Goal: Task Accomplishment & Management: Use online tool/utility

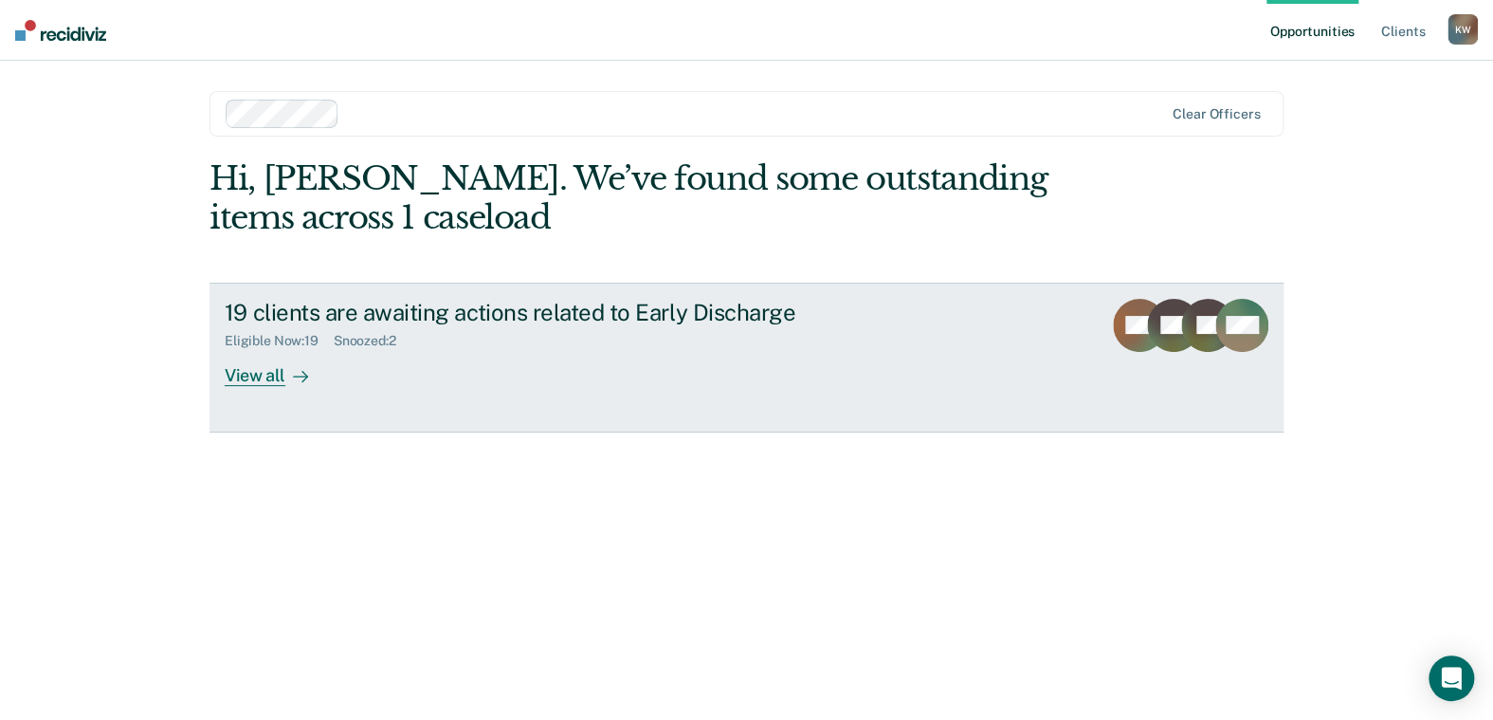
click at [264, 378] on div "View all" at bounding box center [278, 367] width 106 height 37
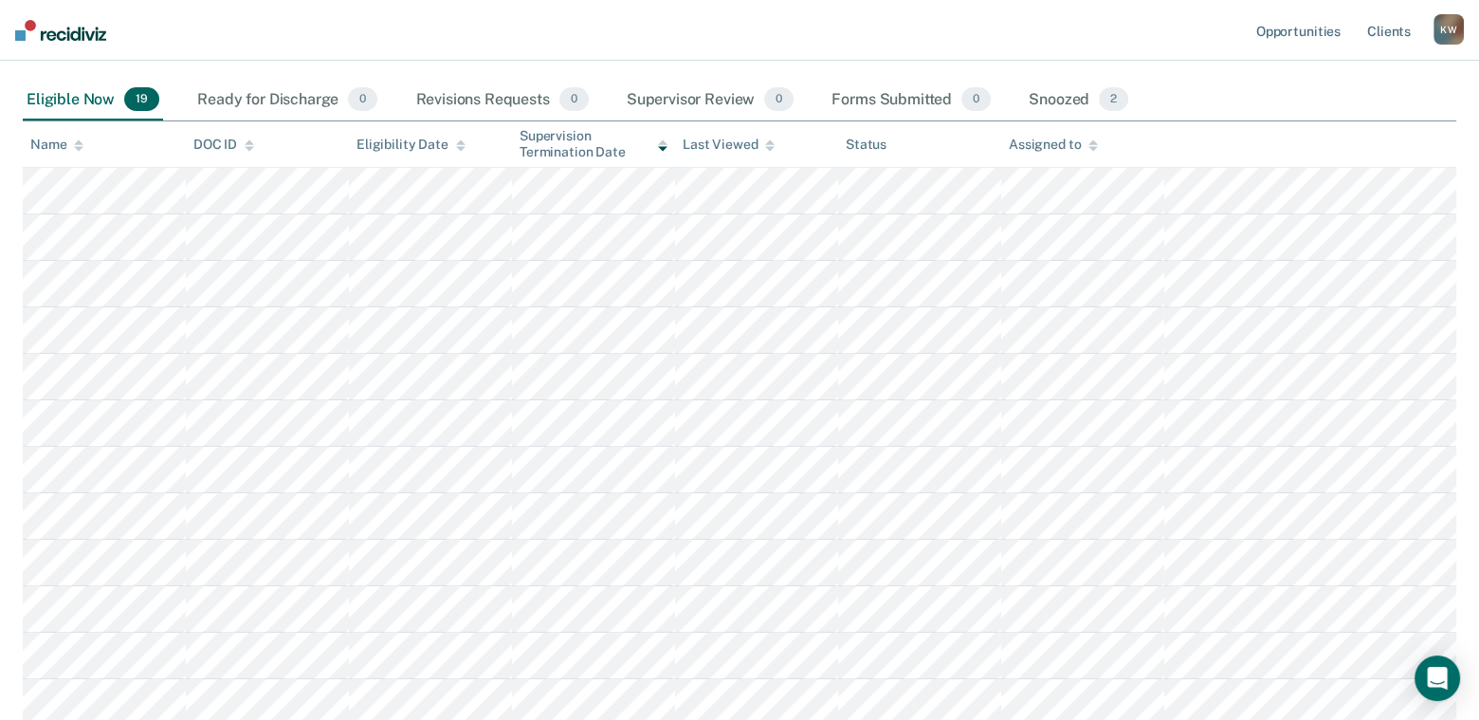
scroll to position [190, 0]
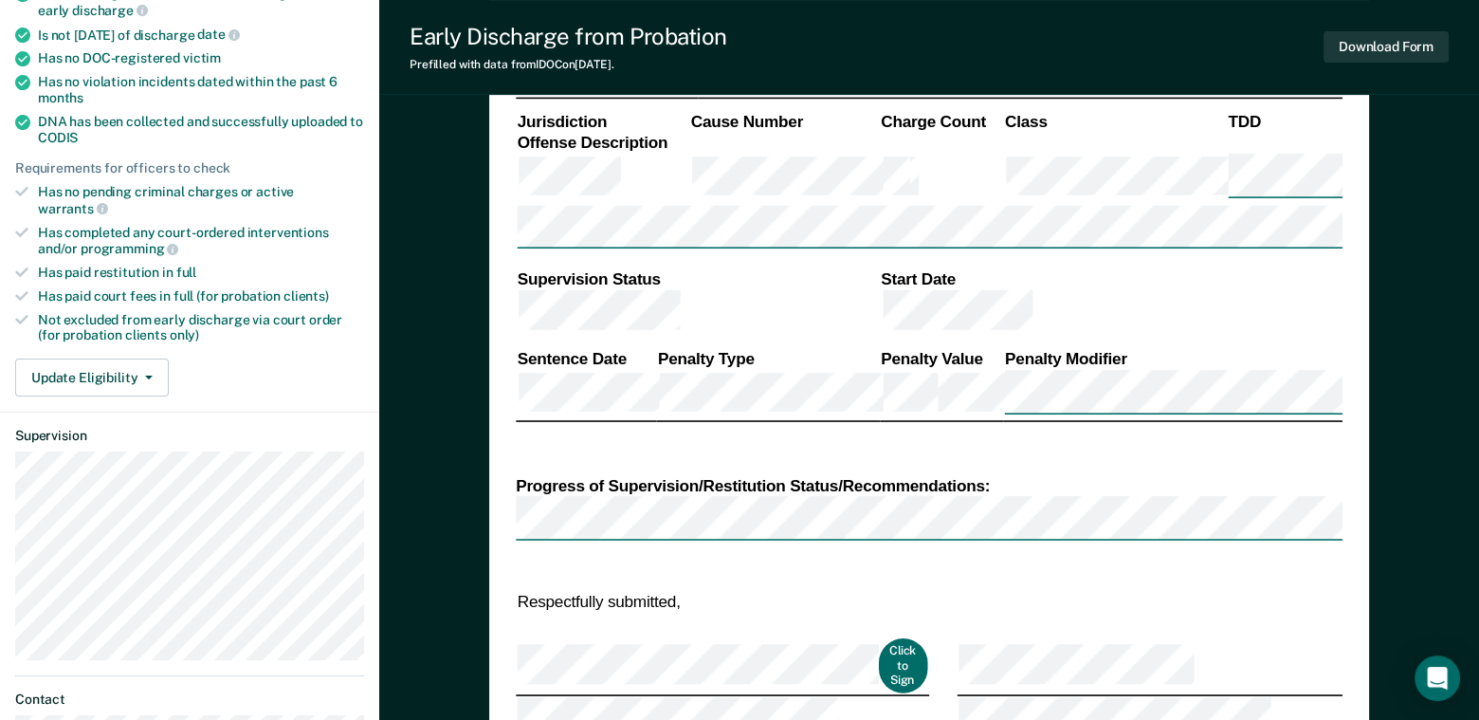
scroll to position [474, 0]
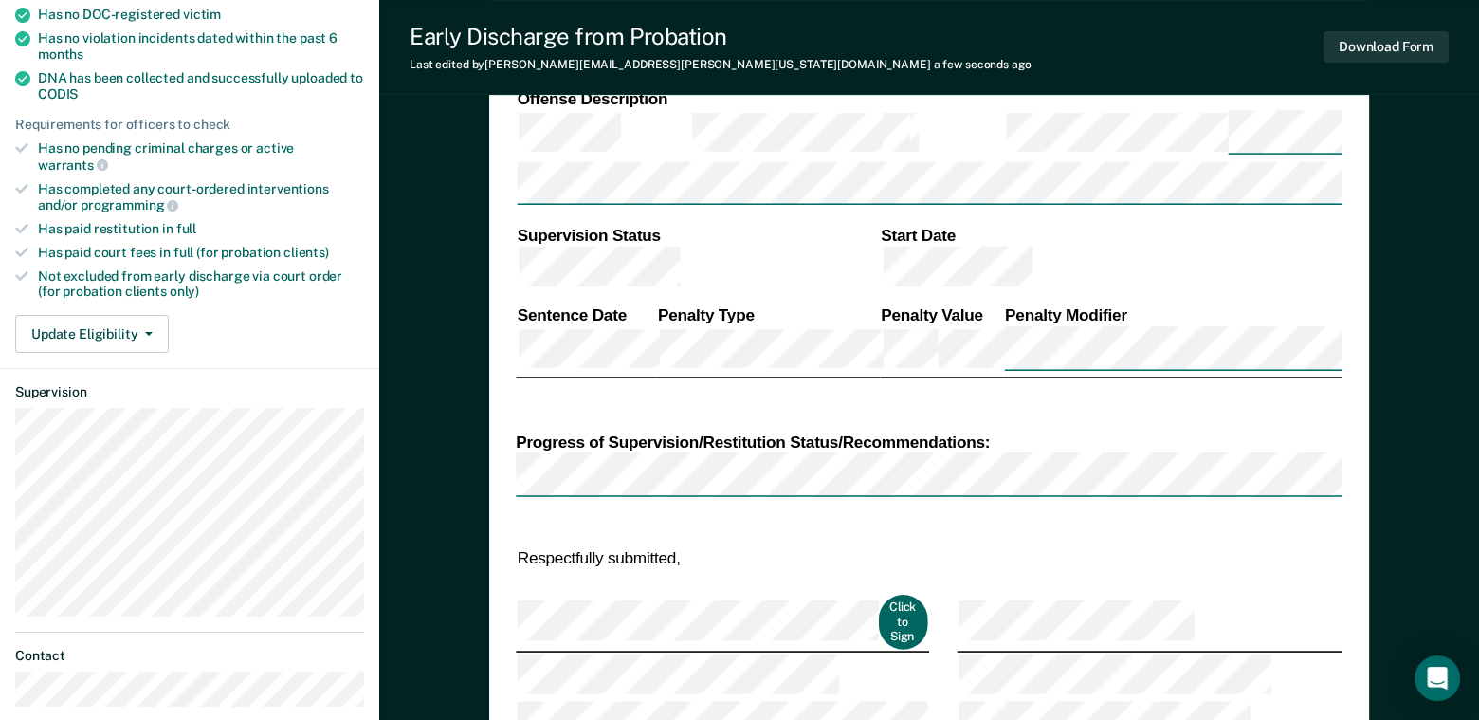
click at [878, 595] on button "Click to Sign" at bounding box center [902, 622] width 48 height 54
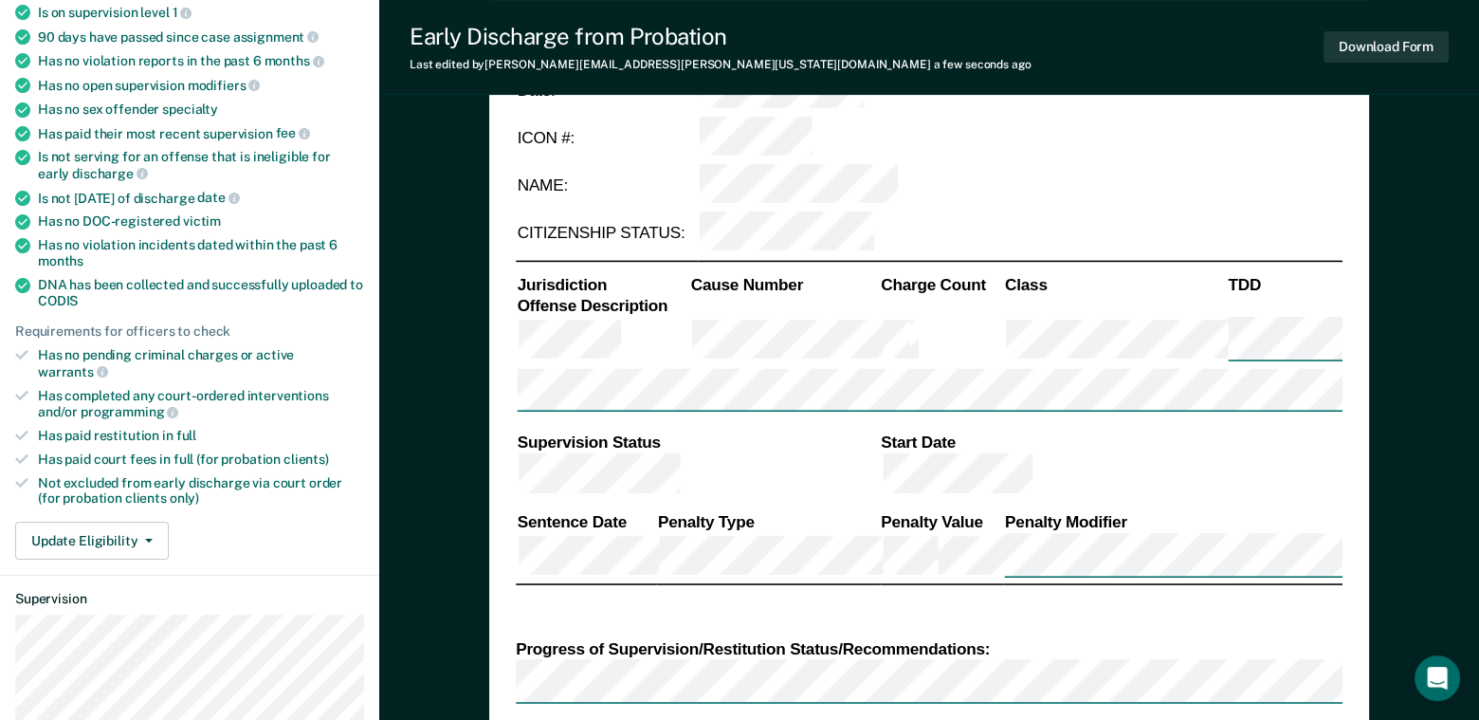
scroll to position [284, 0]
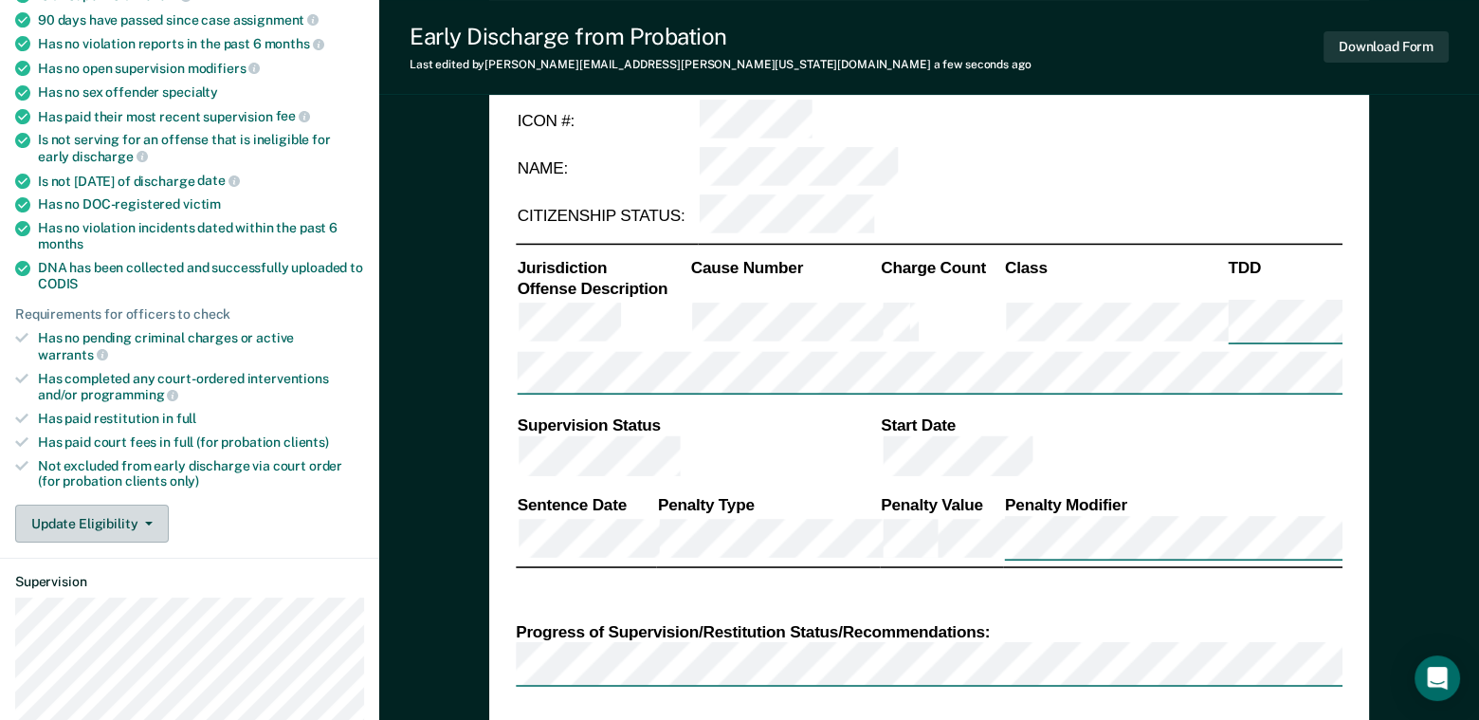
click at [145, 521] on icon "button" at bounding box center [149, 523] width 8 height 4
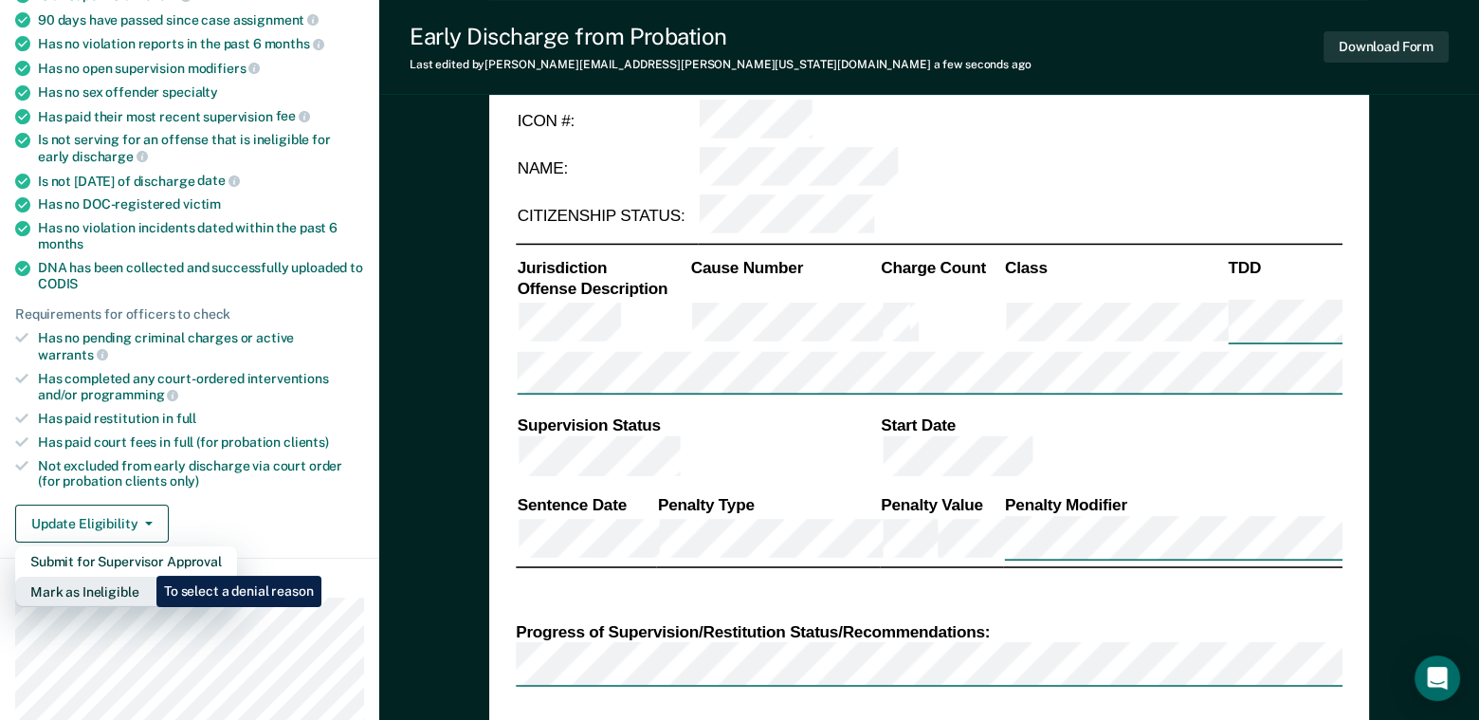
click at [142, 576] on button "Mark as Ineligible" at bounding box center [126, 591] width 222 height 30
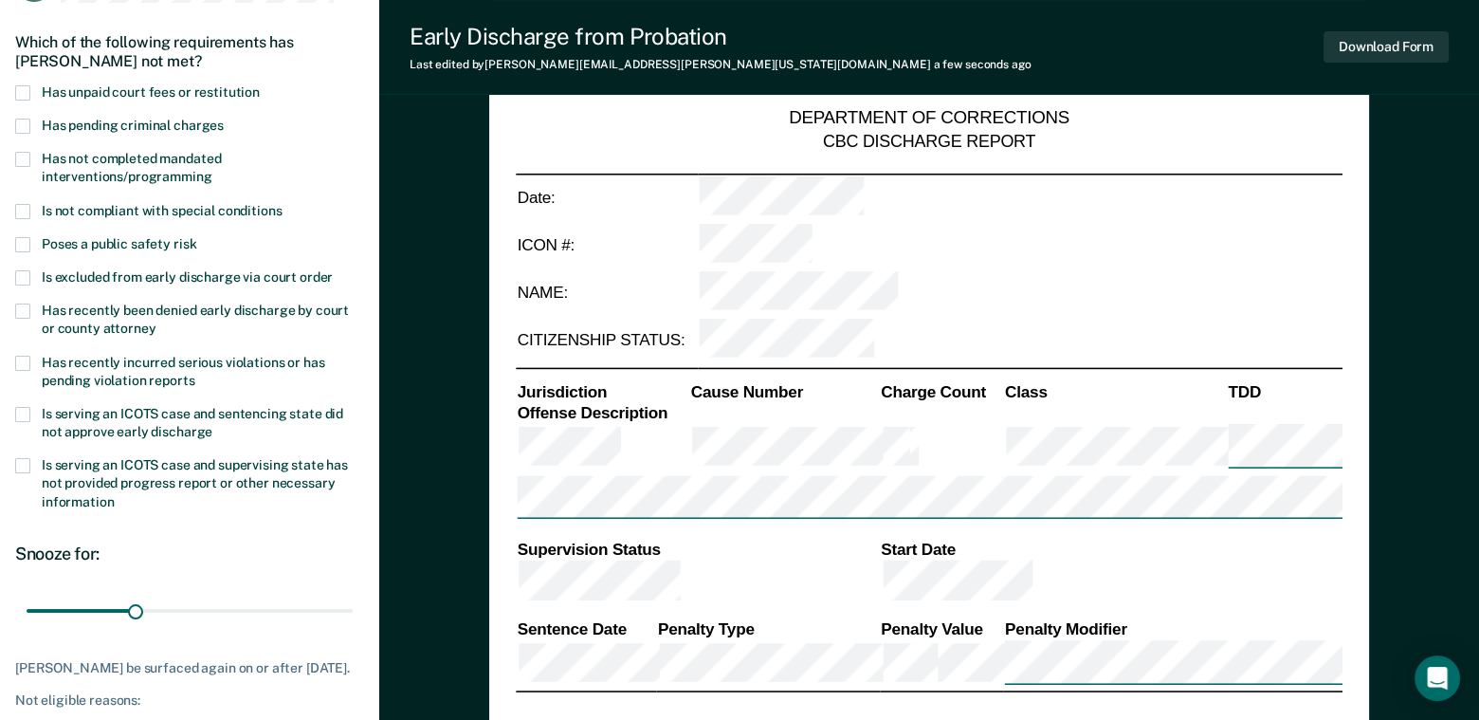
scroll to position [190, 0]
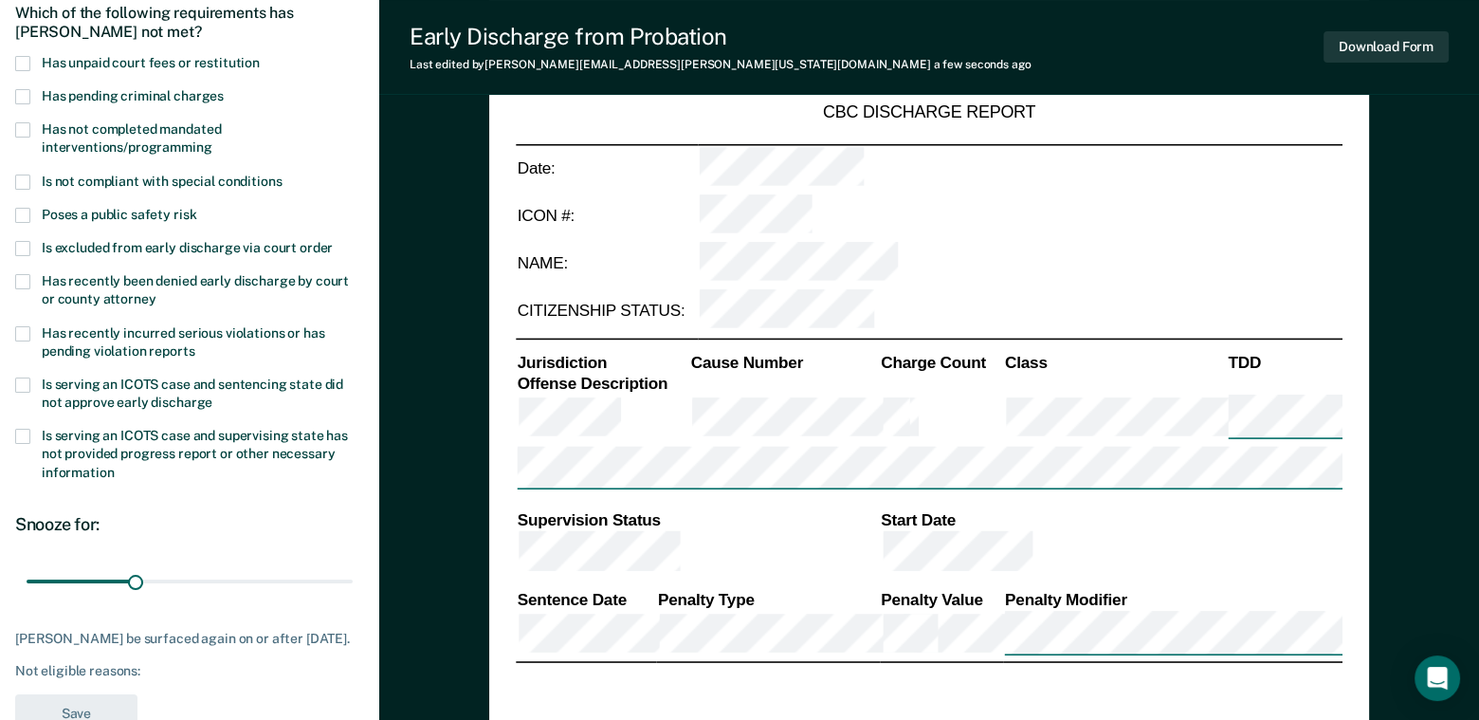
click at [25, 386] on span at bounding box center [22, 384] width 15 height 15
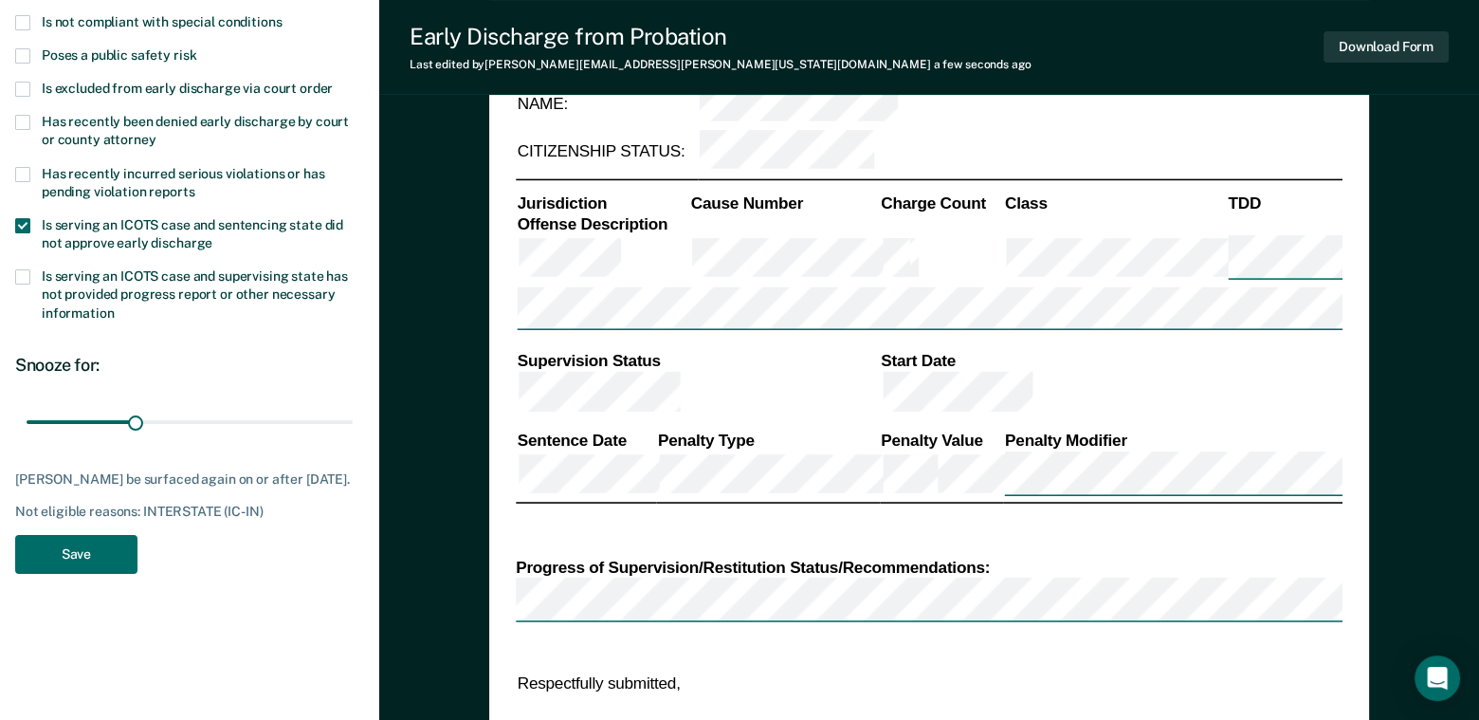
scroll to position [379, 0]
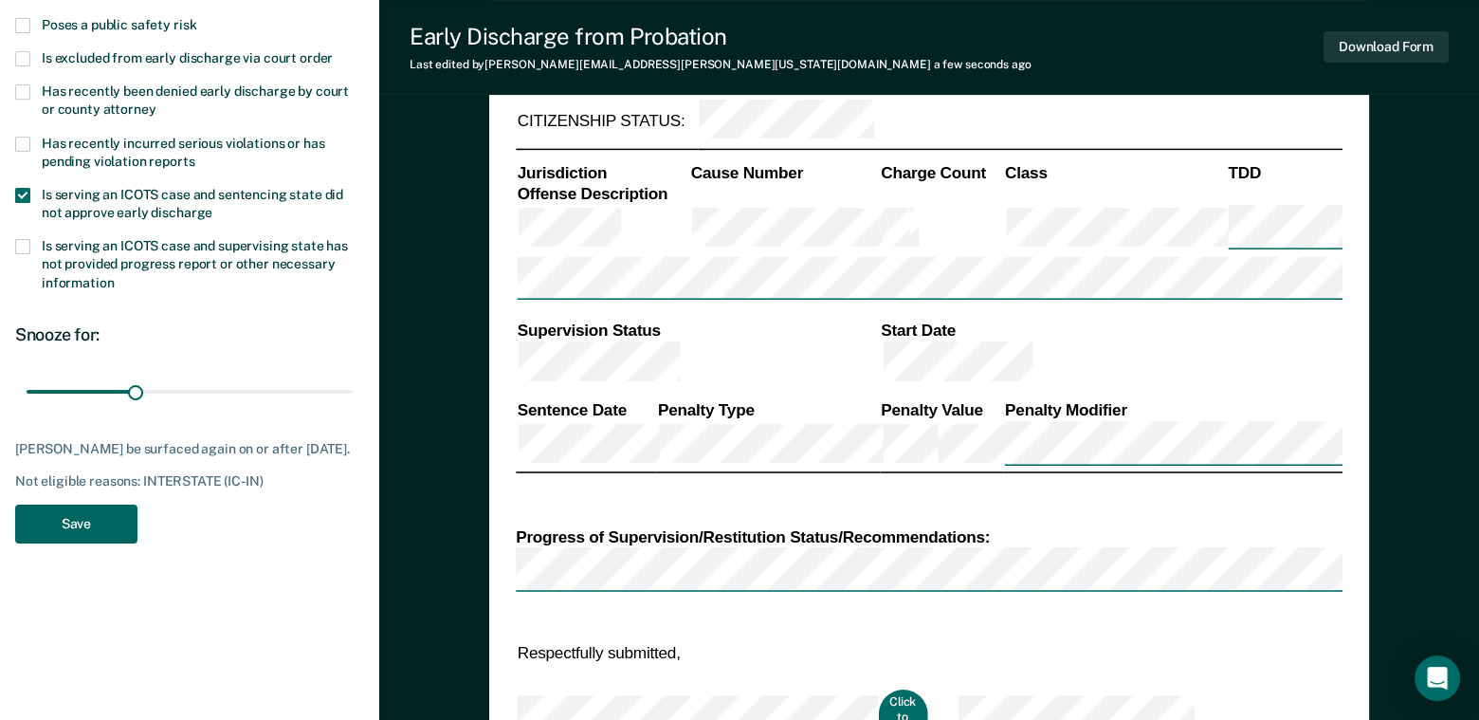
click at [88, 535] on button "Save" at bounding box center [76, 523] width 122 height 39
type textarea "x"
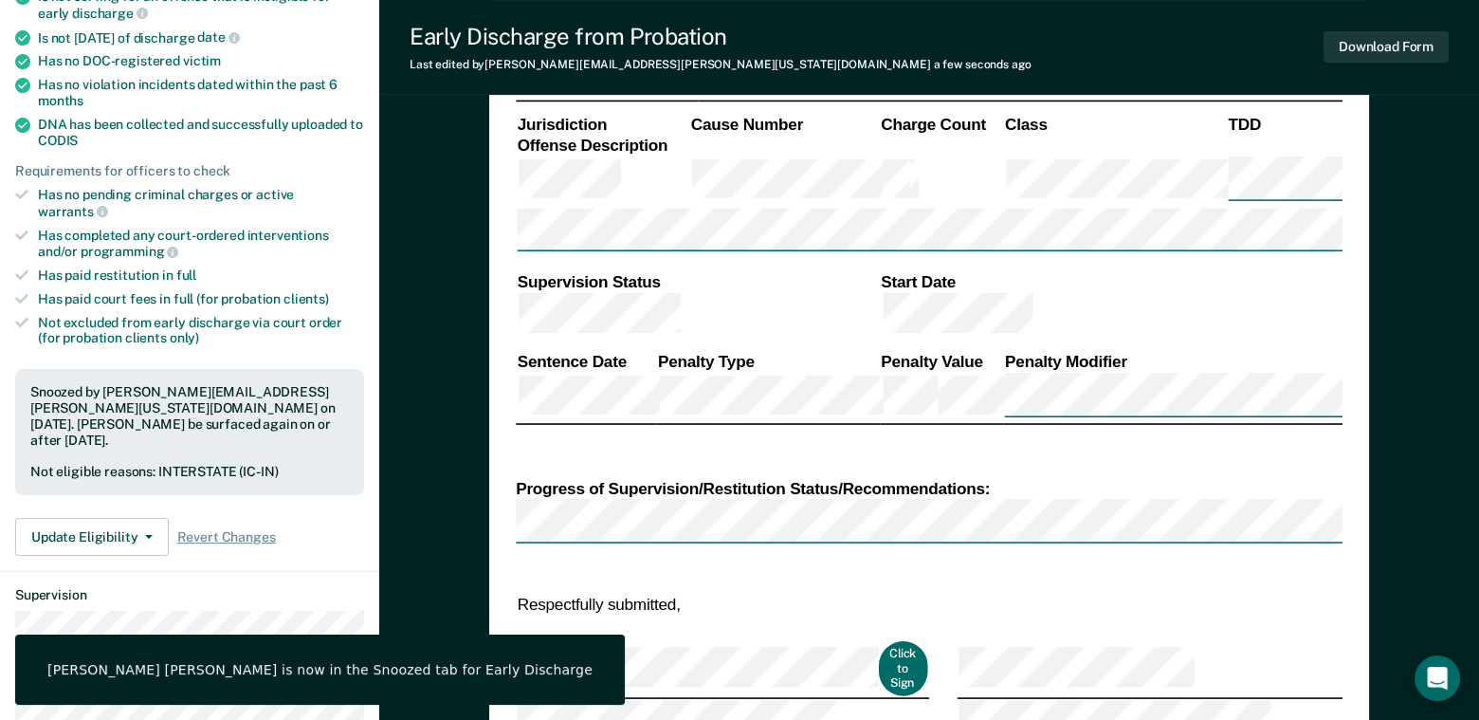
scroll to position [474, 0]
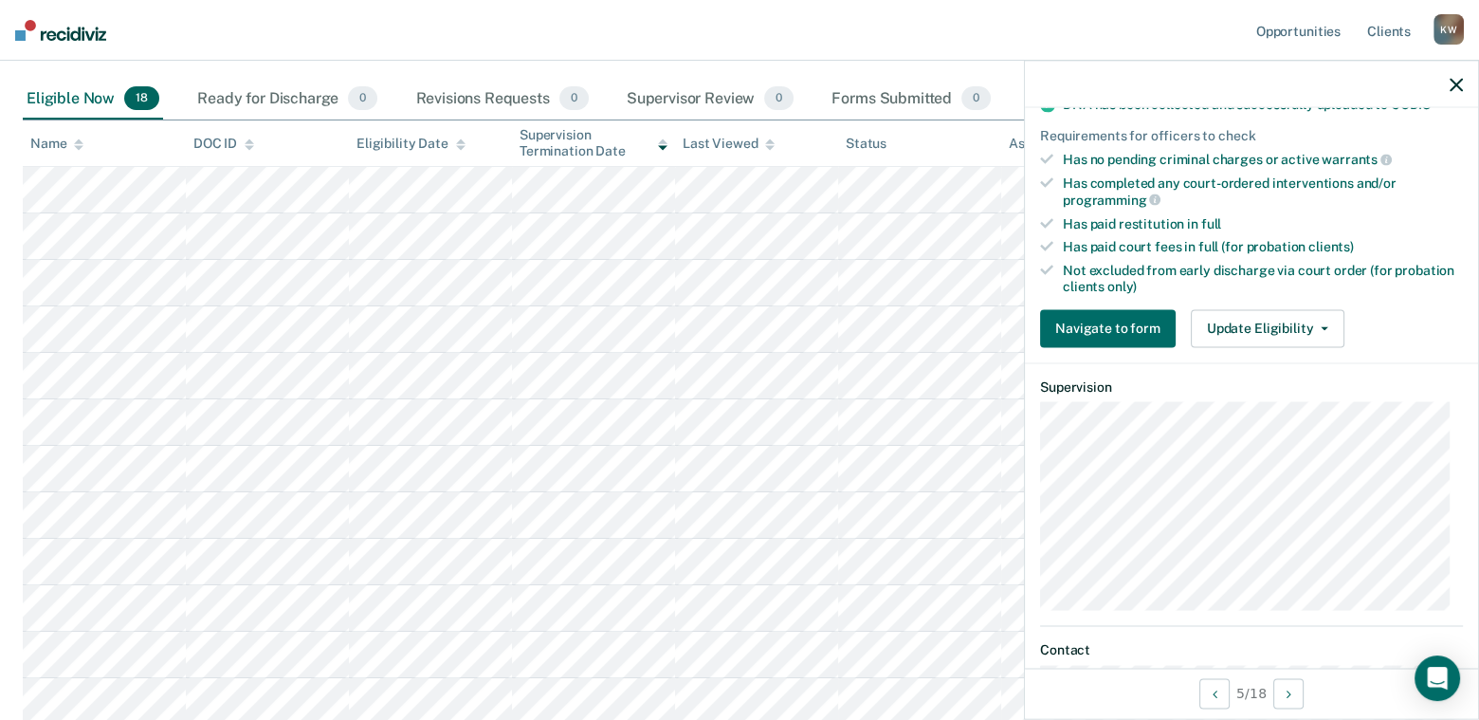
scroll to position [474, 0]
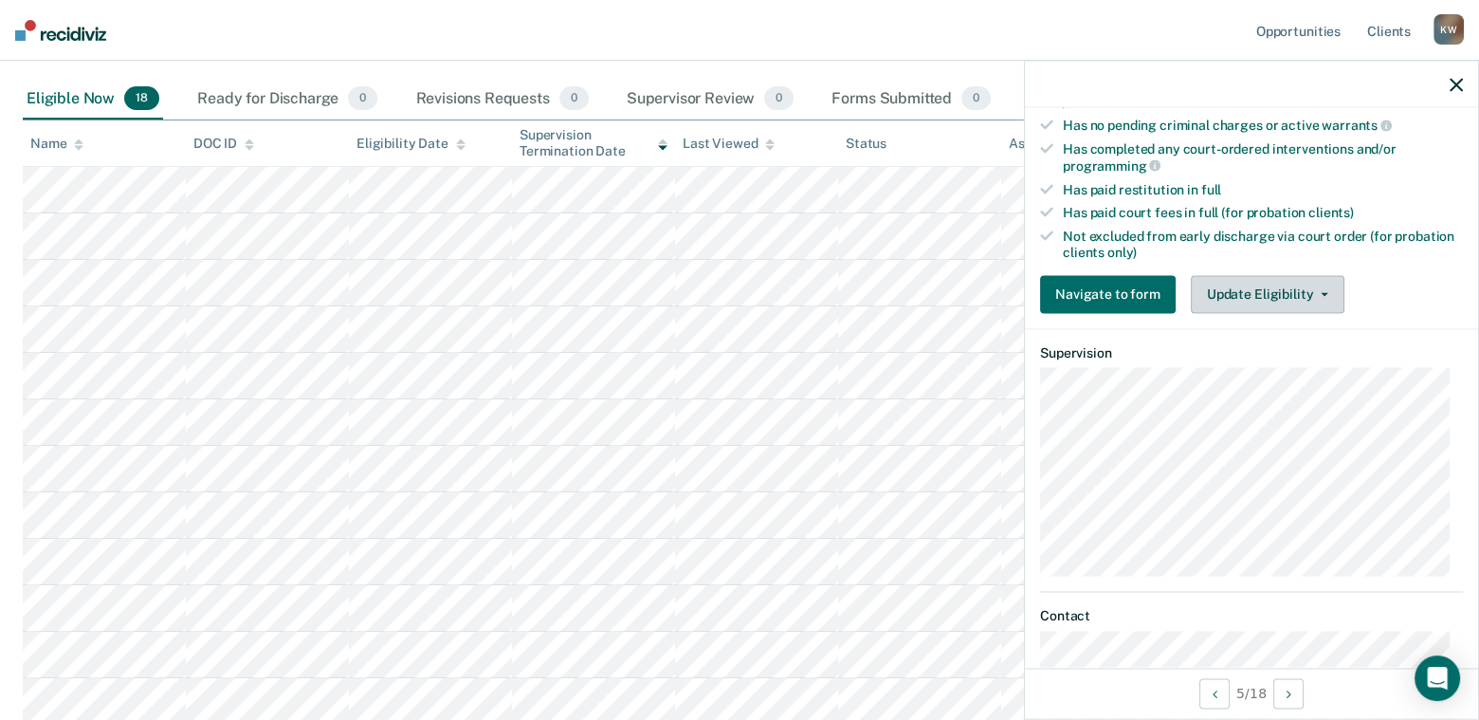
click at [1211, 277] on button "Update Eligibility" at bounding box center [1268, 294] width 154 height 38
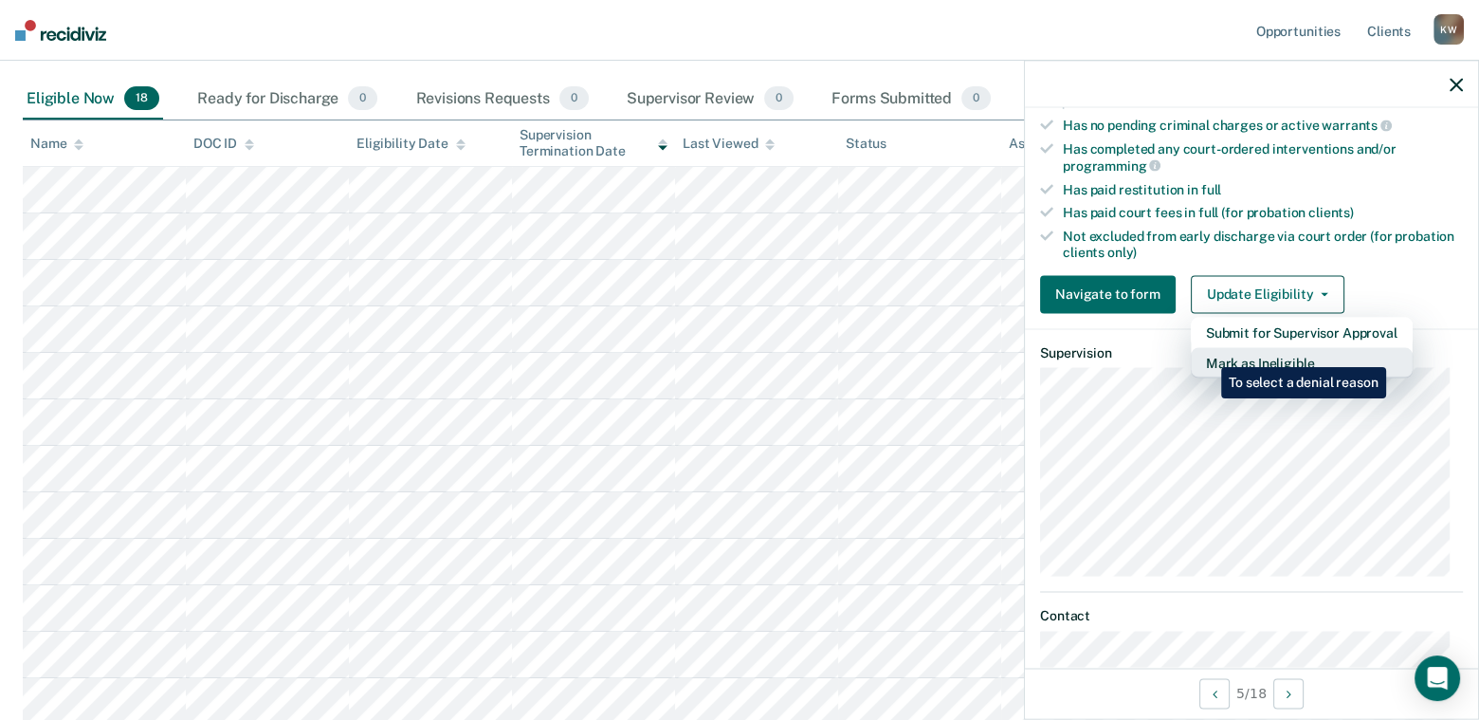
click at [1207, 353] on button "Mark as Ineligible" at bounding box center [1302, 362] width 222 height 30
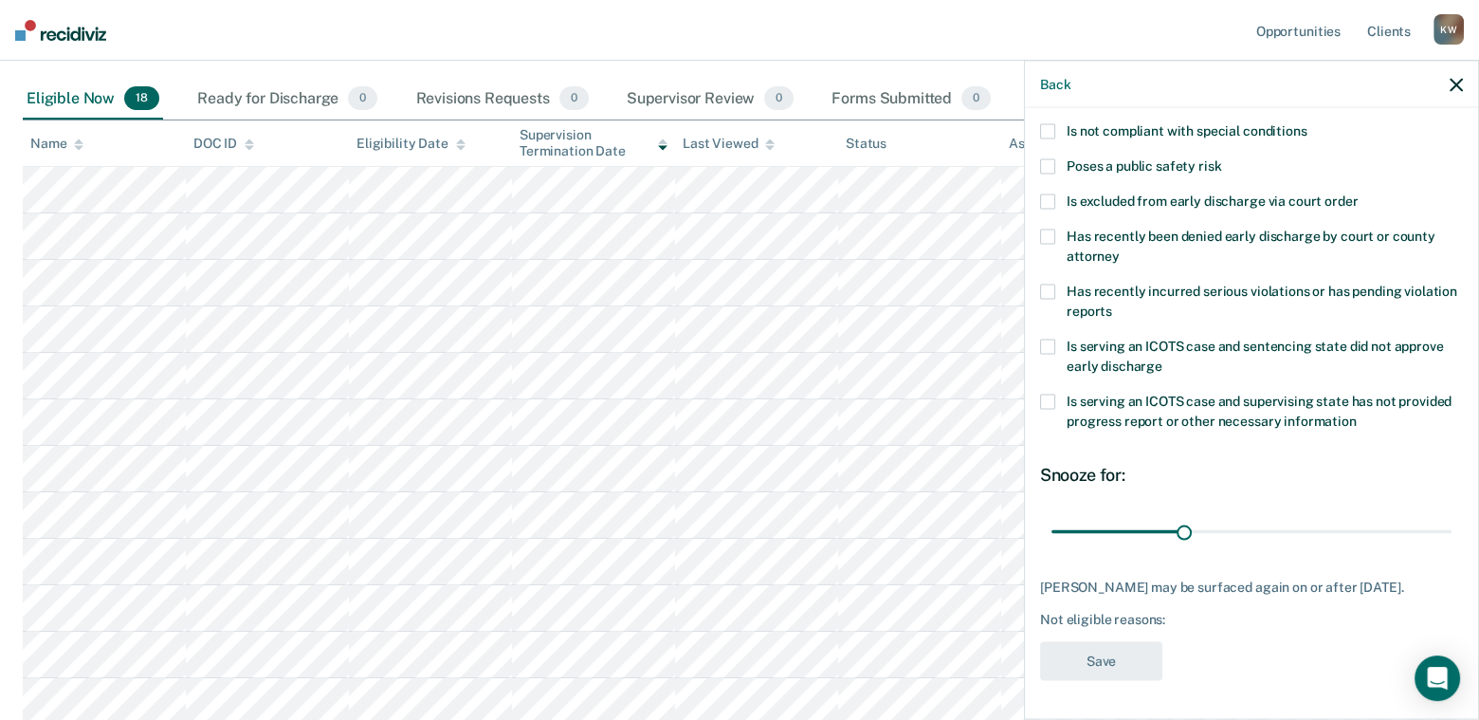
scroll to position [151, 0]
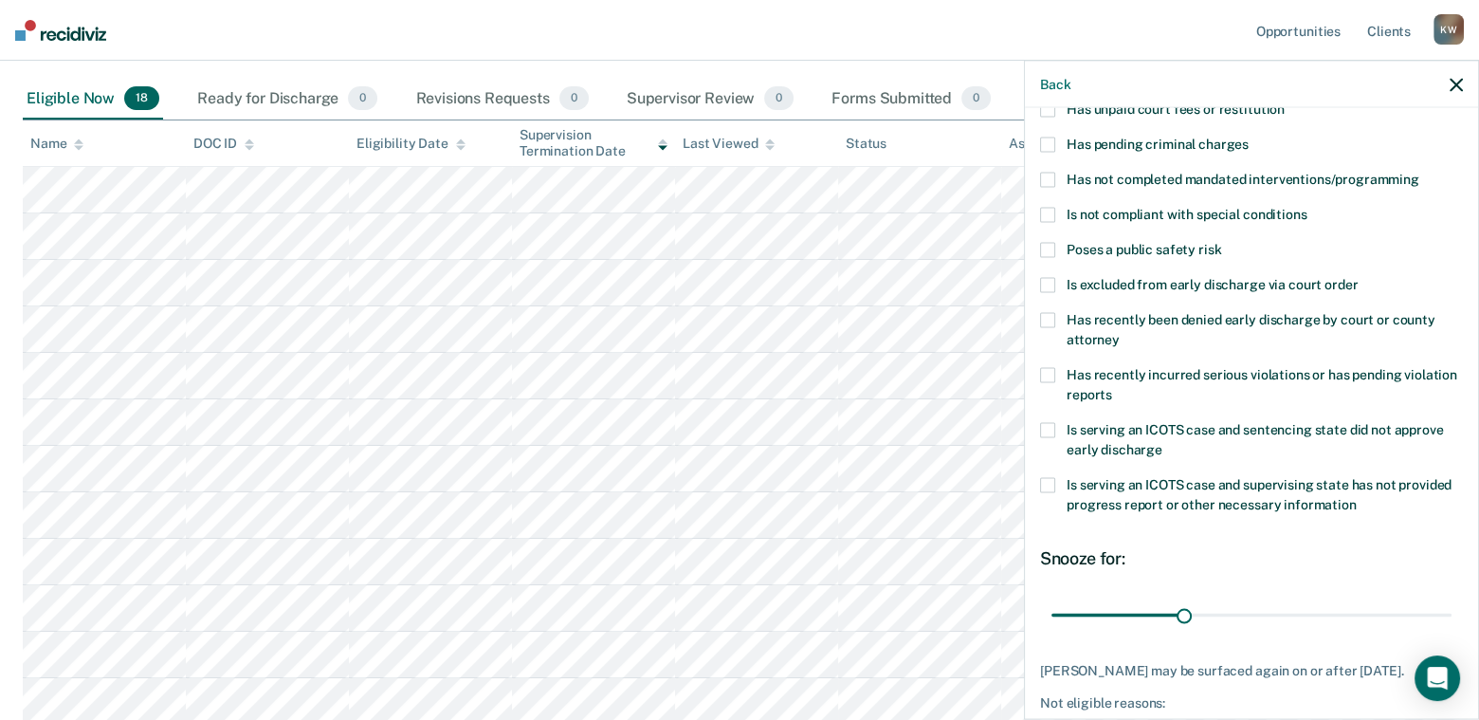
click at [1050, 213] on span at bounding box center [1047, 215] width 15 height 15
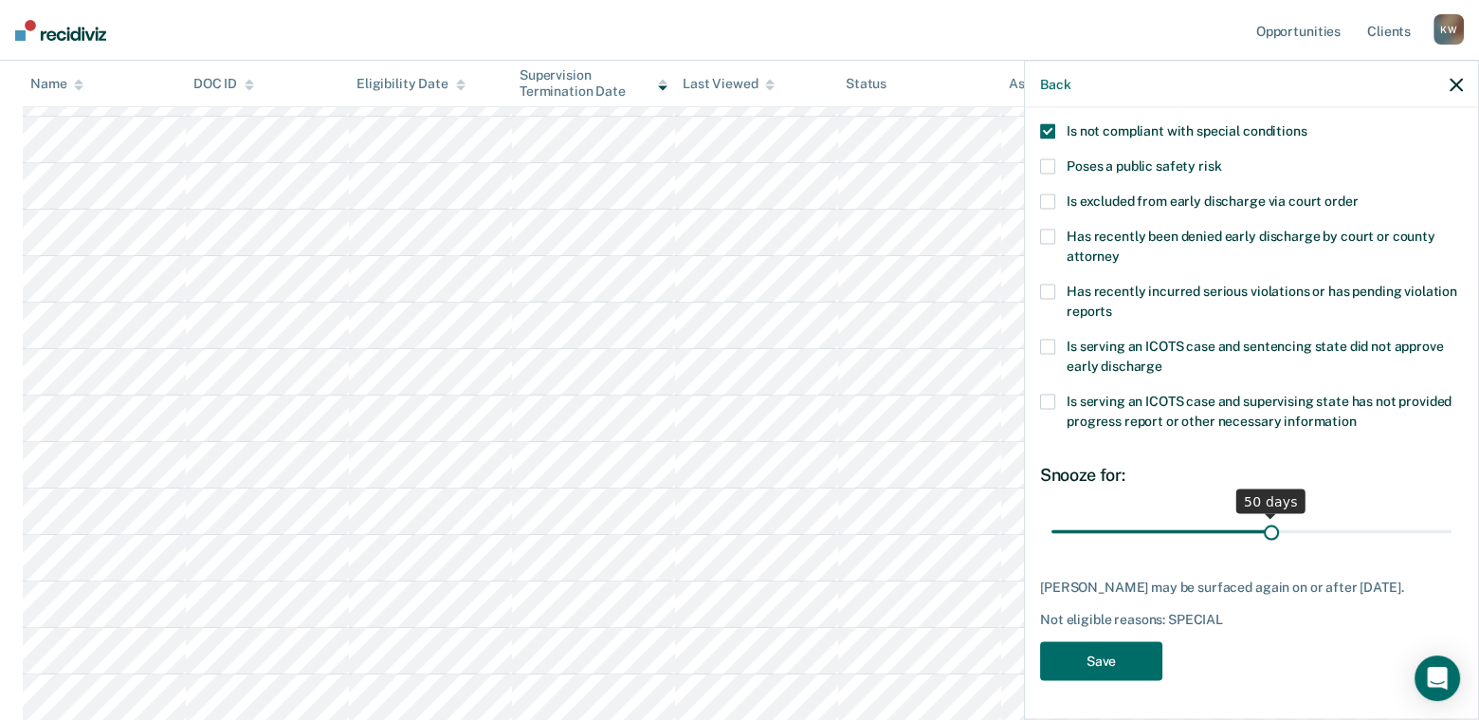
scroll to position [230, 0]
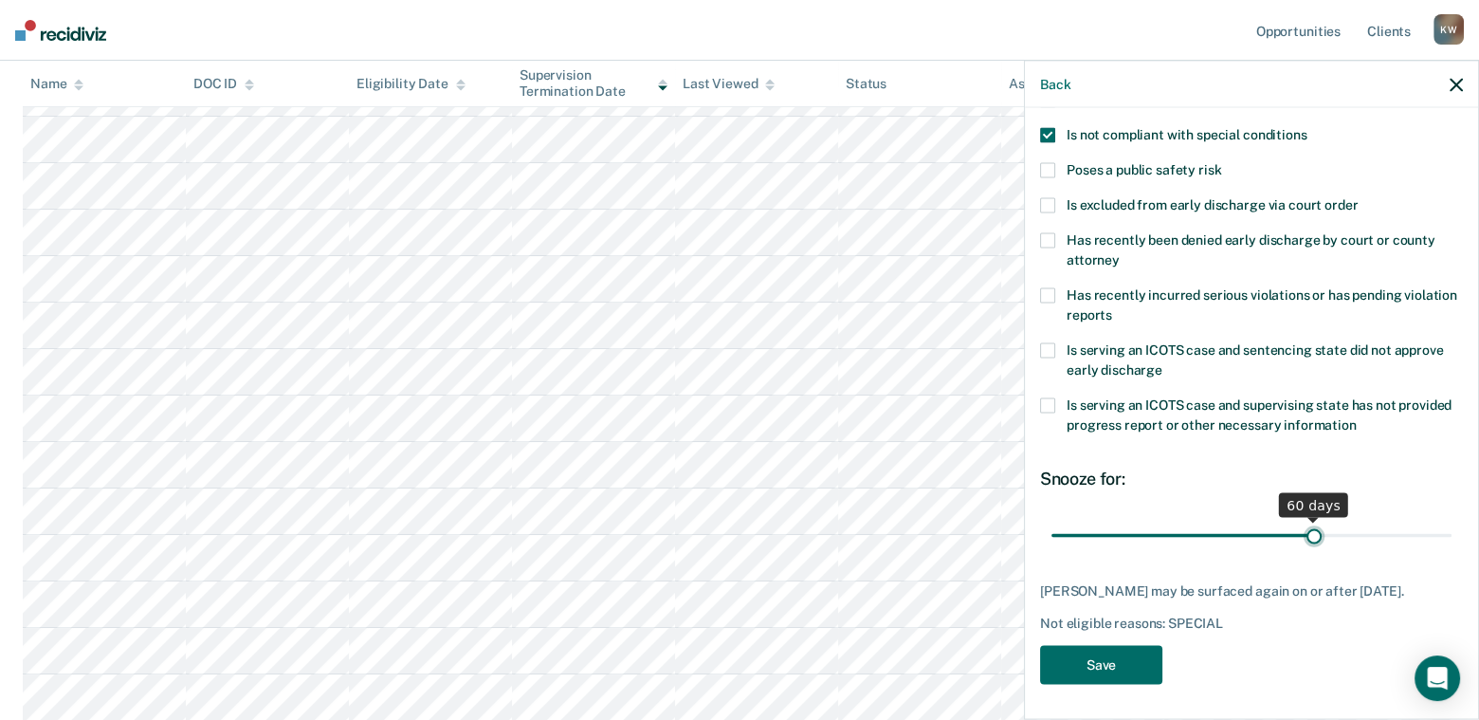
drag, startPoint x: 1180, startPoint y: 519, endPoint x: 1304, endPoint y: 522, distance: 123.3
type input "60"
click at [1304, 522] on input "range" at bounding box center [1251, 535] width 400 height 33
click at [1093, 655] on button "Save" at bounding box center [1101, 665] width 122 height 39
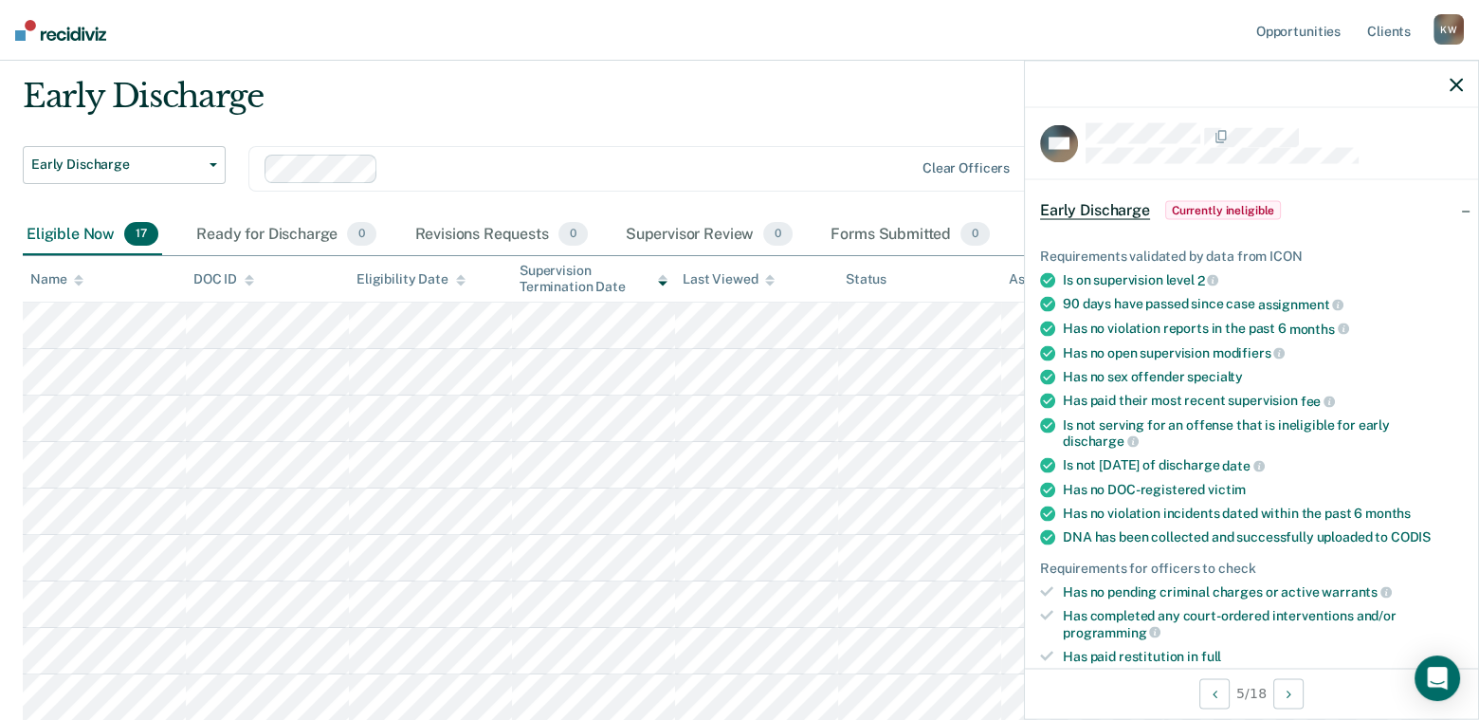
scroll to position [0, 0]
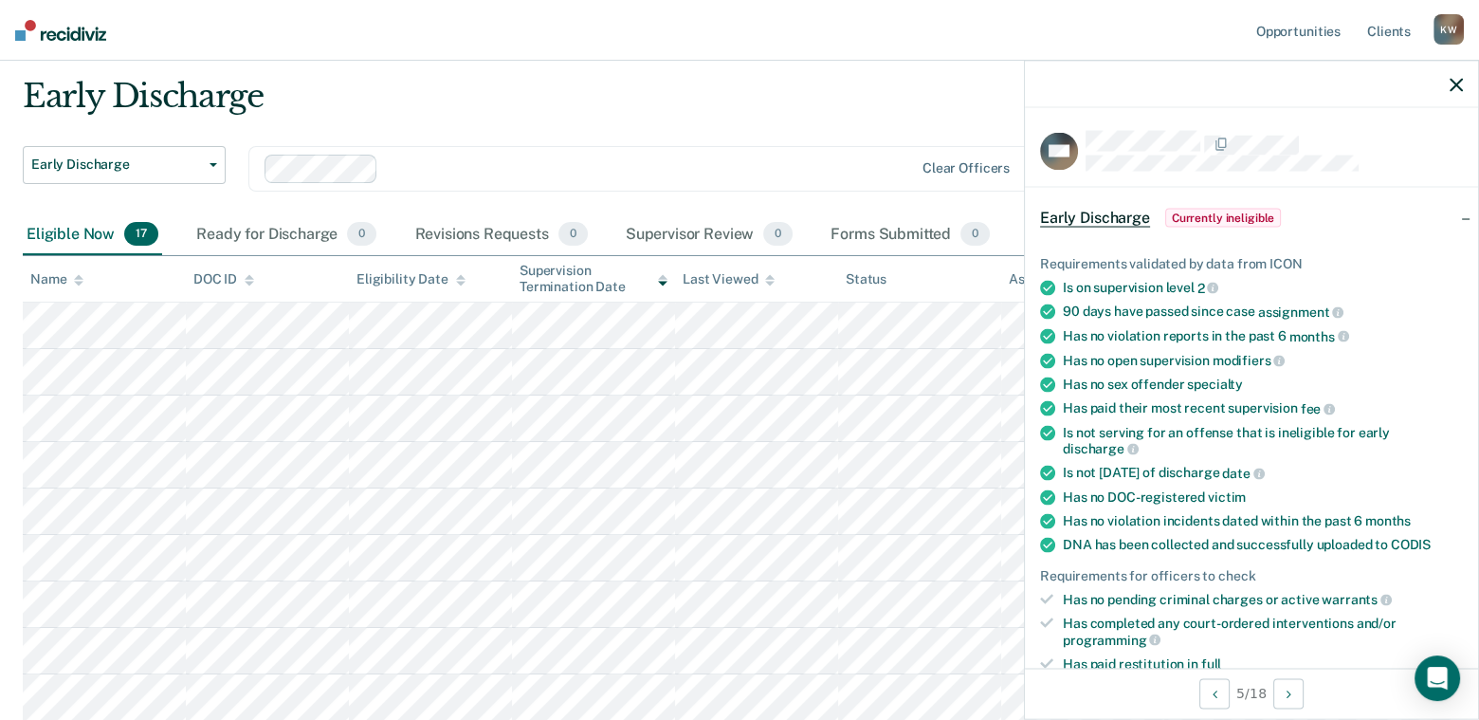
click at [1453, 81] on icon "button" at bounding box center [1456, 84] width 13 height 13
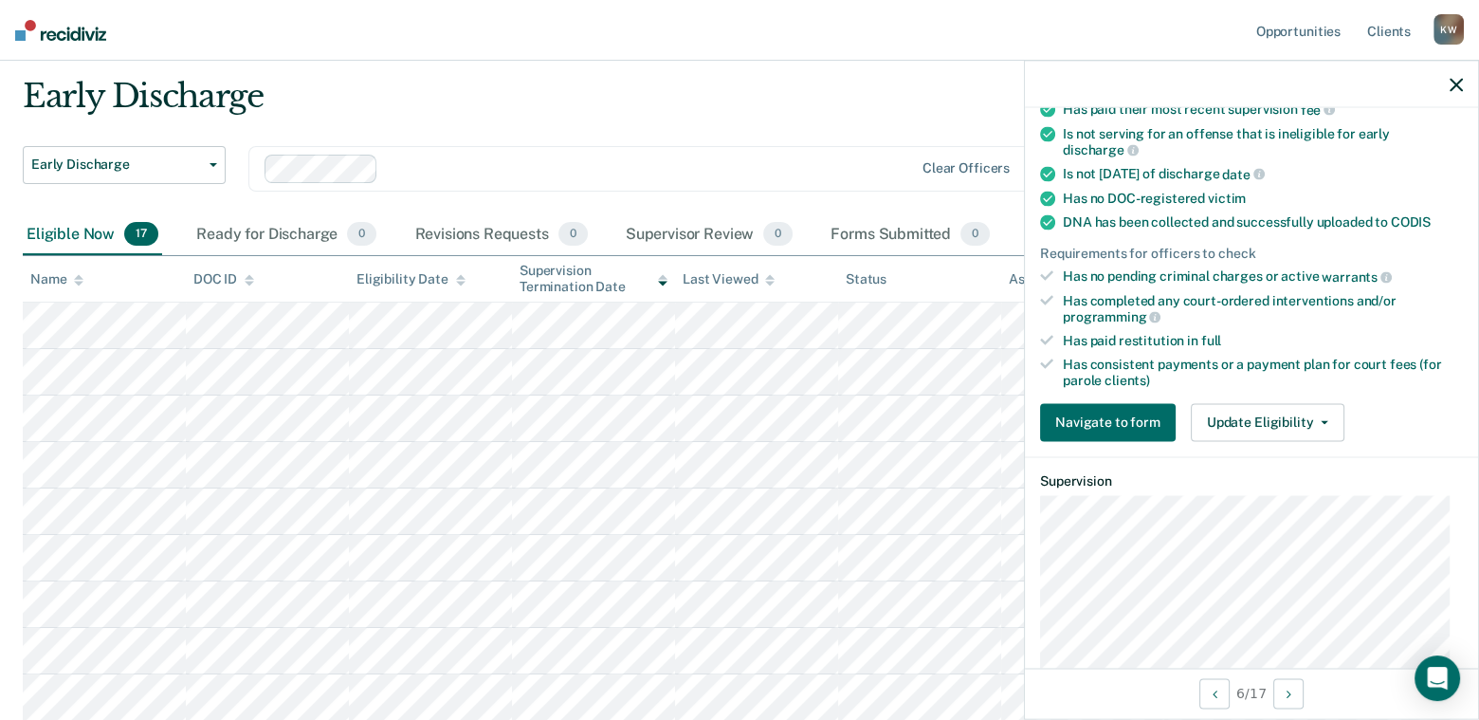
scroll to position [474, 0]
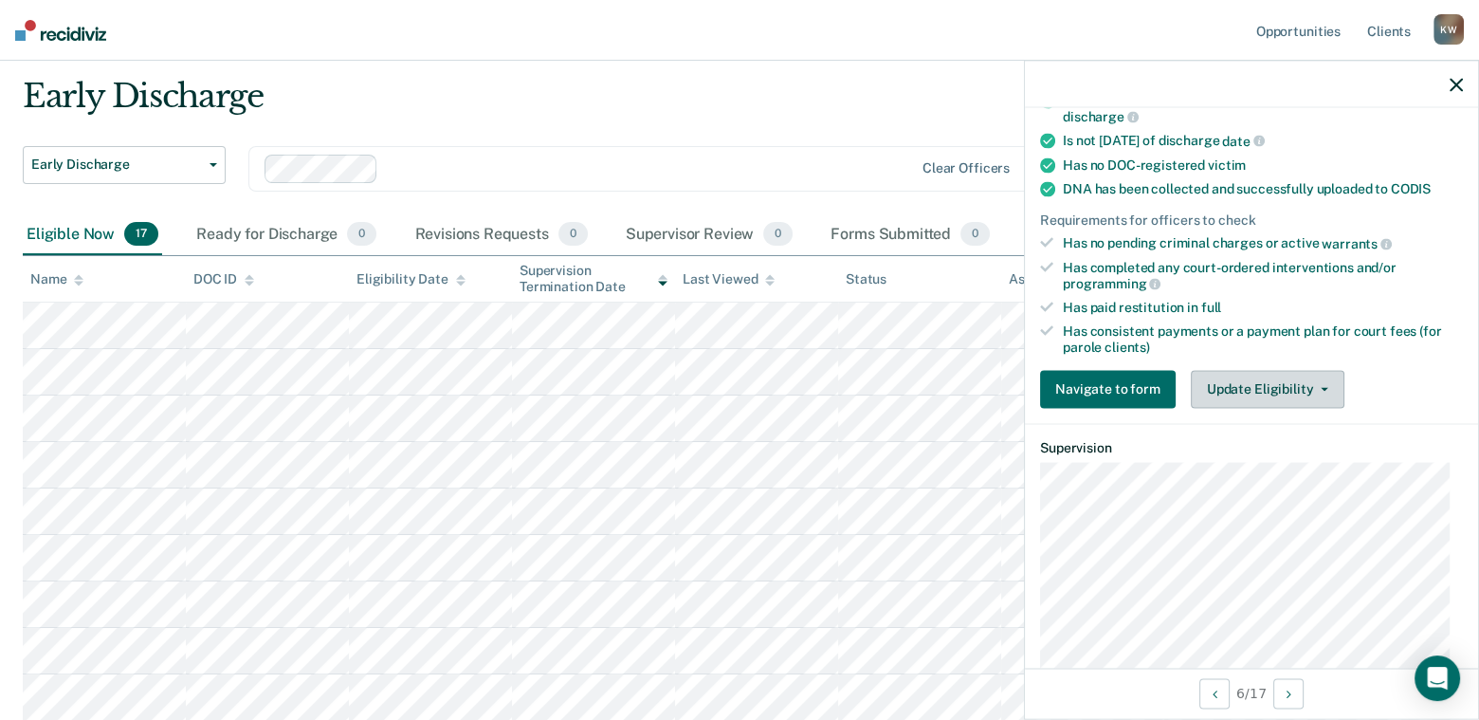
click at [1321, 387] on icon "button" at bounding box center [1325, 389] width 8 height 4
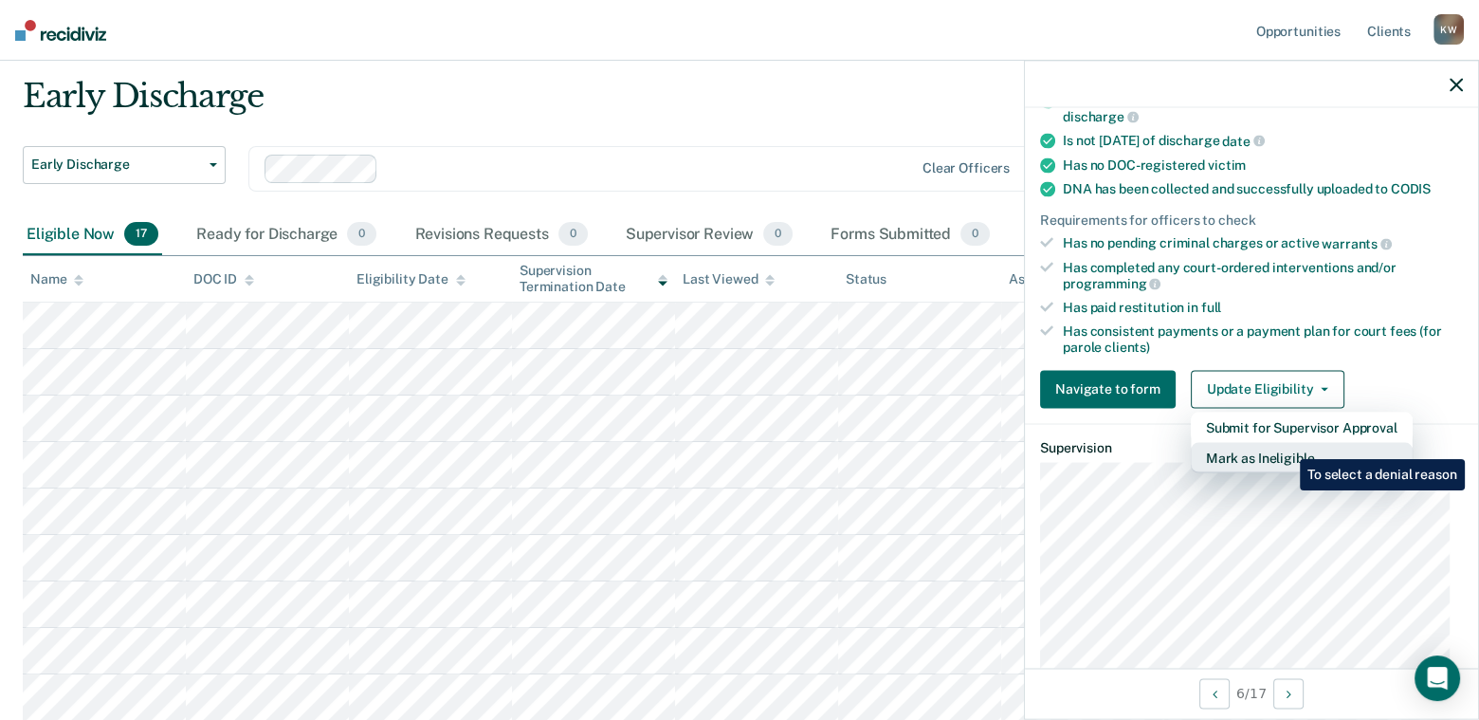
click at [1286, 445] on button "Mark as Ineligible" at bounding box center [1302, 457] width 222 height 30
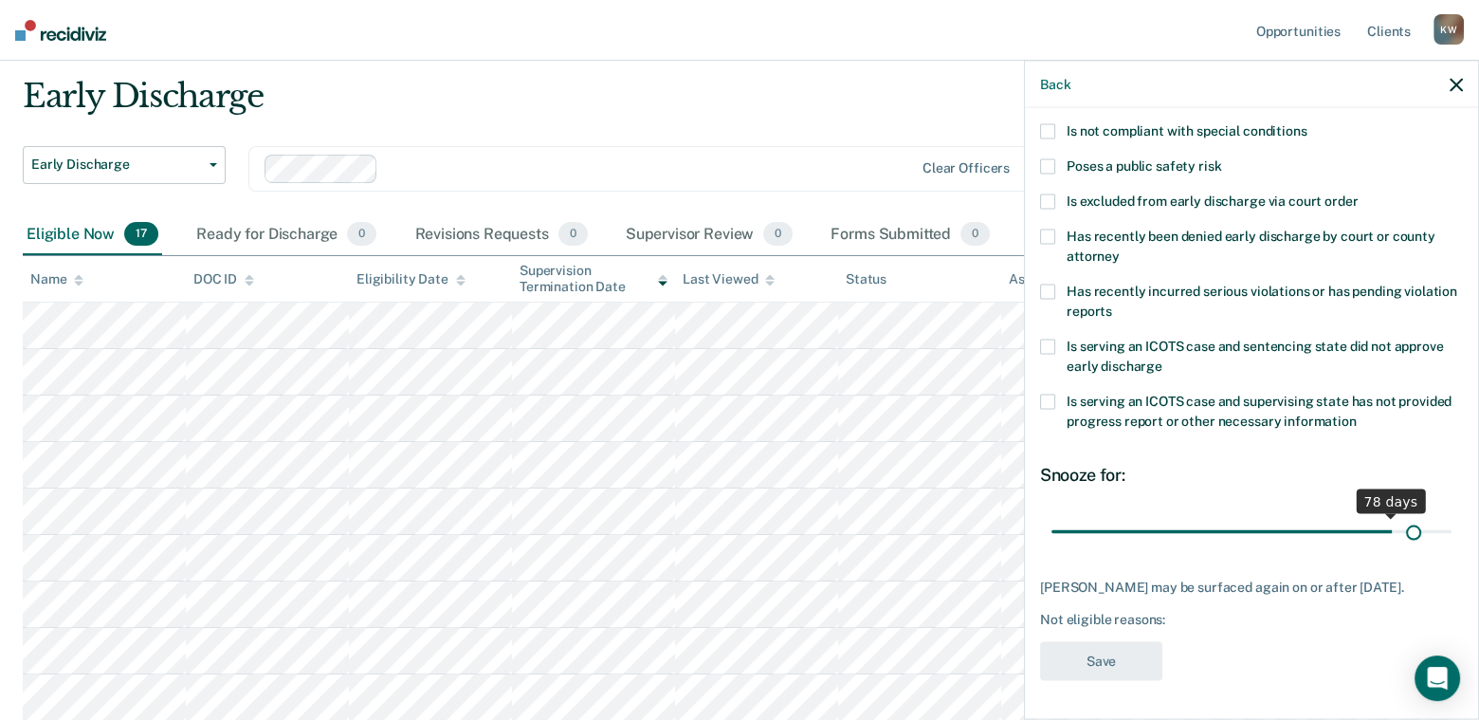
scroll to position [246, 0]
drag, startPoint x: 1175, startPoint y: 523, endPoint x: 1429, endPoint y: 519, distance: 254.1
type input "90"
click at [1429, 519] on input "range" at bounding box center [1251, 531] width 400 height 33
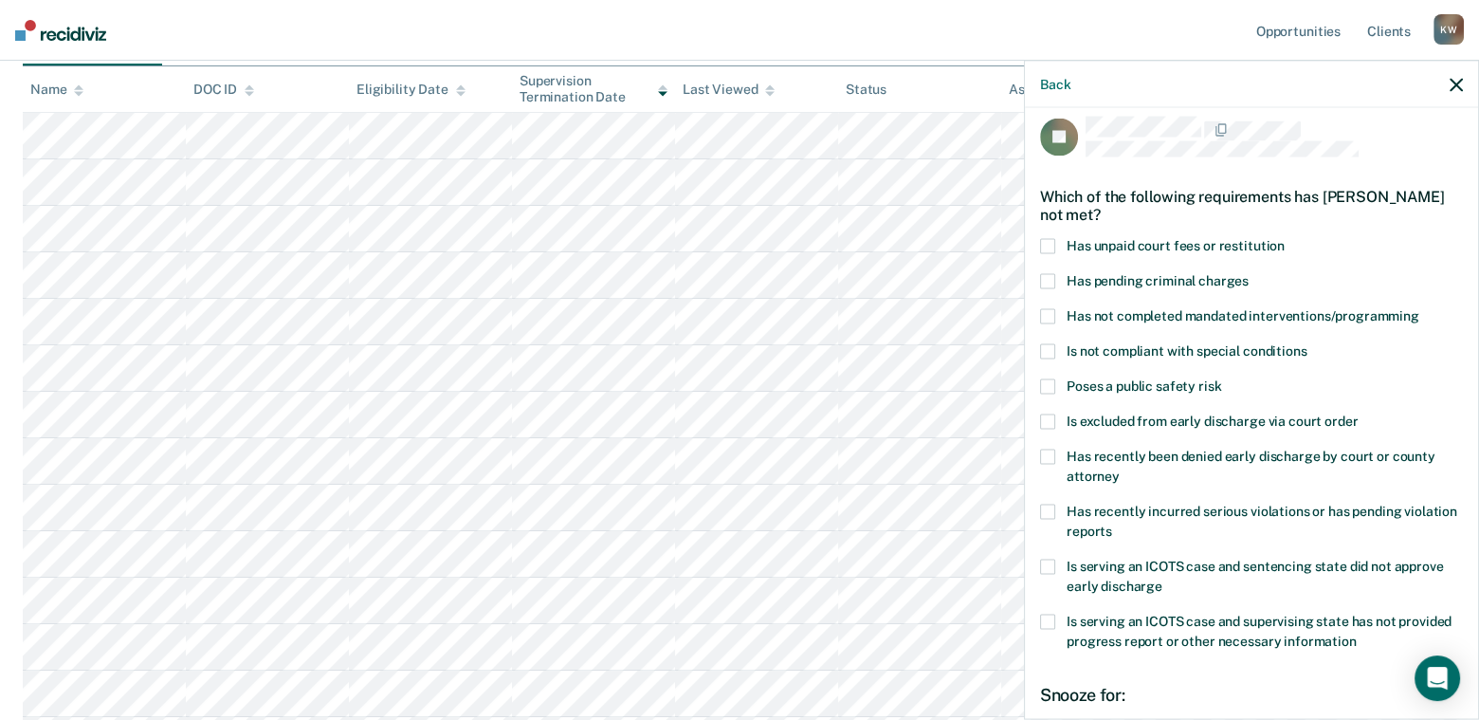
scroll to position [0, 0]
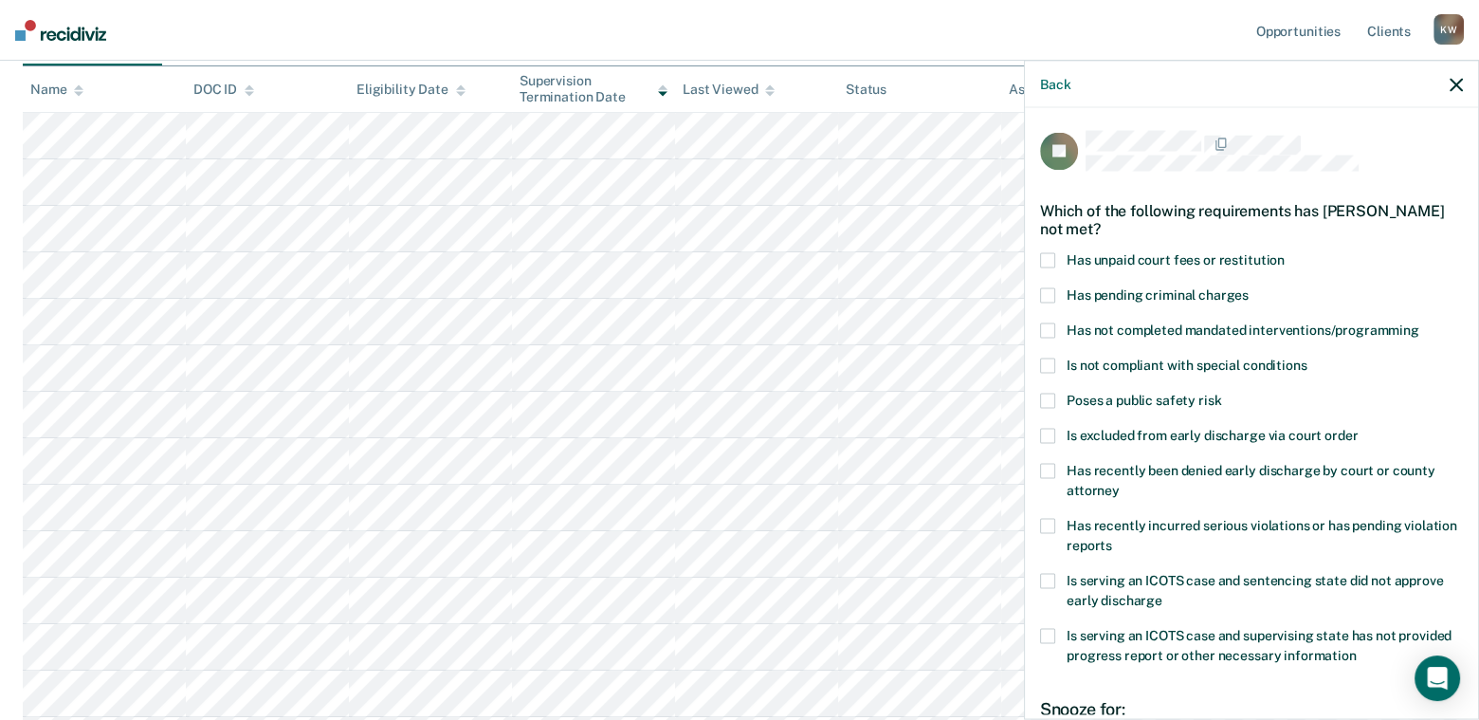
click at [1047, 329] on span at bounding box center [1047, 330] width 15 height 15
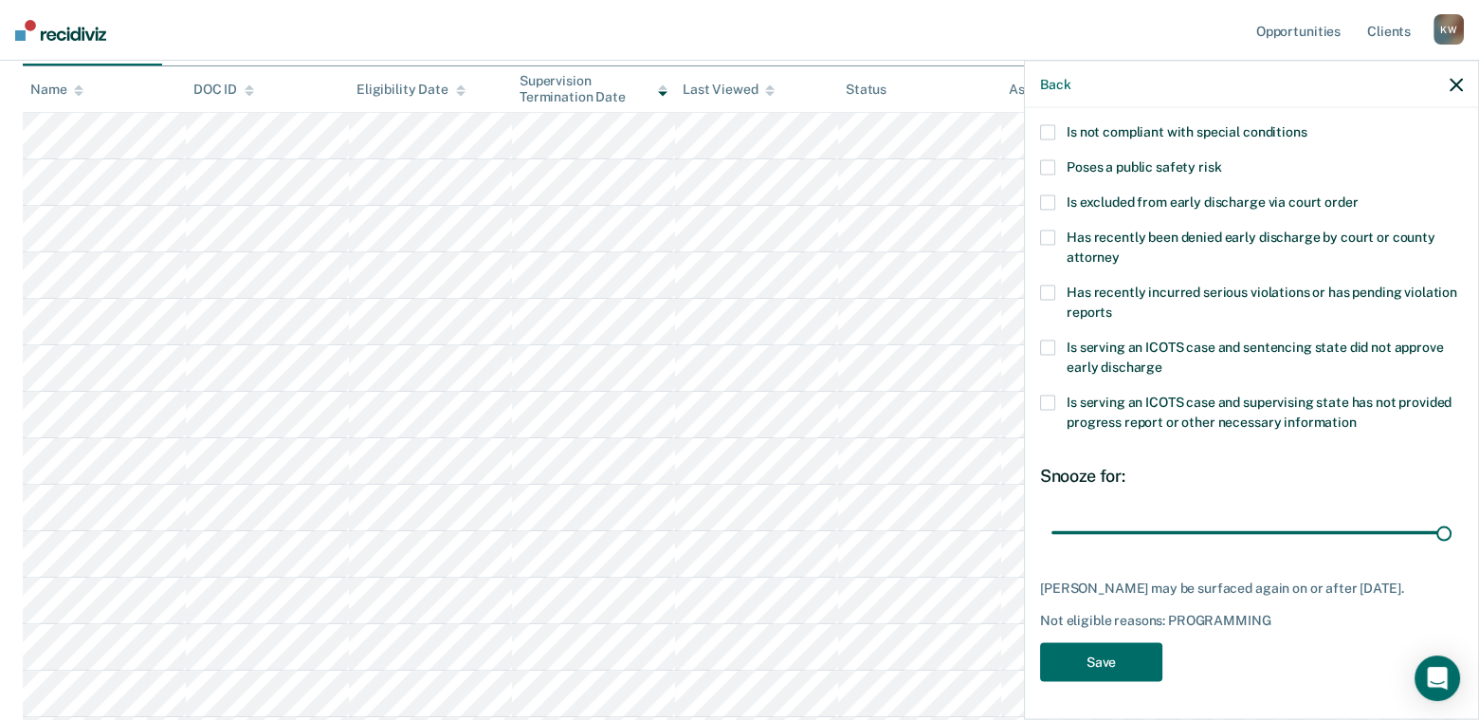
scroll to position [246, 0]
click at [1095, 662] on button "Save" at bounding box center [1101, 661] width 122 height 39
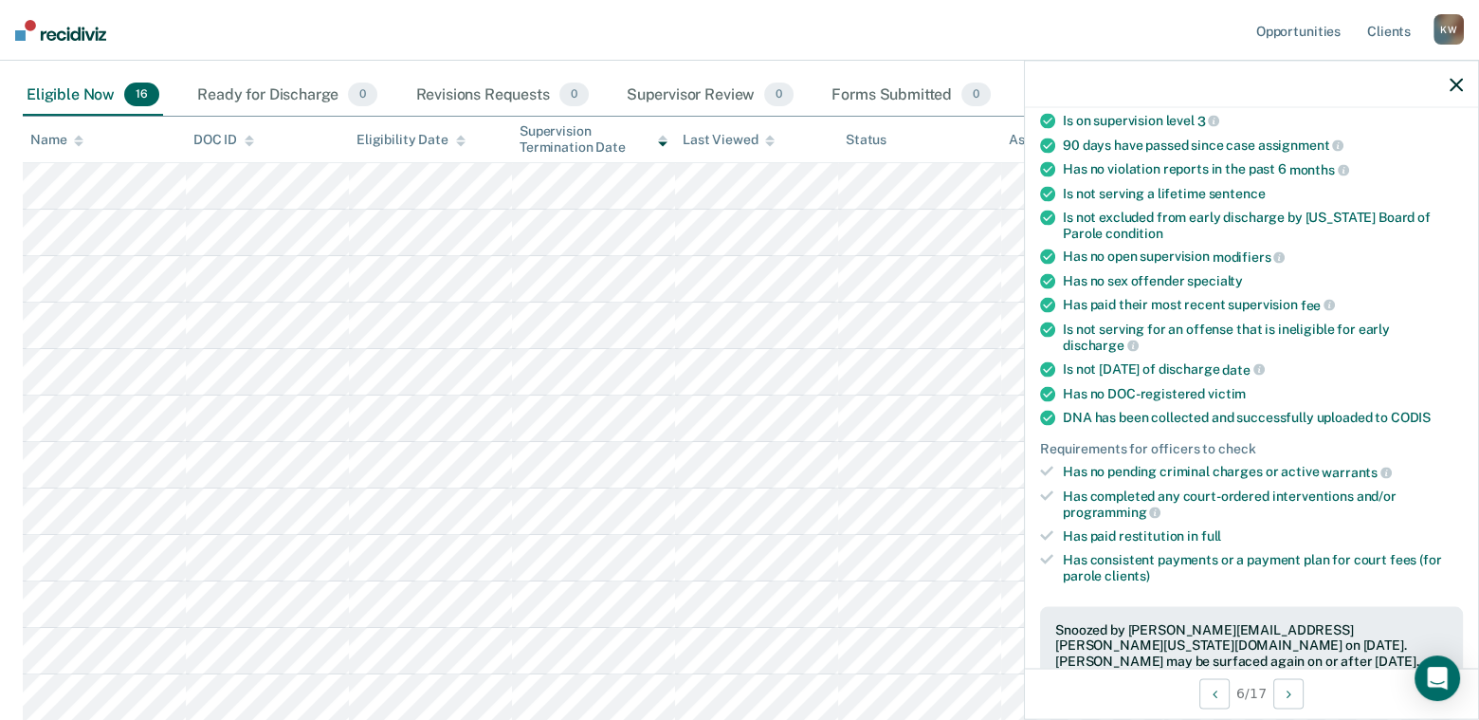
scroll to position [149, 0]
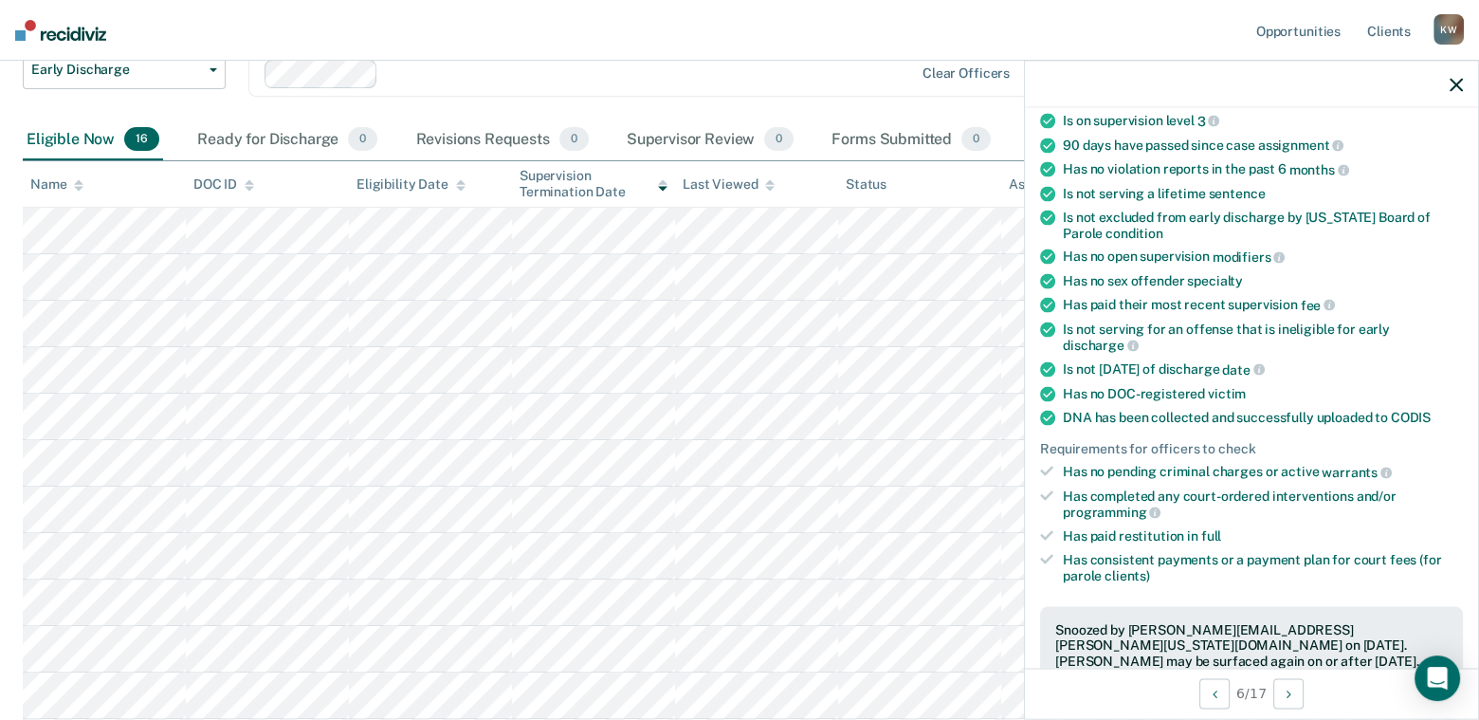
click at [1451, 82] on icon "button" at bounding box center [1456, 84] width 13 height 13
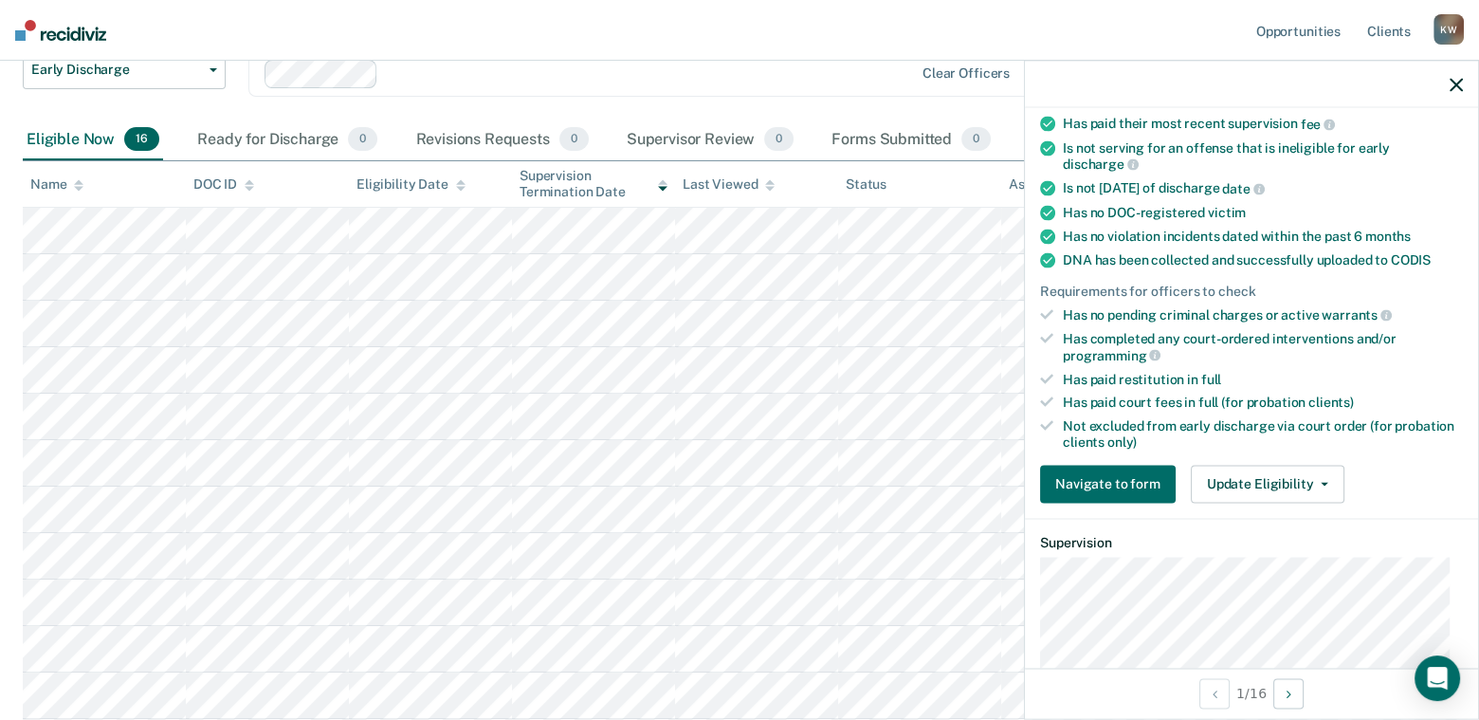
scroll to position [379, 0]
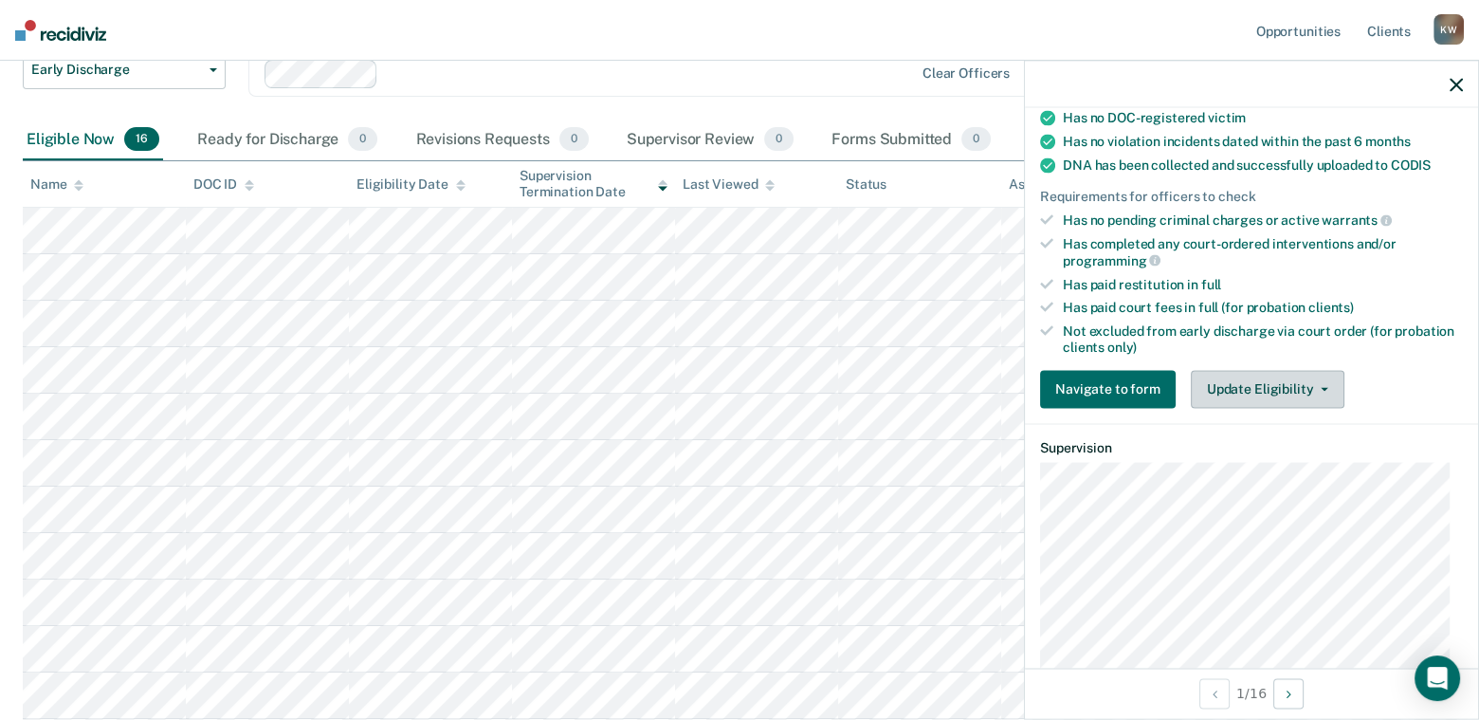
click at [1231, 385] on button "Update Eligibility" at bounding box center [1268, 389] width 154 height 38
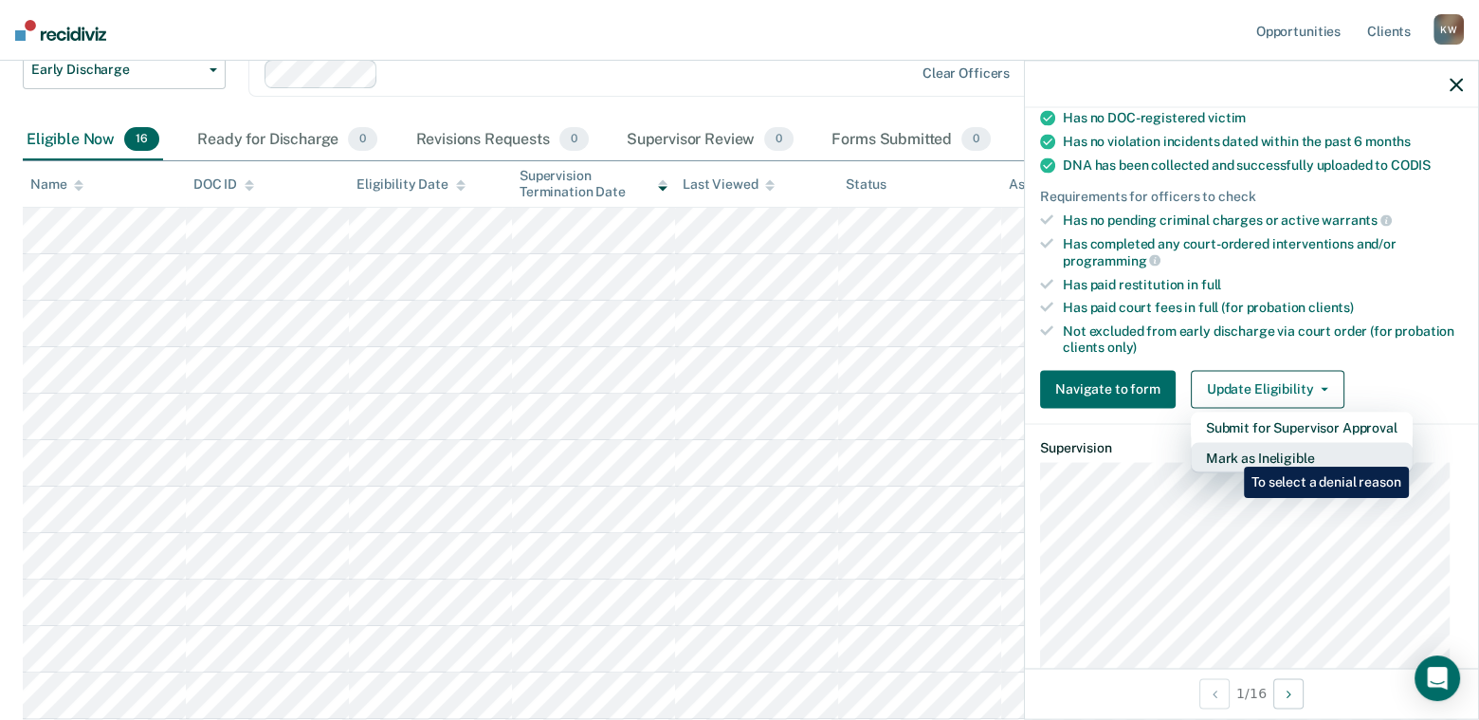
click at [1230, 452] on button "Mark as Ineligible" at bounding box center [1302, 457] width 222 height 30
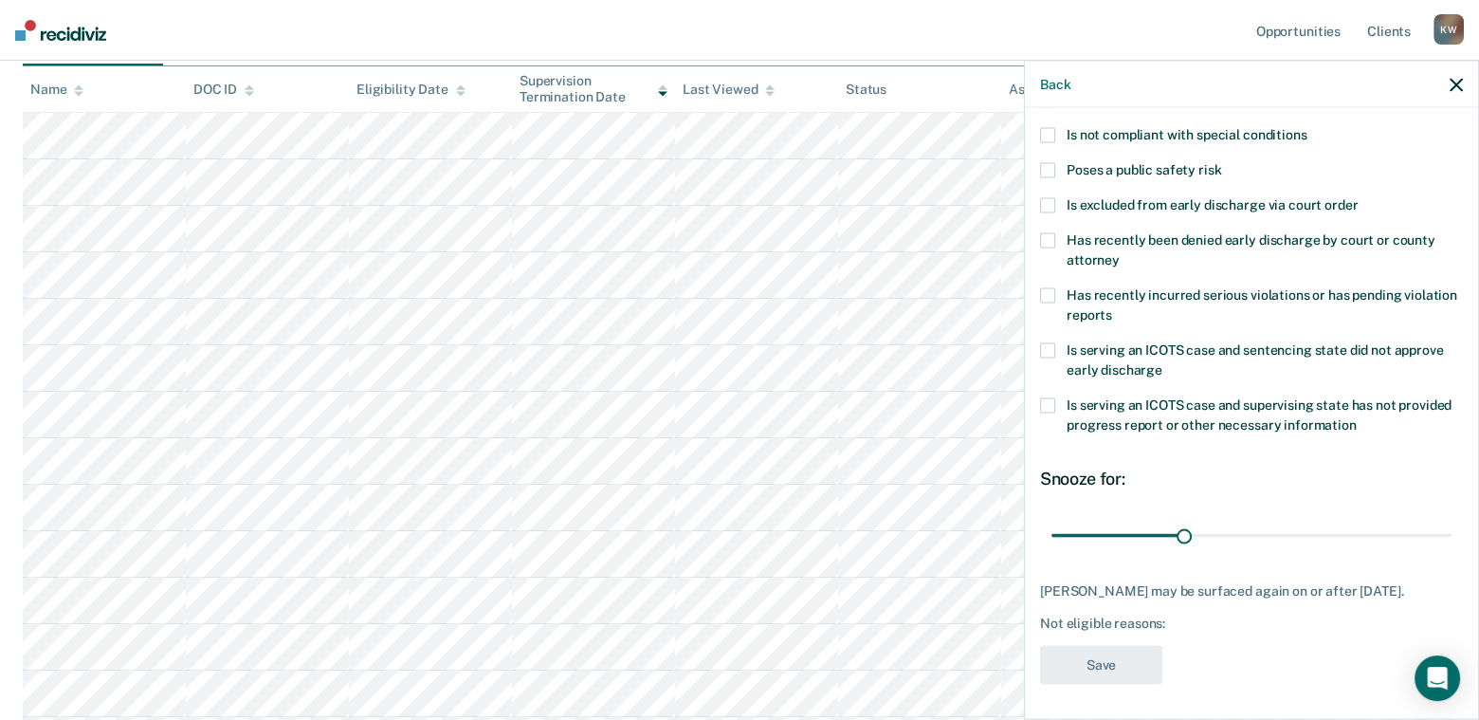
scroll to position [136, 0]
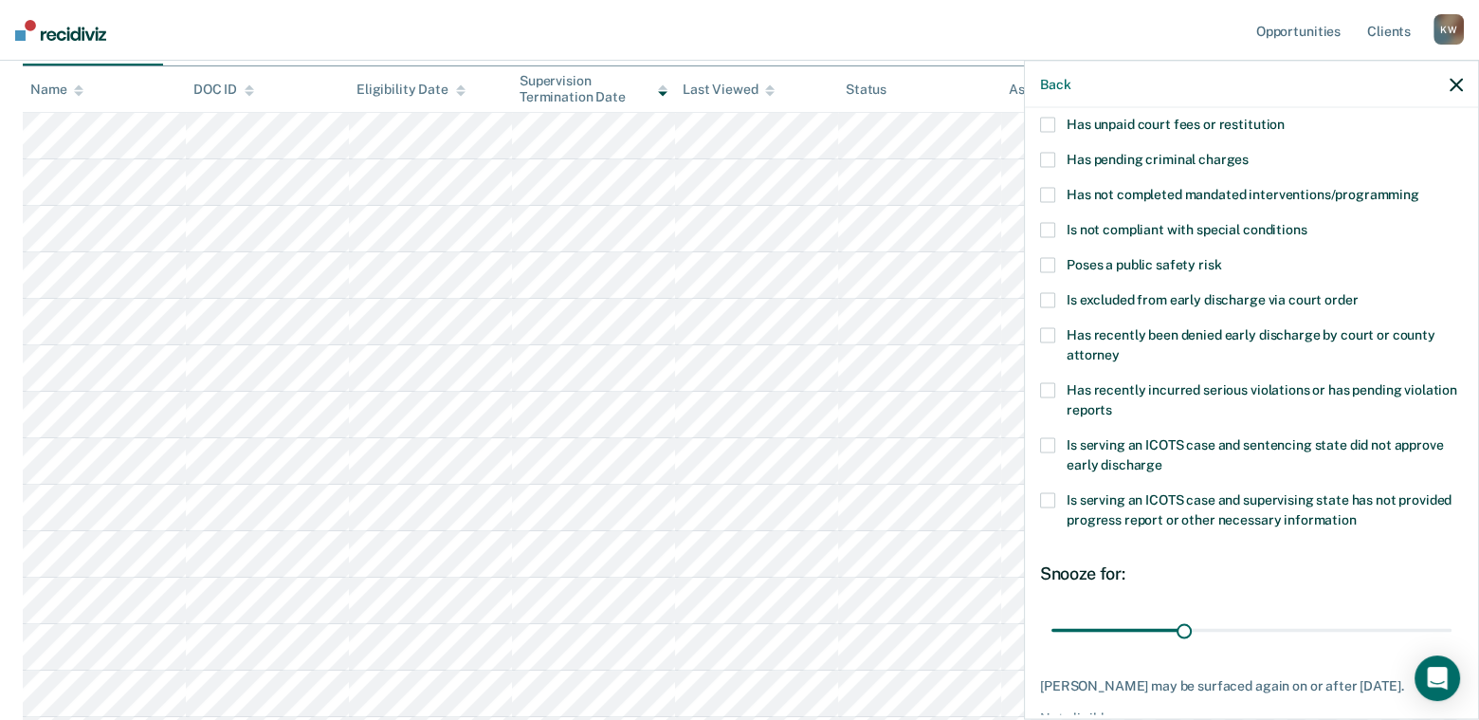
click at [1046, 121] on span at bounding box center [1047, 125] width 15 height 15
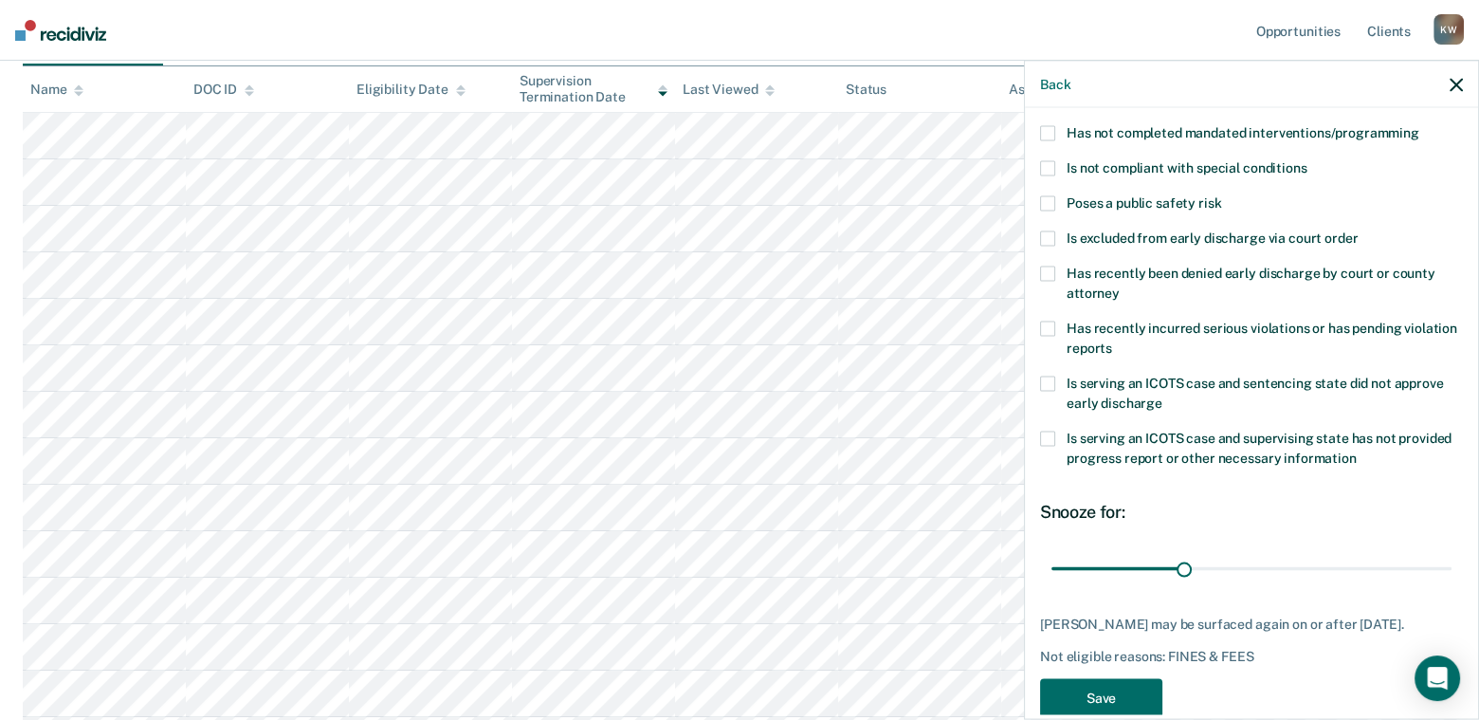
scroll to position [230, 0]
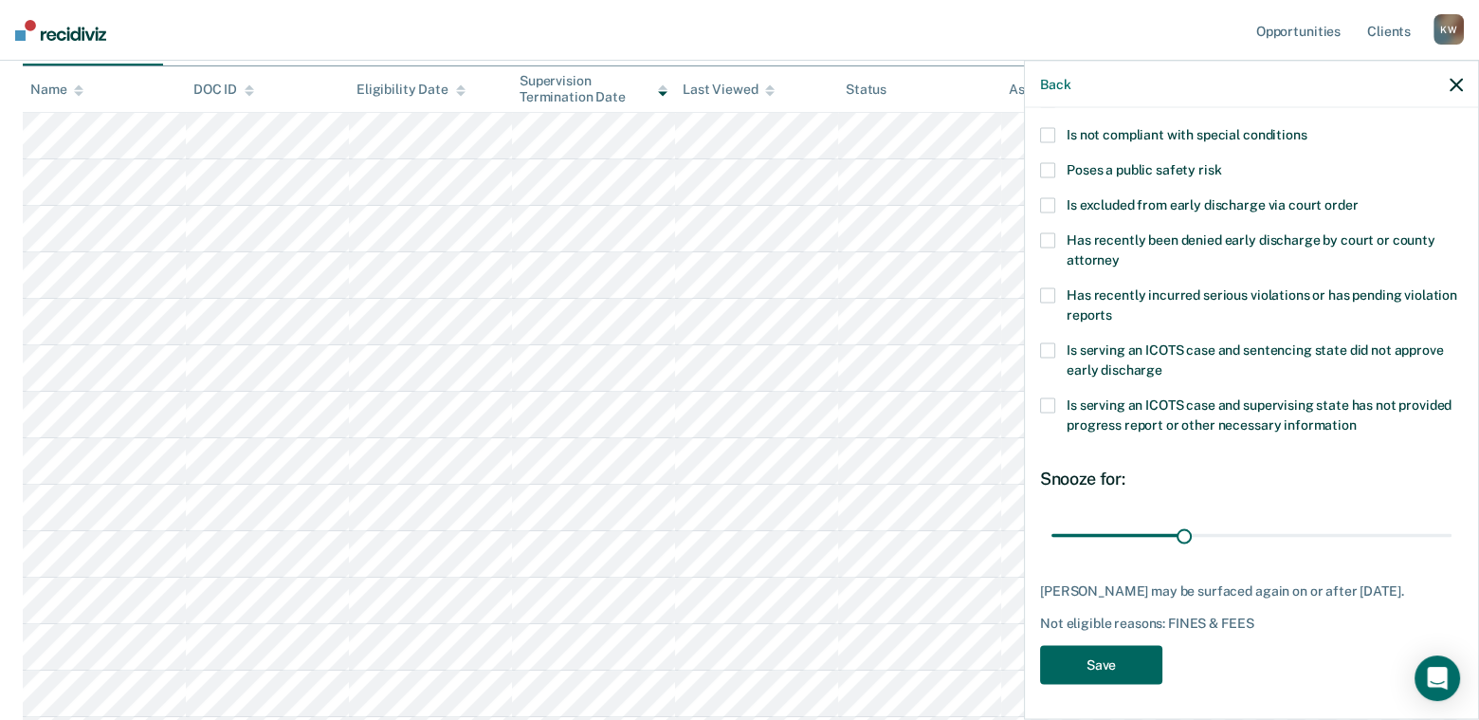
click at [1100, 663] on button "Save" at bounding box center [1101, 665] width 122 height 39
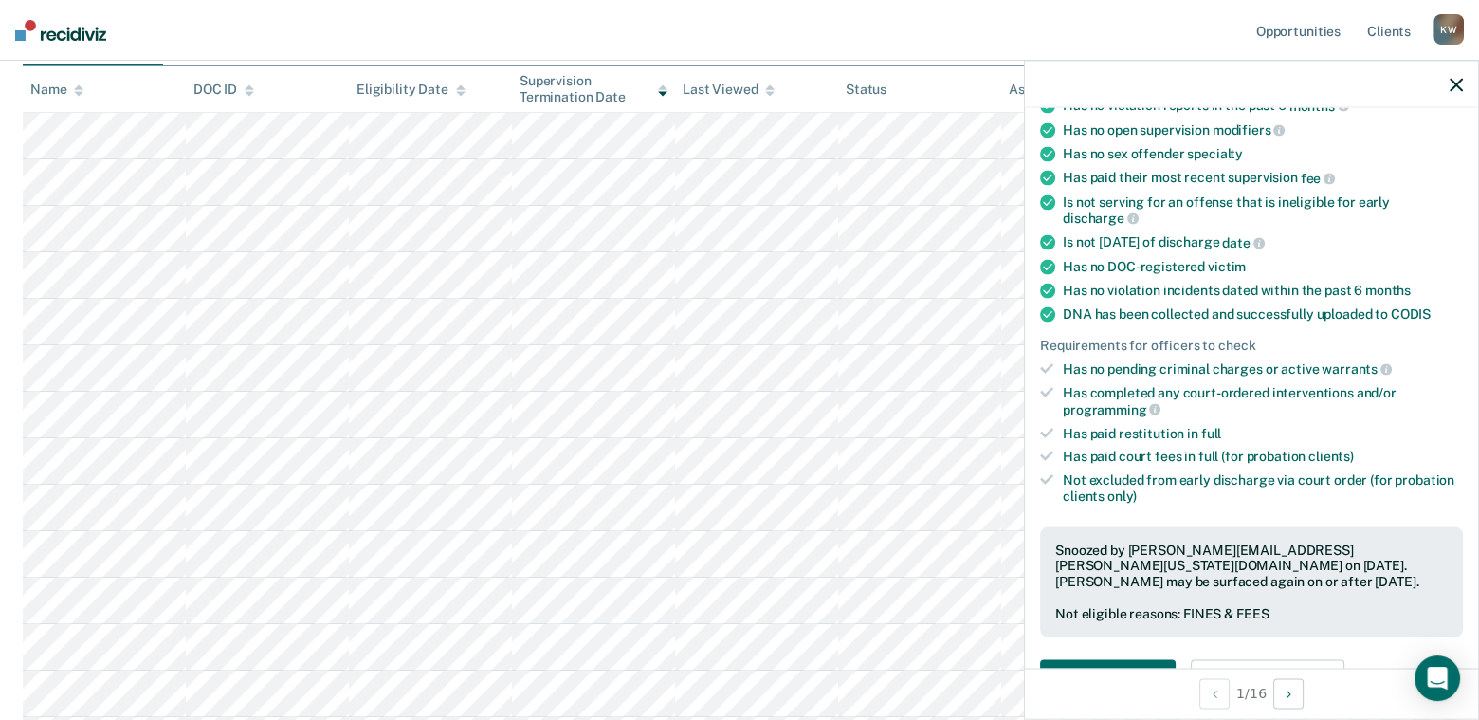
click at [1453, 89] on icon "button" at bounding box center [1456, 84] width 13 height 13
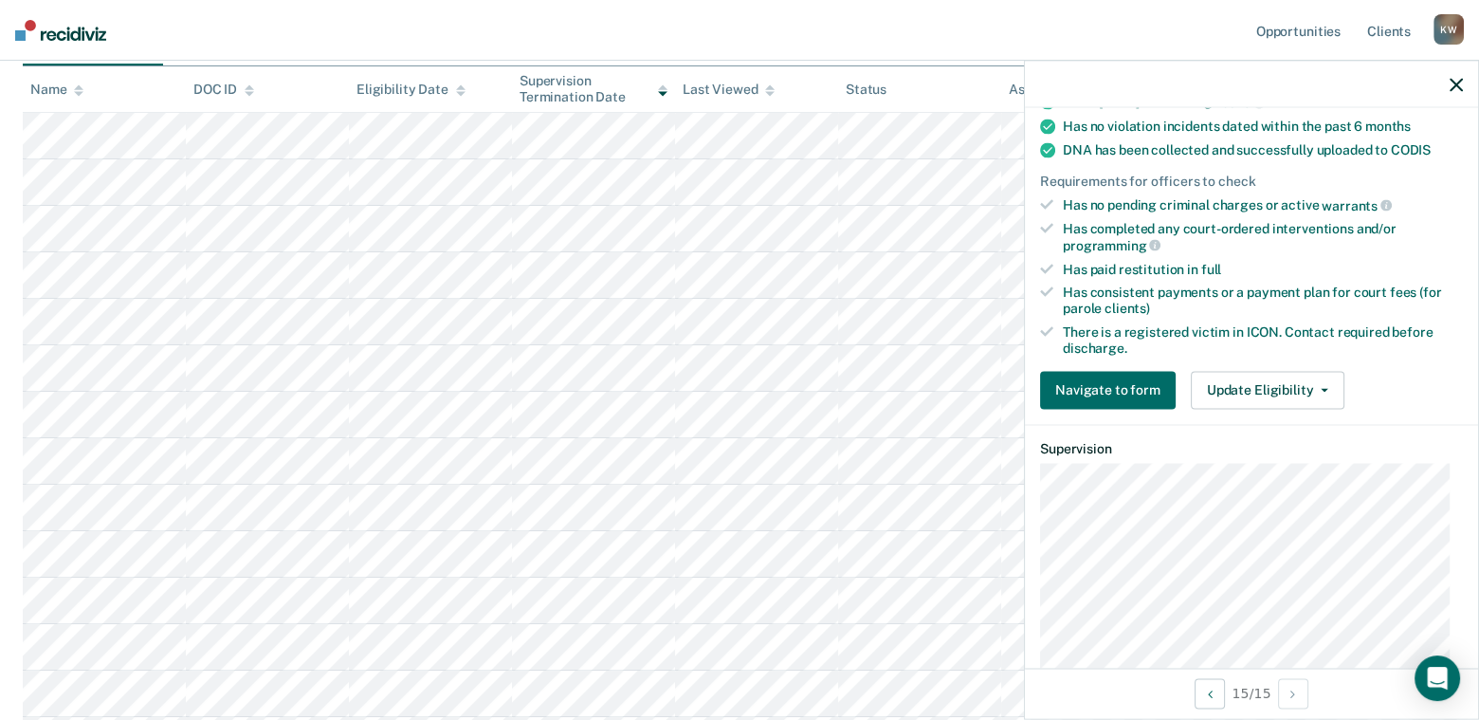
scroll to position [474, 0]
click at [1257, 378] on button "Update Eligibility" at bounding box center [1268, 389] width 154 height 38
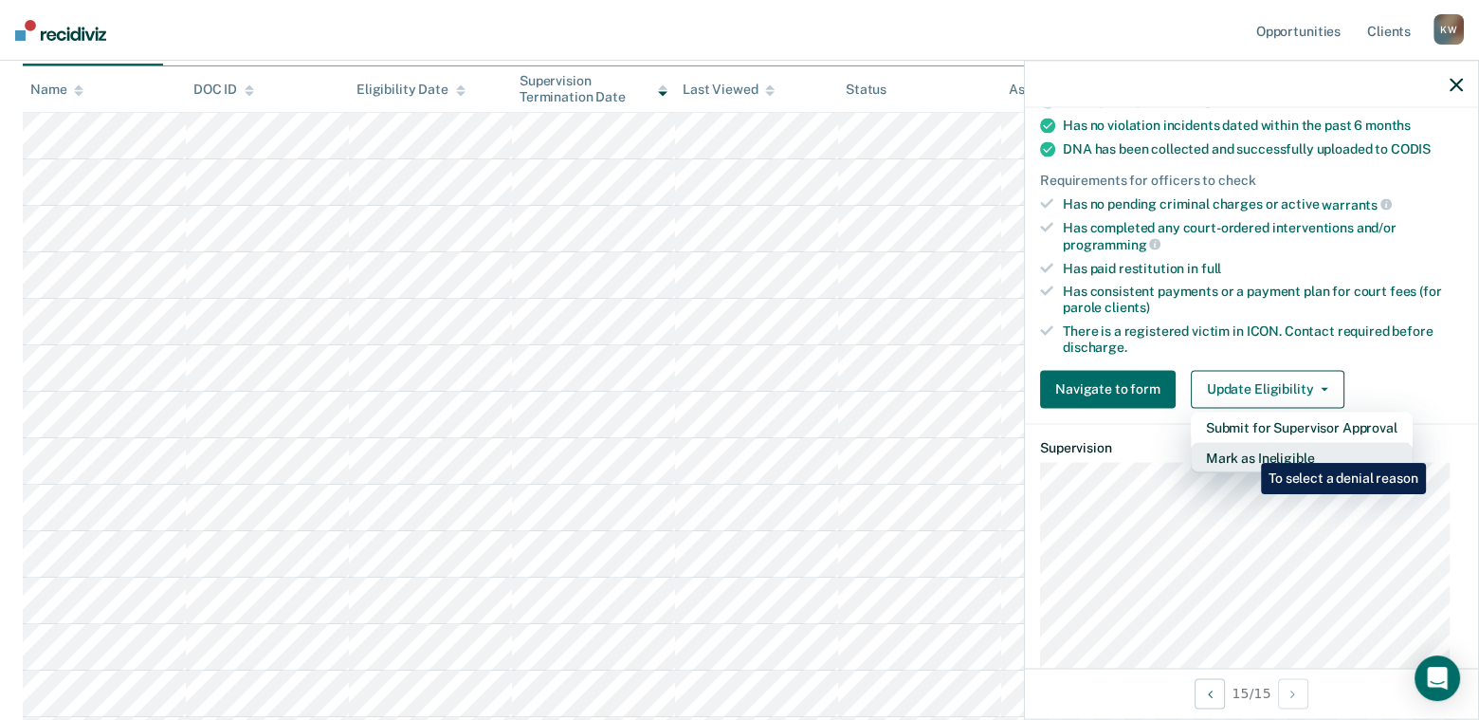
click at [1247, 448] on button "Mark as Ineligible" at bounding box center [1302, 457] width 222 height 30
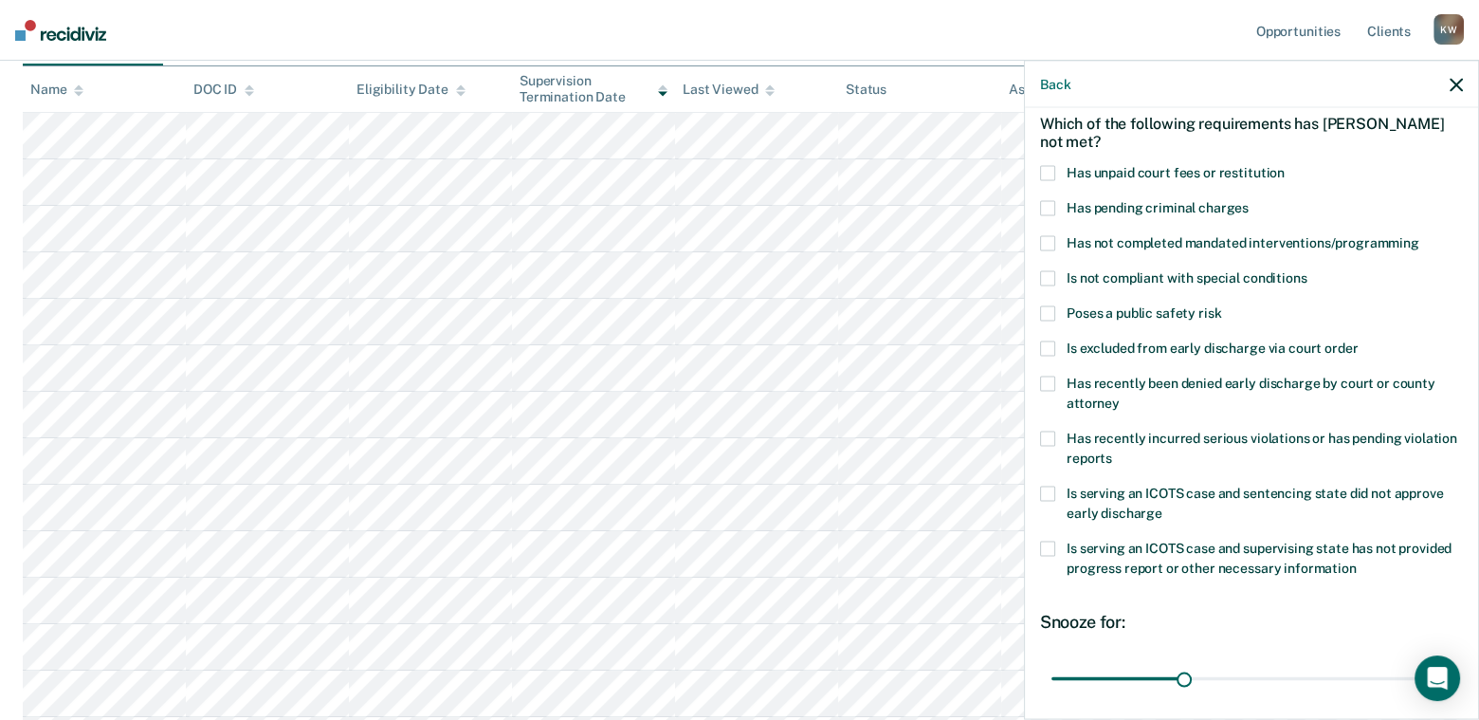
scroll to position [57, 0]
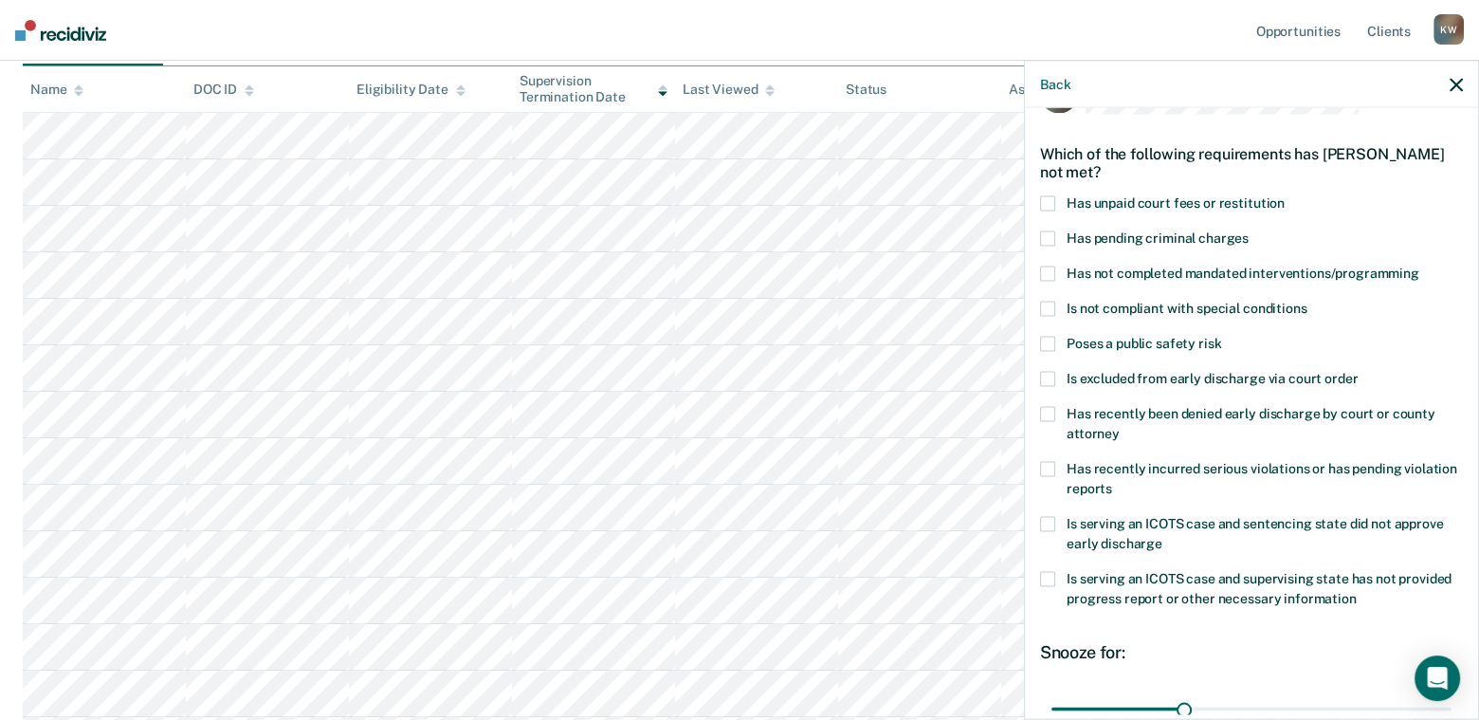
click at [1045, 202] on span at bounding box center [1047, 203] width 15 height 15
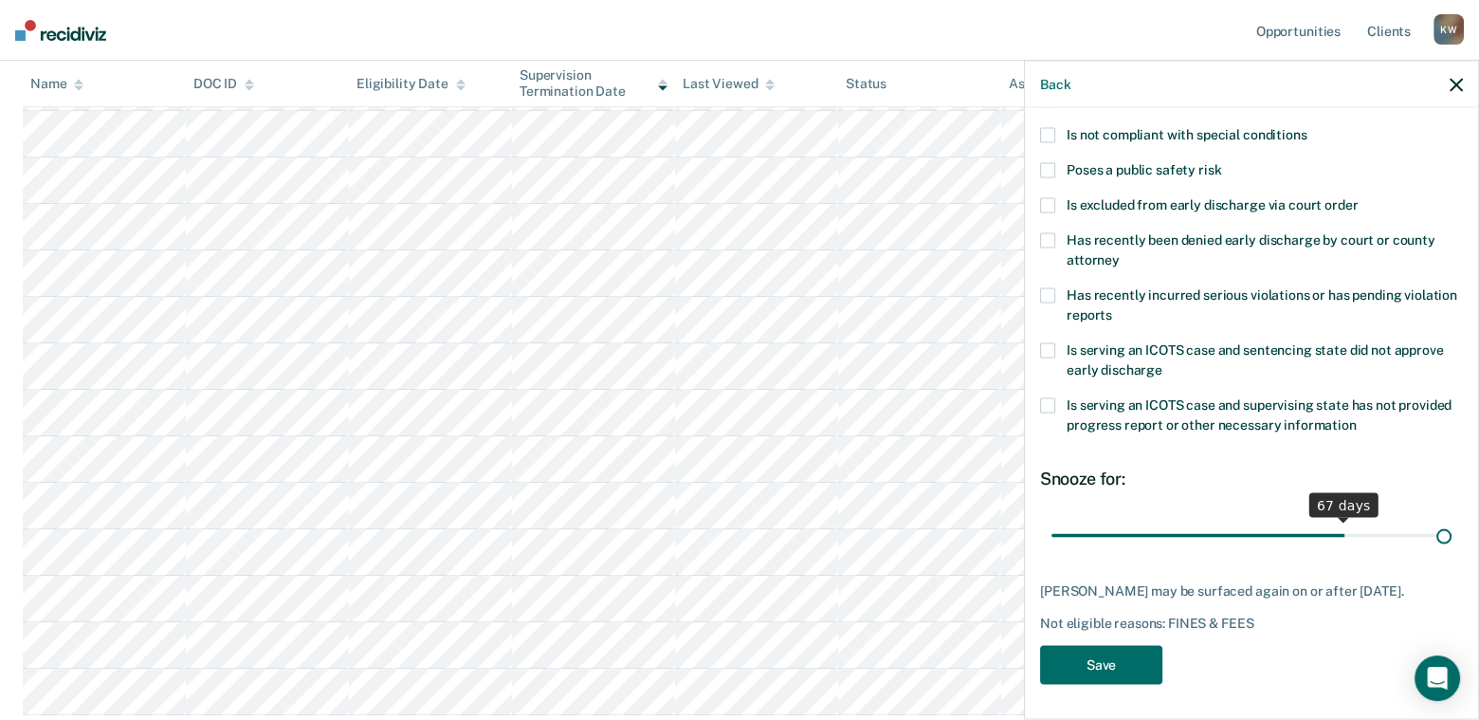
scroll to position [246, 0]
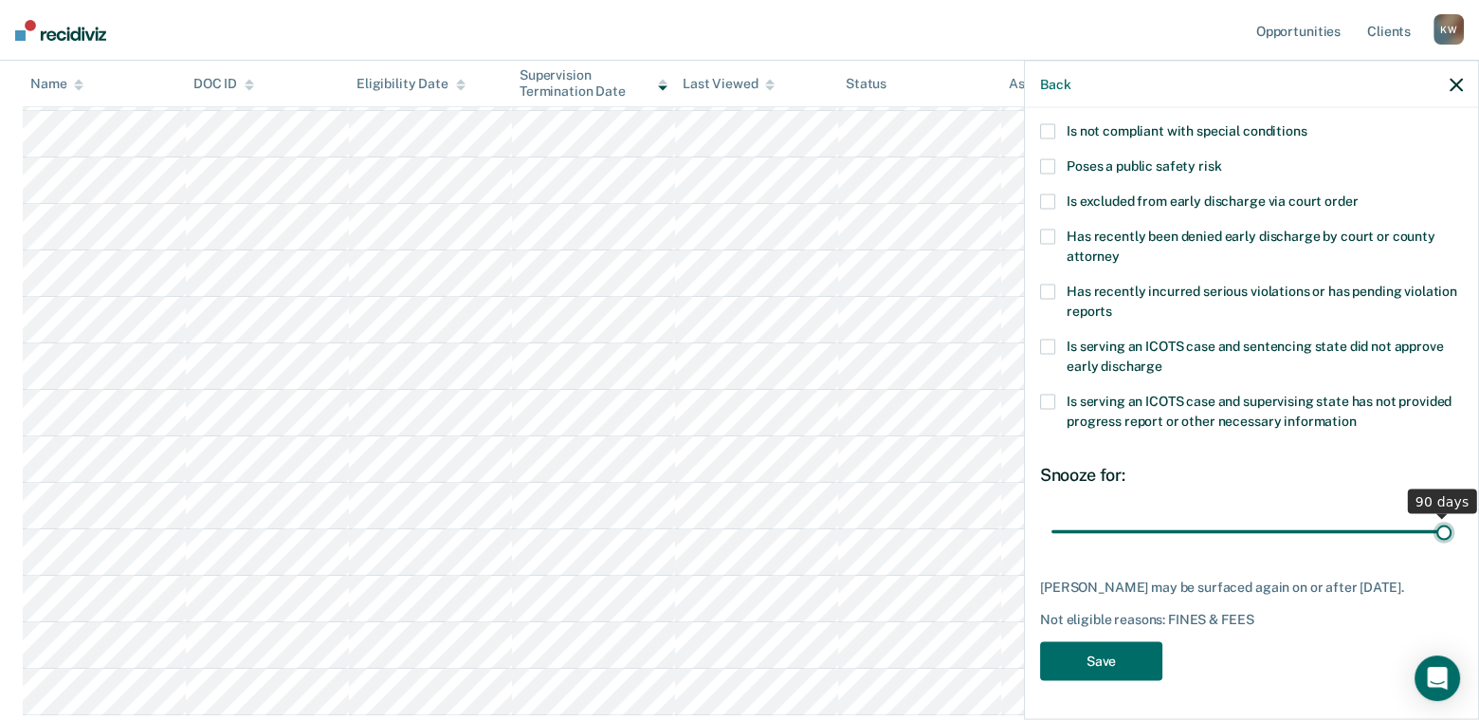
drag, startPoint x: 1180, startPoint y: 523, endPoint x: 1443, endPoint y: 521, distance: 262.6
type input "90"
click at [1443, 521] on input "range" at bounding box center [1251, 531] width 400 height 33
click at [1116, 654] on button "Save" at bounding box center [1101, 661] width 122 height 39
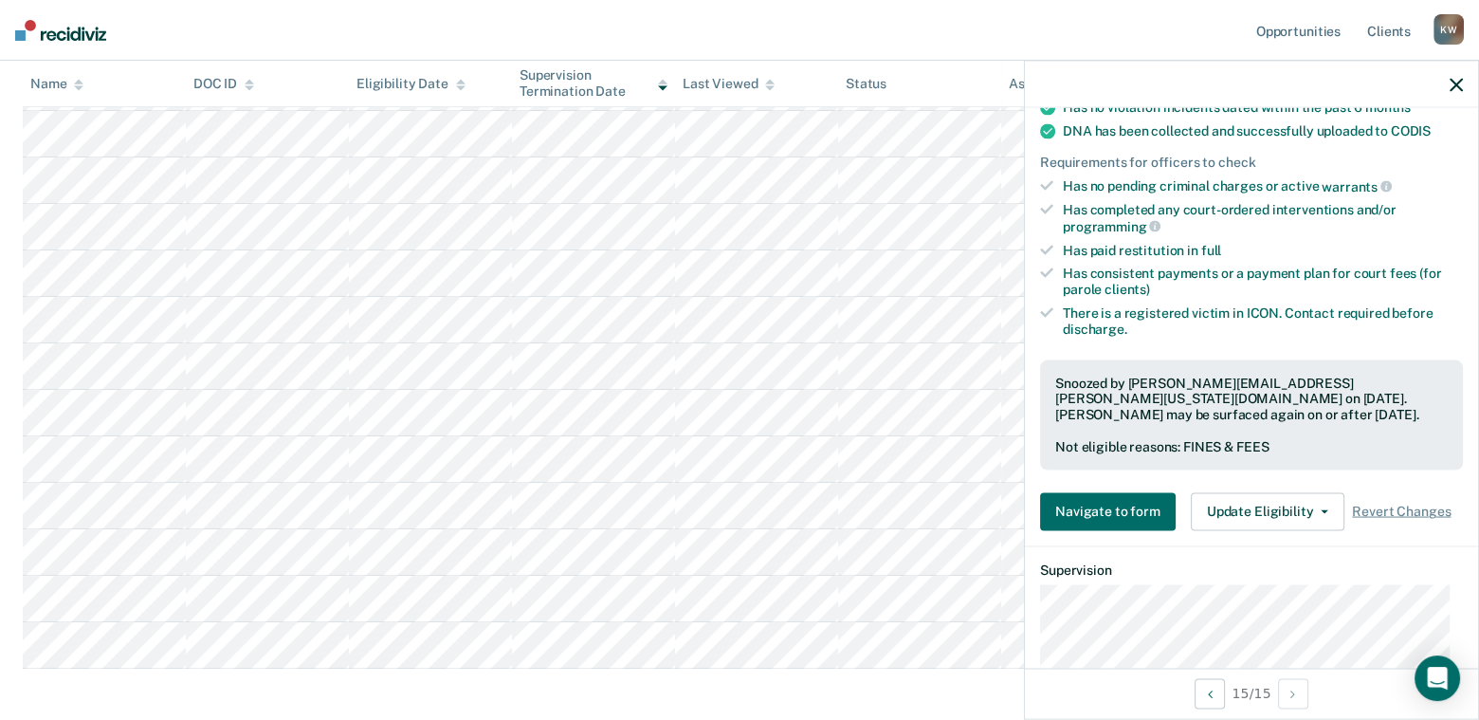
scroll to position [530, 0]
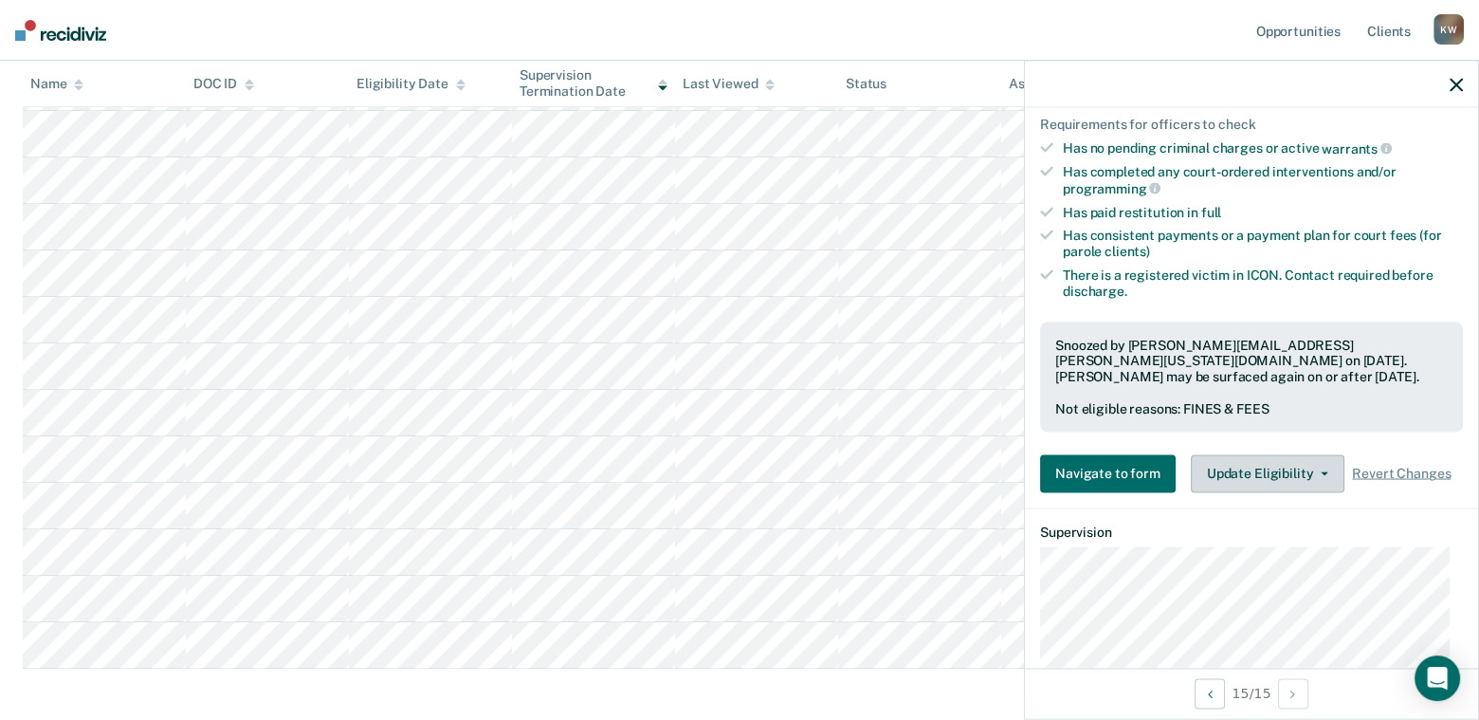
click at [1258, 454] on button "Update Eligibility" at bounding box center [1268, 473] width 154 height 38
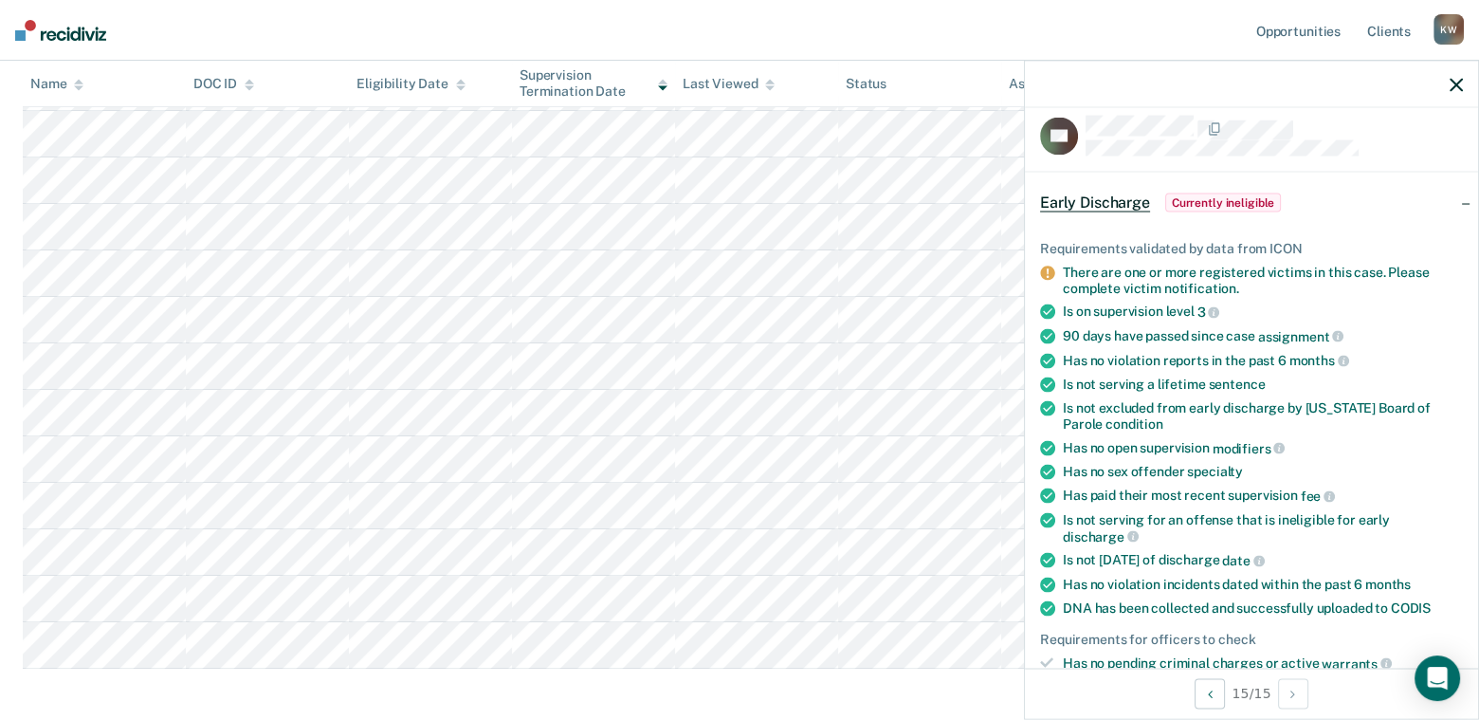
scroll to position [0, 0]
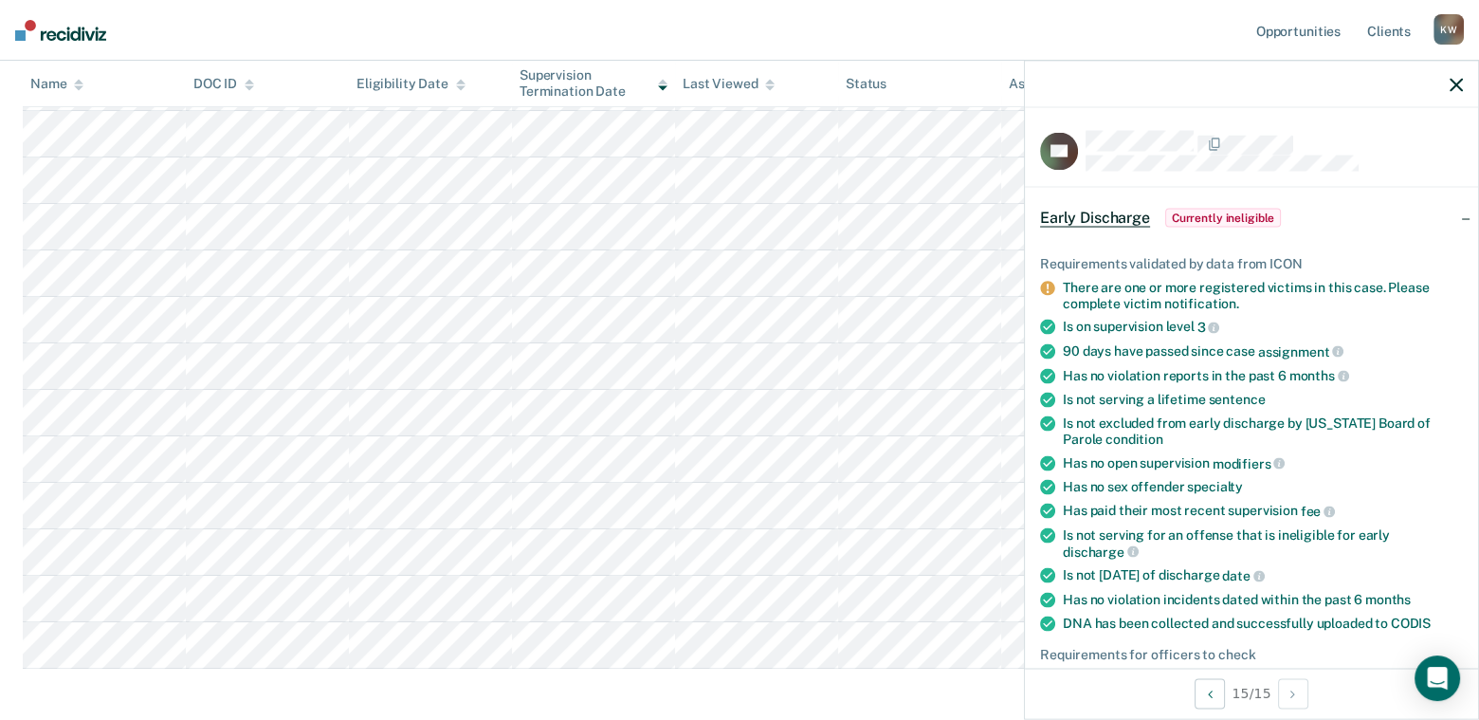
click at [1453, 85] on icon "button" at bounding box center [1456, 84] width 13 height 13
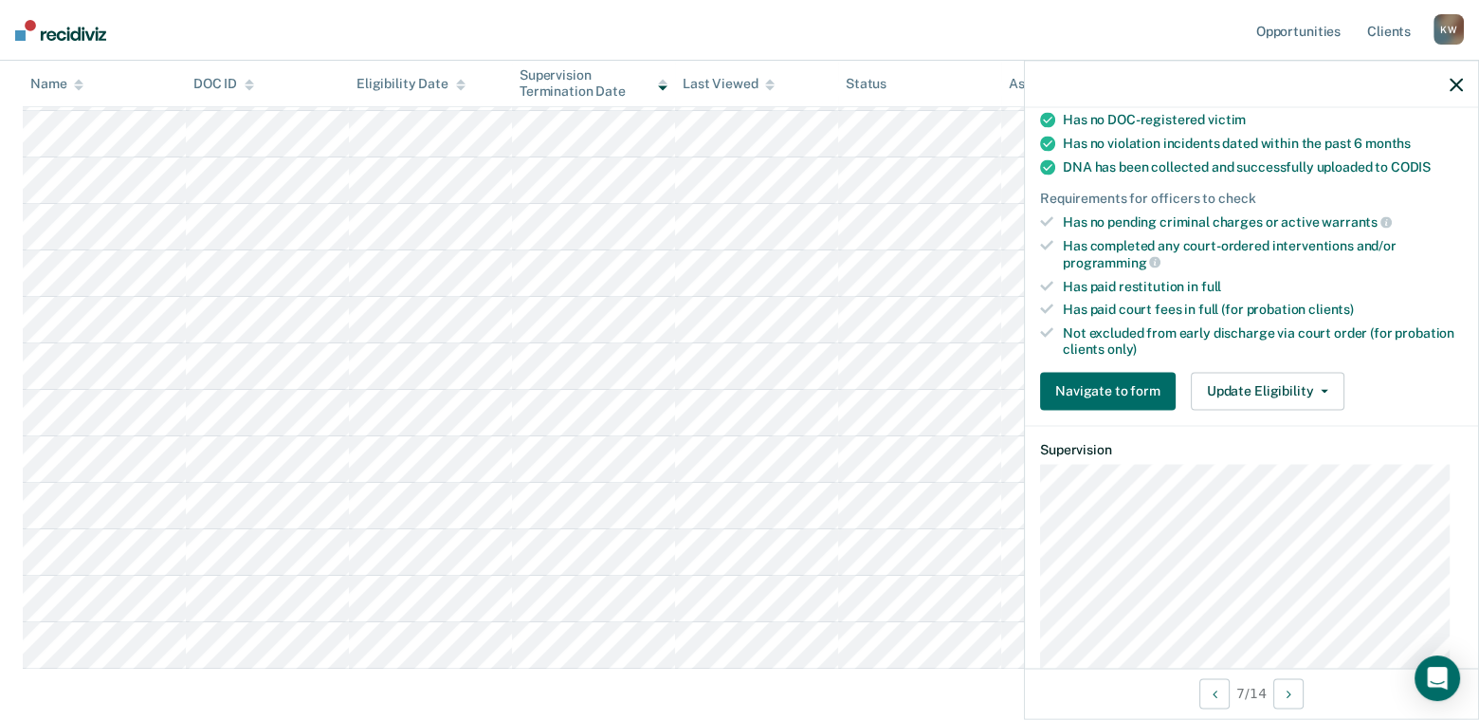
scroll to position [379, 0]
click at [1232, 377] on button "Update Eligibility" at bounding box center [1268, 389] width 154 height 38
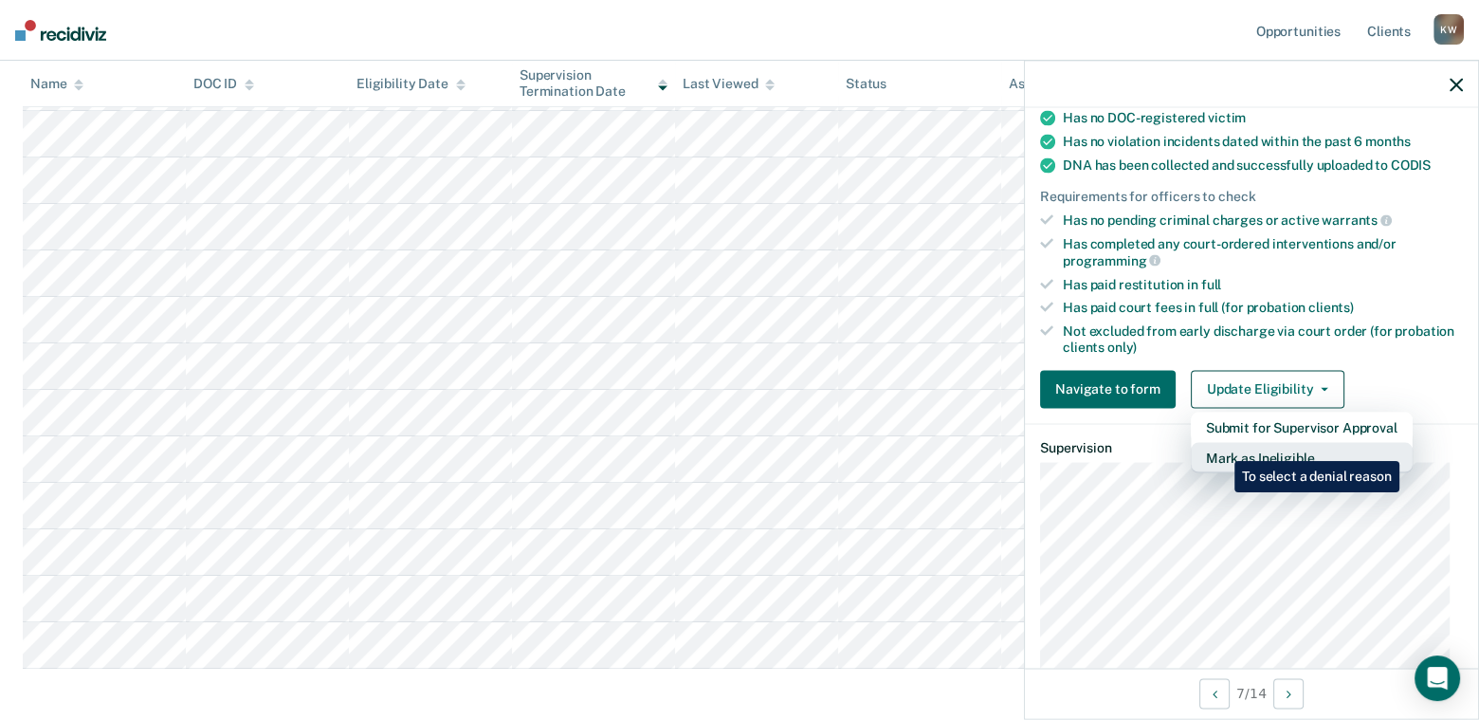
click at [1220, 447] on button "Mark as Ineligible" at bounding box center [1302, 457] width 222 height 30
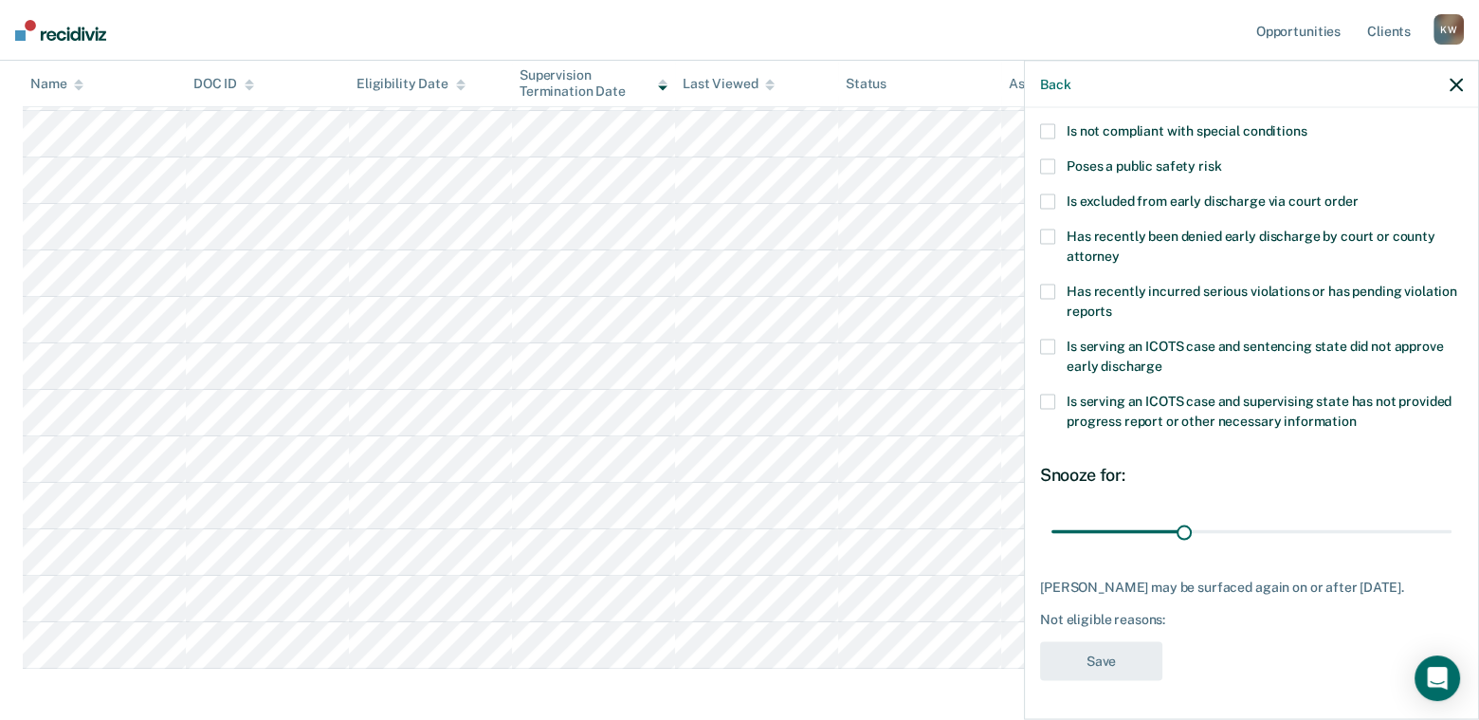
scroll to position [246, 0]
drag, startPoint x: 1176, startPoint y: 519, endPoint x: 1462, endPoint y: 493, distance: 287.5
type input "90"
click at [1452, 515] on input "range" at bounding box center [1251, 531] width 400 height 33
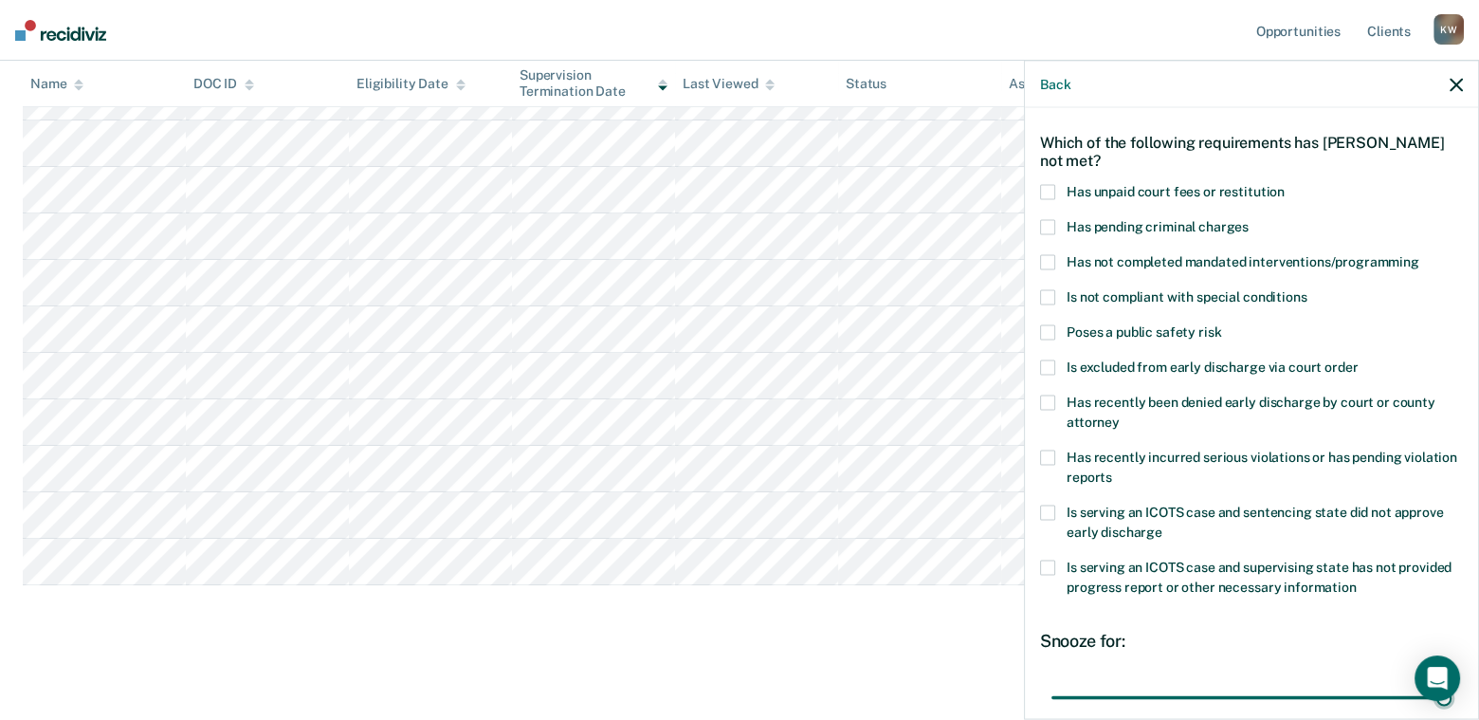
scroll to position [56, 0]
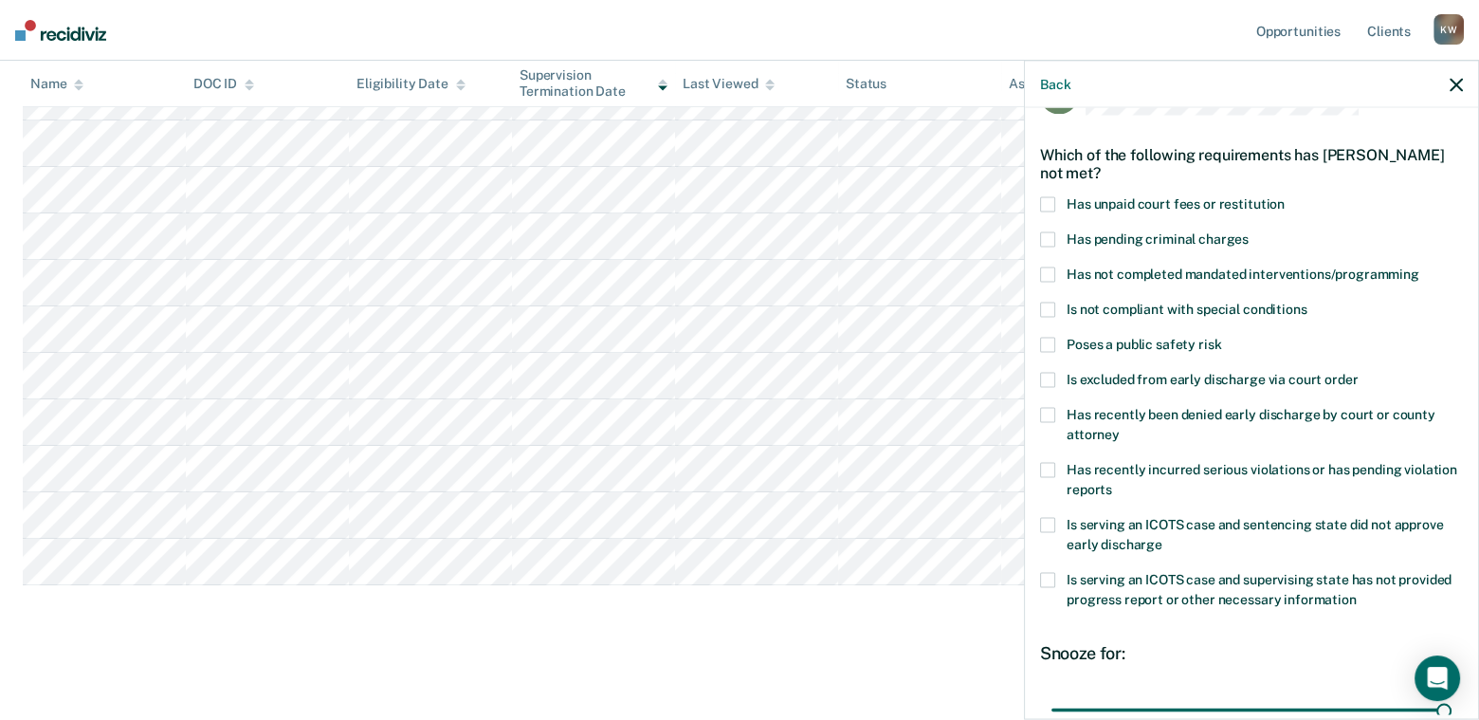
click at [1050, 203] on span at bounding box center [1047, 204] width 15 height 15
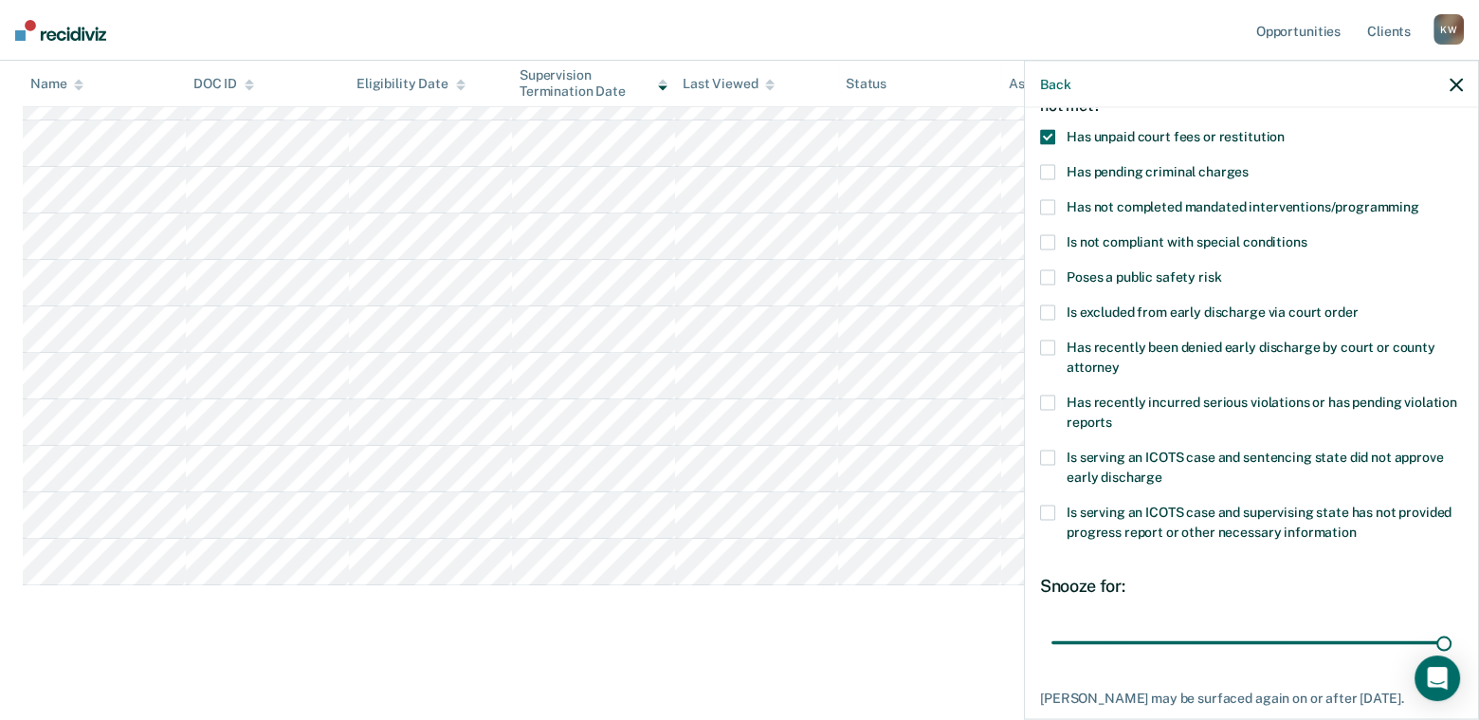
scroll to position [246, 0]
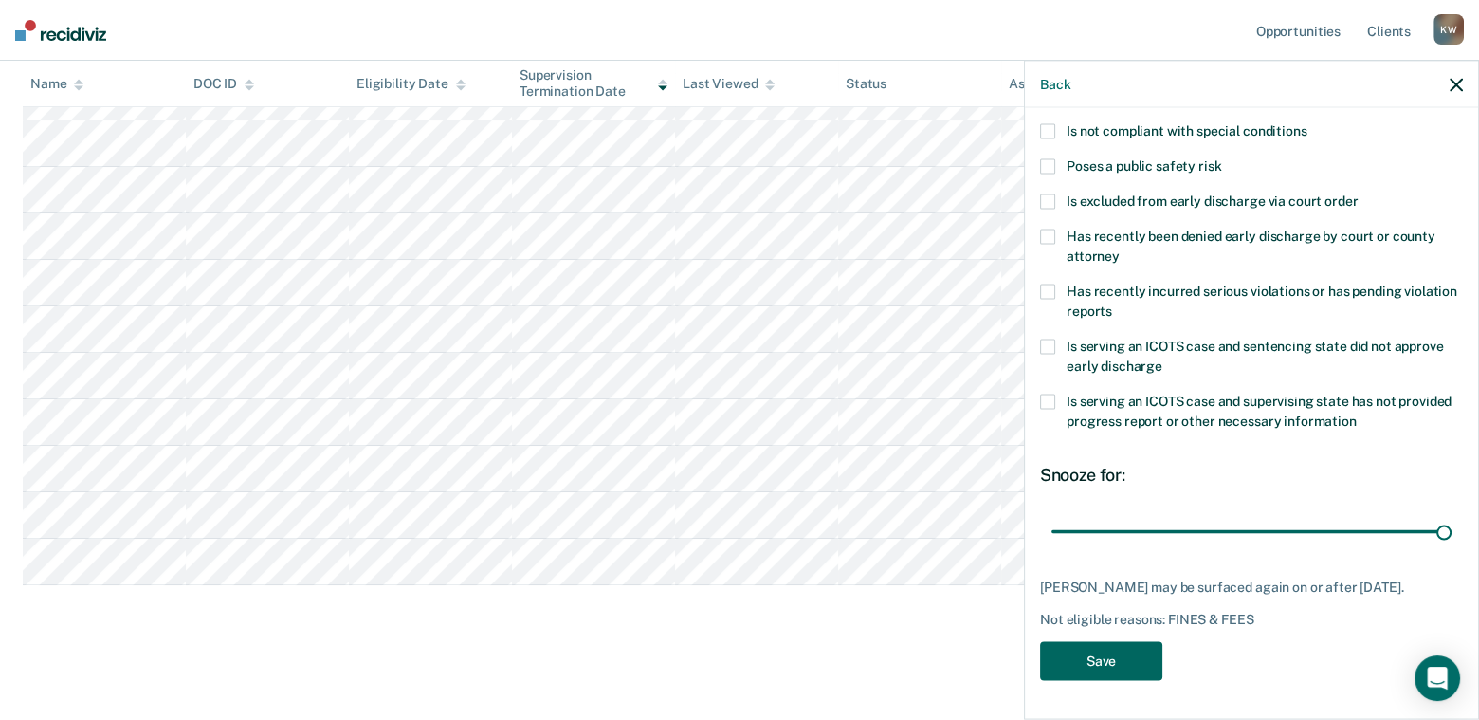
click at [1117, 663] on button "Save" at bounding box center [1101, 661] width 122 height 39
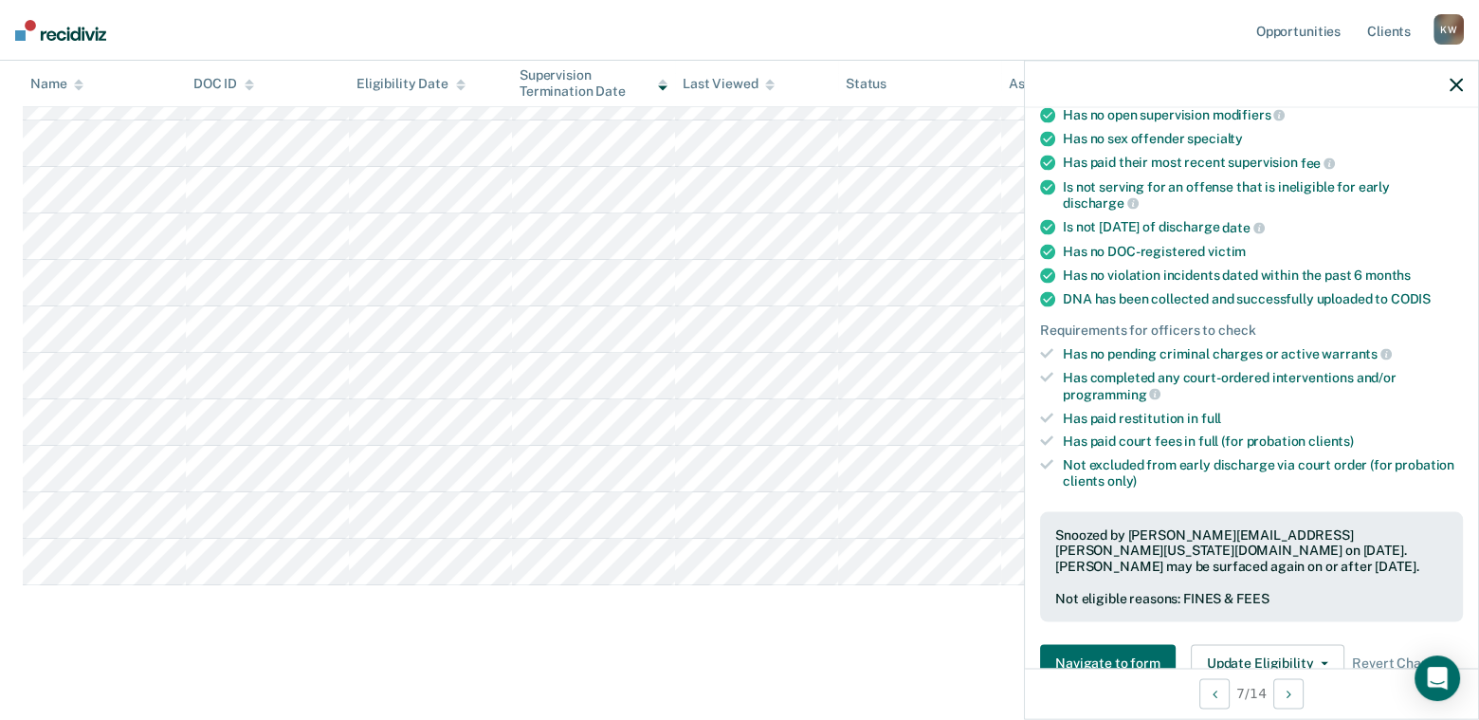
click at [1455, 81] on icon "button" at bounding box center [1456, 84] width 13 height 13
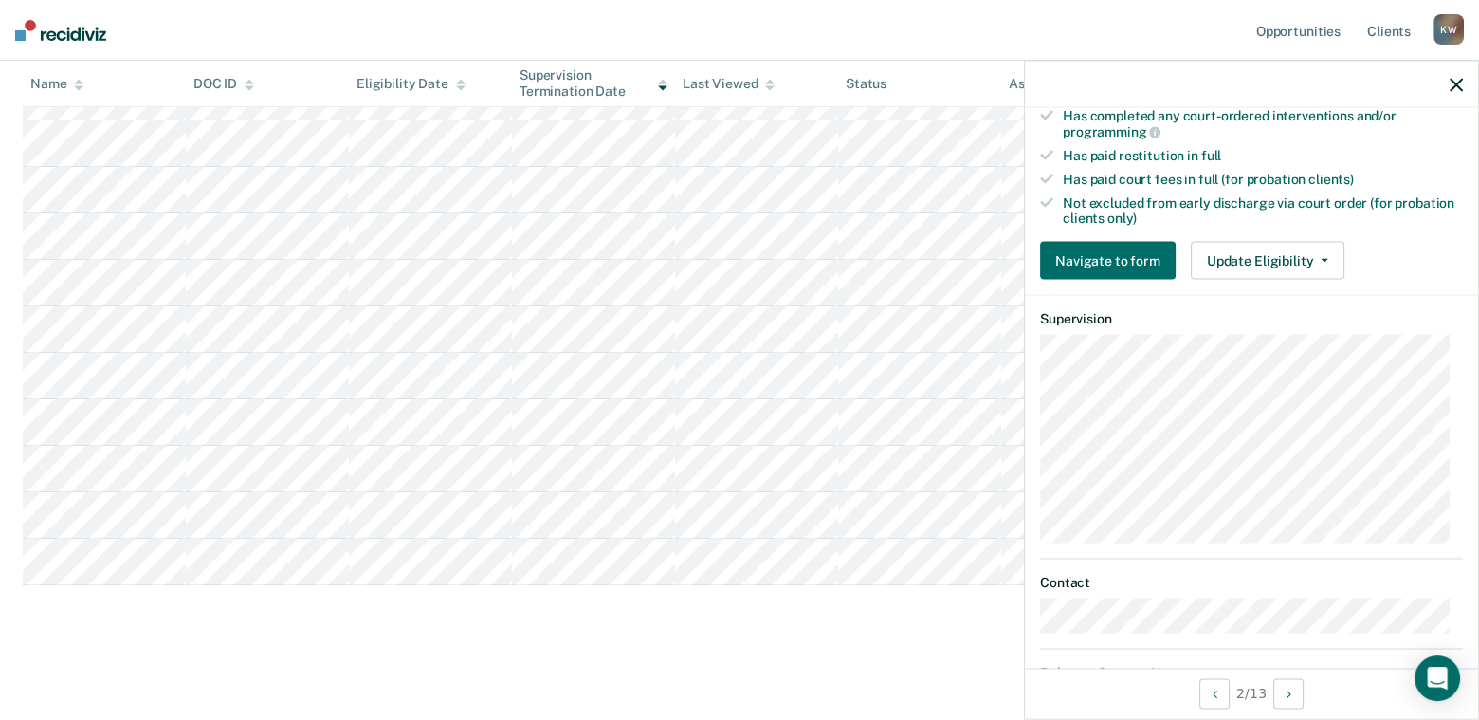
scroll to position [569, 0]
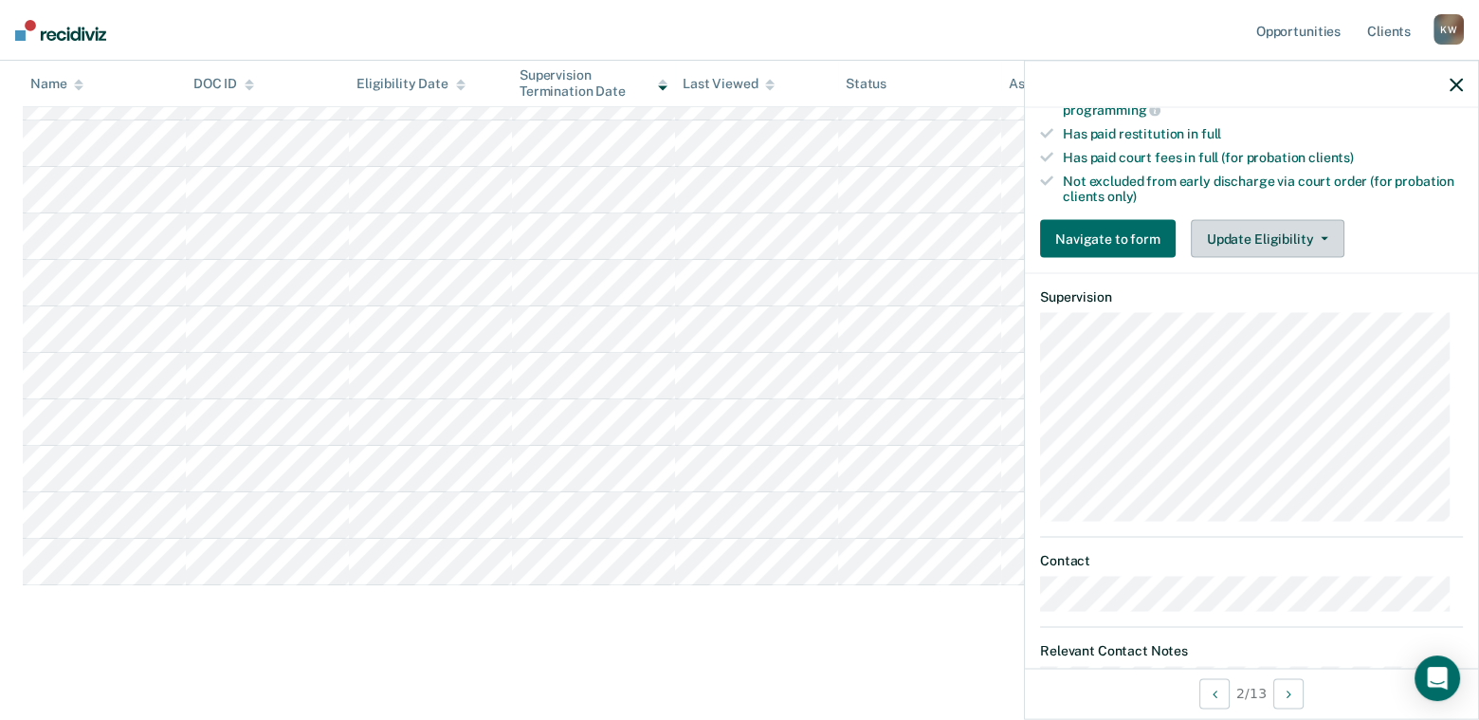
click at [1252, 223] on button "Update Eligibility" at bounding box center [1268, 239] width 154 height 38
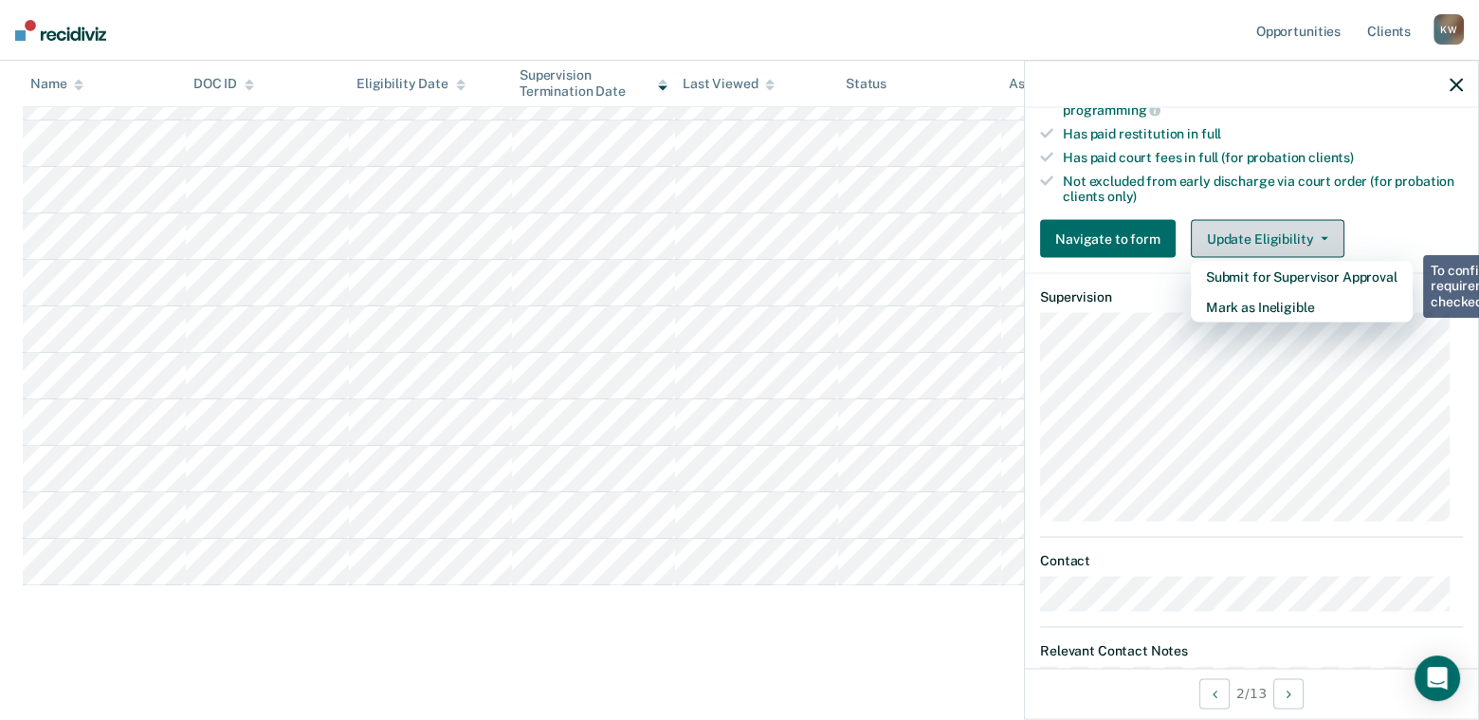
click at [1252, 223] on button "Update Eligibility" at bounding box center [1268, 239] width 154 height 38
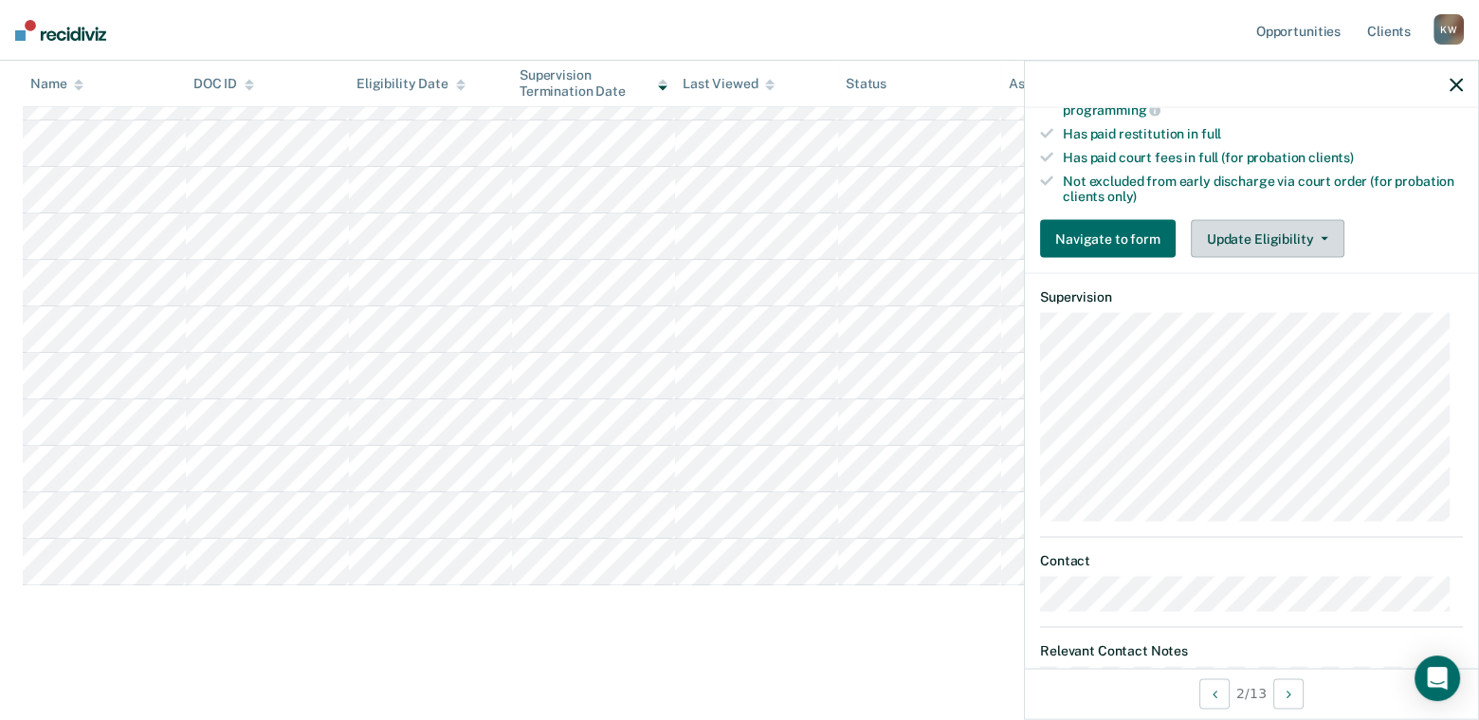
click at [1258, 226] on button "Update Eligibility" at bounding box center [1268, 239] width 154 height 38
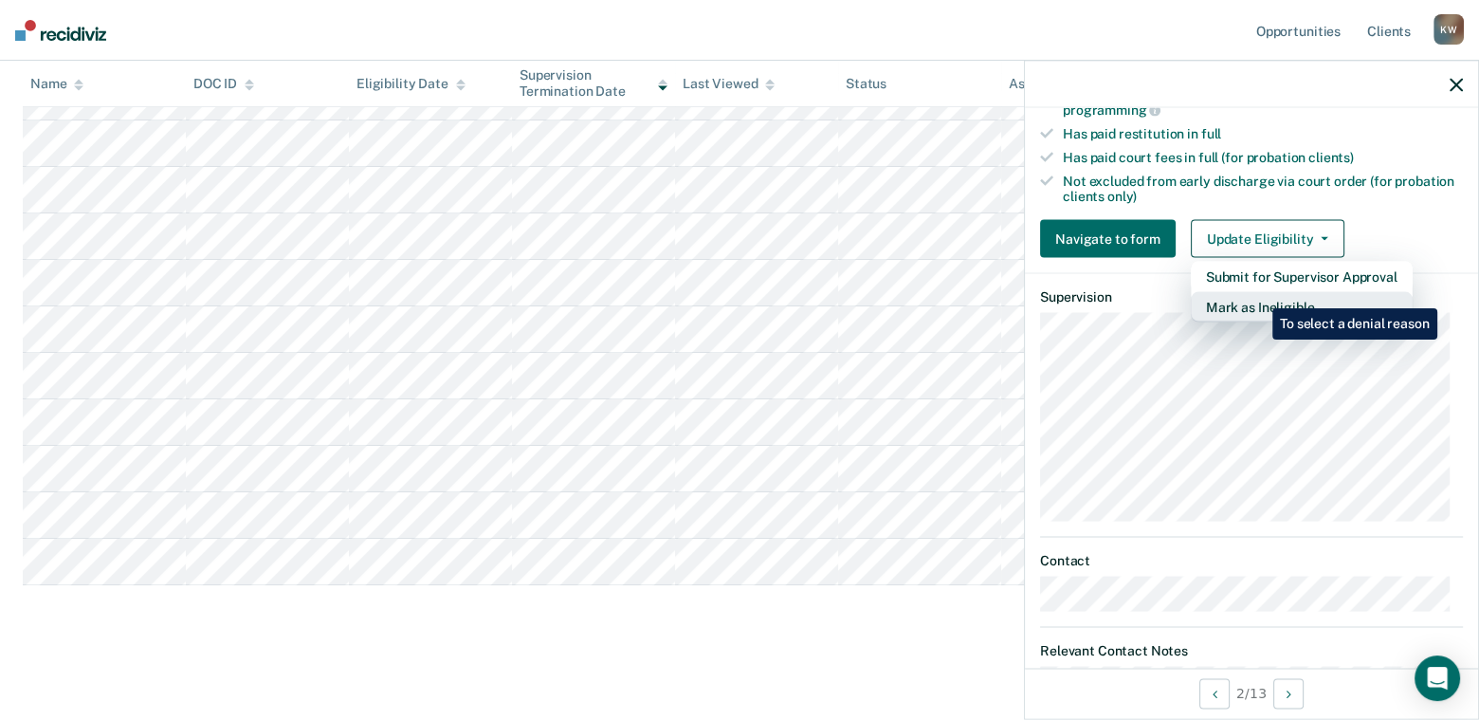
click at [1258, 294] on button "Mark as Ineligible" at bounding box center [1302, 307] width 222 height 30
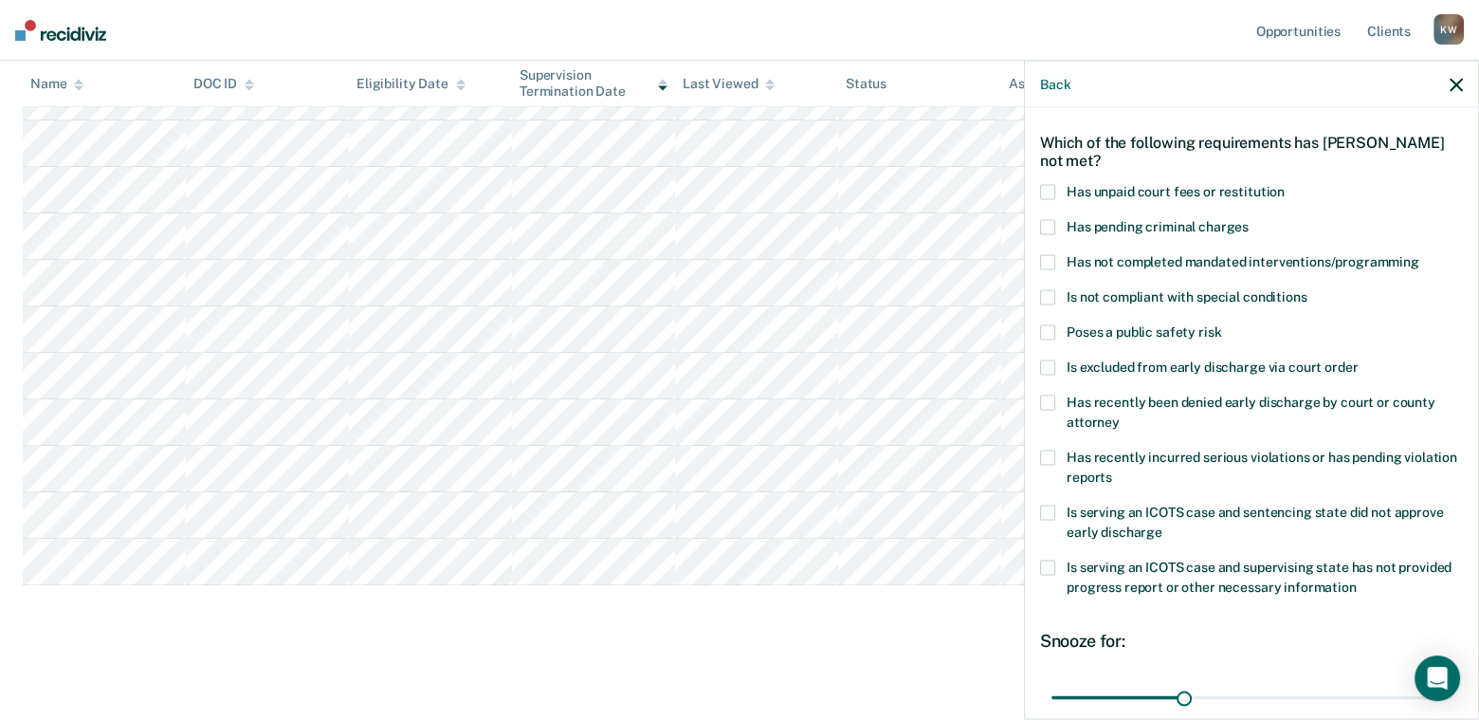
scroll to position [57, 0]
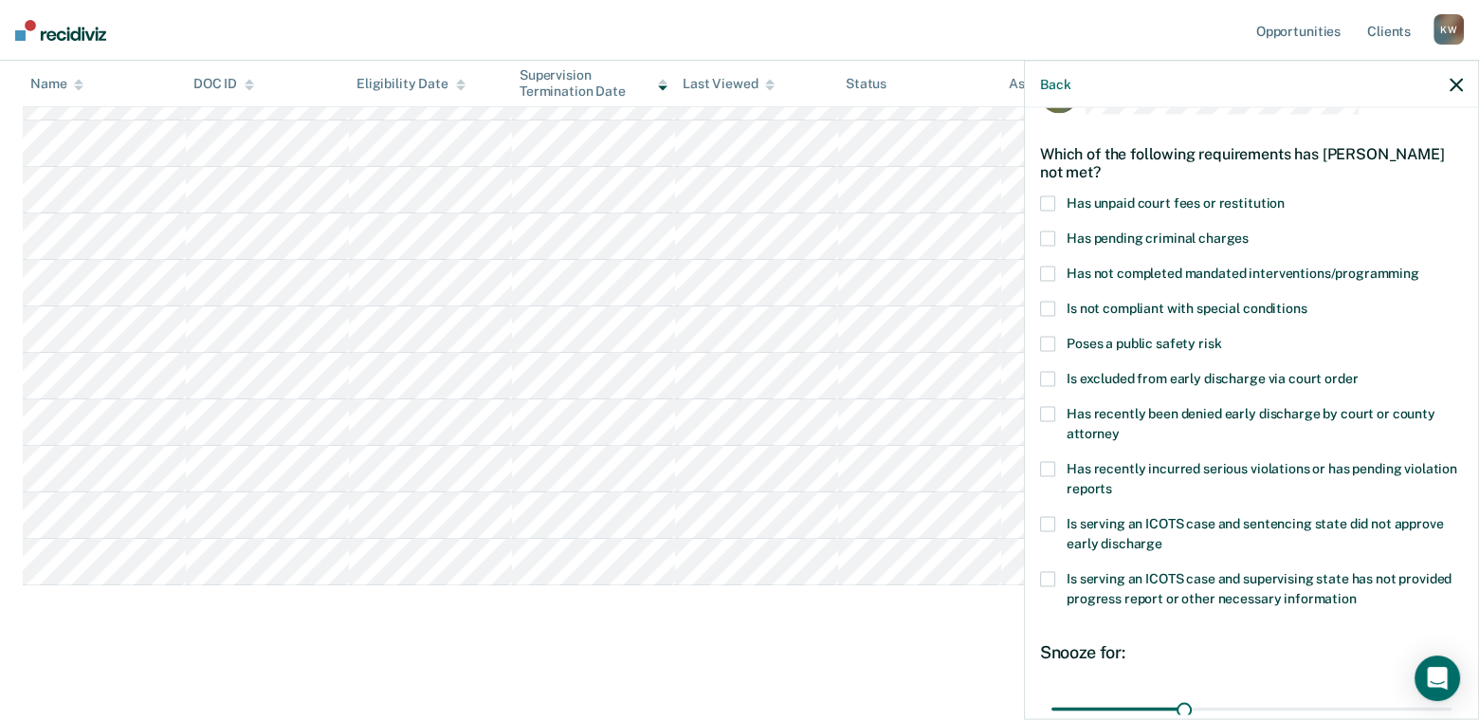
click at [1048, 200] on span at bounding box center [1047, 203] width 15 height 15
click at [1055, 270] on label "Has not completed mandated interventions/programming" at bounding box center [1251, 276] width 423 height 20
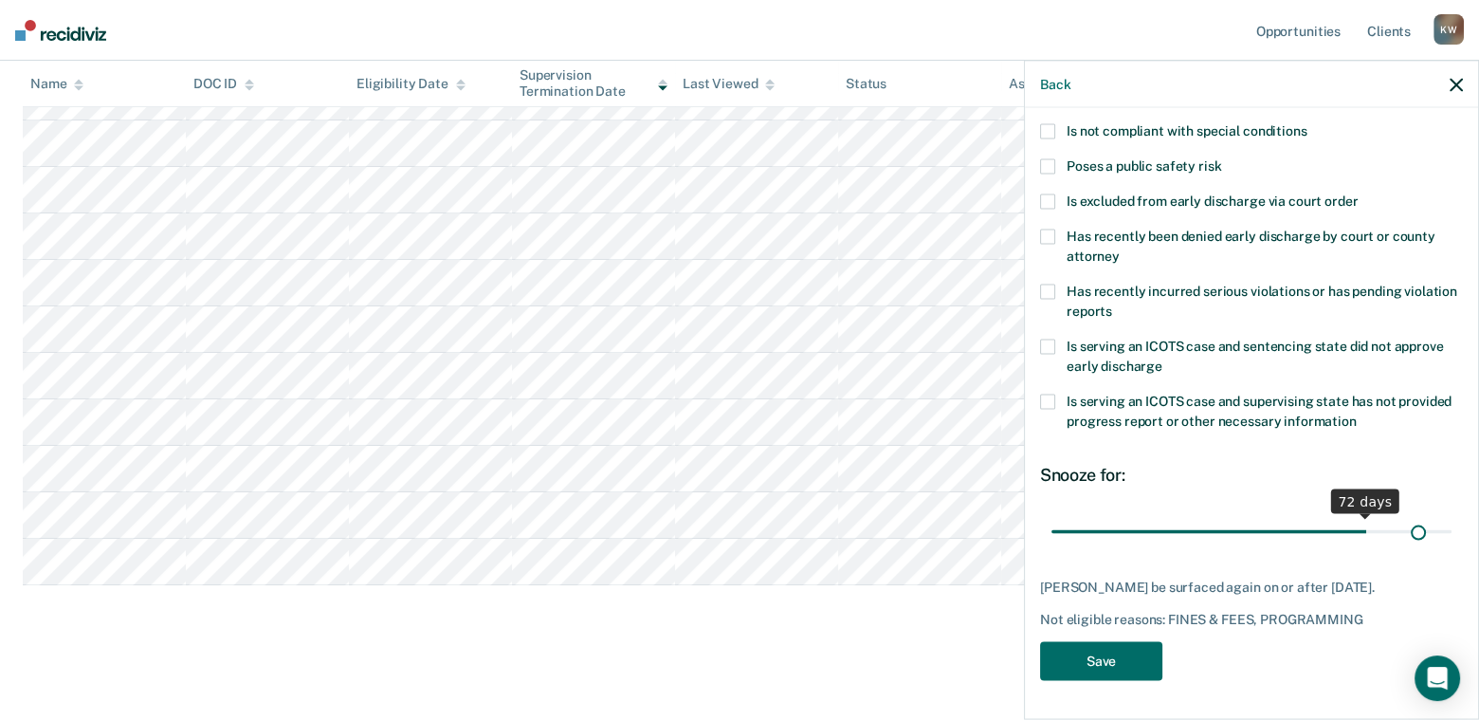
scroll to position [246, 0]
drag, startPoint x: 1177, startPoint y: 517, endPoint x: 1434, endPoint y: 517, distance: 256.9
type input "90"
click at [1434, 517] on input "range" at bounding box center [1251, 531] width 400 height 33
click at [1111, 667] on button "Save" at bounding box center [1101, 661] width 122 height 39
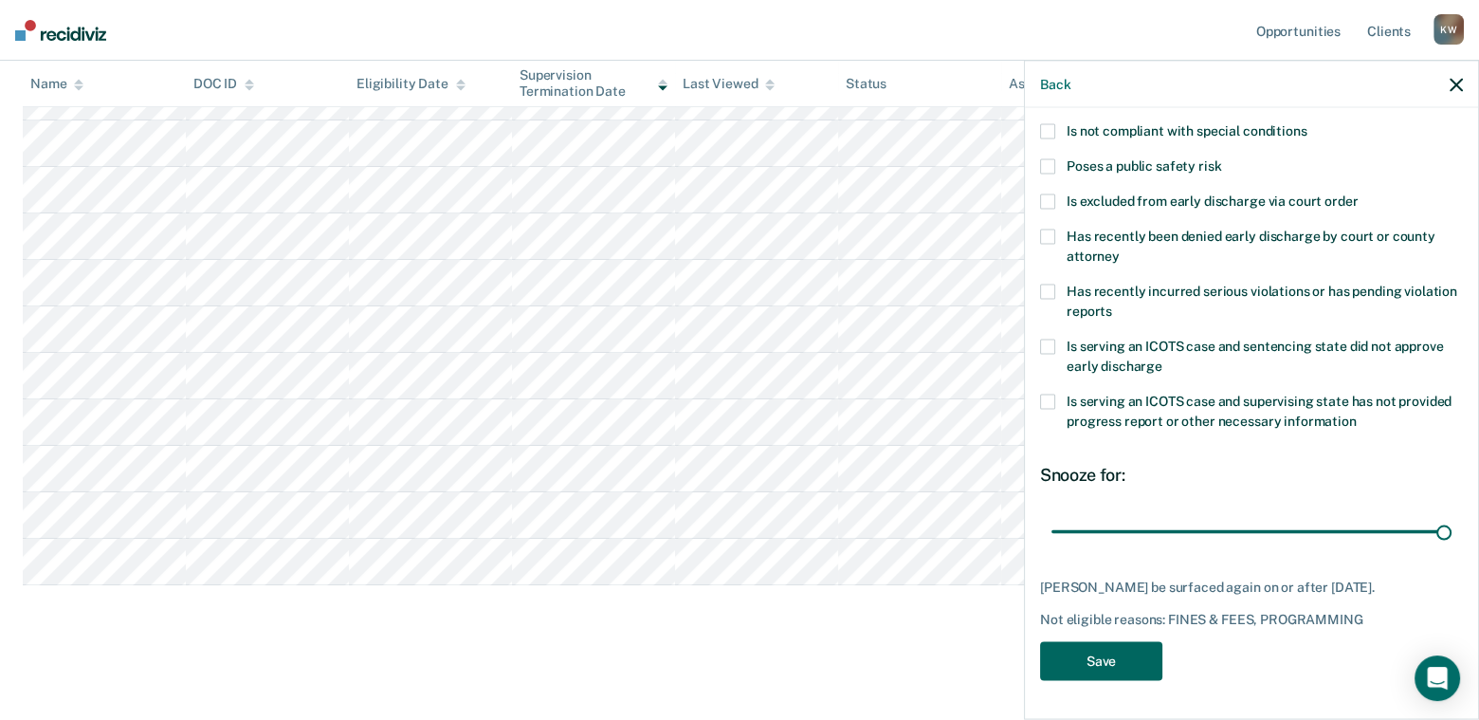
scroll to position [237, 0]
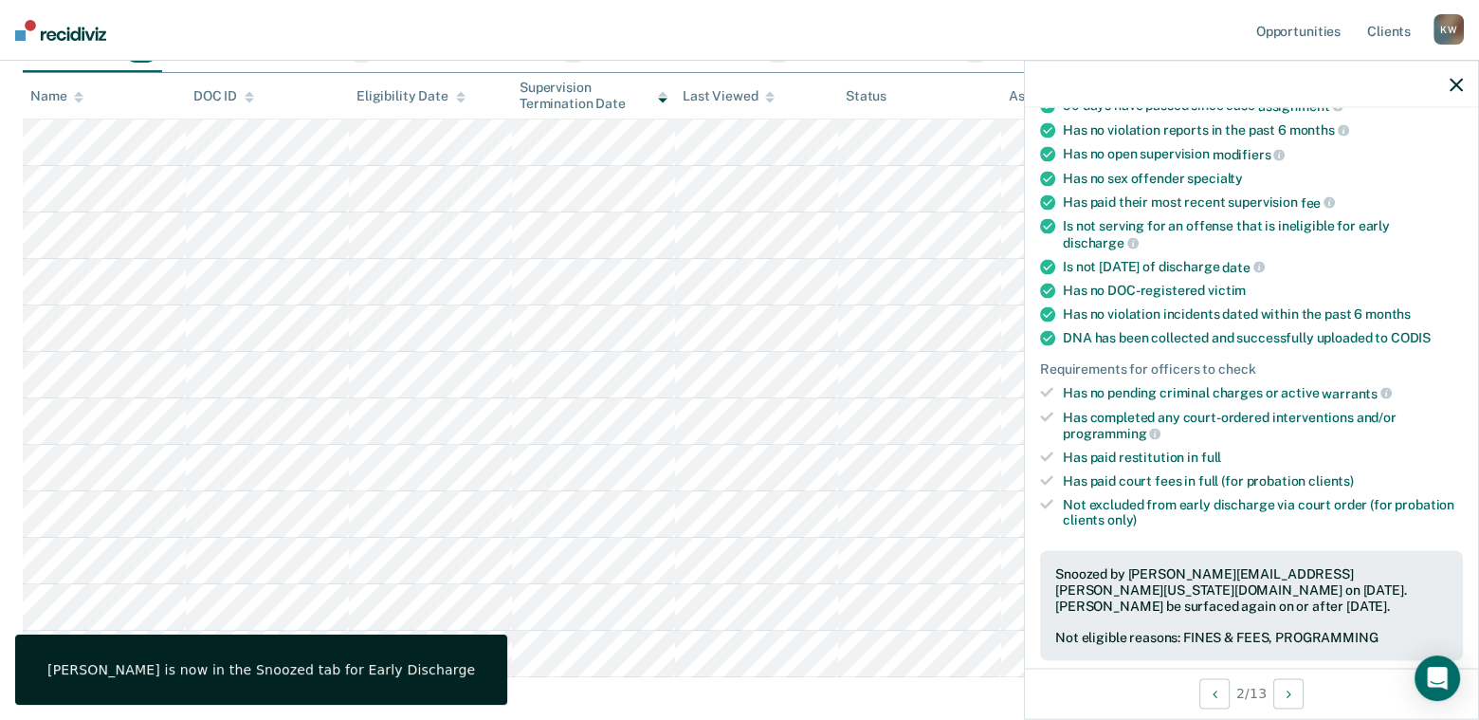
click at [1459, 82] on icon "button" at bounding box center [1456, 84] width 13 height 13
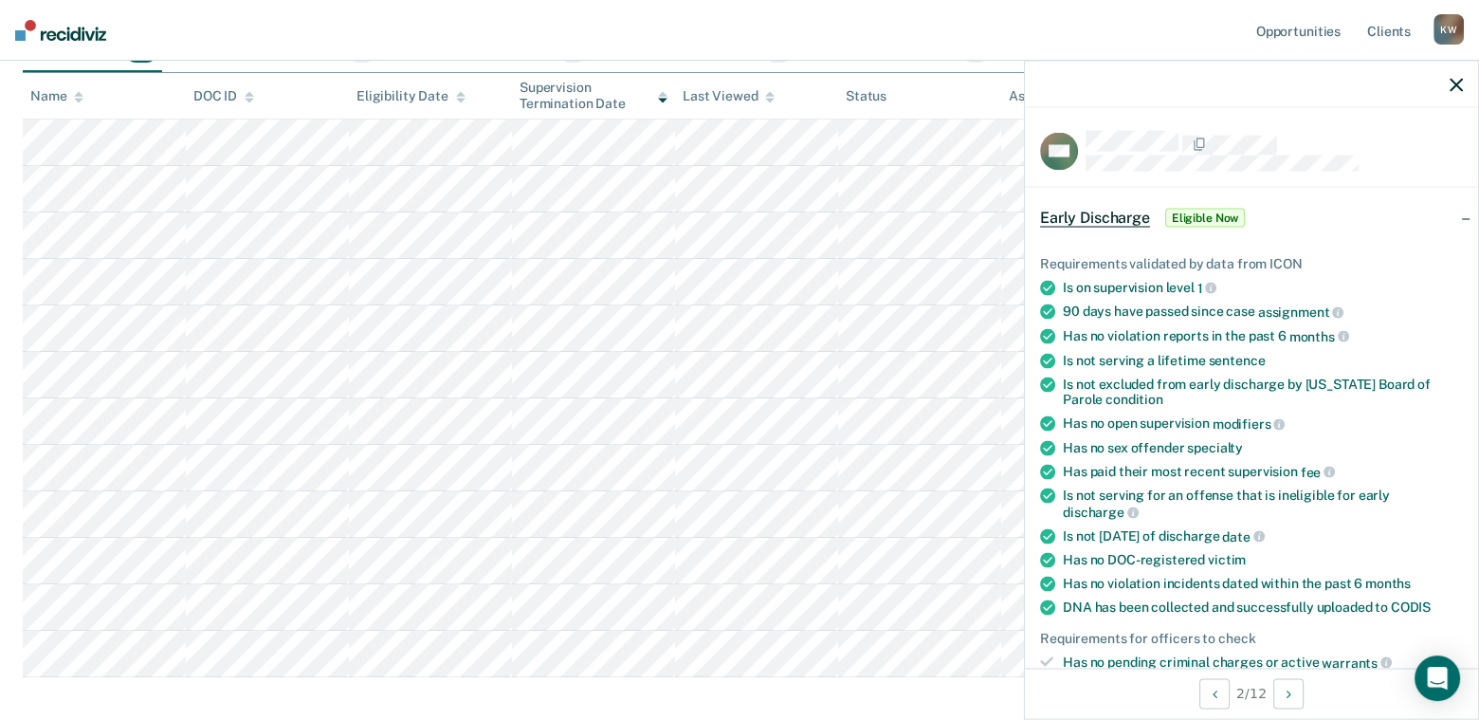
click at [1223, 213] on span "Eligible Now" at bounding box center [1205, 217] width 81 height 19
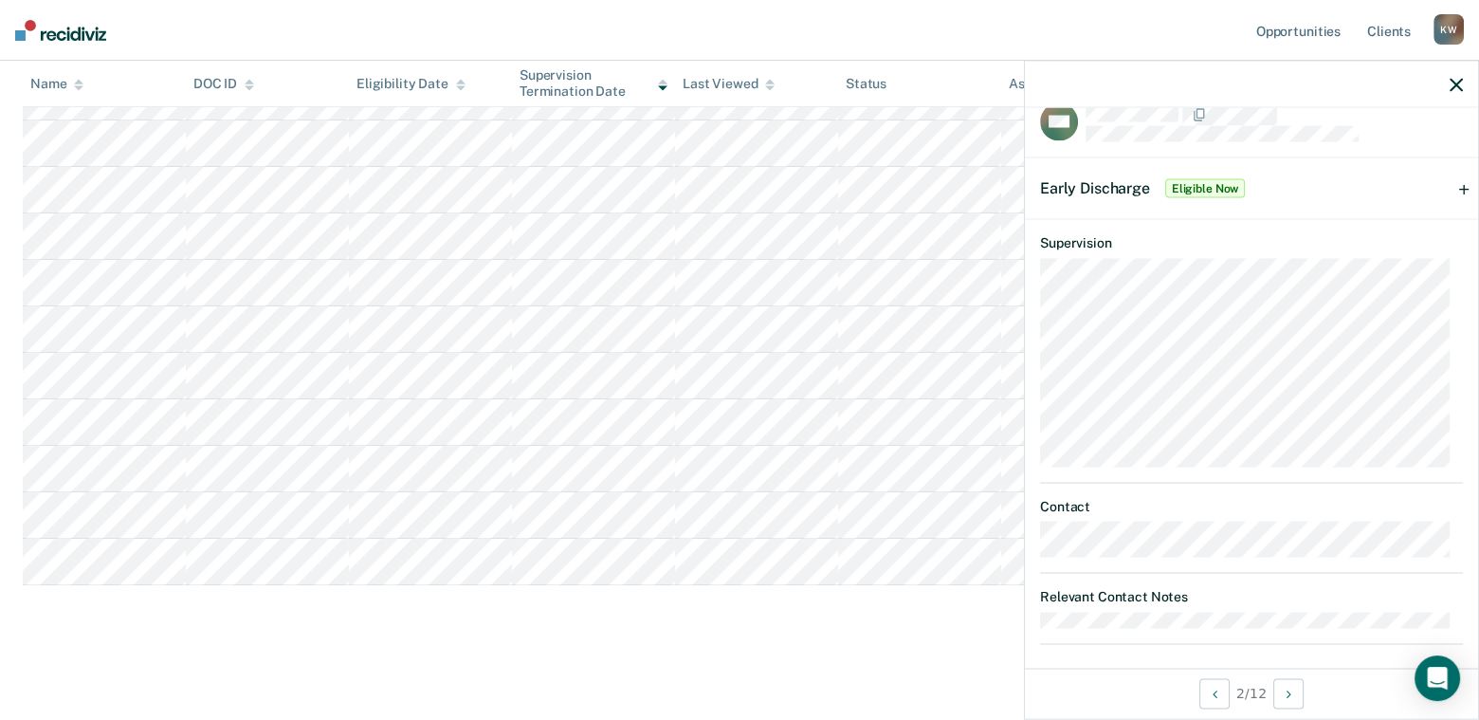
scroll to position [0, 0]
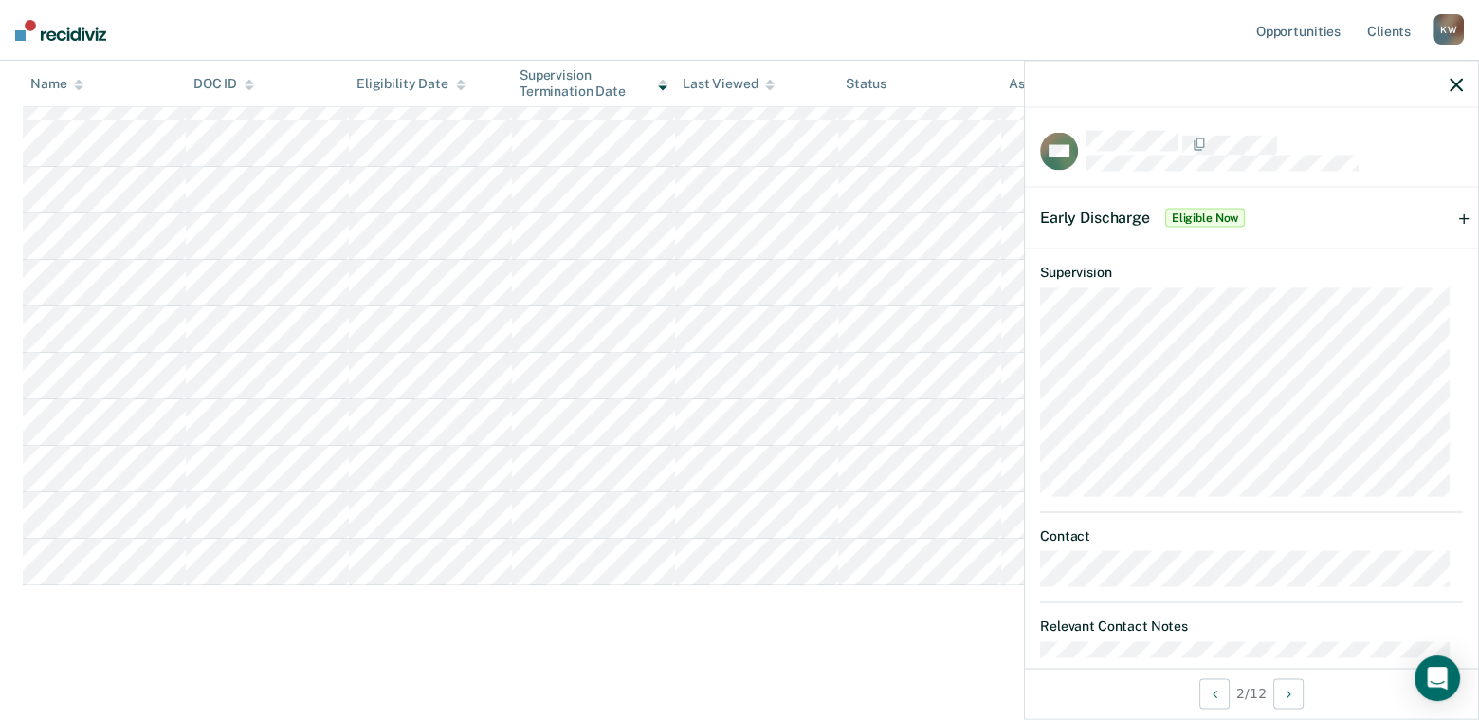
click at [1454, 93] on div at bounding box center [1251, 84] width 453 height 47
click at [1454, 87] on icon "button" at bounding box center [1456, 84] width 13 height 13
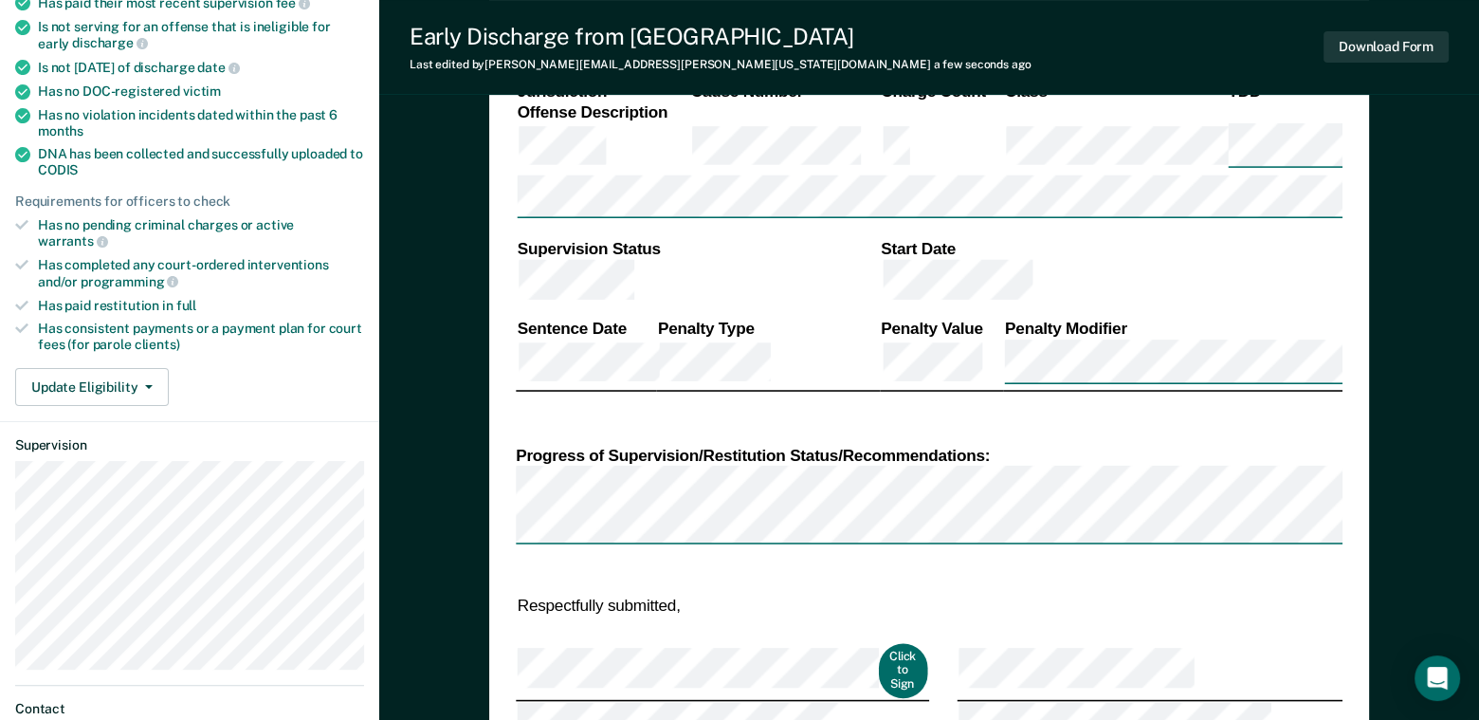
scroll to position [474, 0]
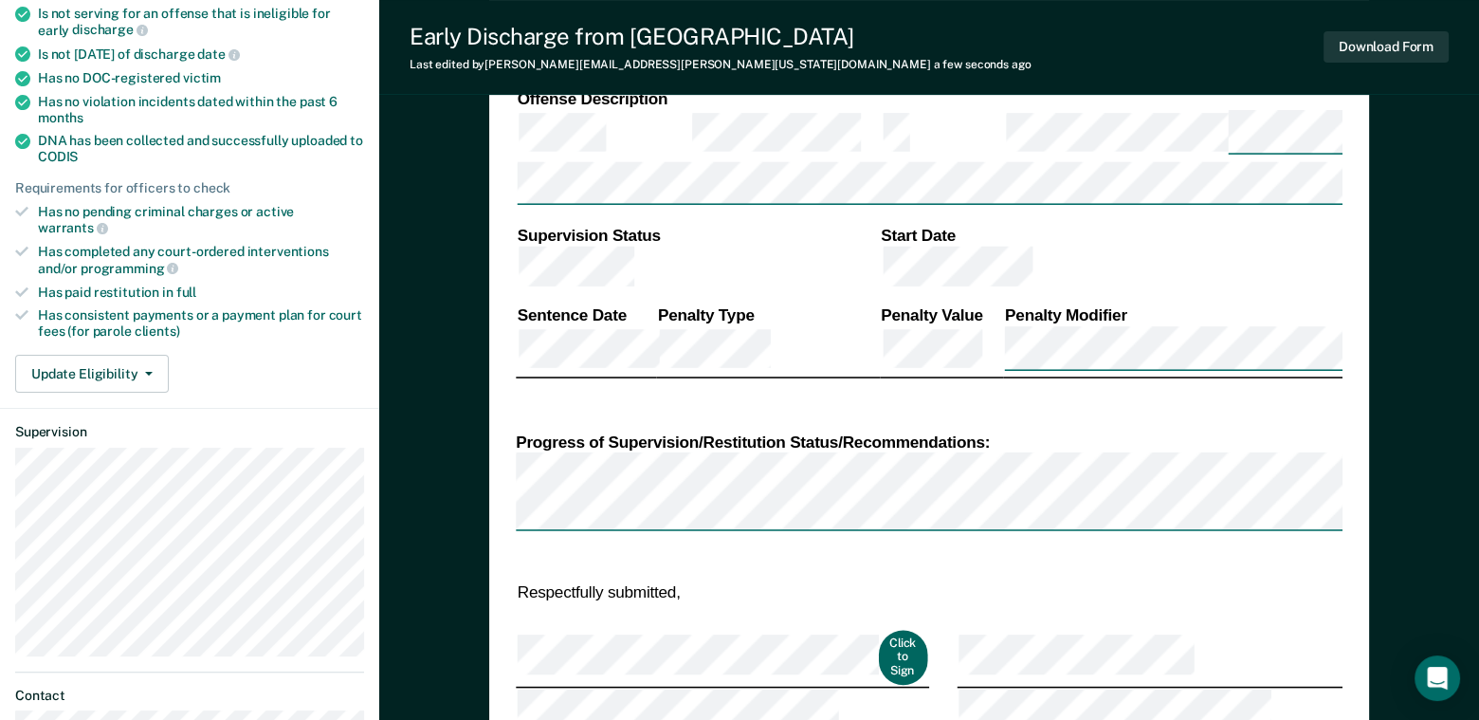
click at [878, 630] on button "Click to Sign" at bounding box center [902, 657] width 48 height 54
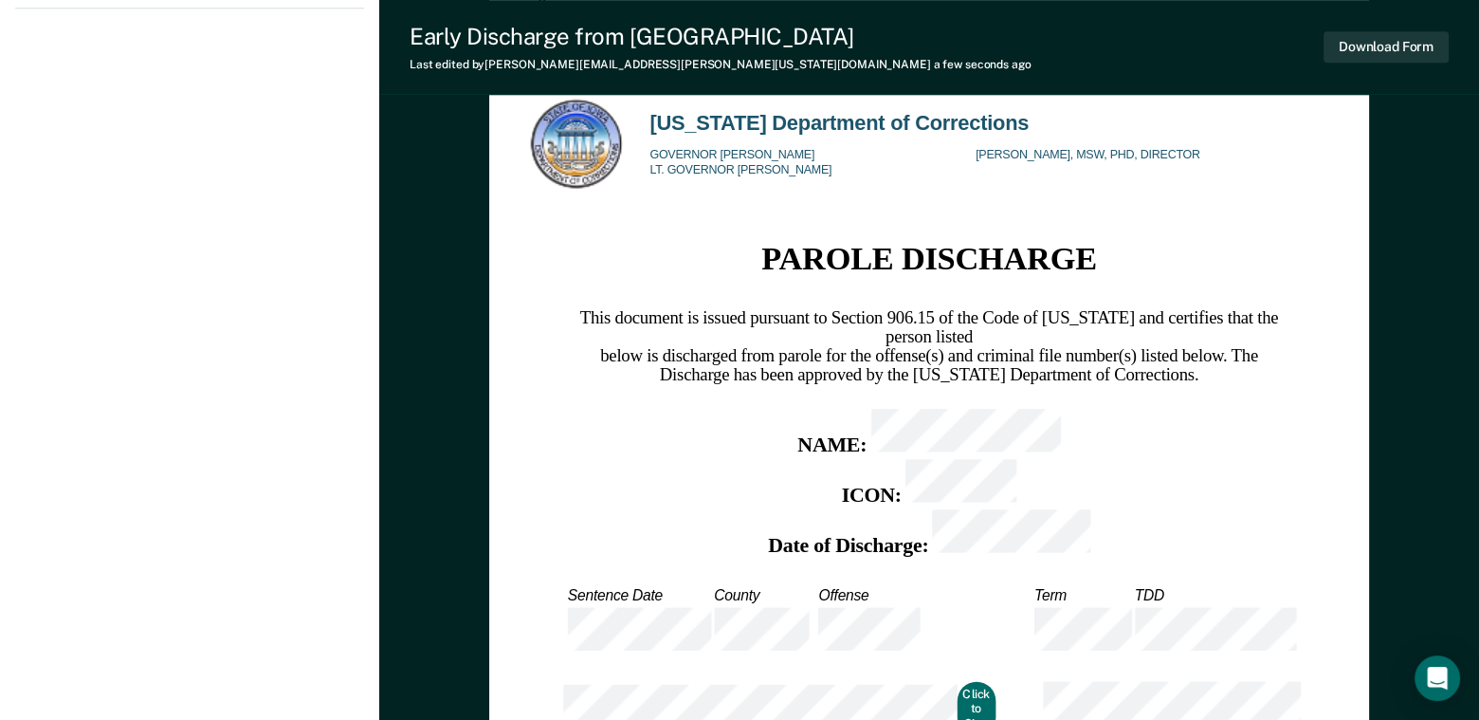
scroll to position [1327, 0]
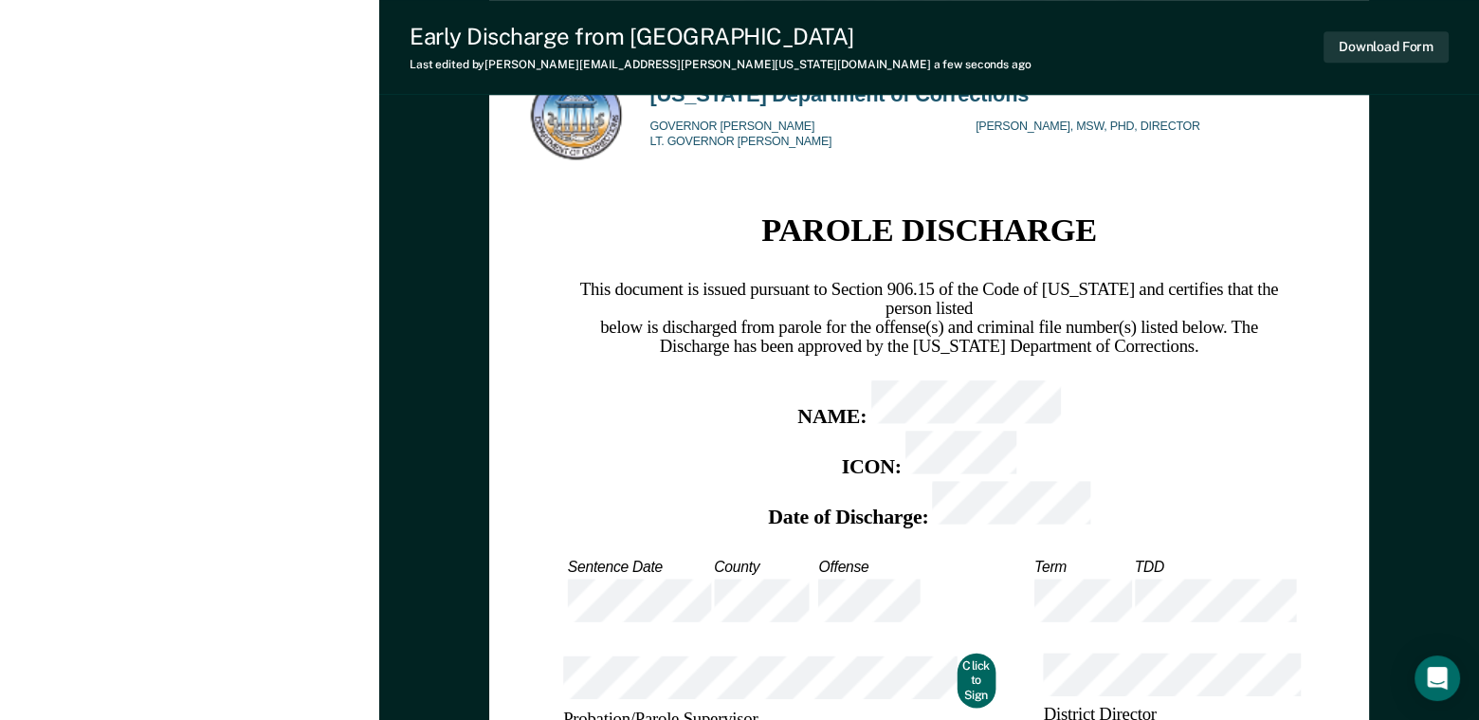
click at [957, 654] on button "Click to Sign" at bounding box center [977, 681] width 40 height 54
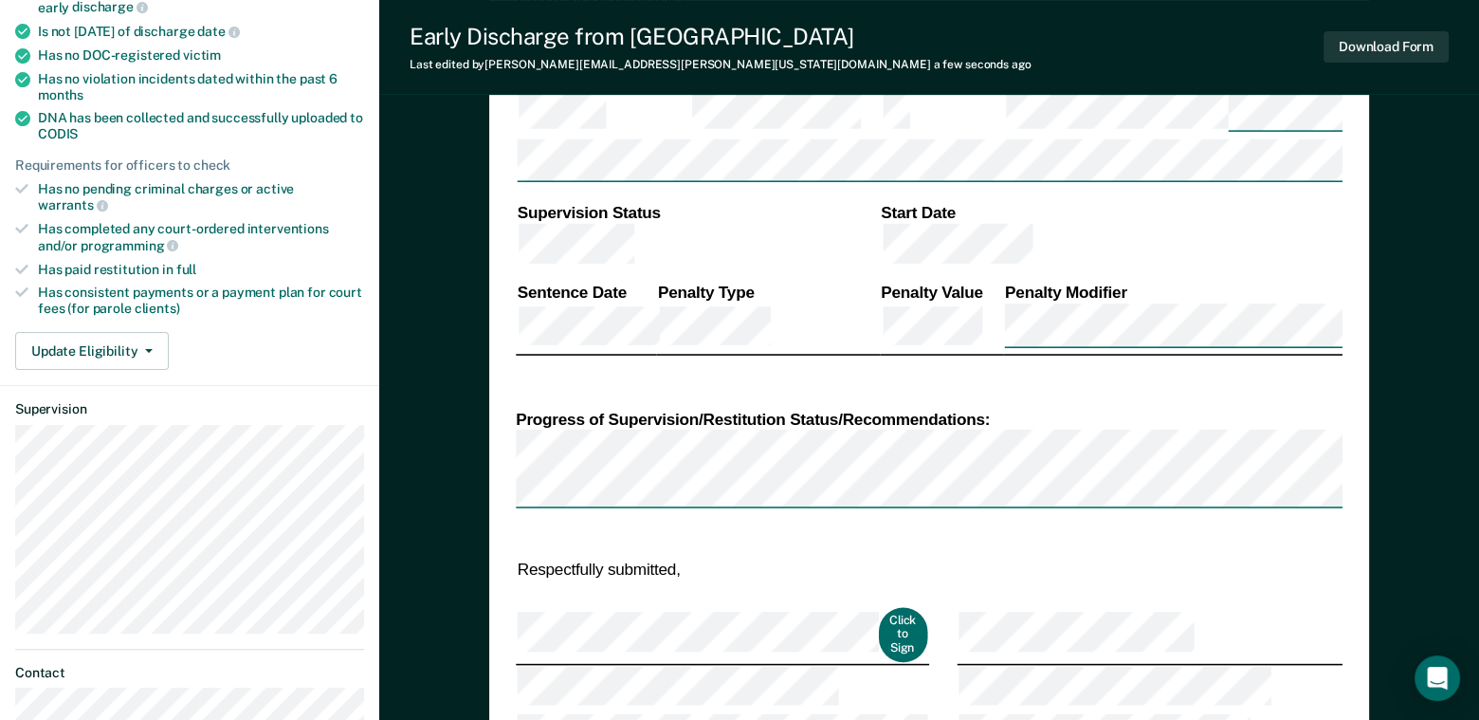
scroll to position [465, 0]
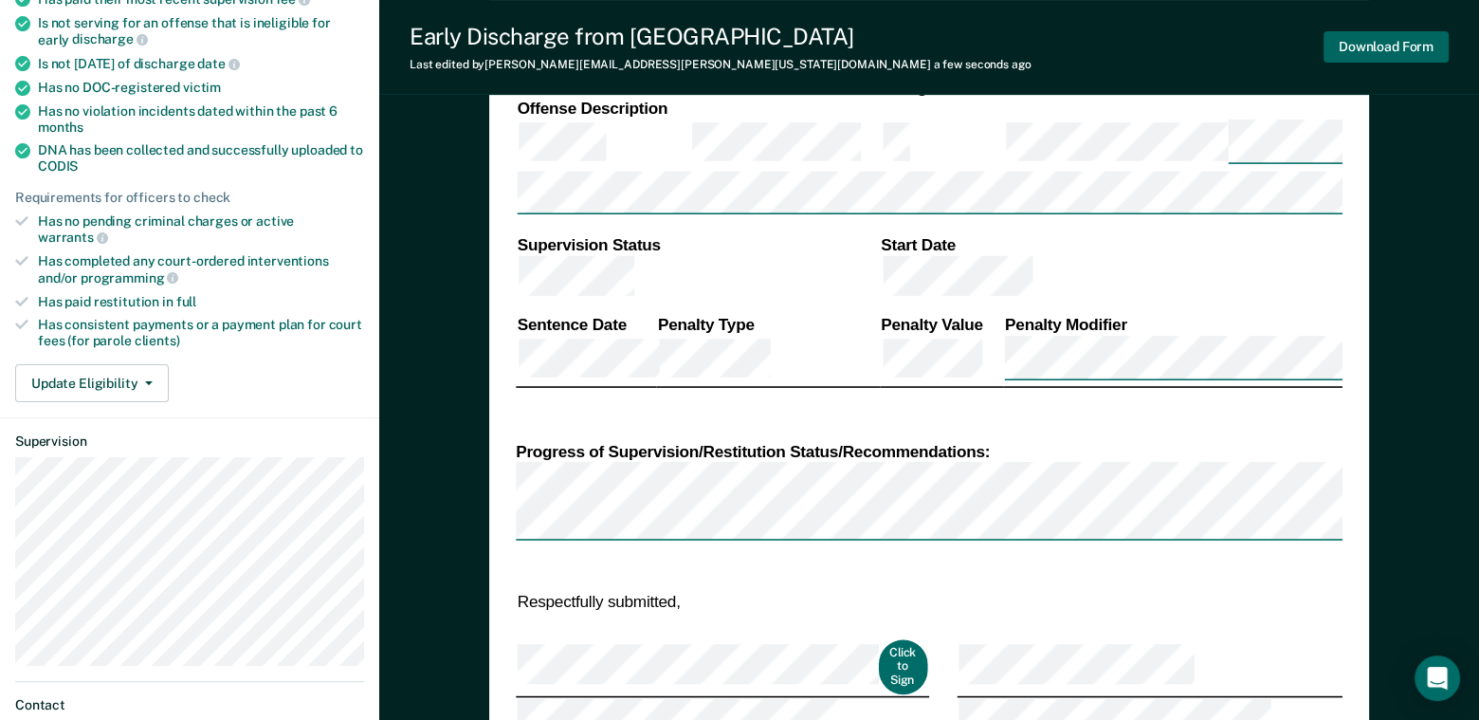
click at [1390, 43] on button "Download Form" at bounding box center [1386, 46] width 125 height 31
type textarea "x"
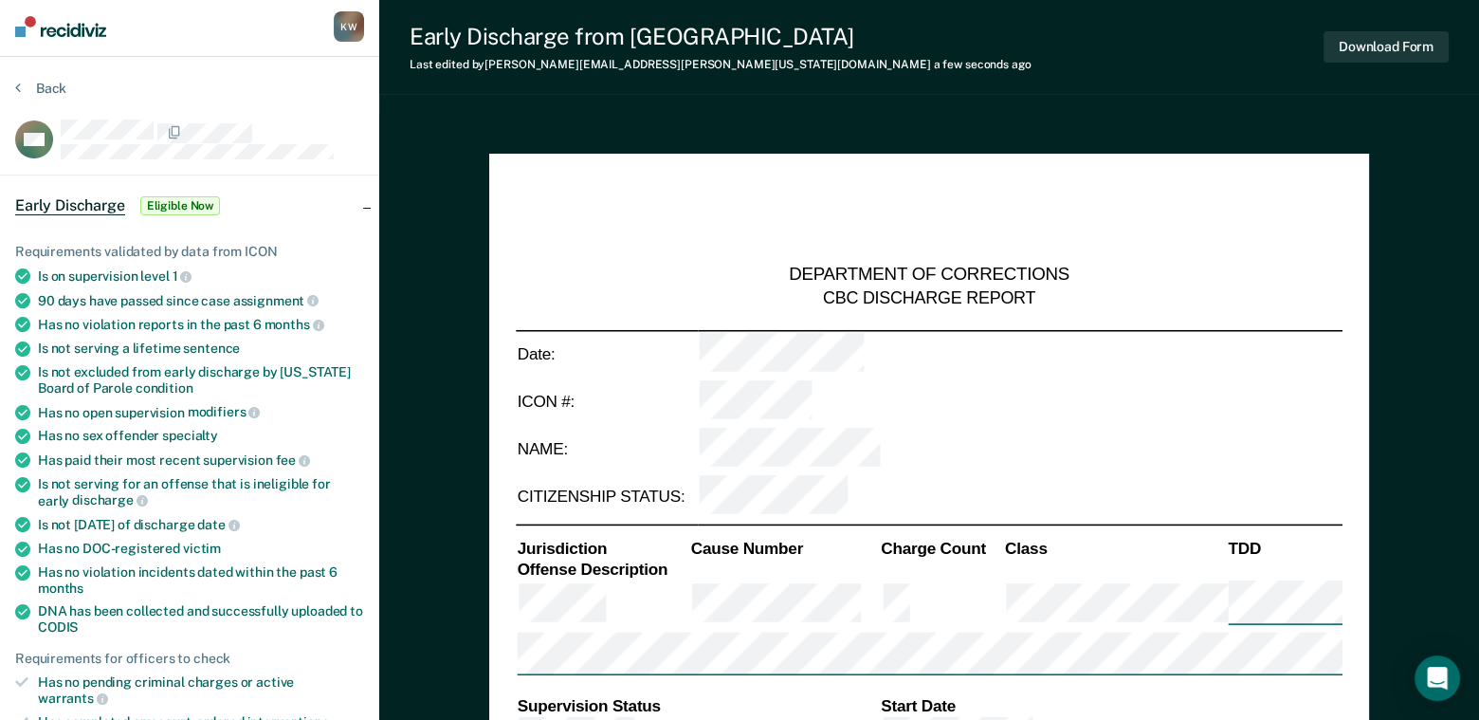
scroll to position [0, 0]
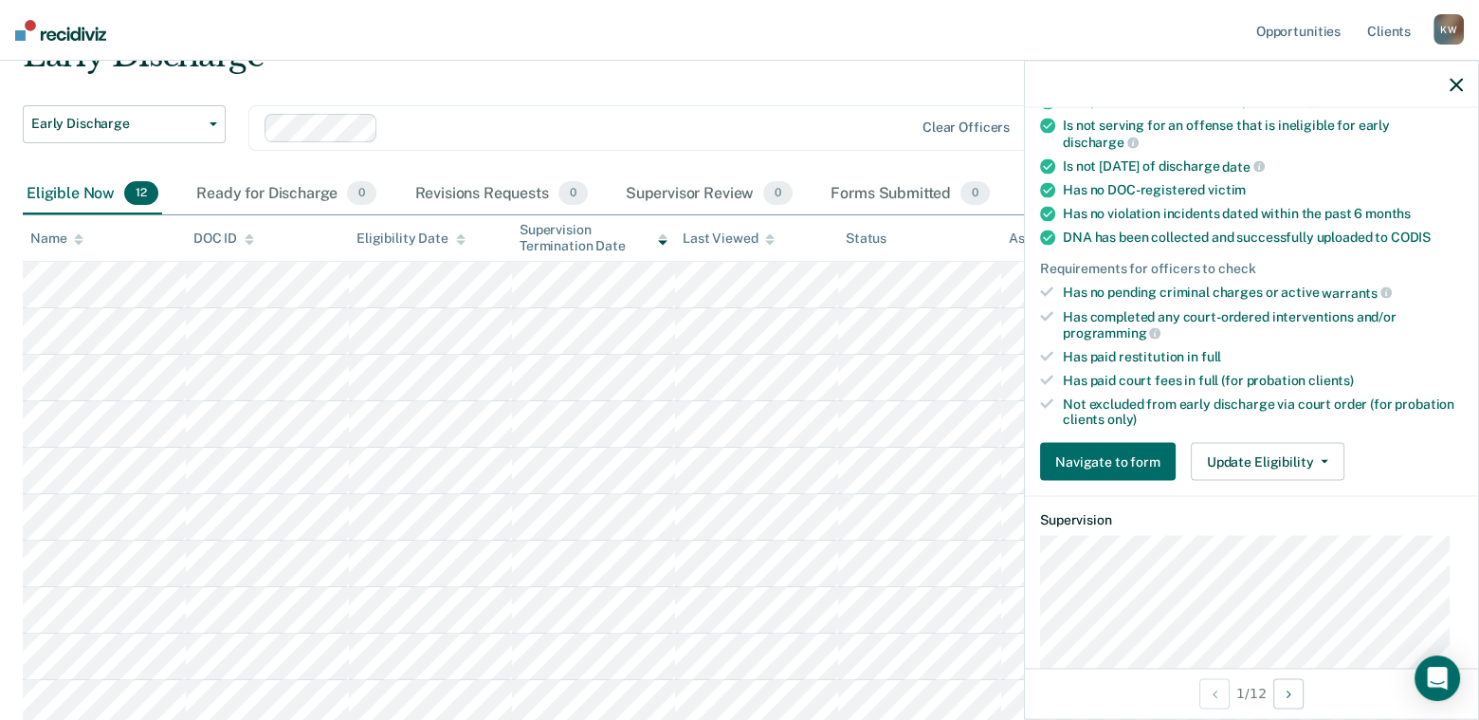
scroll to position [379, 0]
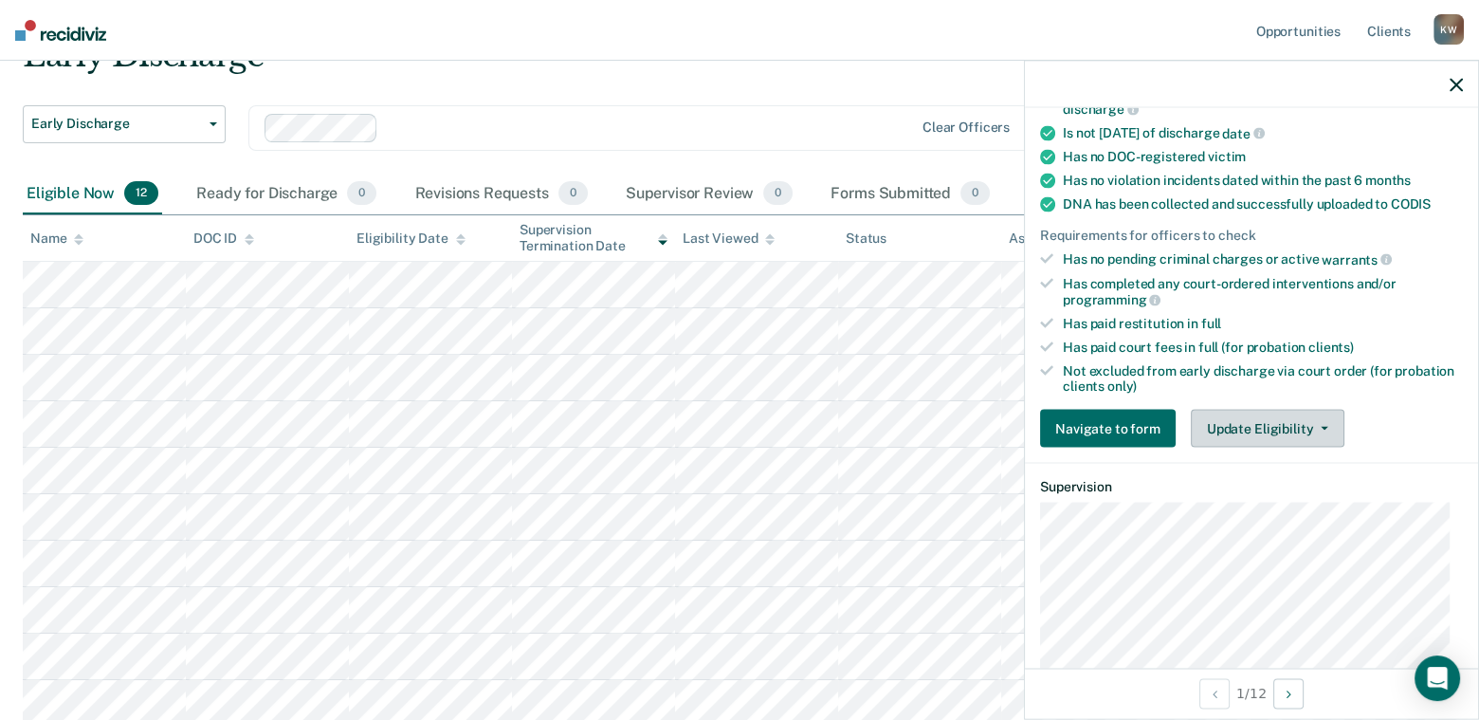
click at [1245, 417] on button "Update Eligibility" at bounding box center [1268, 429] width 154 height 38
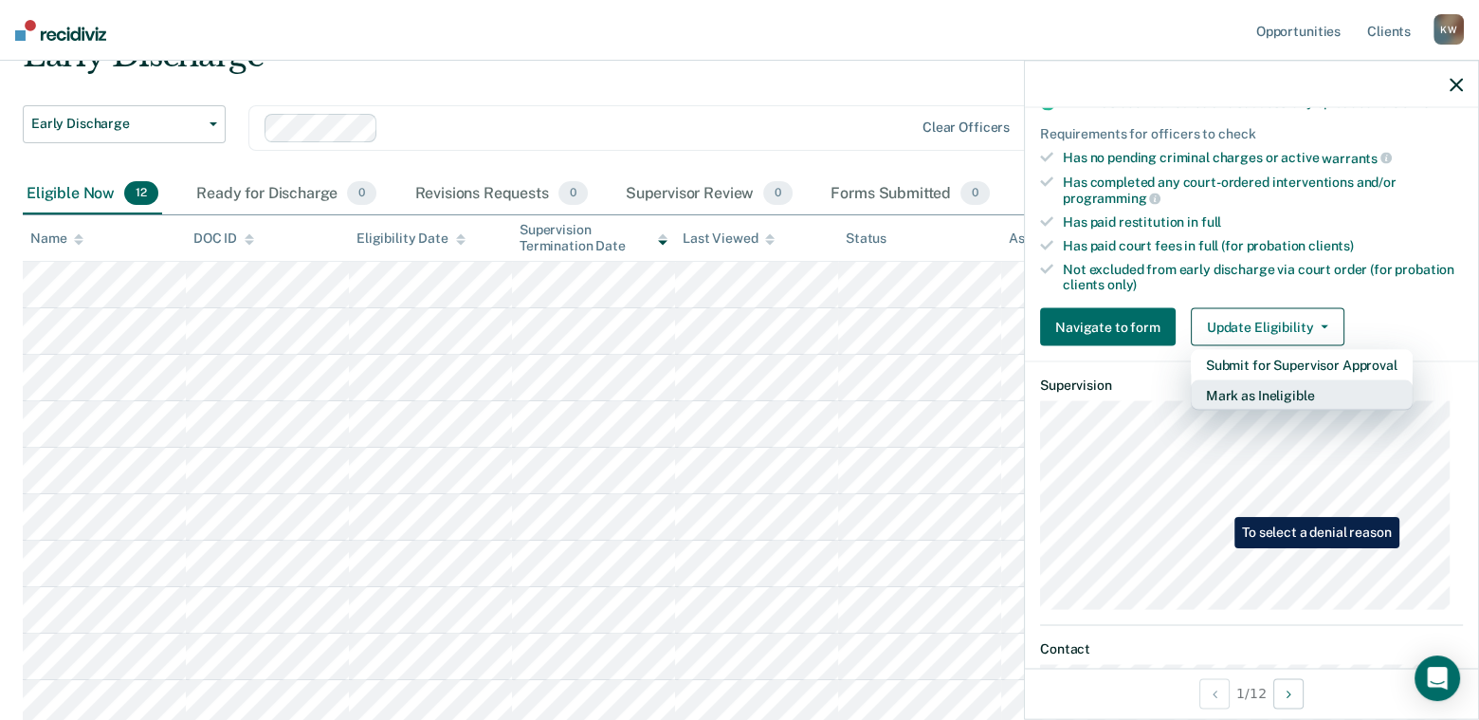
scroll to position [569, 0]
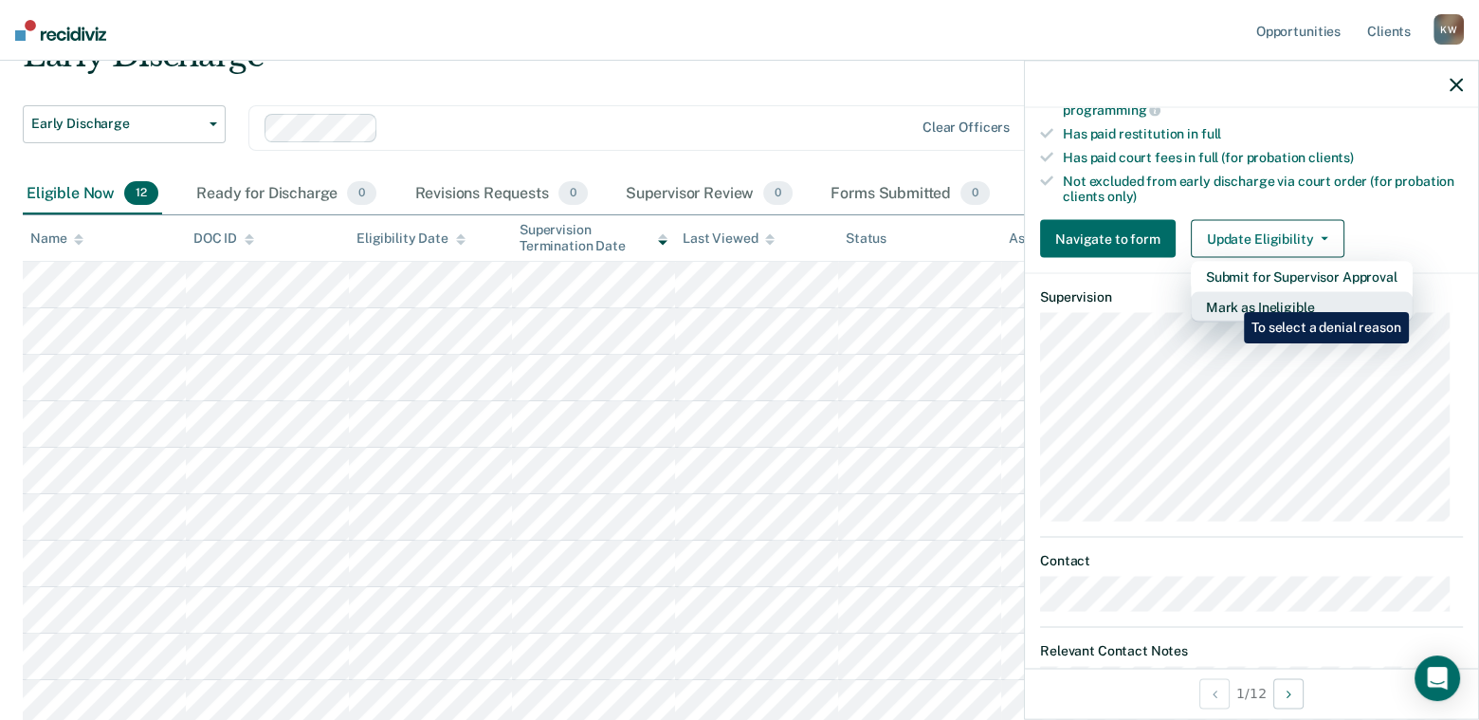
click at [1230, 298] on button "Mark as Ineligible" at bounding box center [1302, 307] width 222 height 30
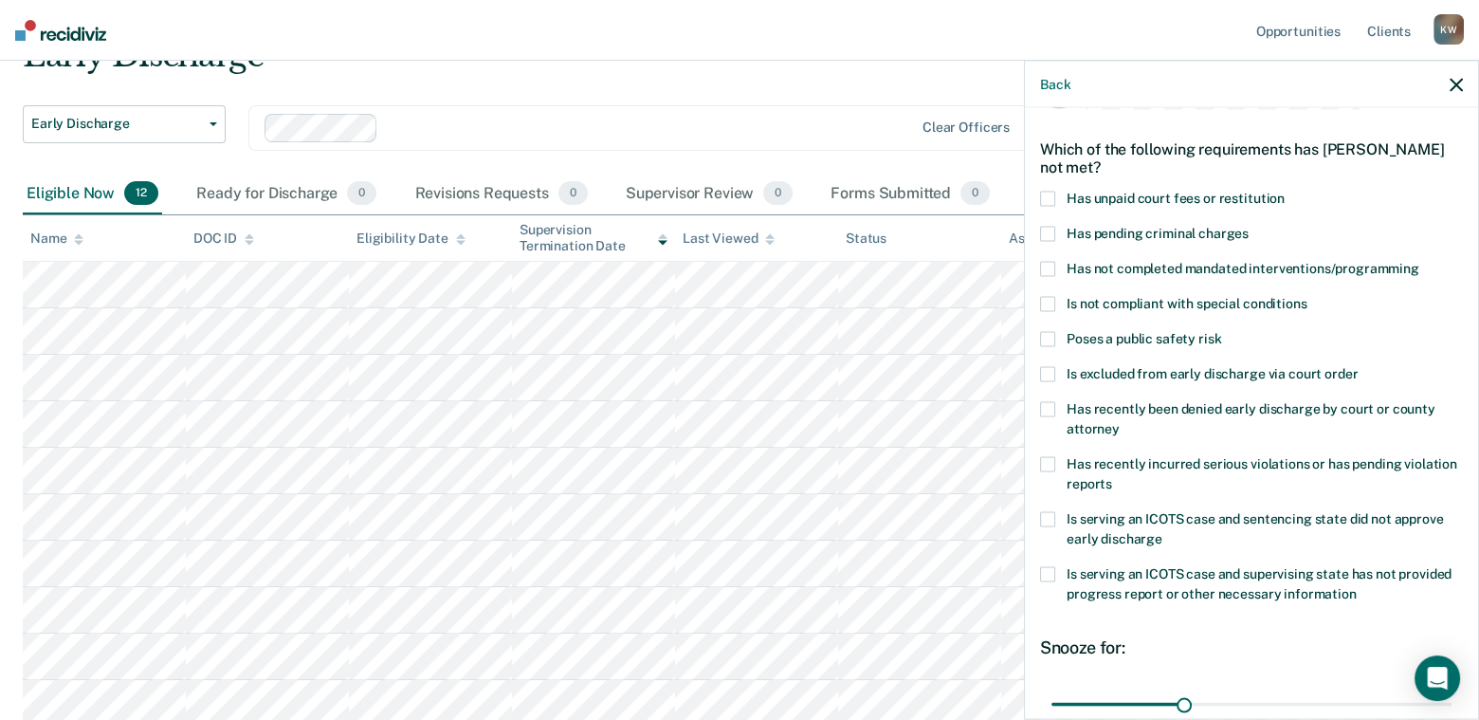
scroll to position [57, 0]
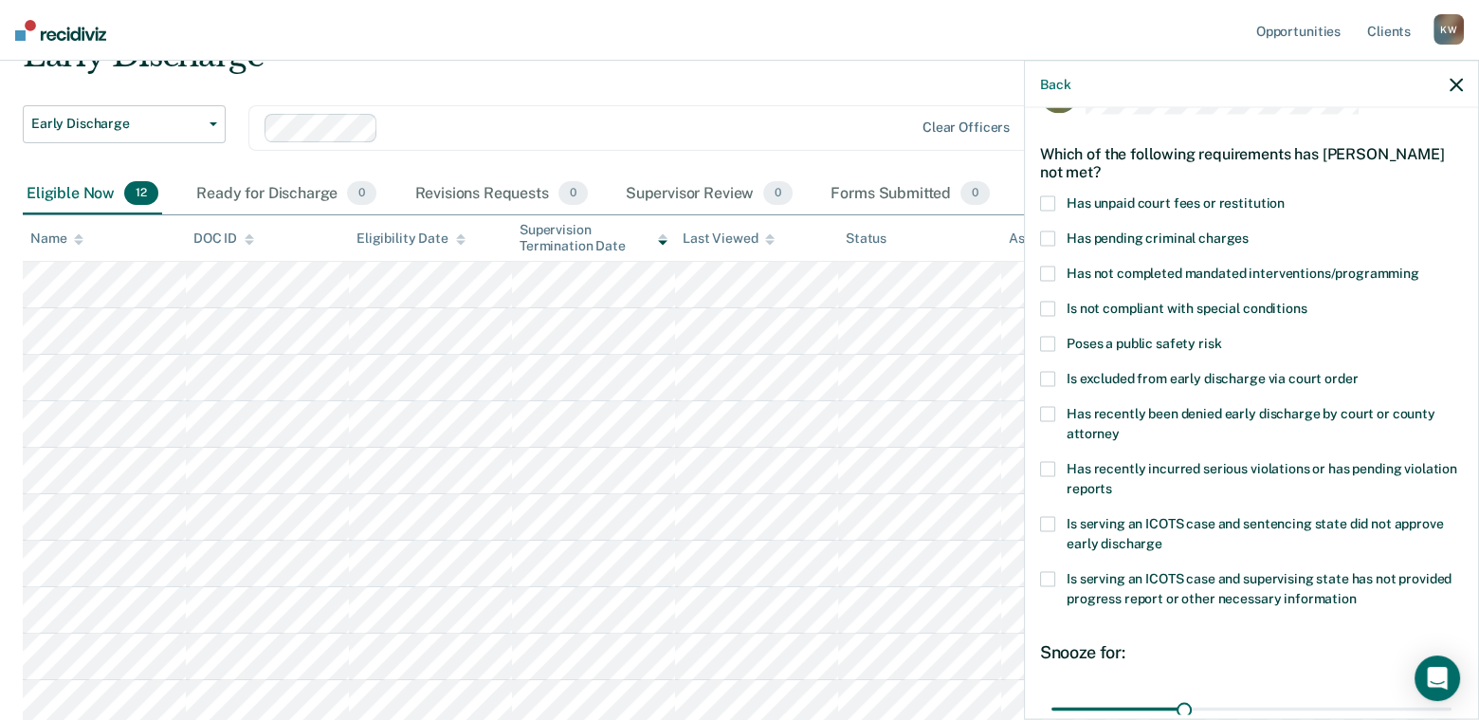
click at [1051, 200] on span at bounding box center [1047, 203] width 15 height 15
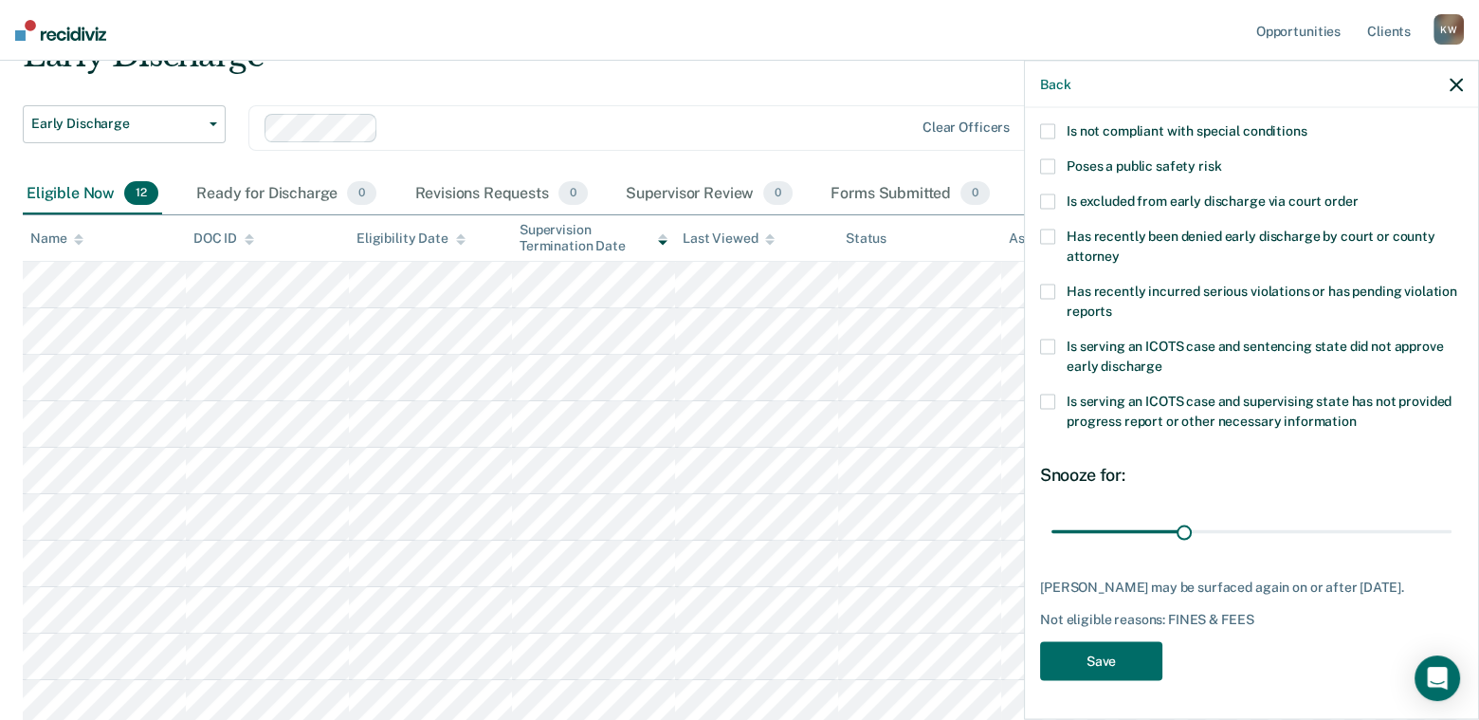
scroll to position [246, 0]
click at [1091, 663] on button "Save" at bounding box center [1101, 661] width 122 height 39
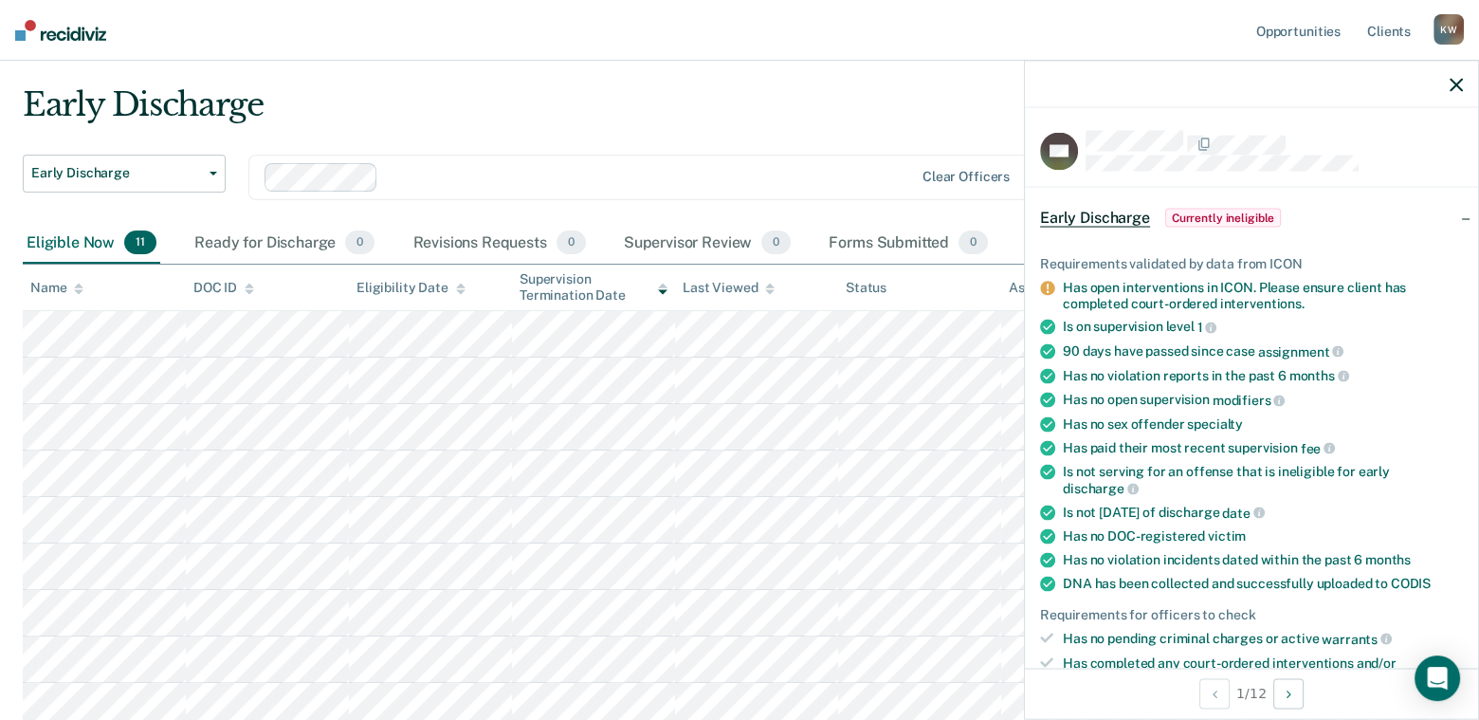
scroll to position [0, 0]
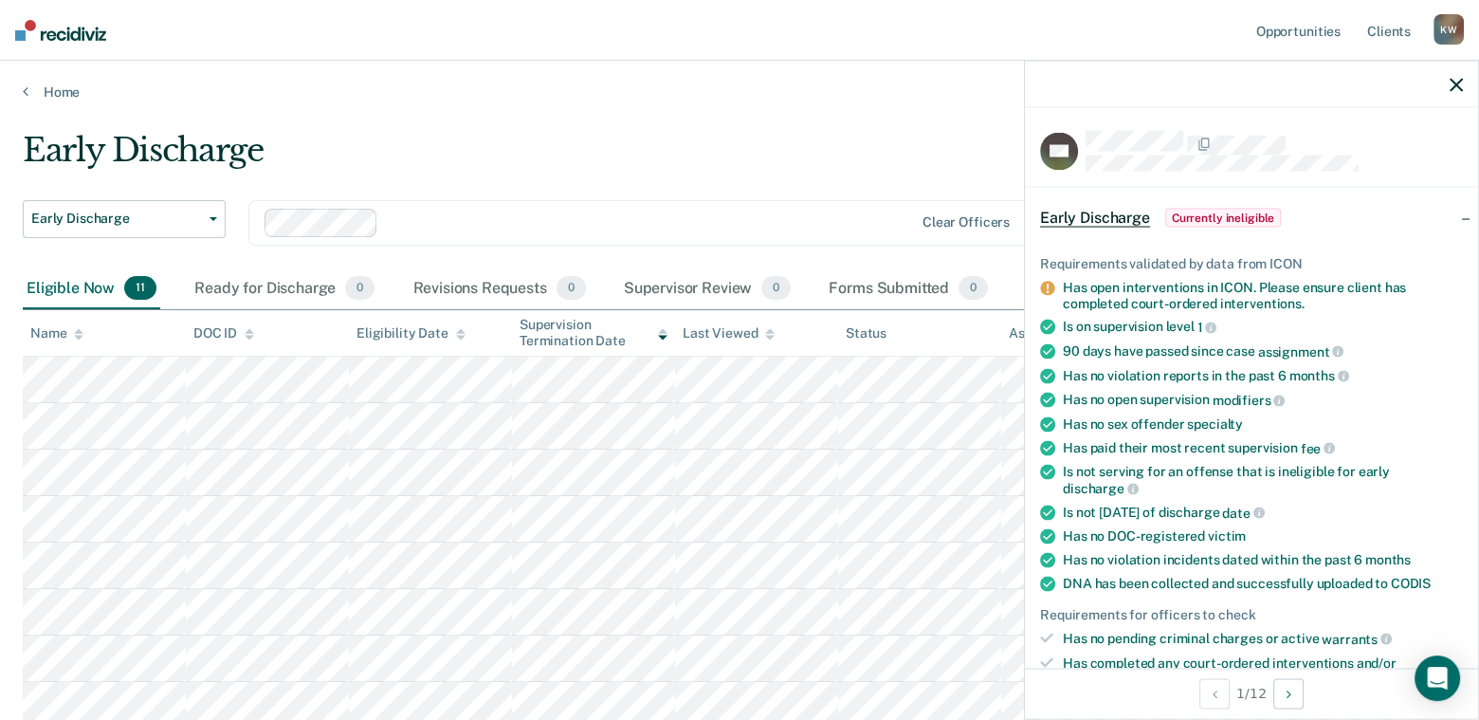
click at [1458, 78] on icon "button" at bounding box center [1456, 84] width 13 height 13
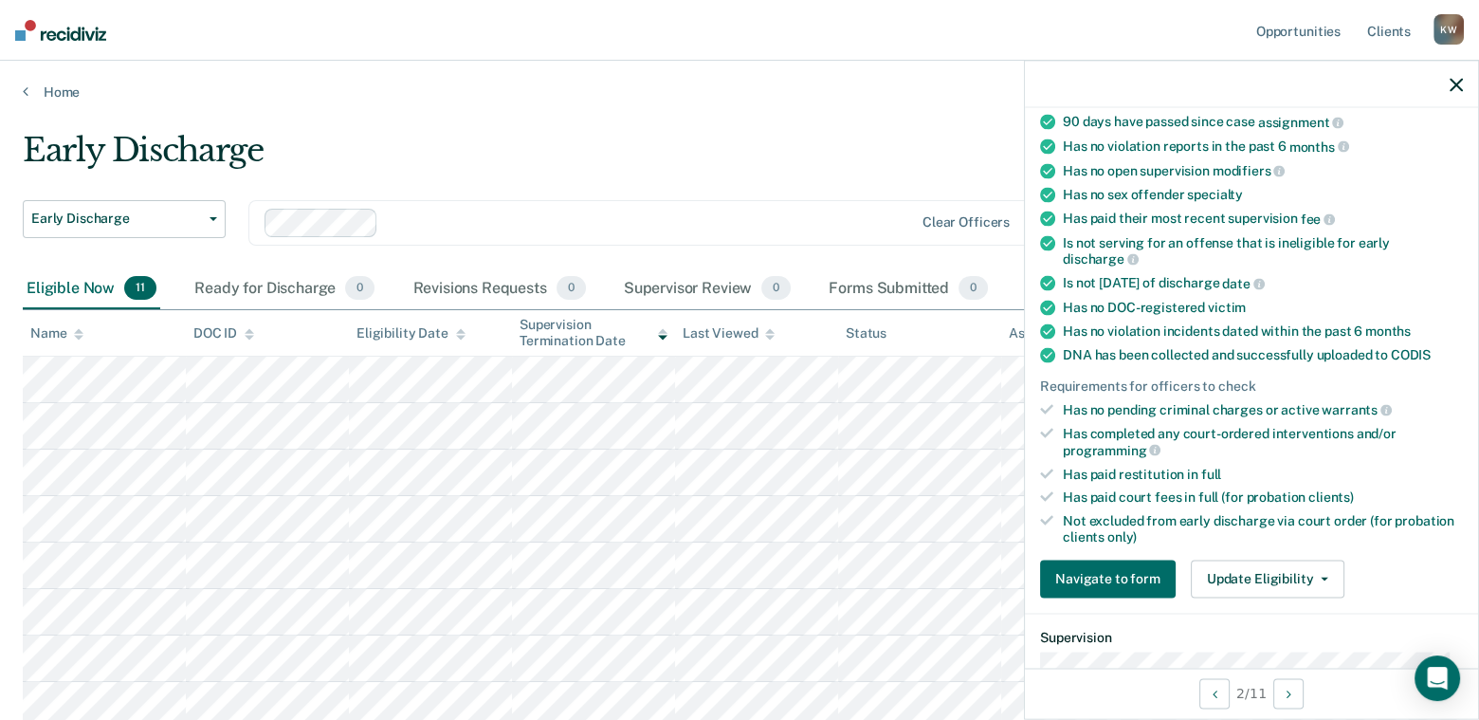
scroll to position [284, 0]
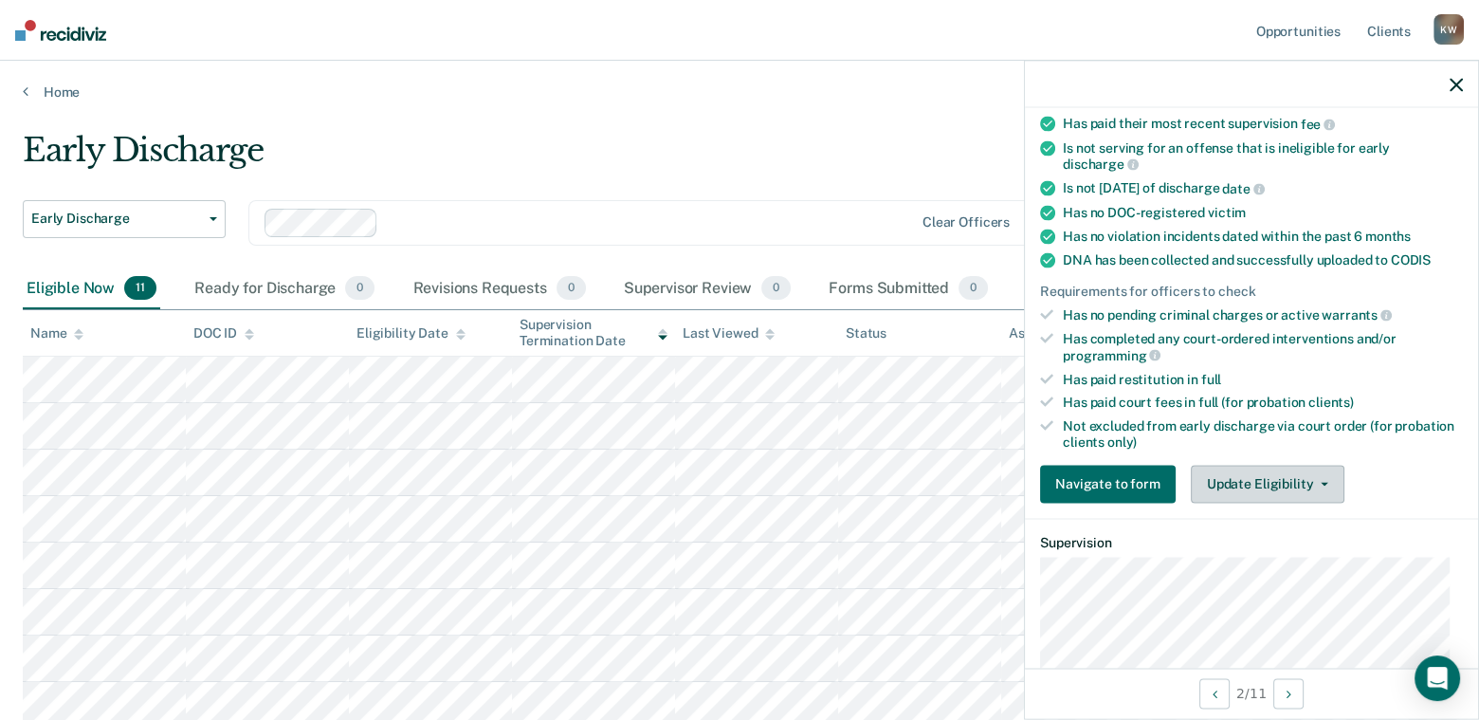
click at [1237, 479] on button "Update Eligibility" at bounding box center [1268, 484] width 154 height 38
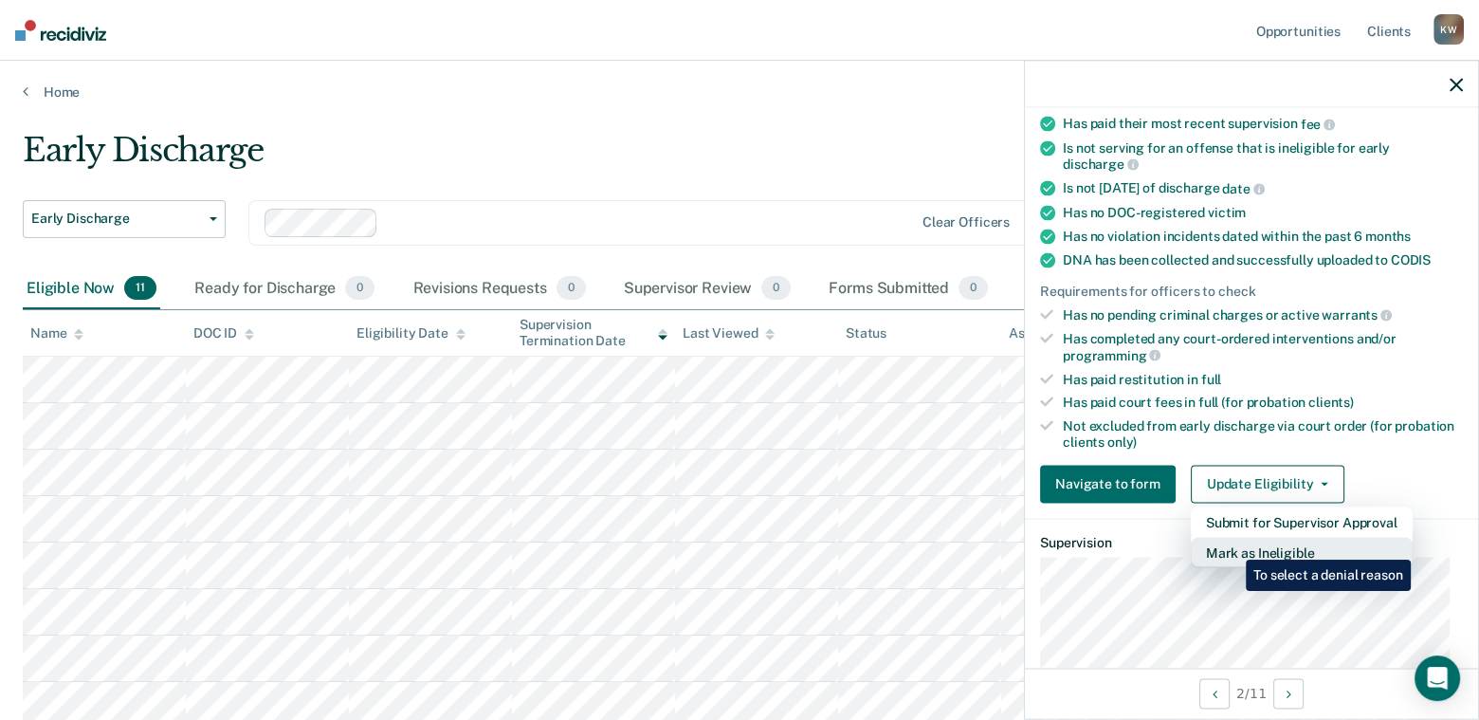
click at [1232, 545] on button "Mark as Ineligible" at bounding box center [1302, 552] width 222 height 30
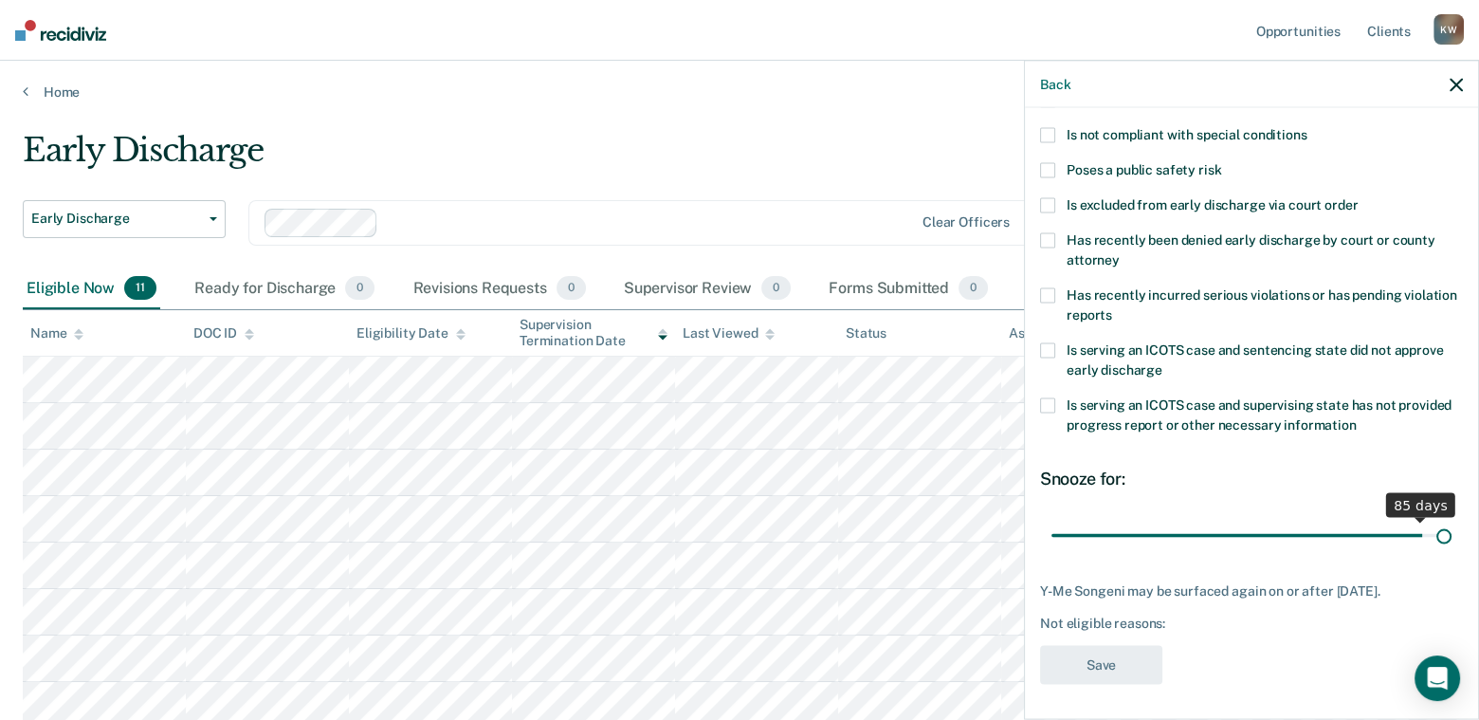
scroll to position [246, 0]
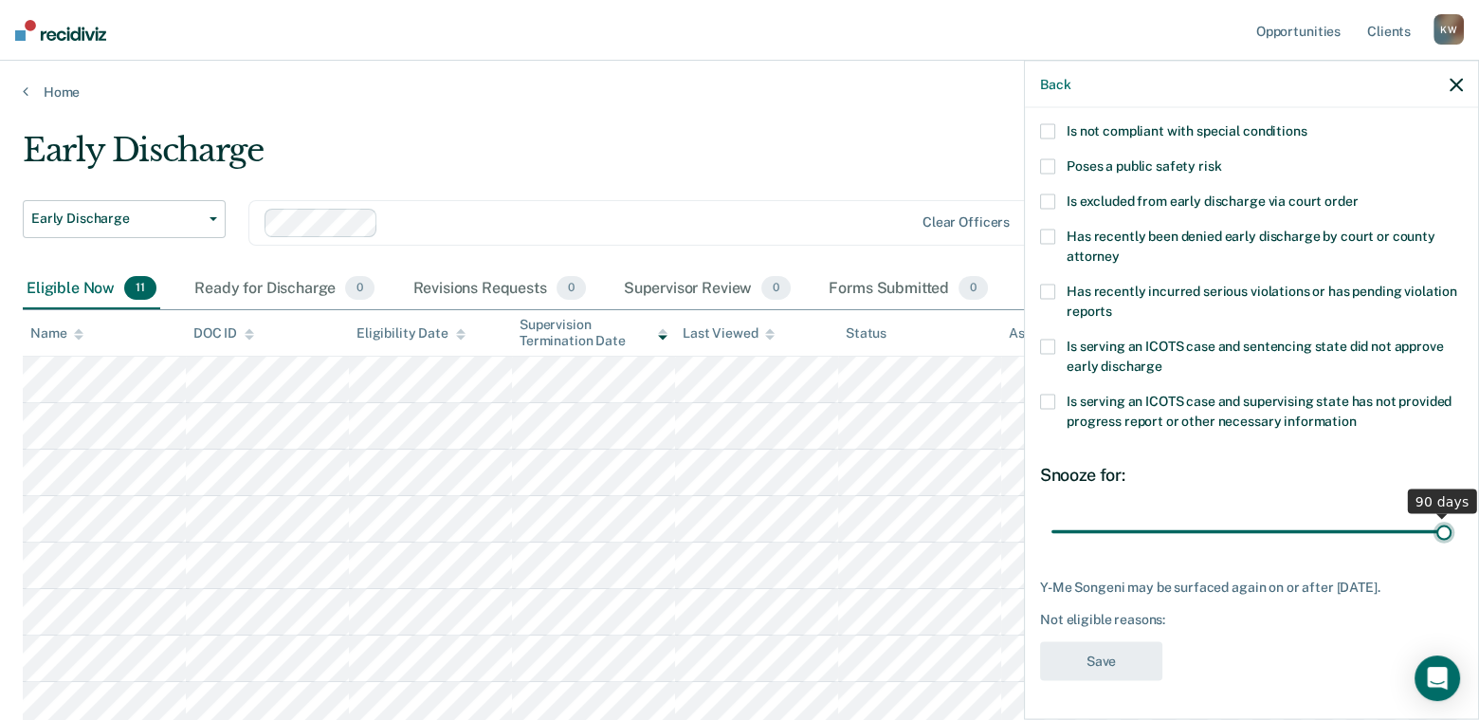
drag, startPoint x: 1186, startPoint y: 517, endPoint x: 1448, endPoint y: 517, distance: 261.7
type input "90"
click at [1448, 517] on input "range" at bounding box center [1251, 531] width 400 height 33
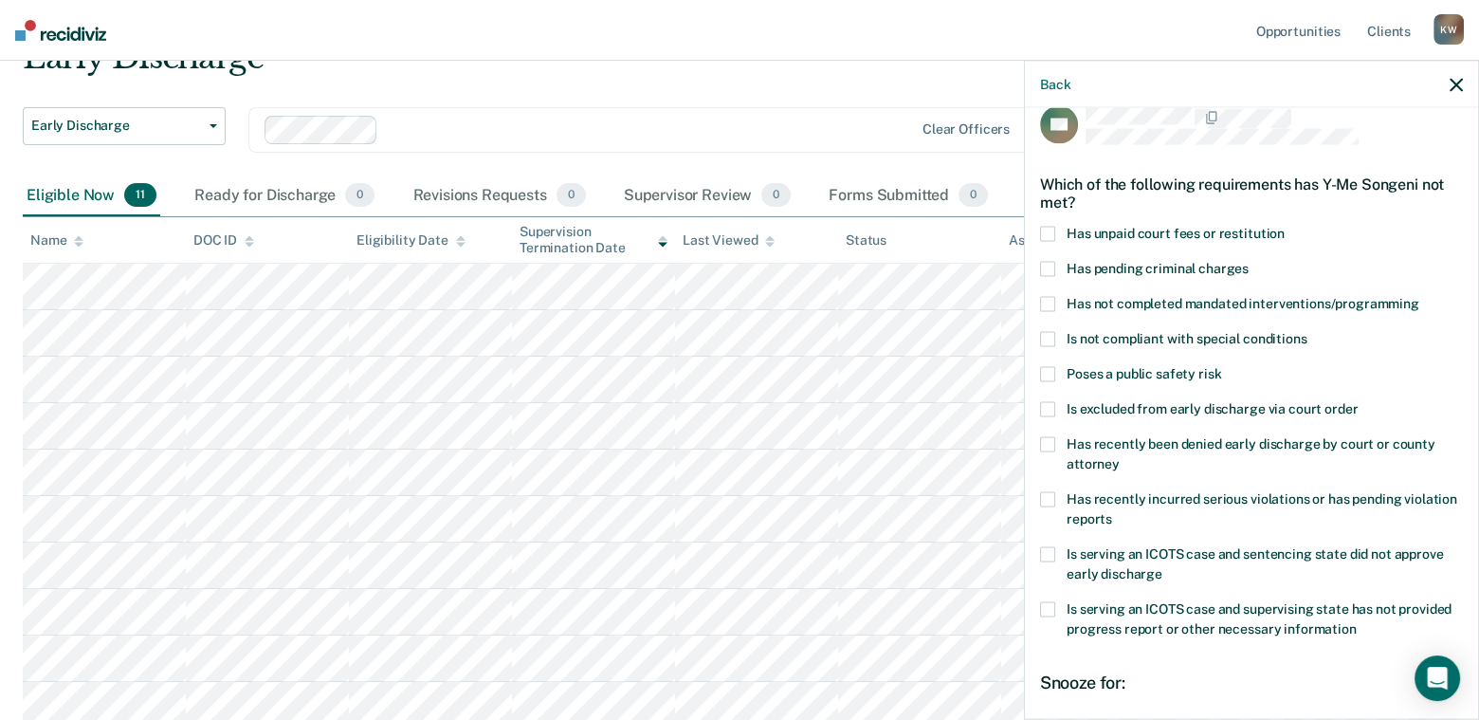
scroll to position [0, 0]
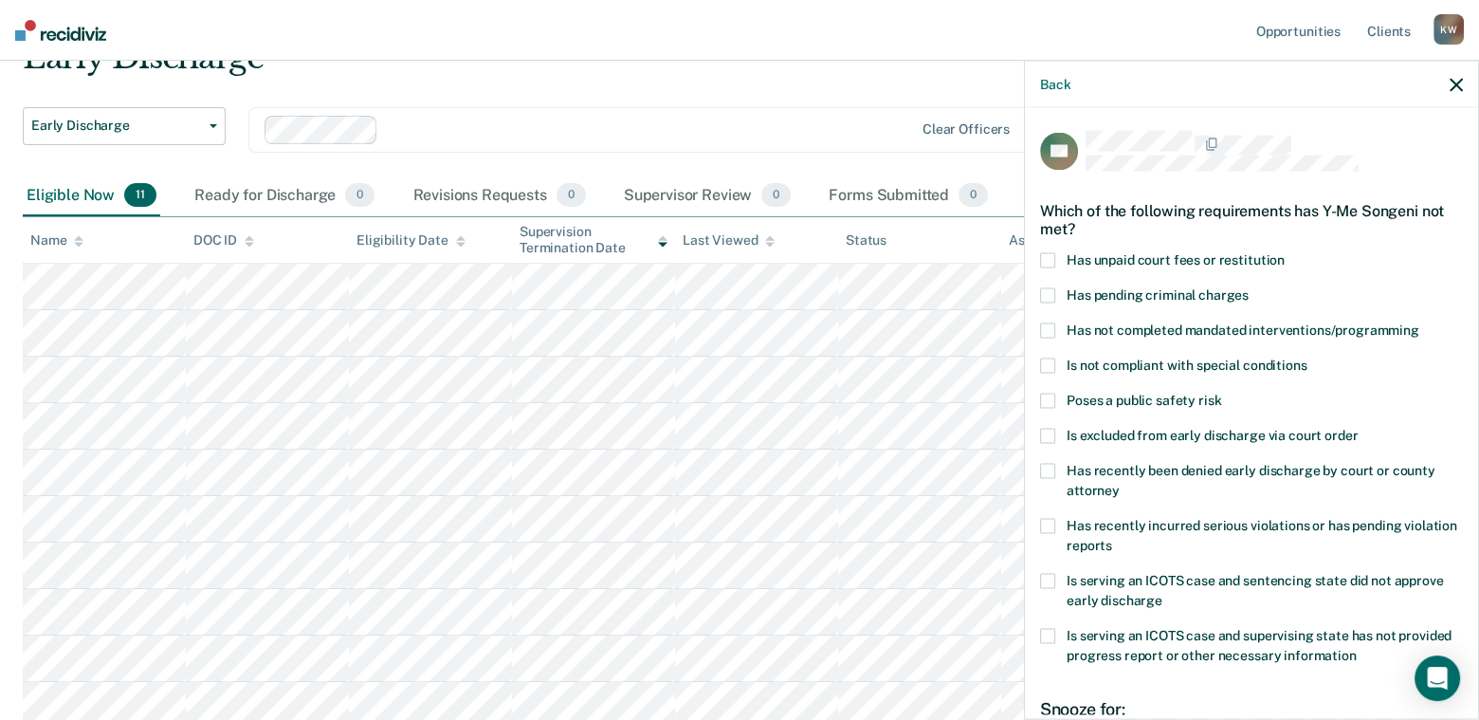
click at [1058, 258] on label "Has unpaid court fees or restitution" at bounding box center [1251, 263] width 423 height 20
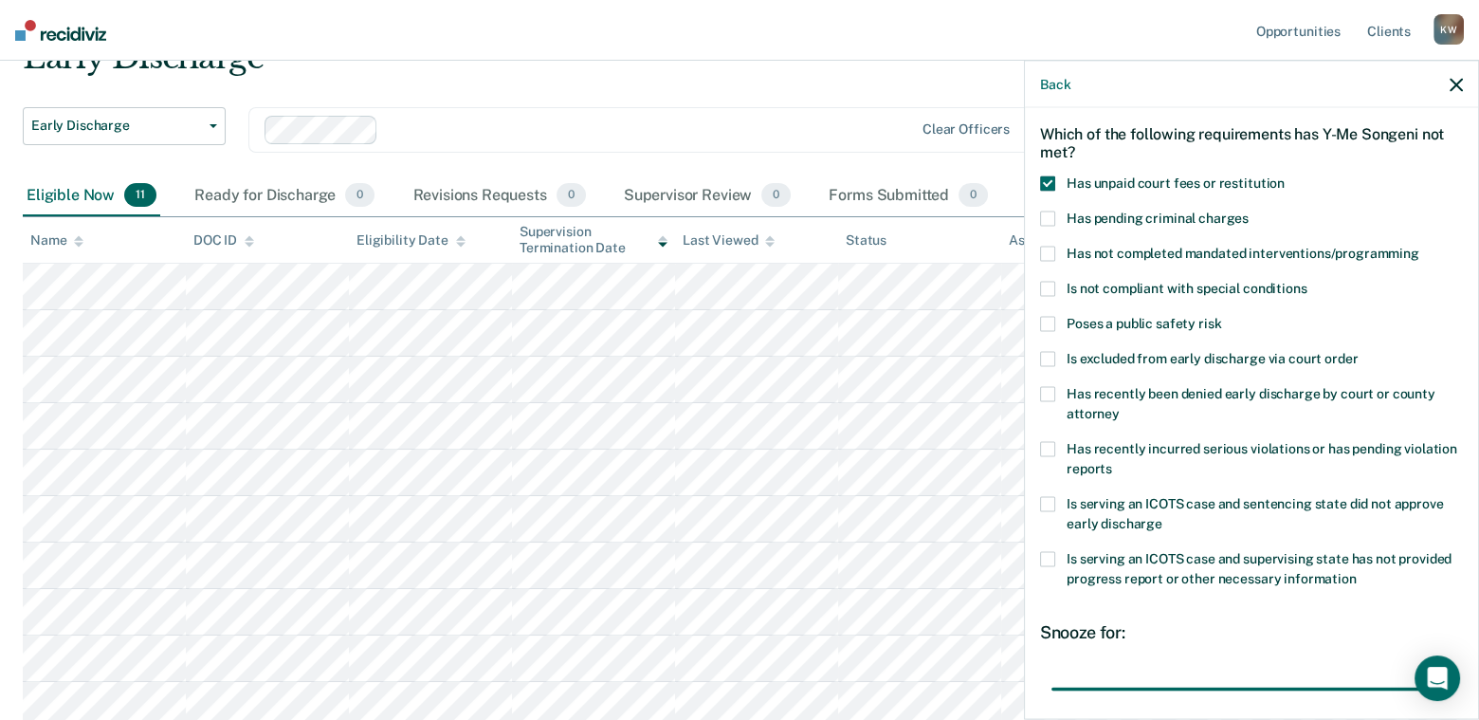
scroll to position [246, 0]
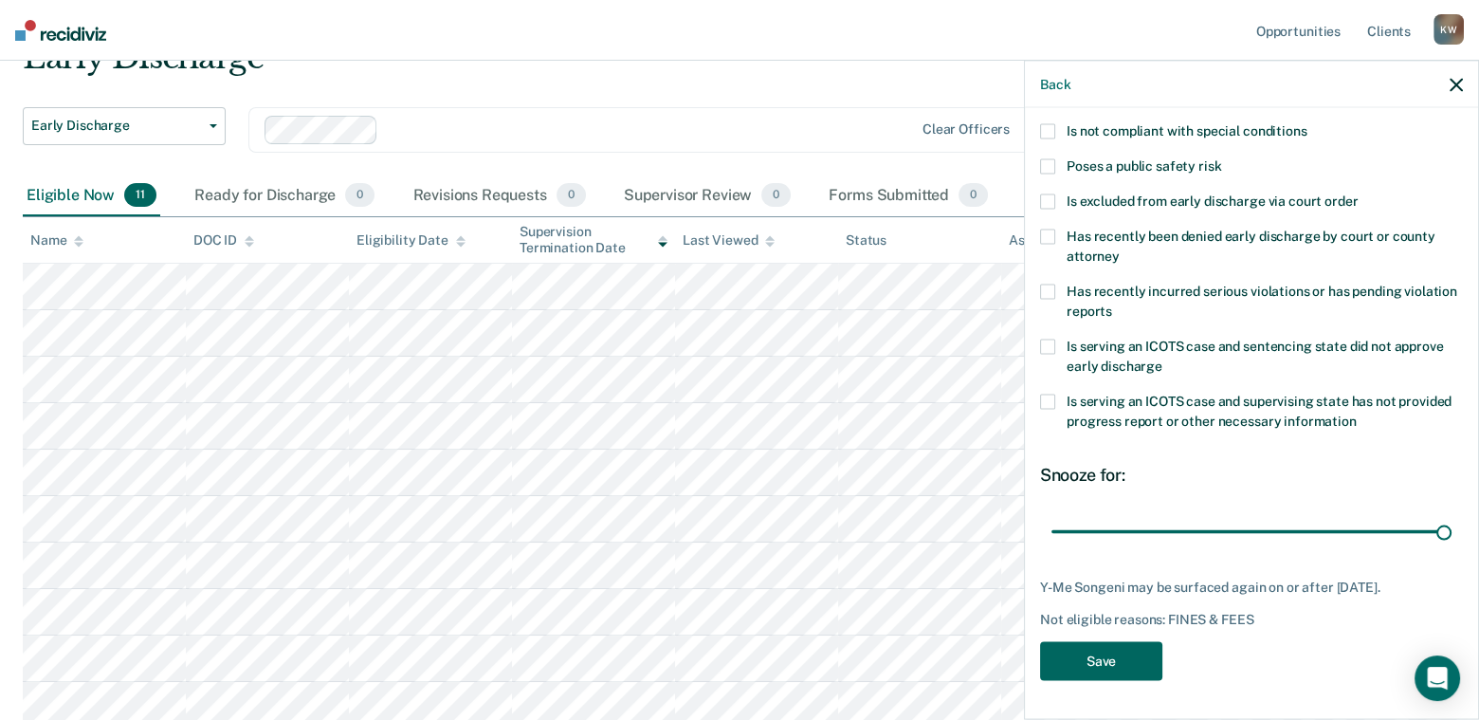
click at [1099, 662] on button "Save" at bounding box center [1101, 661] width 122 height 39
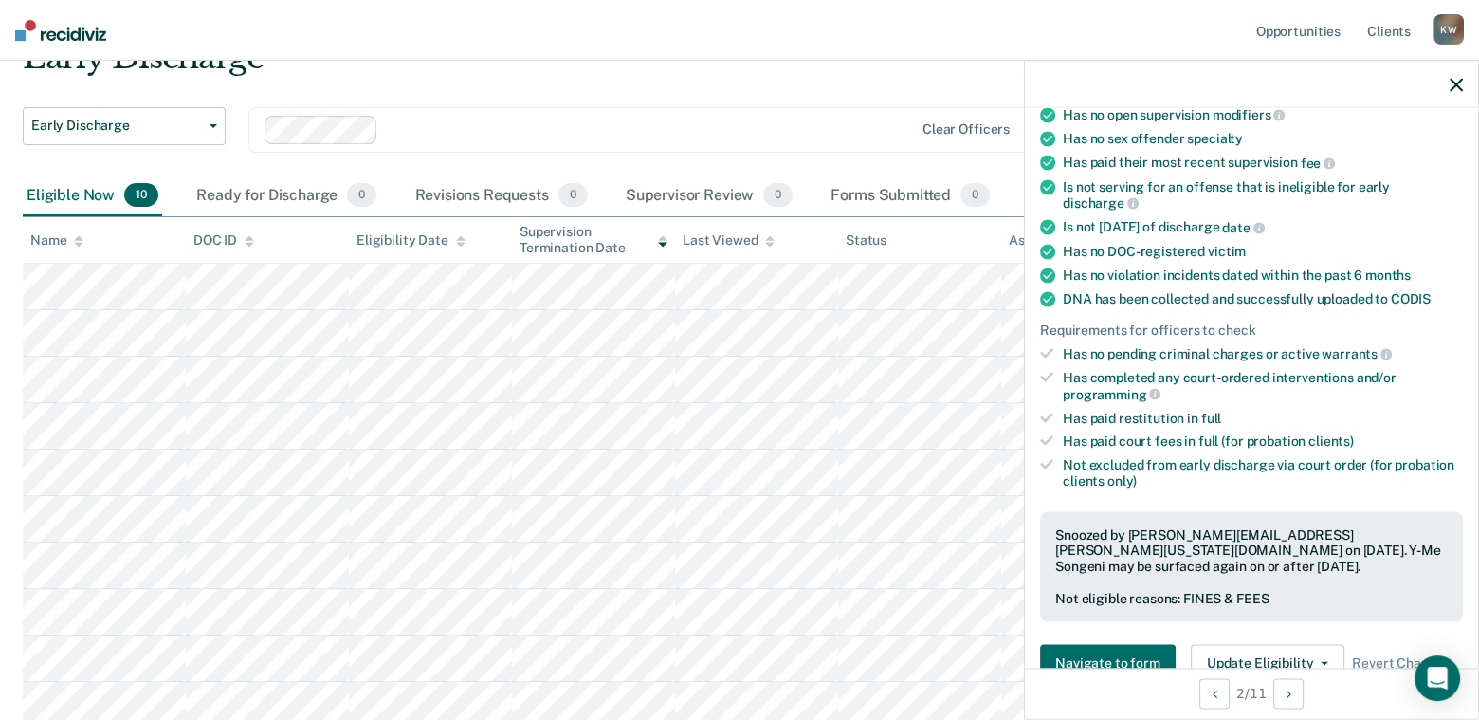
click at [1448, 82] on div at bounding box center [1251, 84] width 453 height 47
click at [1453, 85] on icon "button" at bounding box center [1456, 84] width 13 height 13
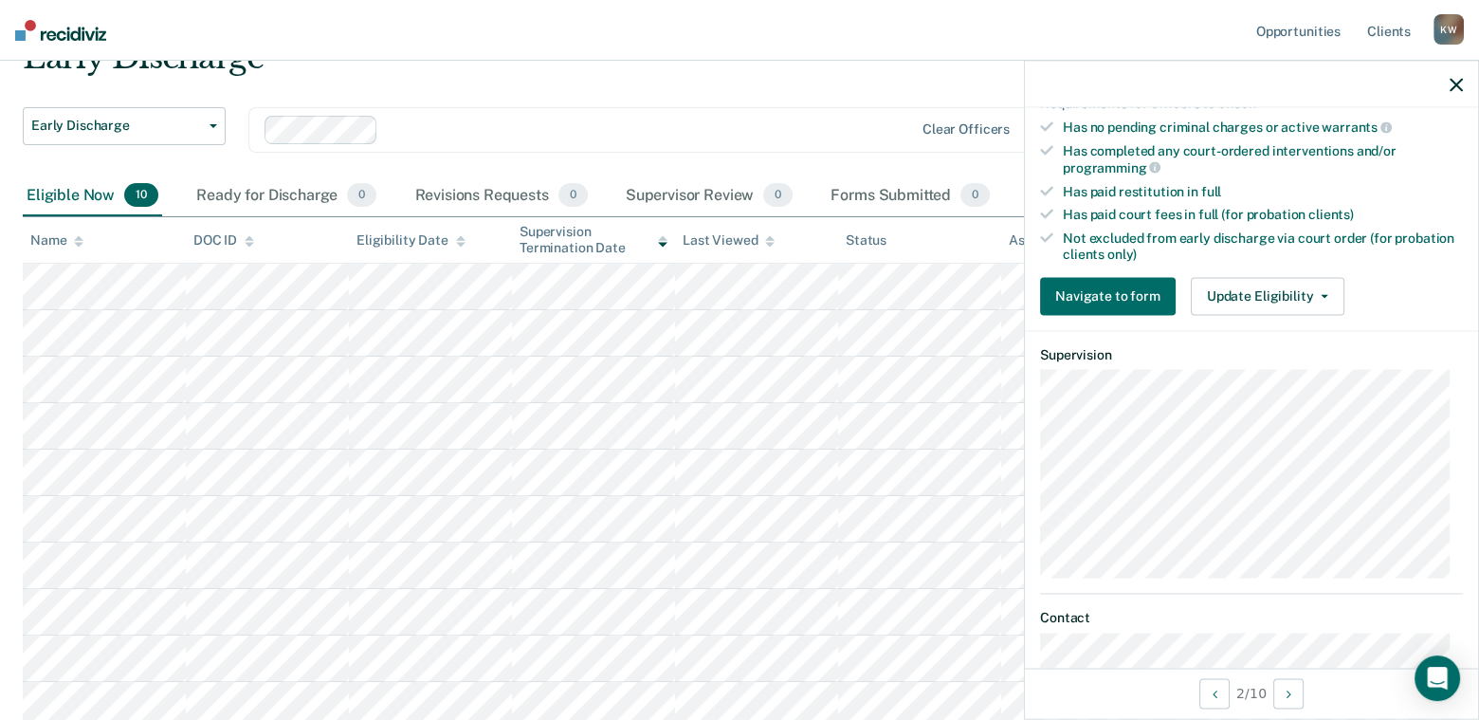
scroll to position [474, 0]
click at [1253, 289] on button "Update Eligibility" at bounding box center [1268, 294] width 154 height 38
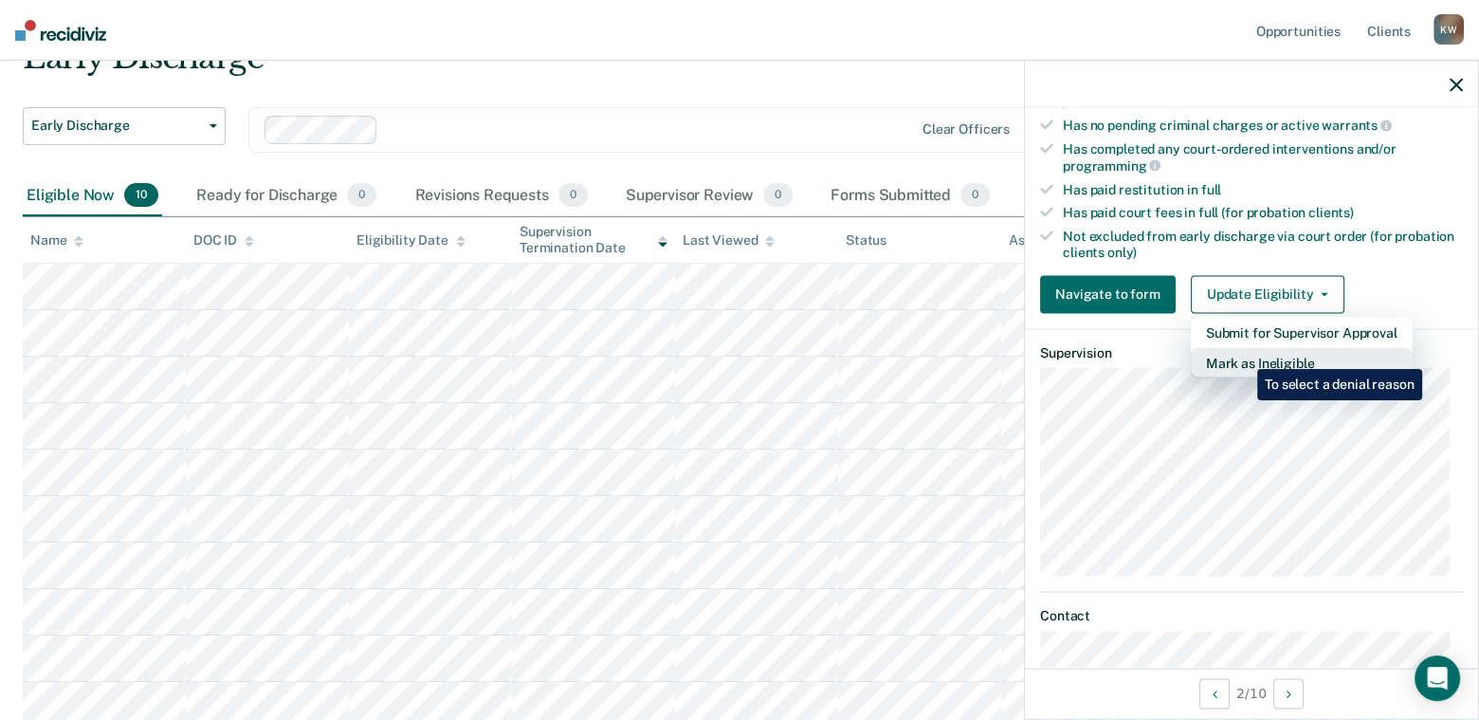
click at [1243, 355] on button "Mark as Ineligible" at bounding box center [1302, 362] width 222 height 30
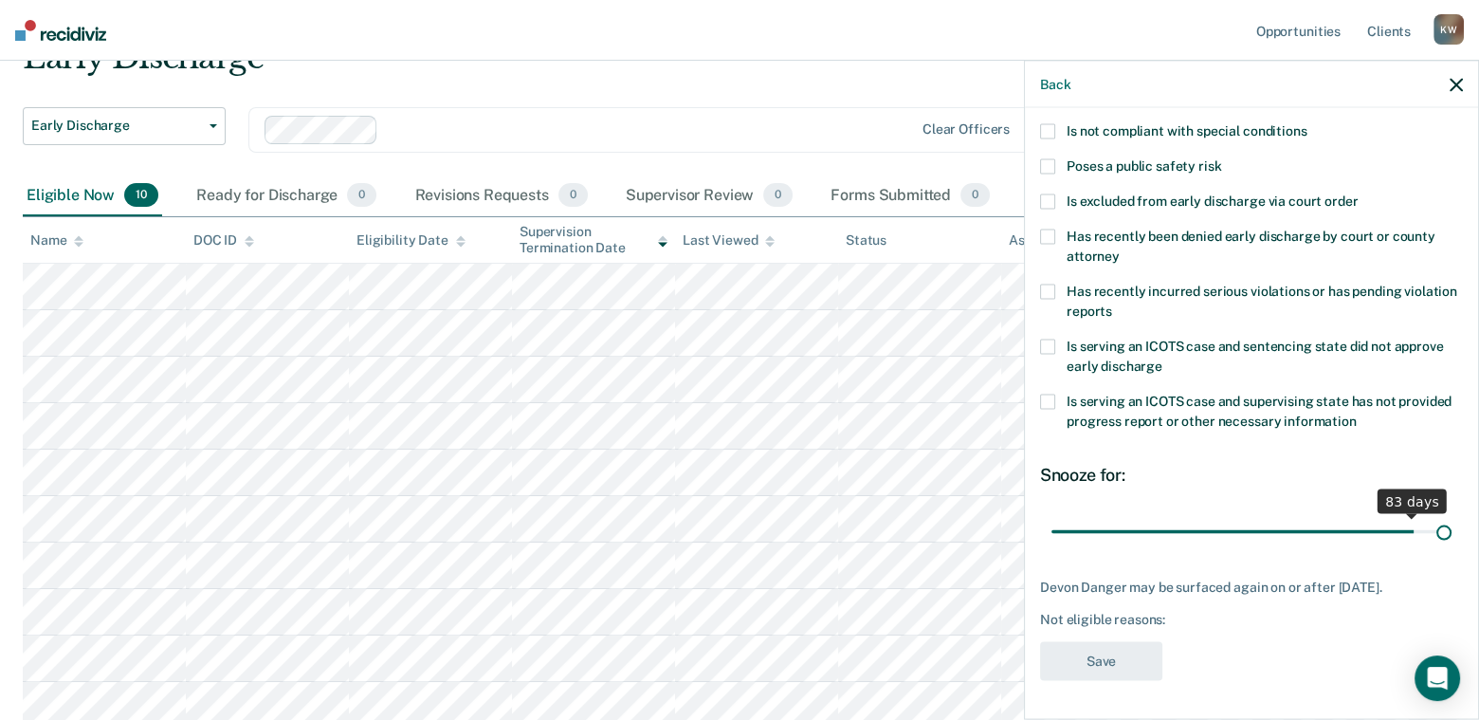
scroll to position [246, 0]
drag, startPoint x: 1173, startPoint y: 518, endPoint x: 1440, endPoint y: 512, distance: 267.4
type input "90"
click at [1440, 515] on input "range" at bounding box center [1251, 531] width 400 height 33
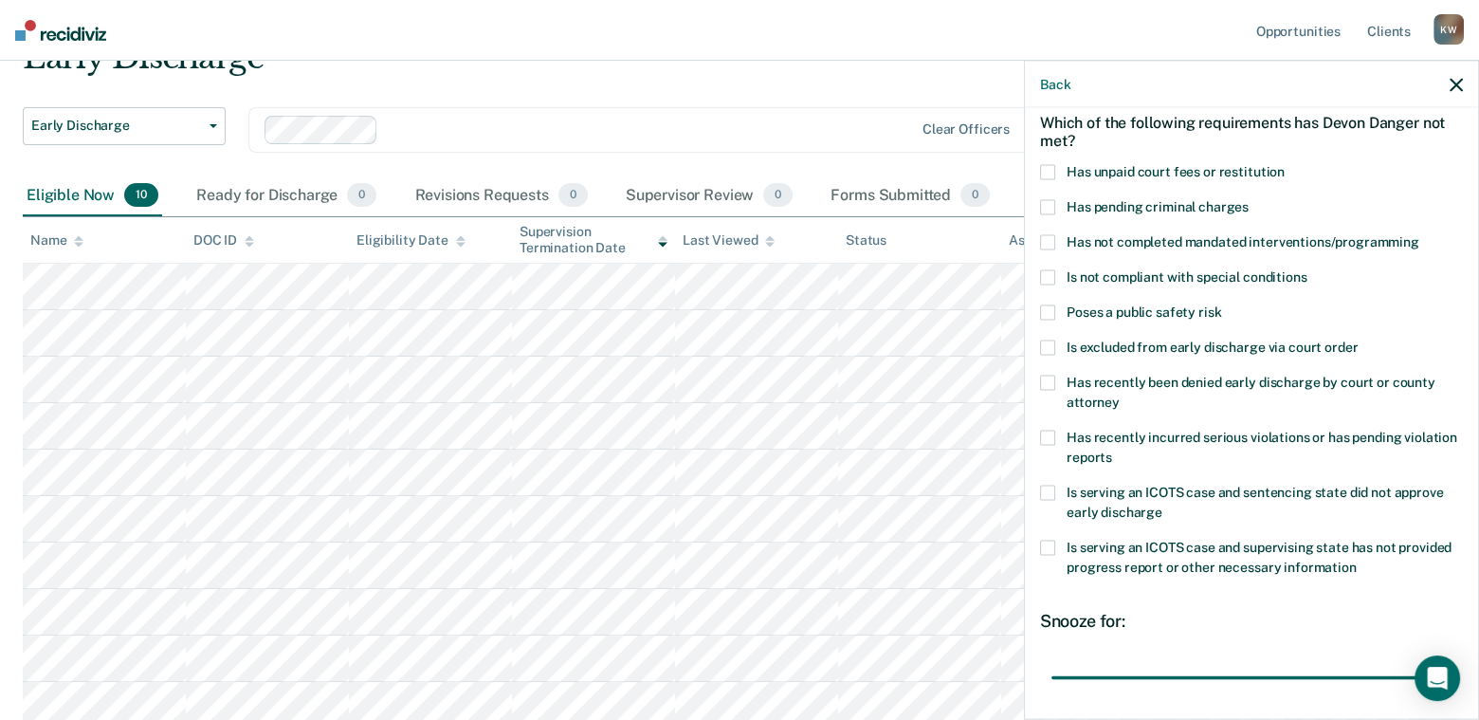
scroll to position [56, 0]
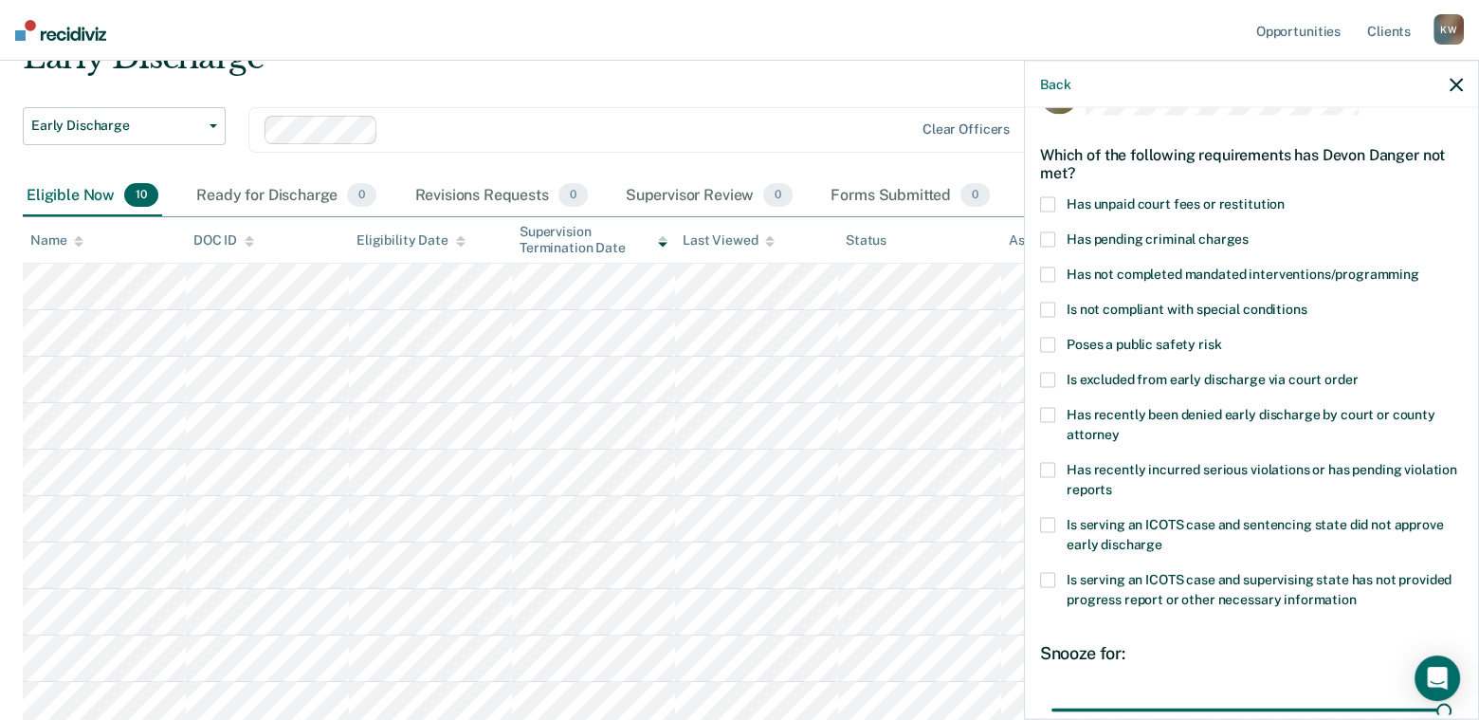
click at [1044, 270] on span at bounding box center [1047, 274] width 15 height 15
click at [1051, 202] on span at bounding box center [1047, 204] width 15 height 15
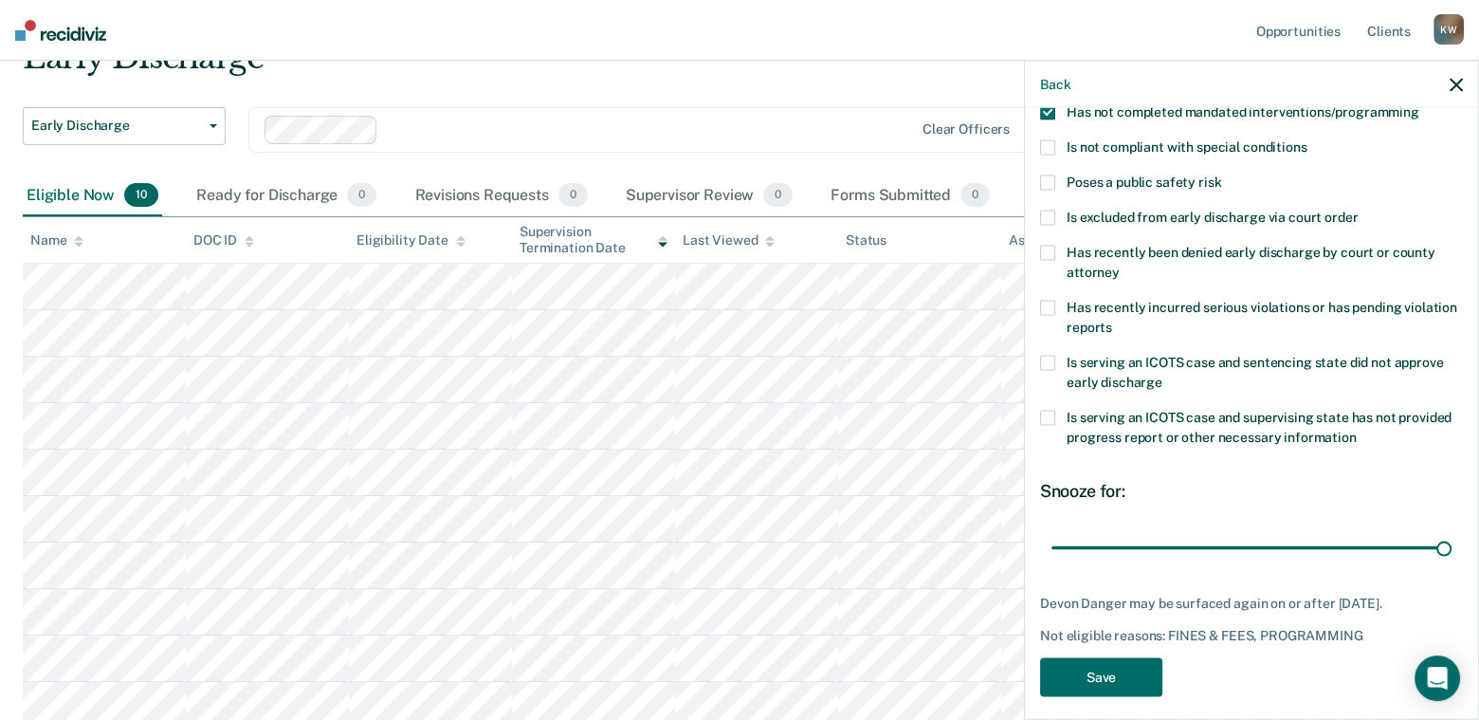
scroll to position [246, 0]
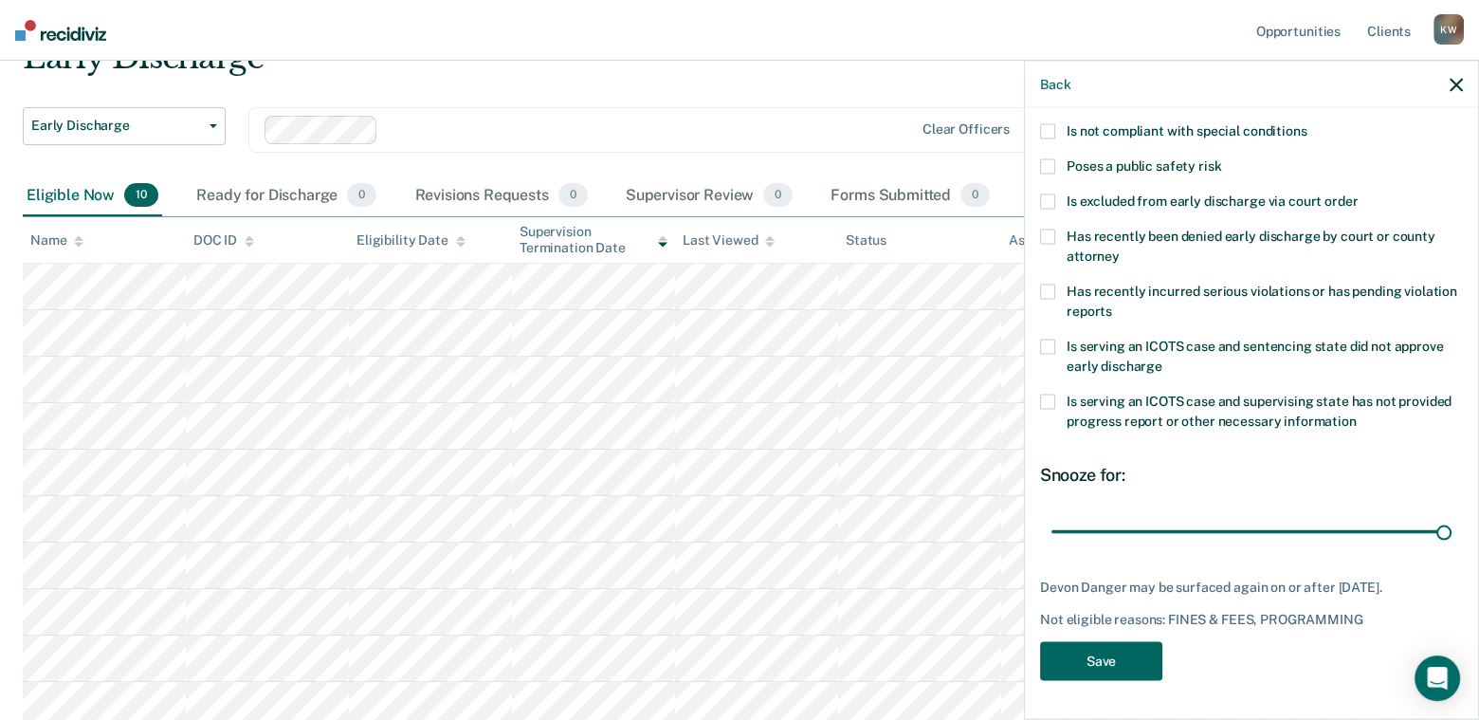
click at [1090, 661] on button "Save" at bounding box center [1101, 661] width 122 height 39
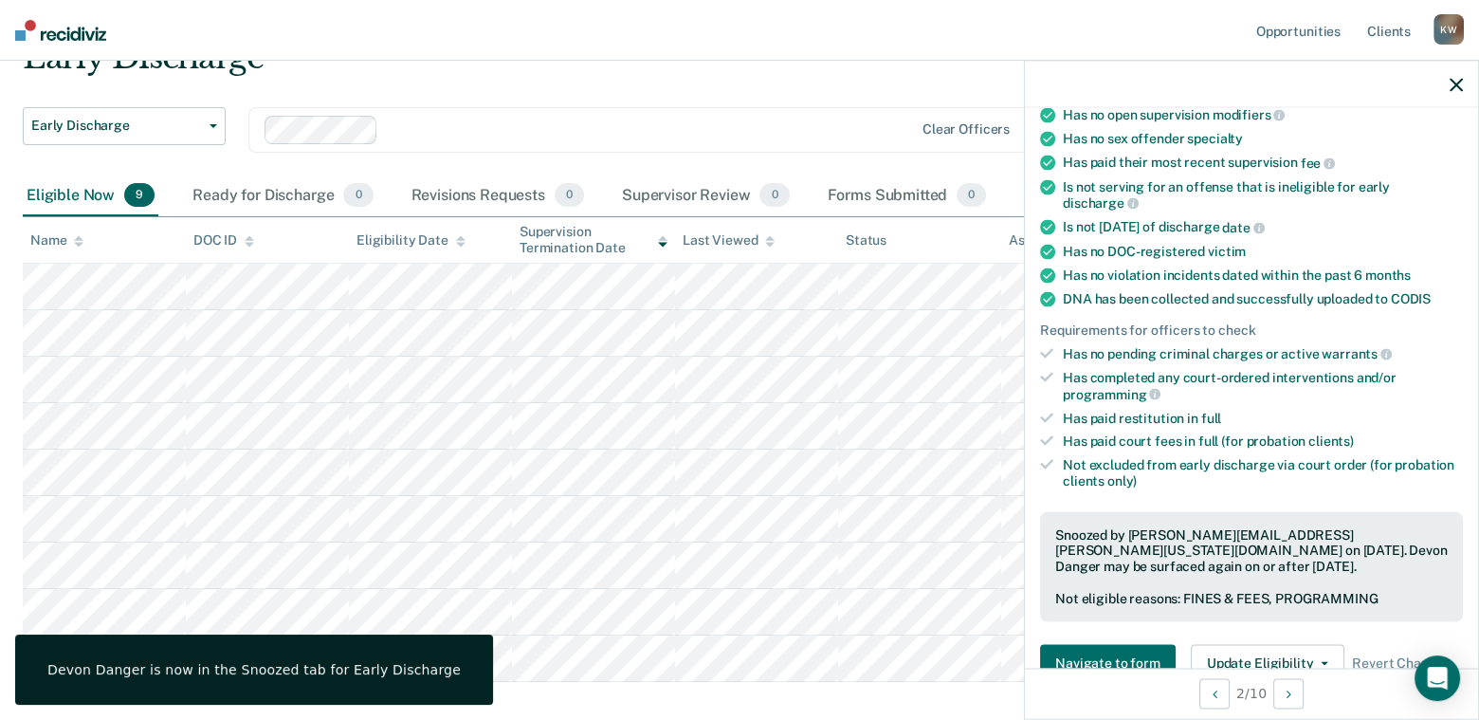
click at [1456, 78] on icon "button" at bounding box center [1456, 84] width 13 height 13
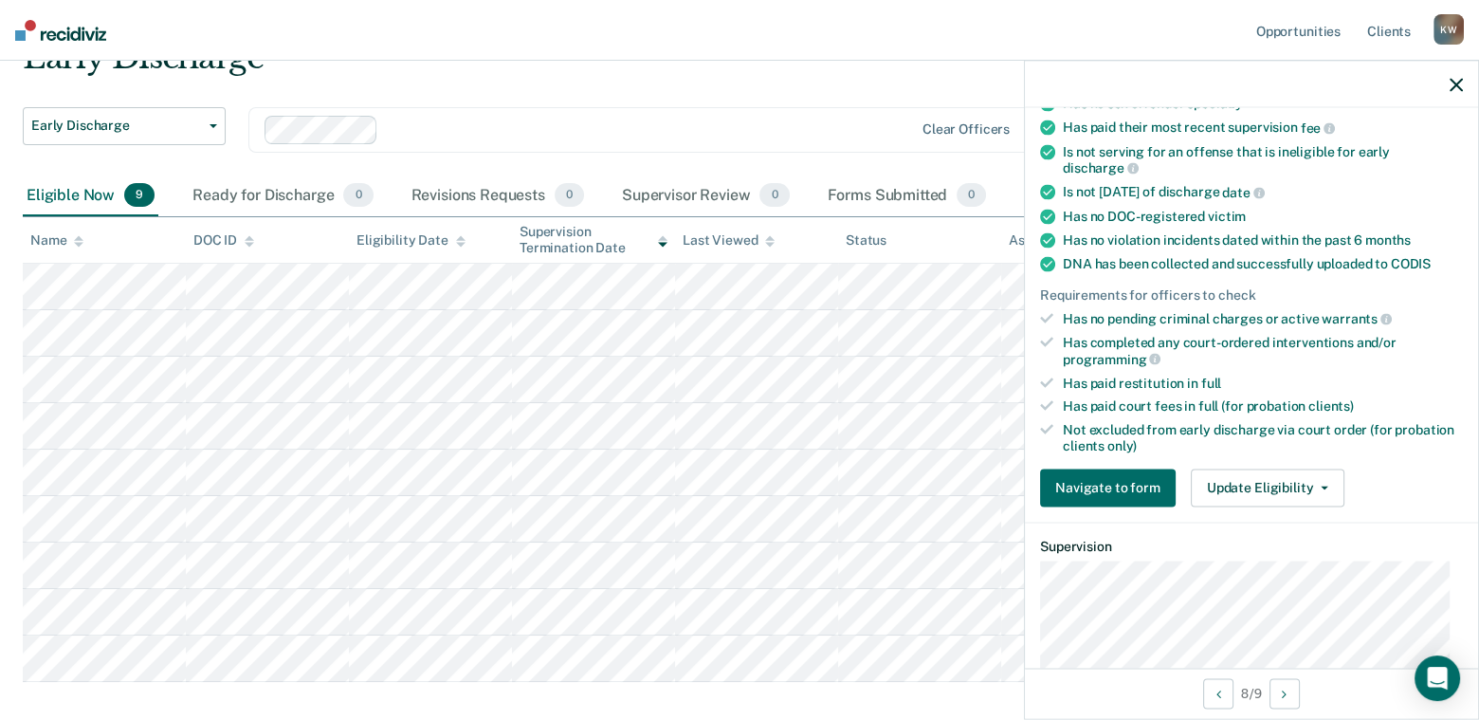
scroll to position [284, 0]
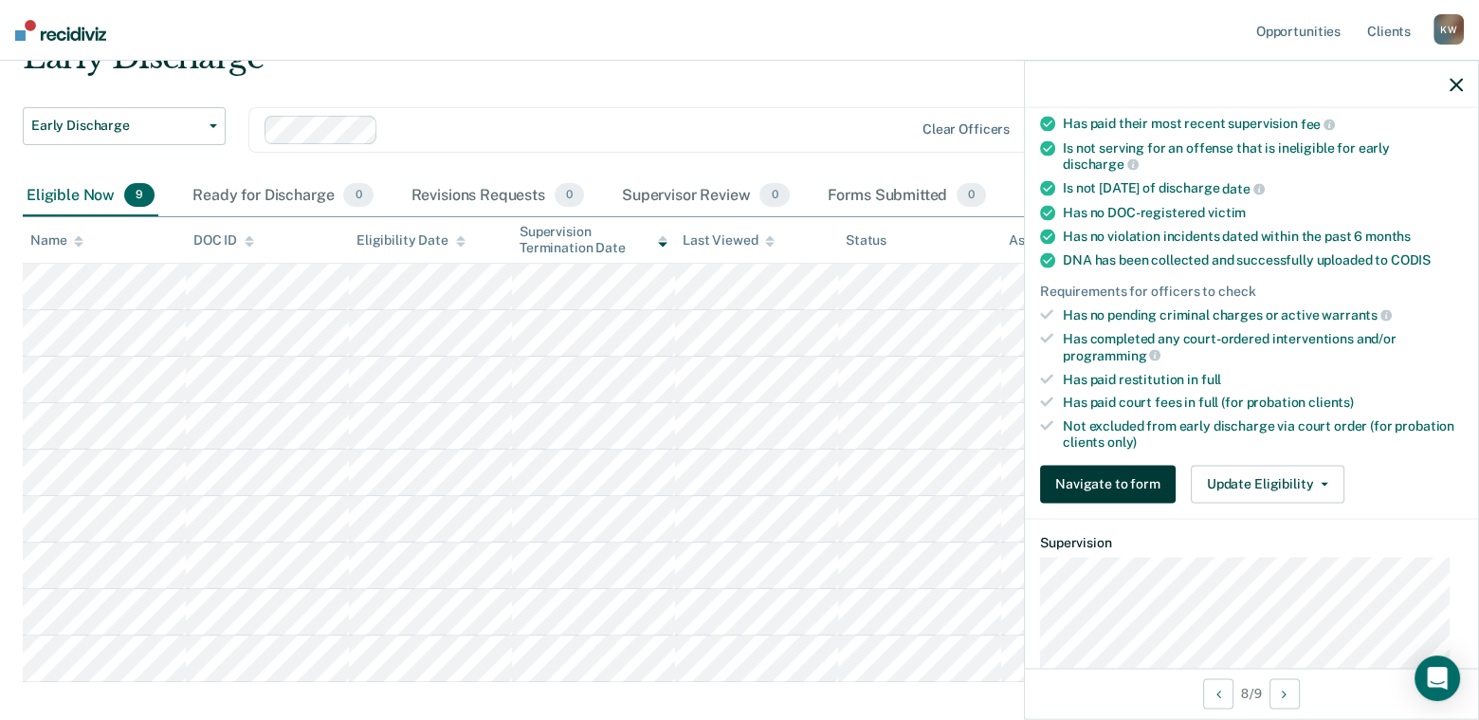
click at [1081, 476] on button "Navigate to form" at bounding box center [1108, 484] width 136 height 38
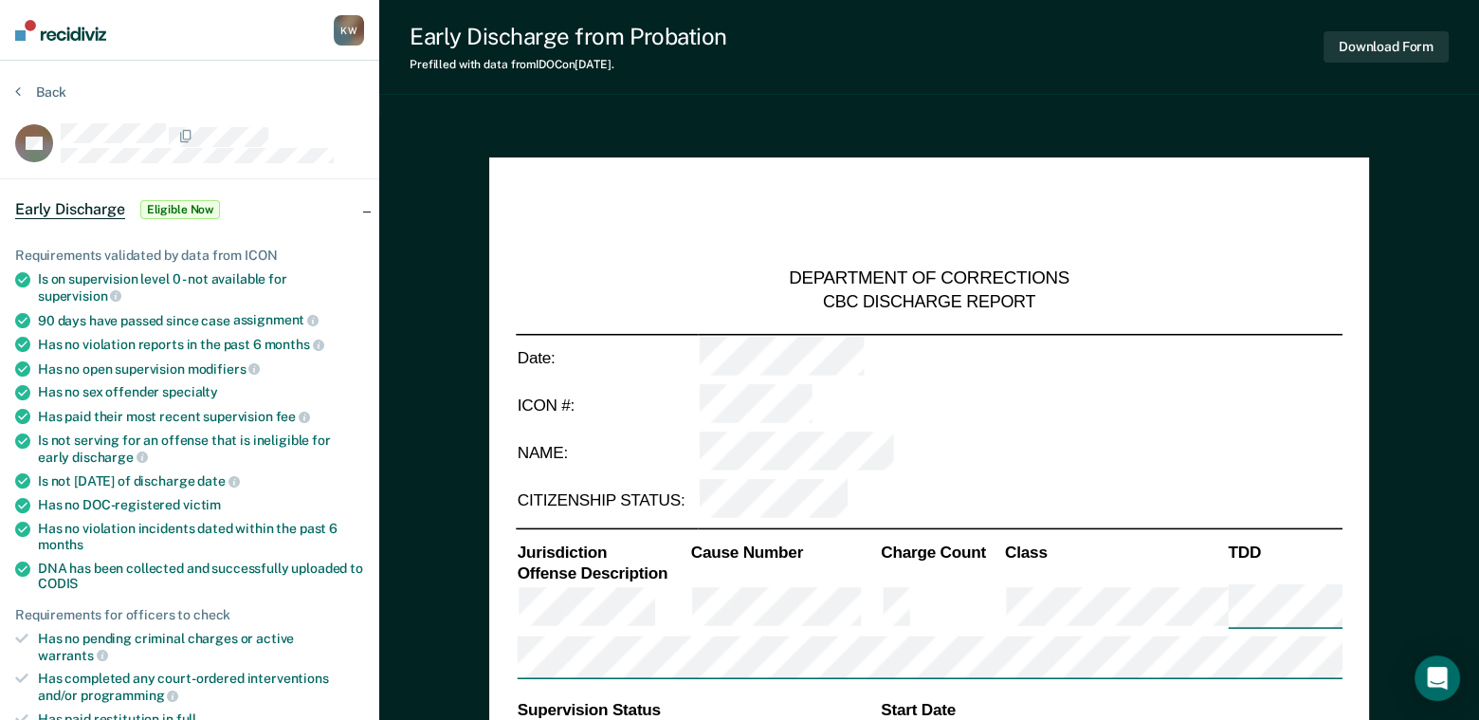
type textarea "x"
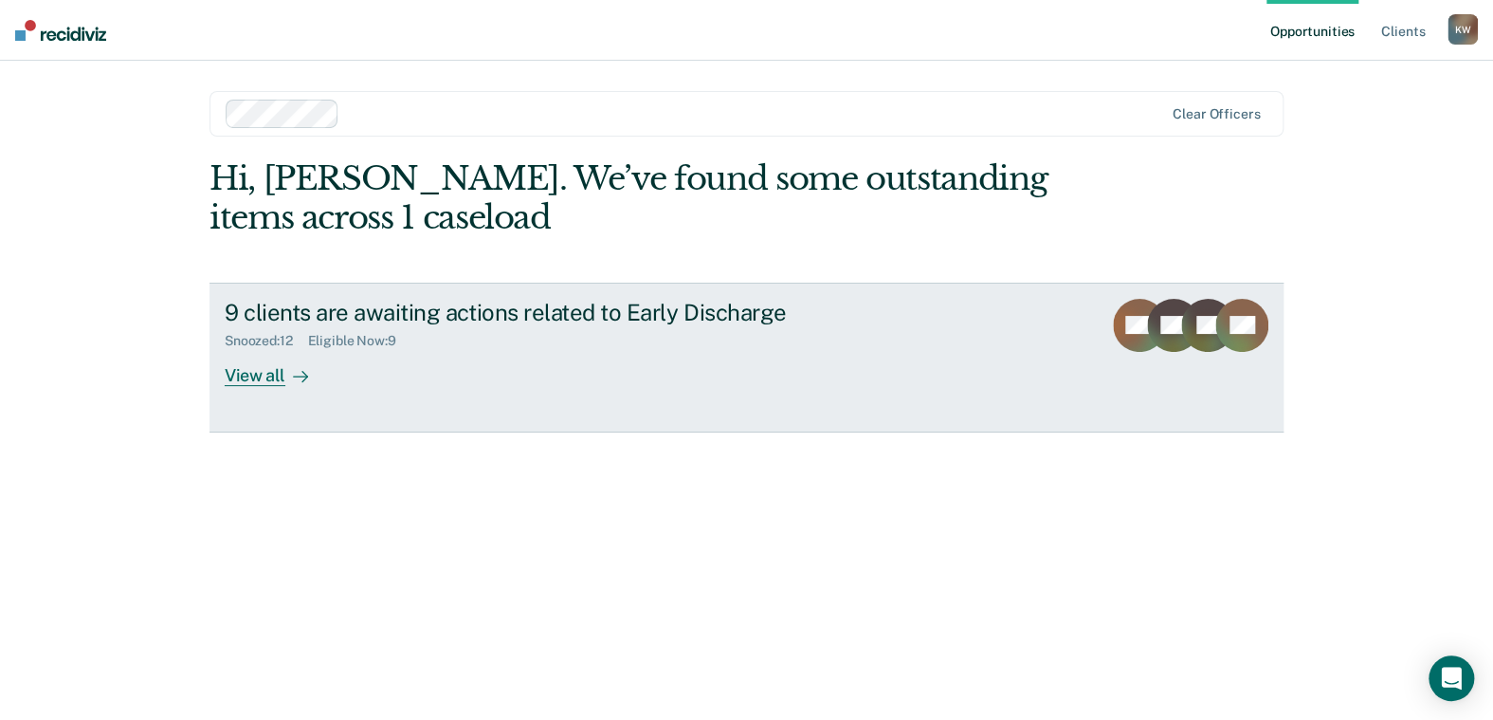
click at [264, 374] on div "View all" at bounding box center [278, 367] width 106 height 37
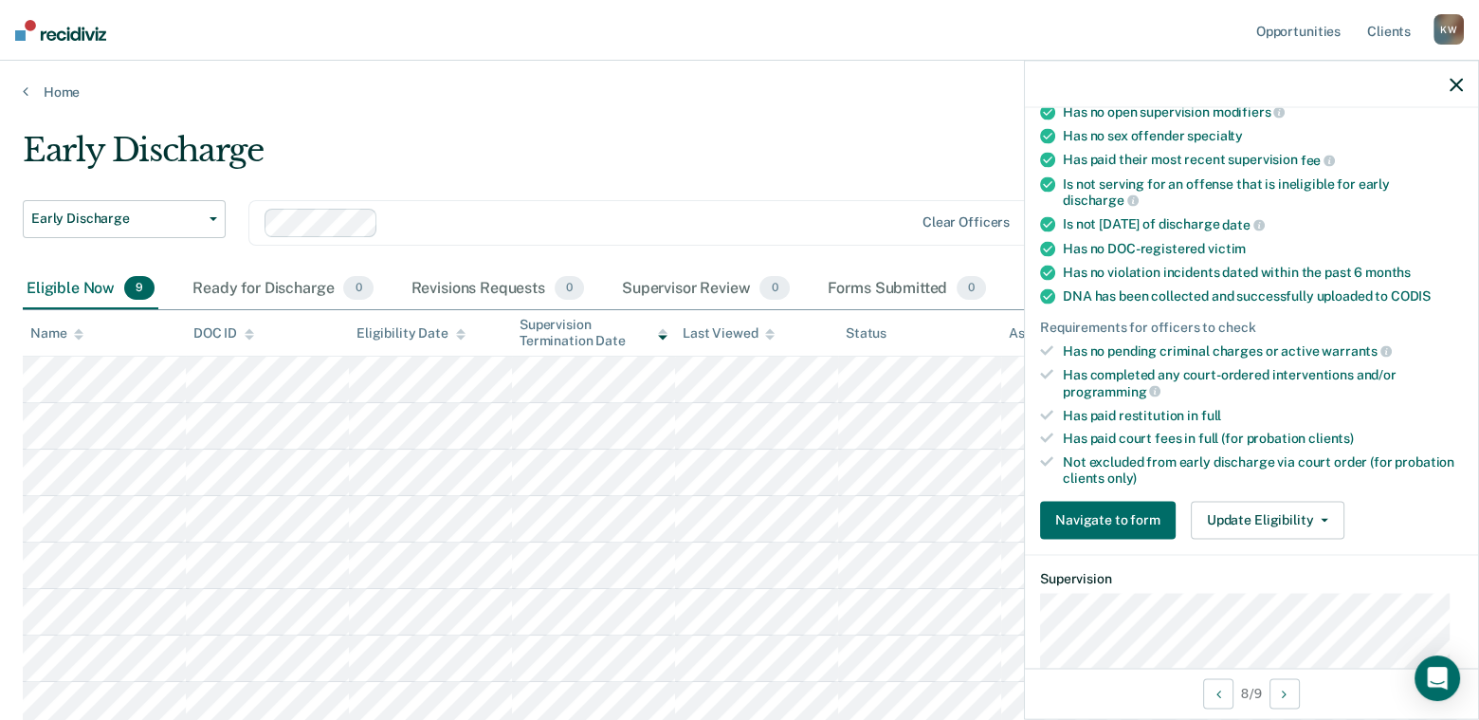
scroll to position [284, 0]
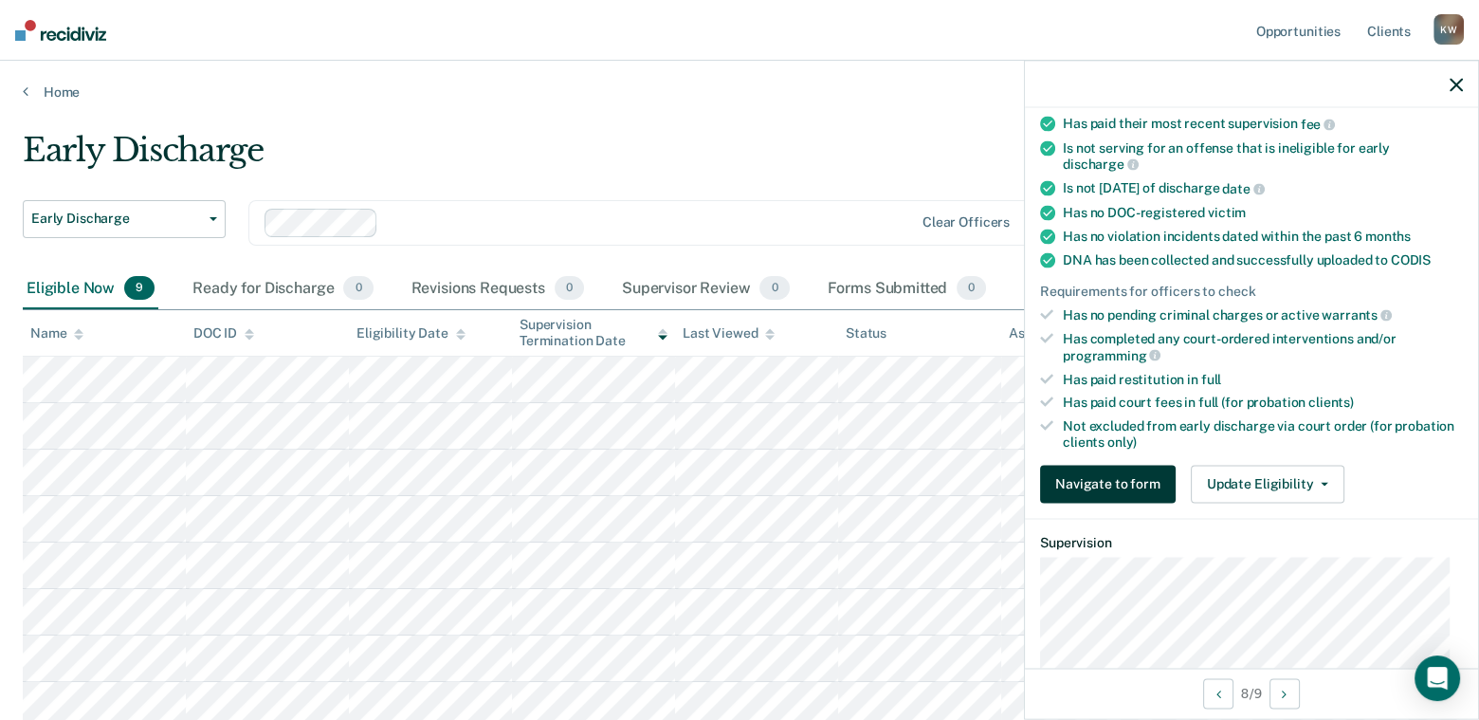
click at [1116, 473] on button "Navigate to form" at bounding box center [1108, 484] width 136 height 38
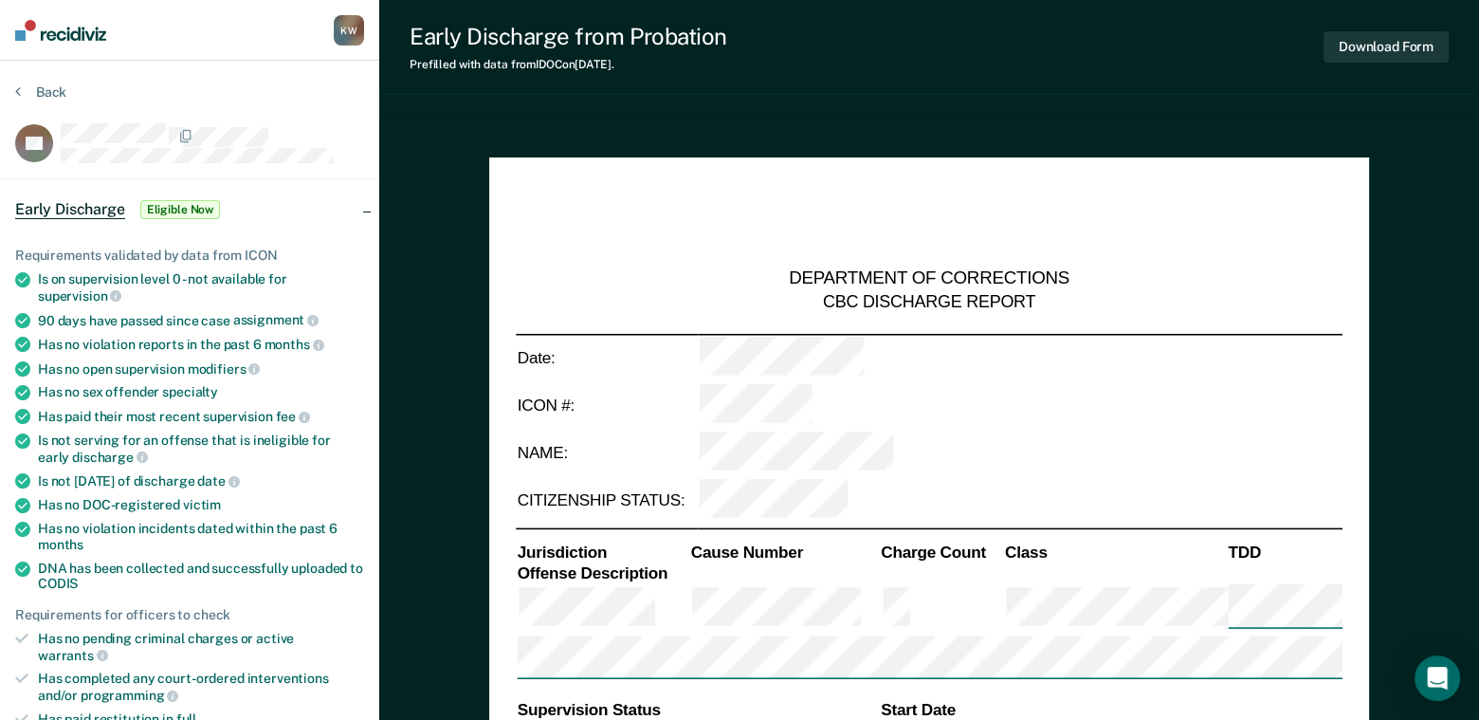
type textarea "x"
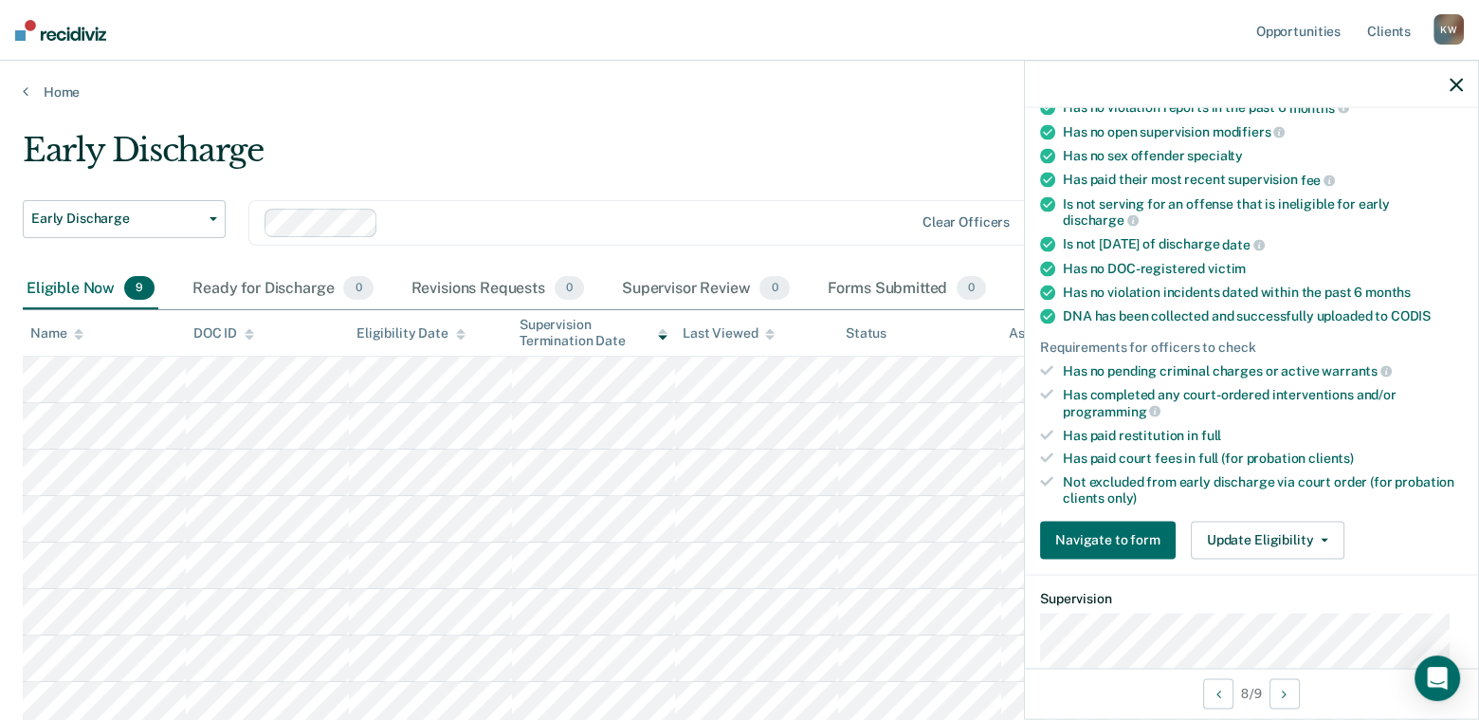
scroll to position [284, 0]
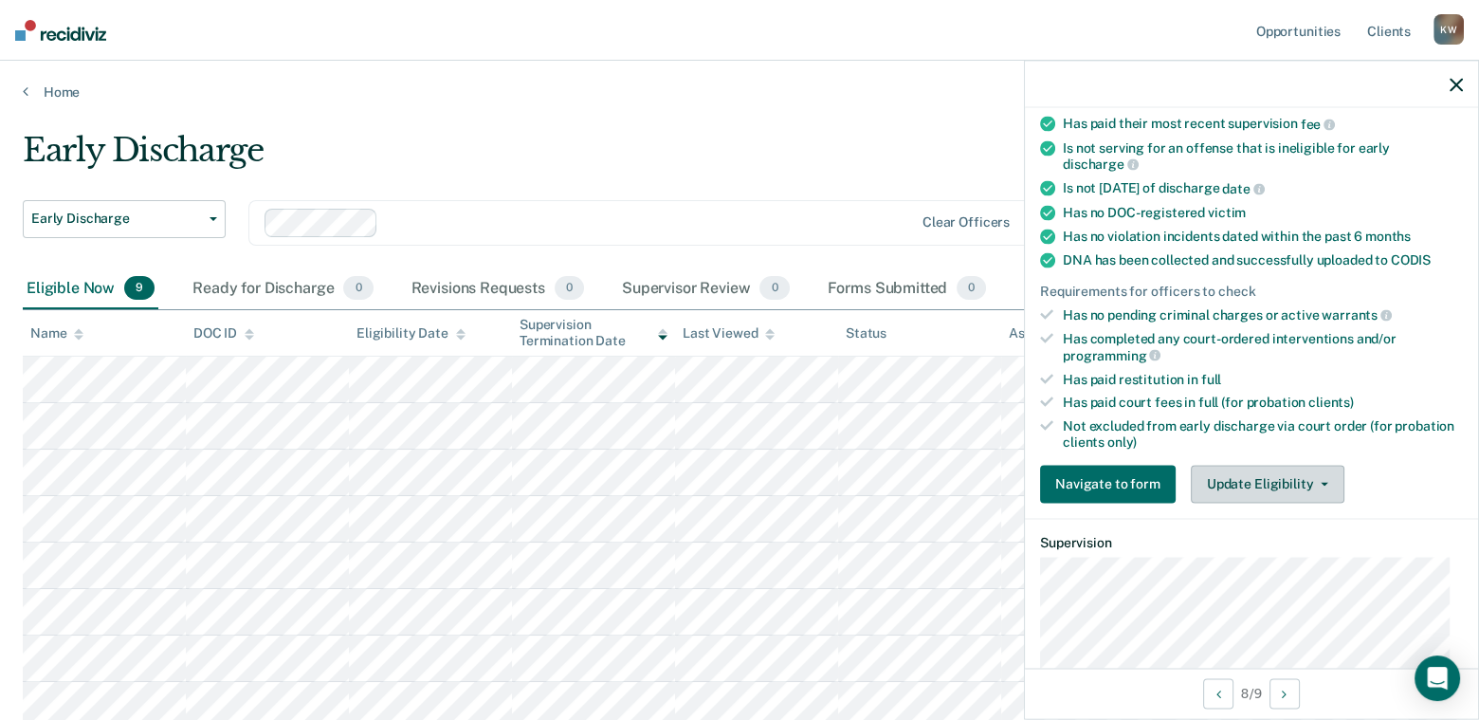
click at [1268, 471] on button "Update Eligibility" at bounding box center [1268, 484] width 154 height 38
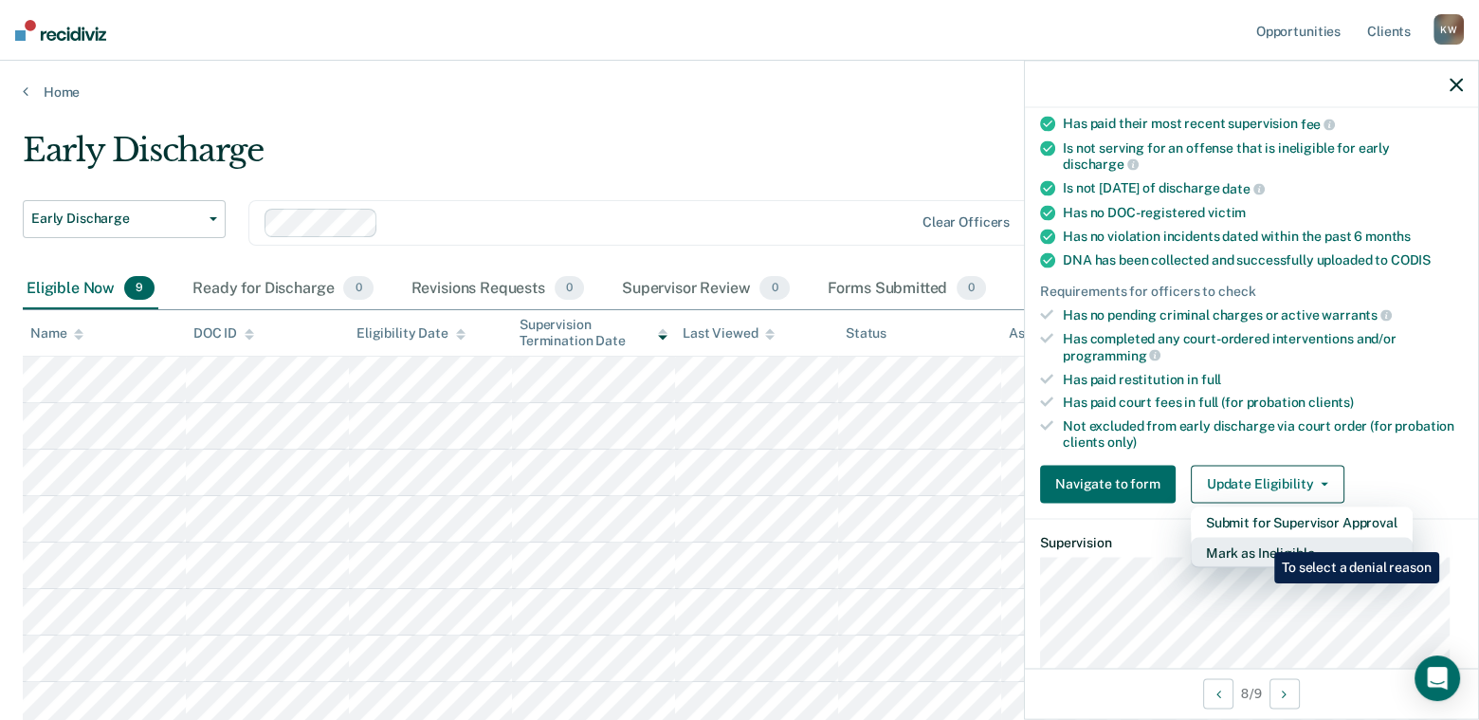
click at [1260, 538] on button "Mark as Ineligible" at bounding box center [1302, 552] width 222 height 30
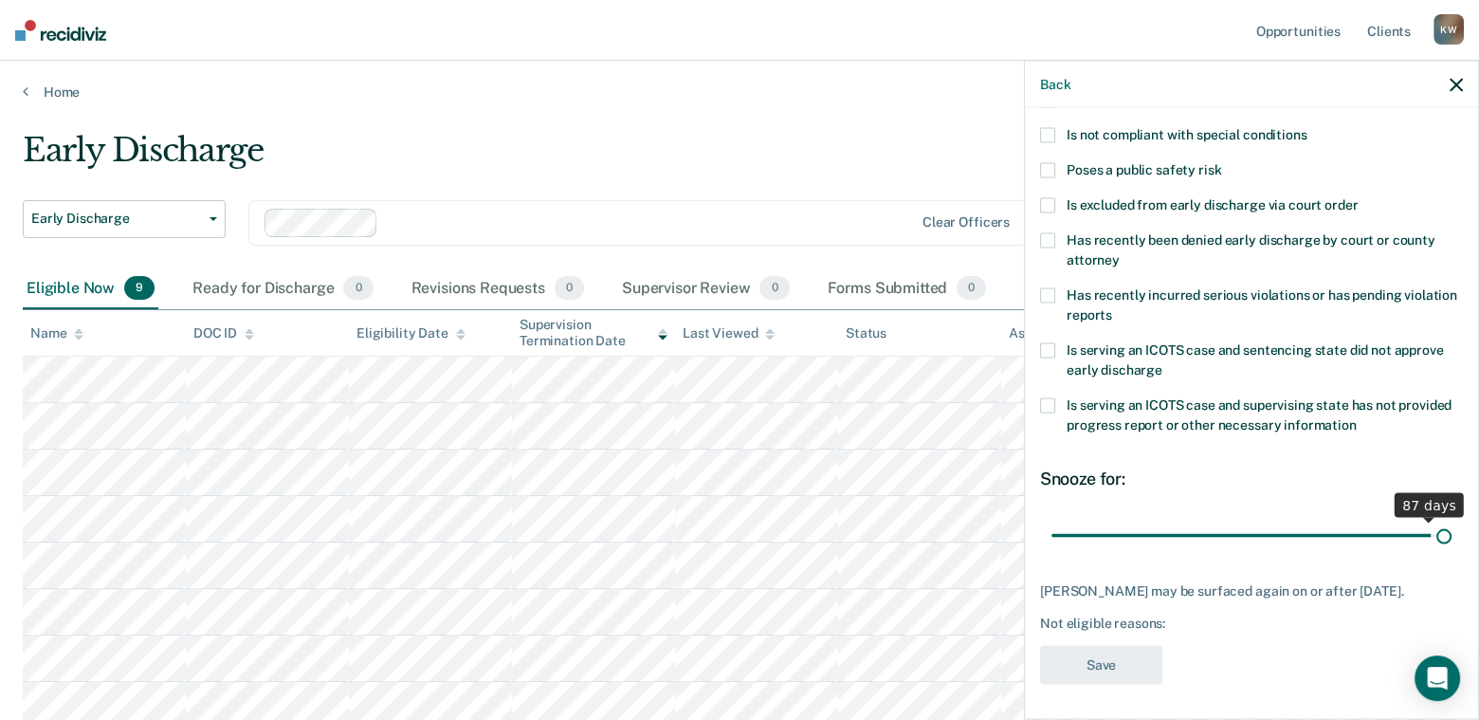
scroll to position [247, 0]
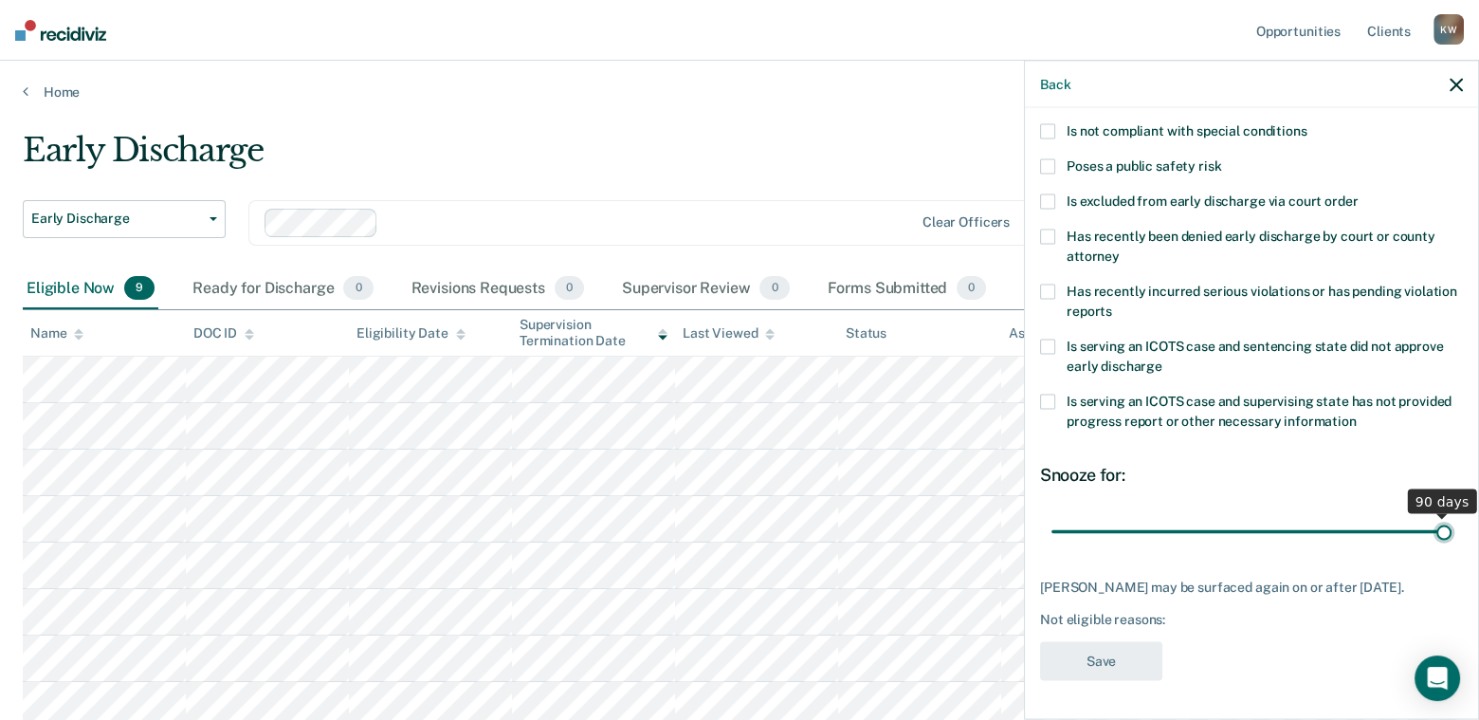
drag, startPoint x: 1182, startPoint y: 518, endPoint x: 1436, endPoint y: 495, distance: 255.1
type input "90"
click at [1436, 515] on input "range" at bounding box center [1251, 531] width 400 height 33
click at [1051, 394] on span at bounding box center [1047, 401] width 15 height 15
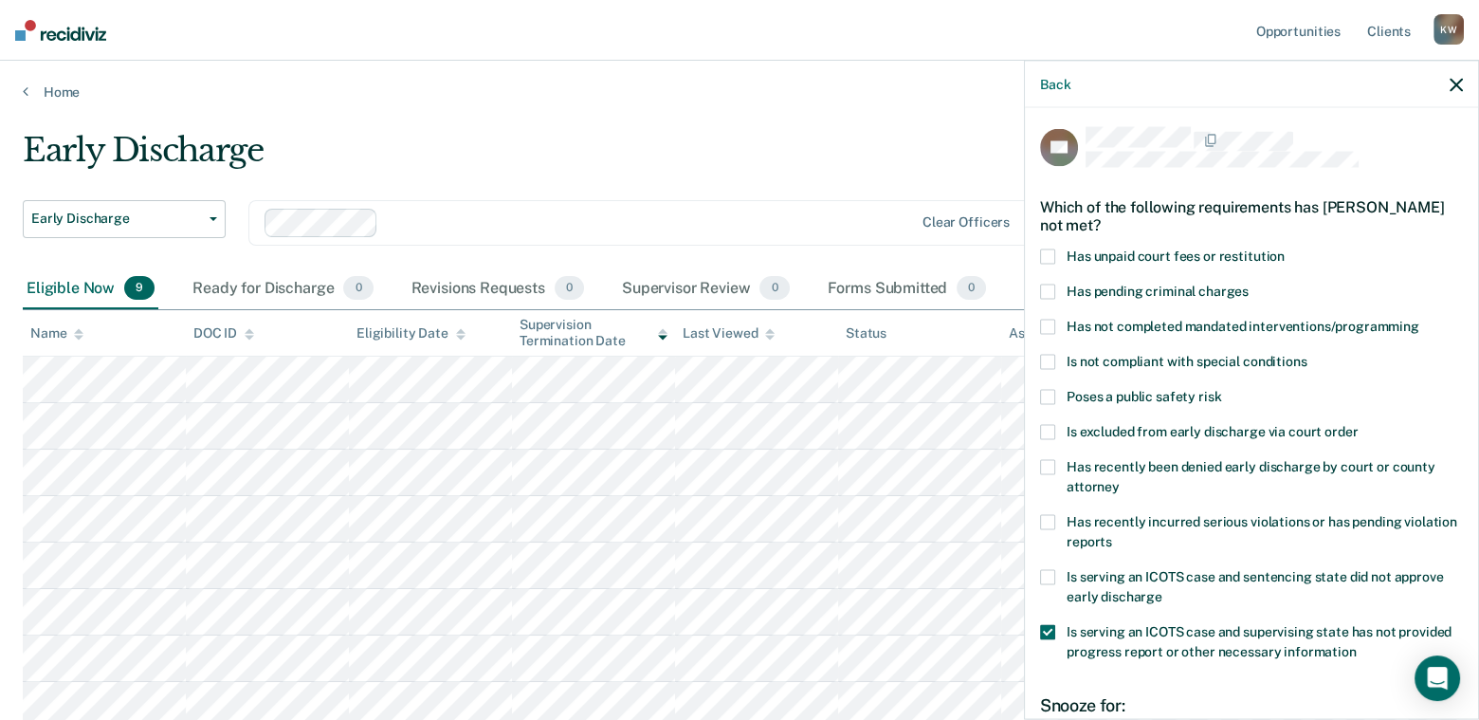
scroll to position [0, 0]
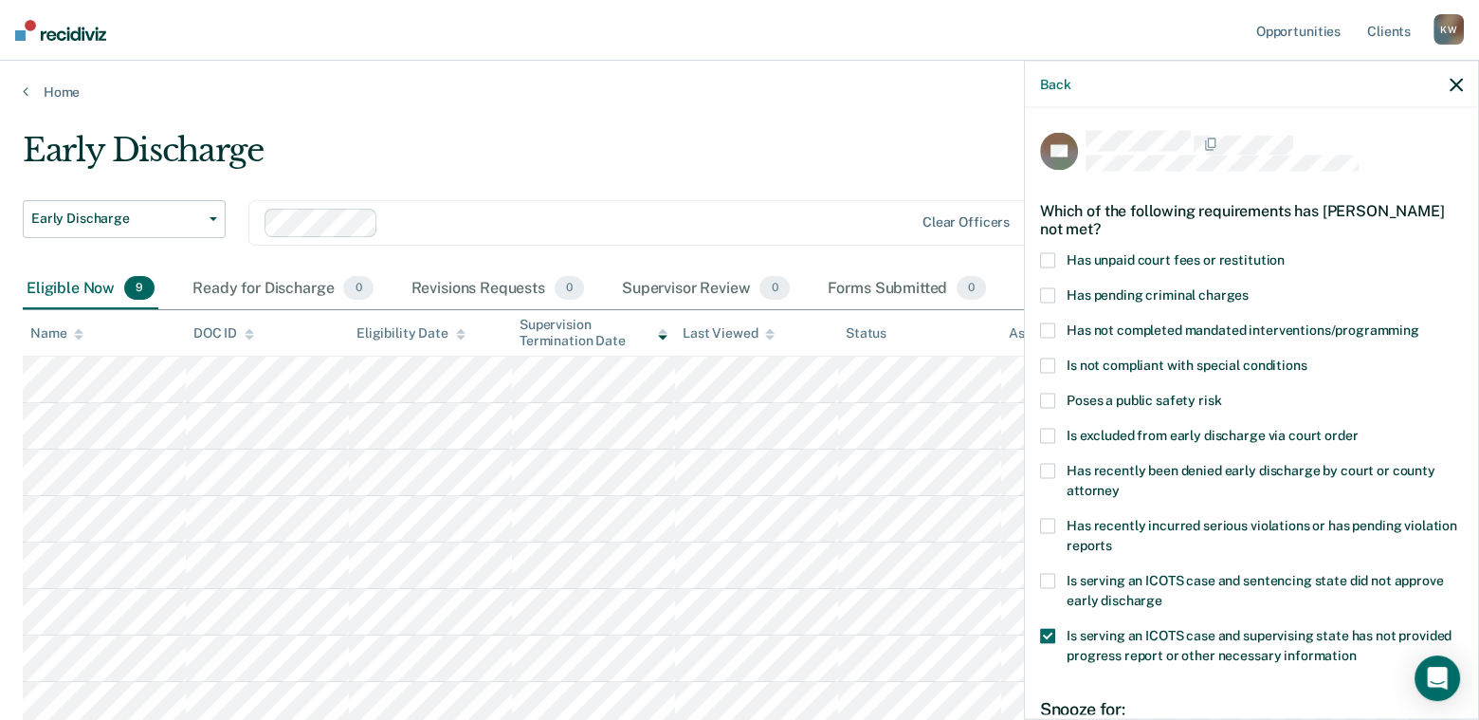
click at [1054, 258] on span at bounding box center [1047, 260] width 15 height 15
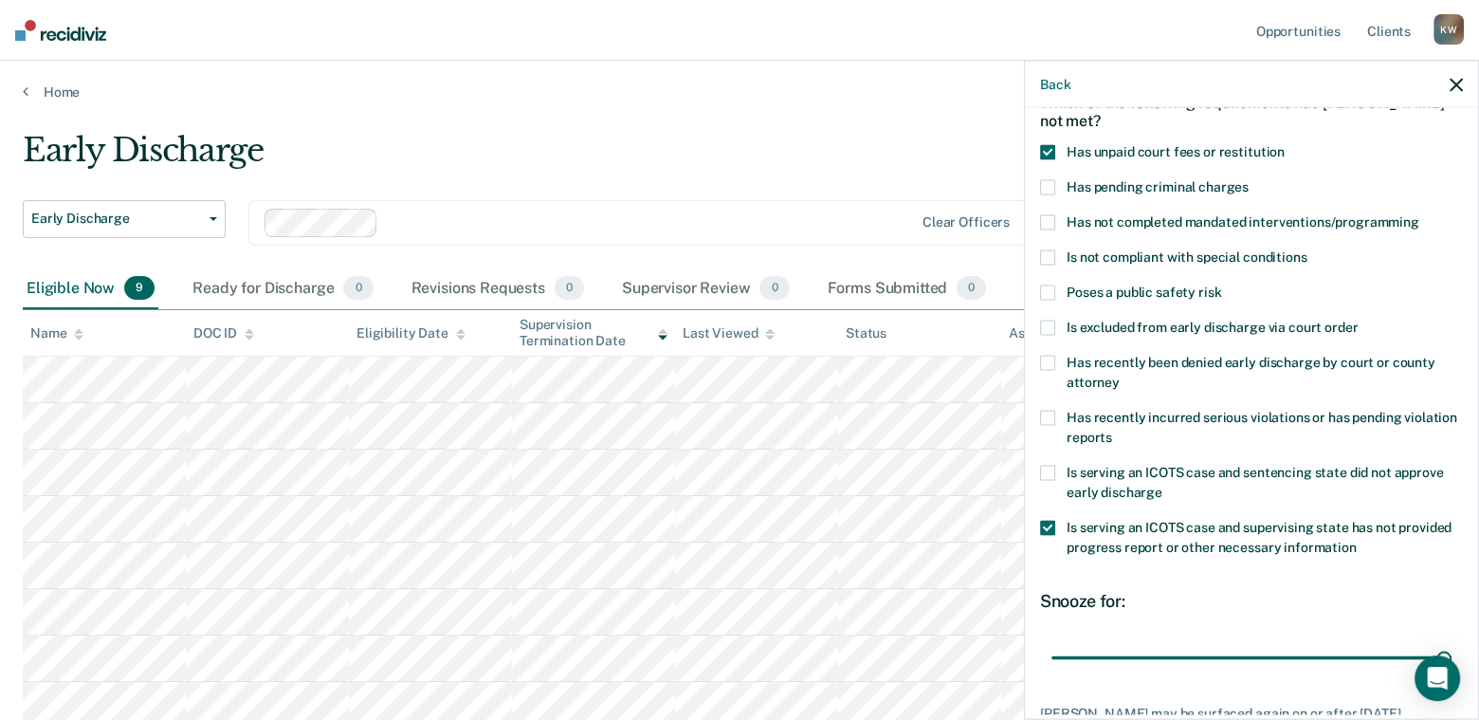
scroll to position [246, 0]
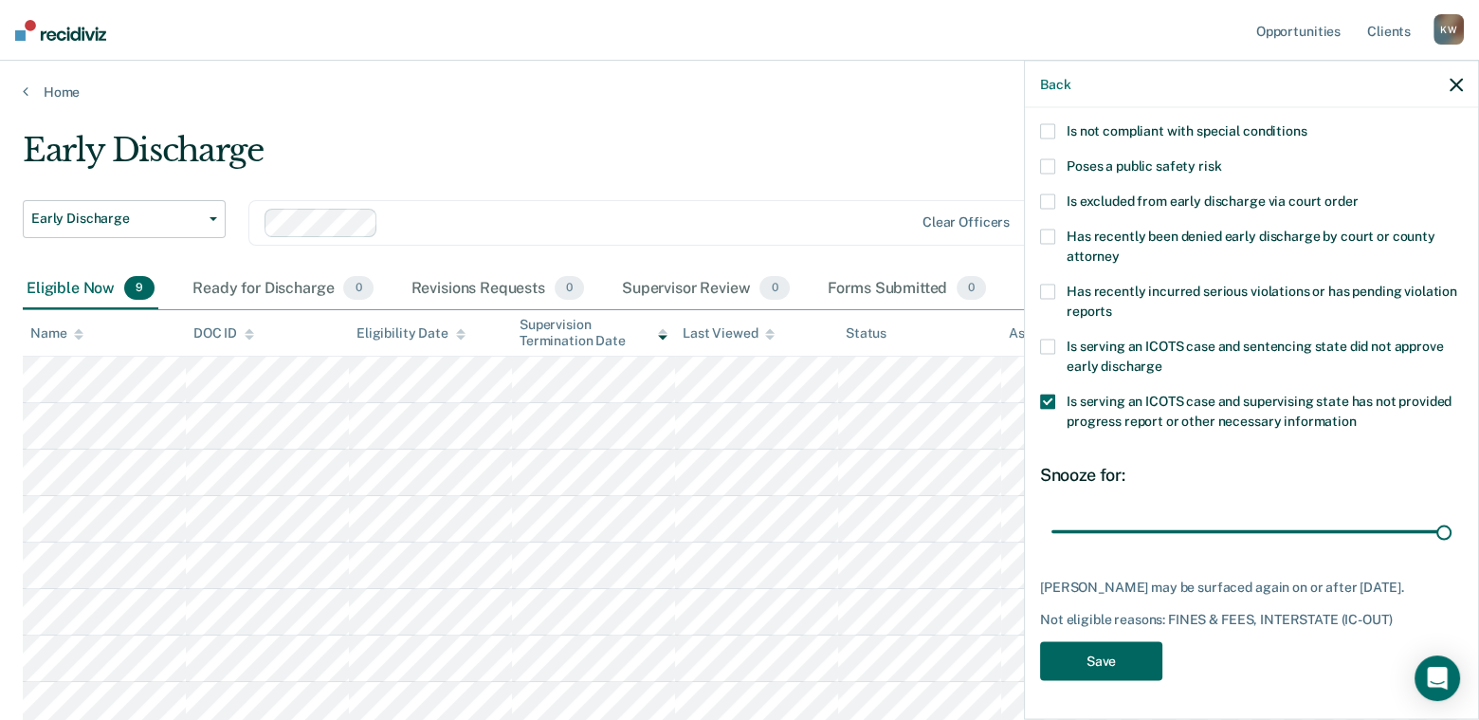
click at [1070, 656] on button "Save" at bounding box center [1101, 661] width 122 height 39
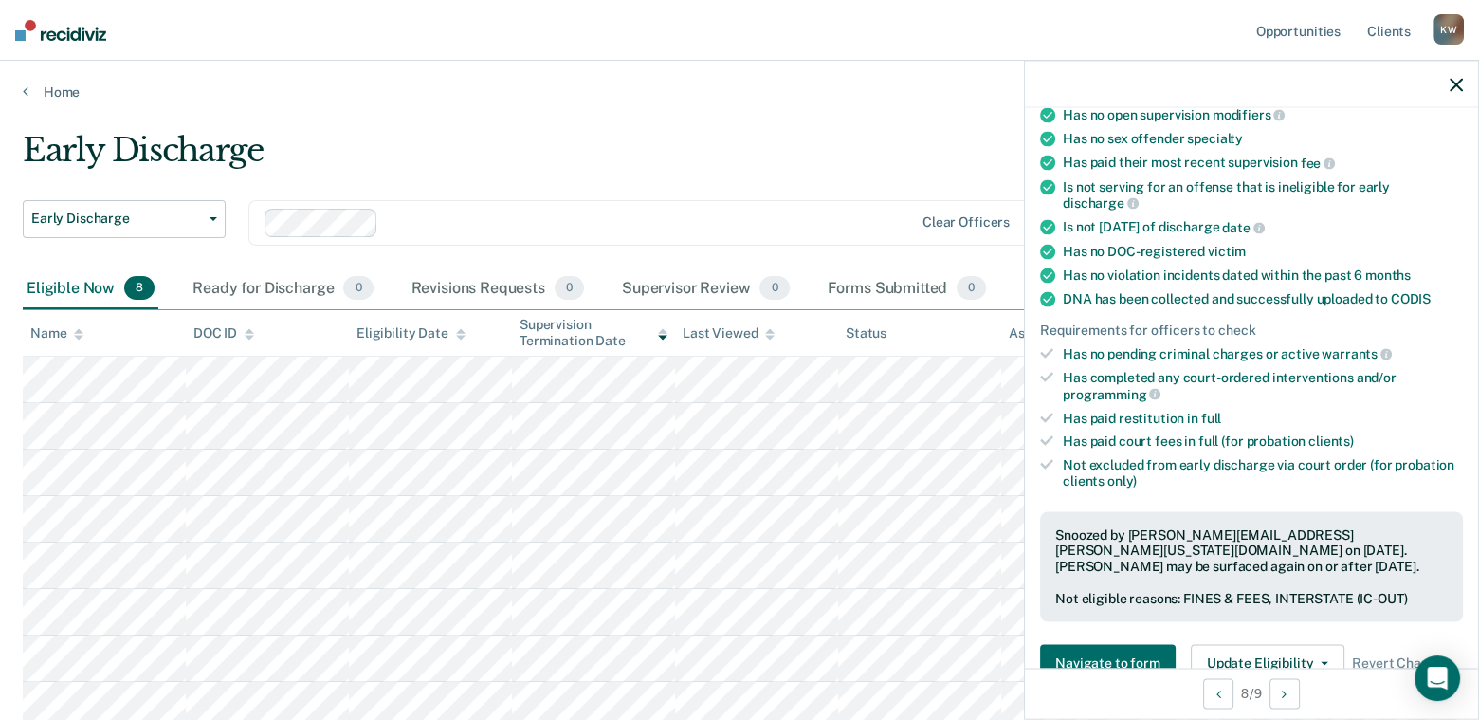
click at [1450, 80] on icon "button" at bounding box center [1456, 84] width 13 height 13
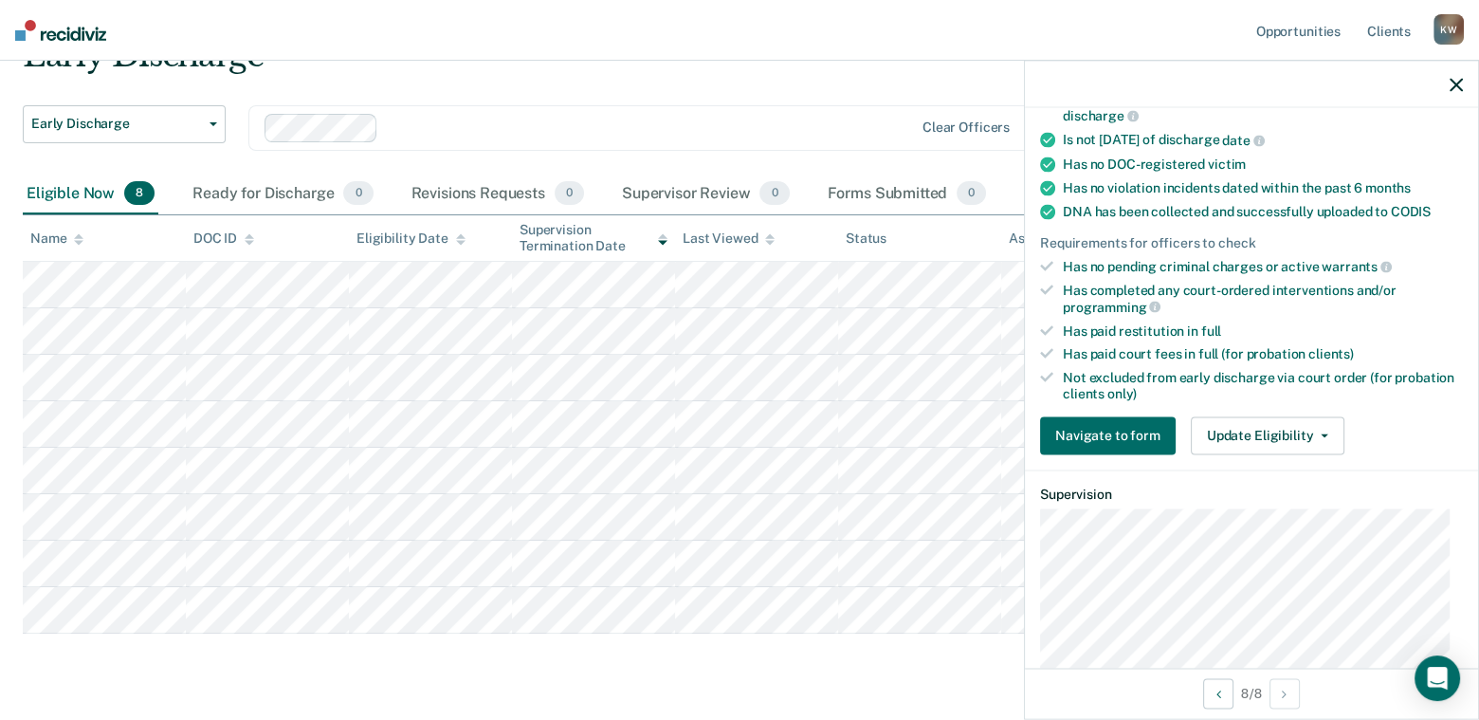
scroll to position [379, 0]
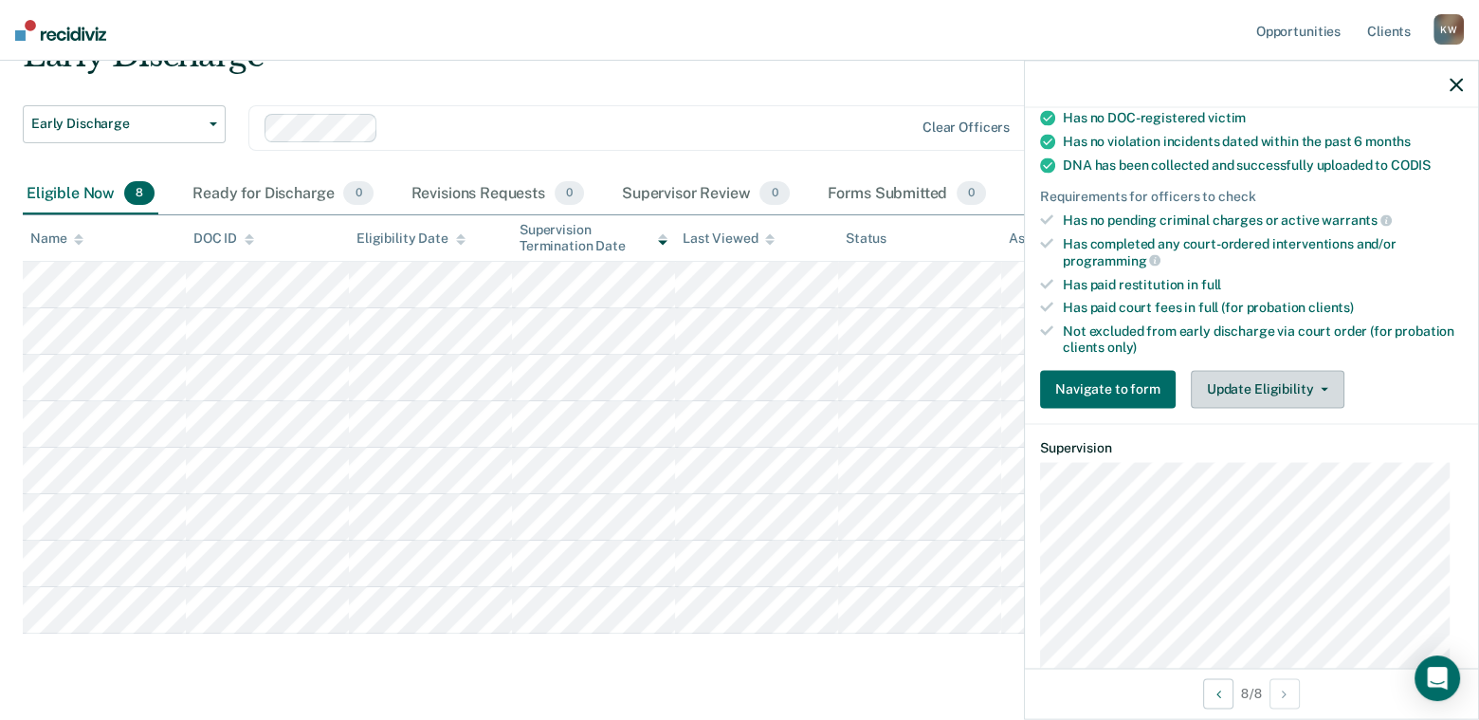
click at [1263, 387] on button "Update Eligibility" at bounding box center [1268, 389] width 154 height 38
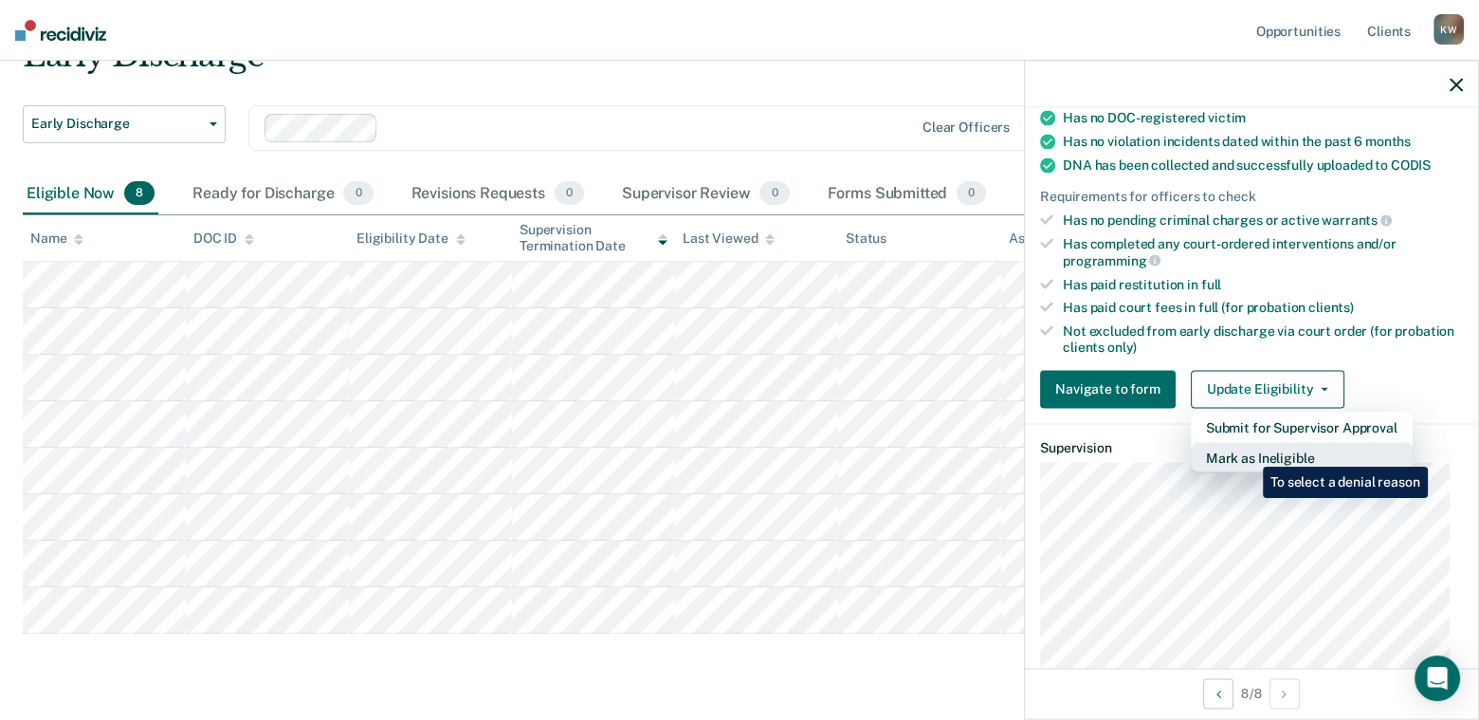
click at [1249, 452] on button "Mark as Ineligible" at bounding box center [1302, 457] width 222 height 30
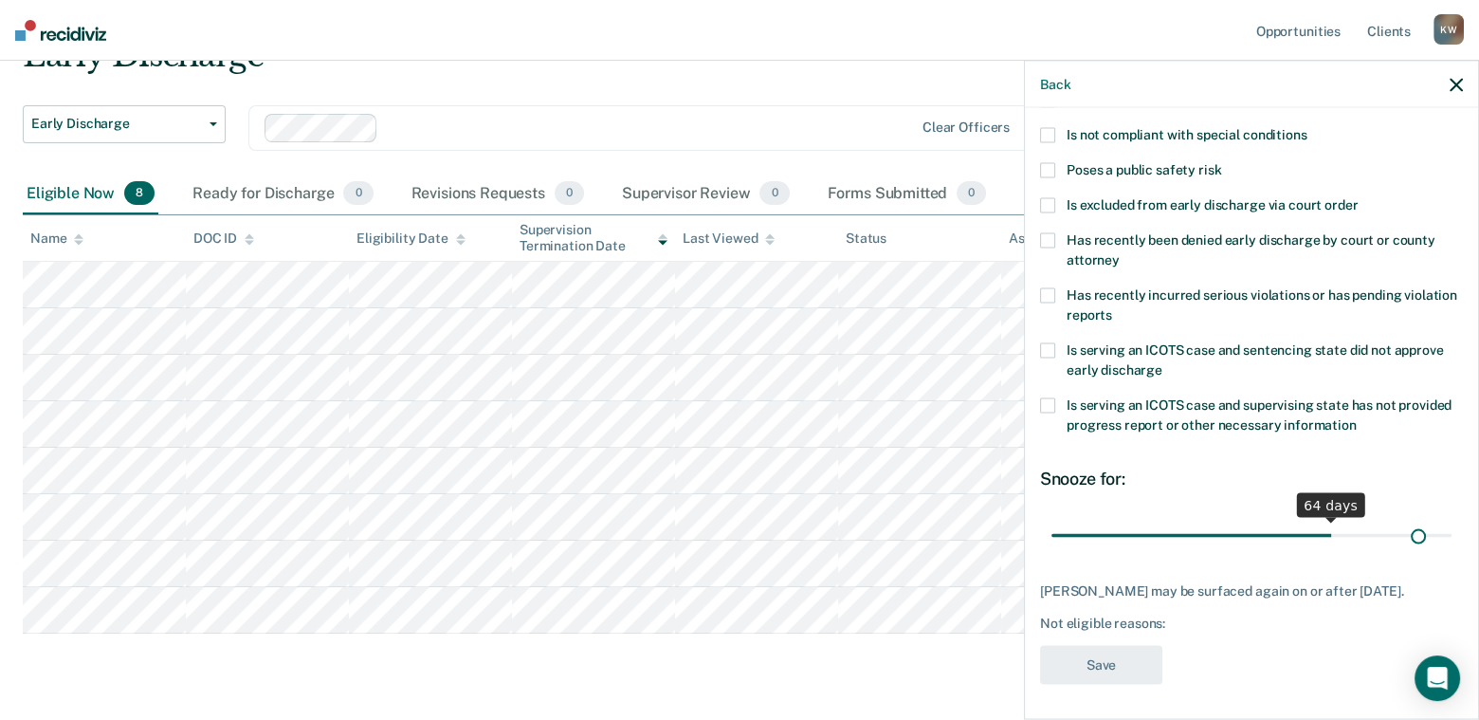
scroll to position [247, 0]
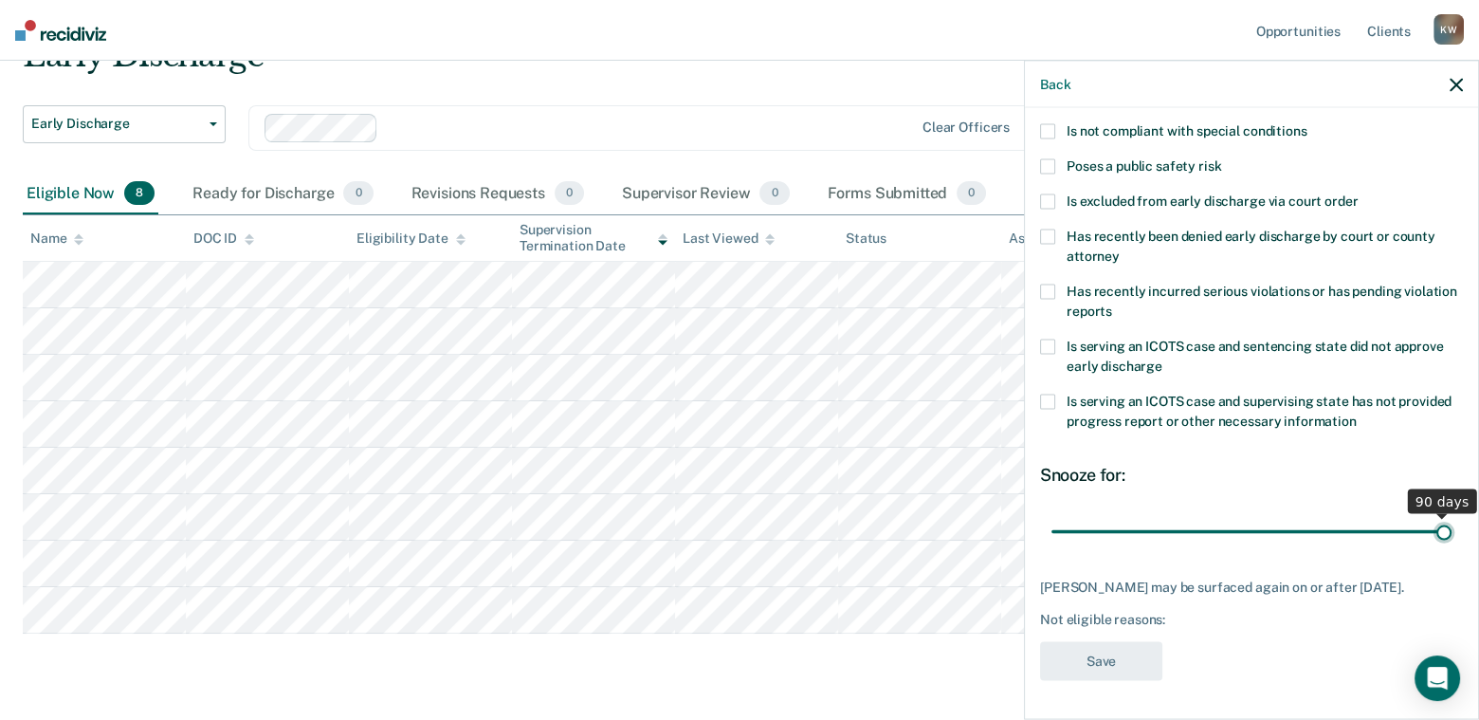
drag, startPoint x: 1182, startPoint y: 518, endPoint x: 1439, endPoint y: 490, distance: 258.4
type input "90"
click at [1439, 515] on input "range" at bounding box center [1251, 531] width 400 height 33
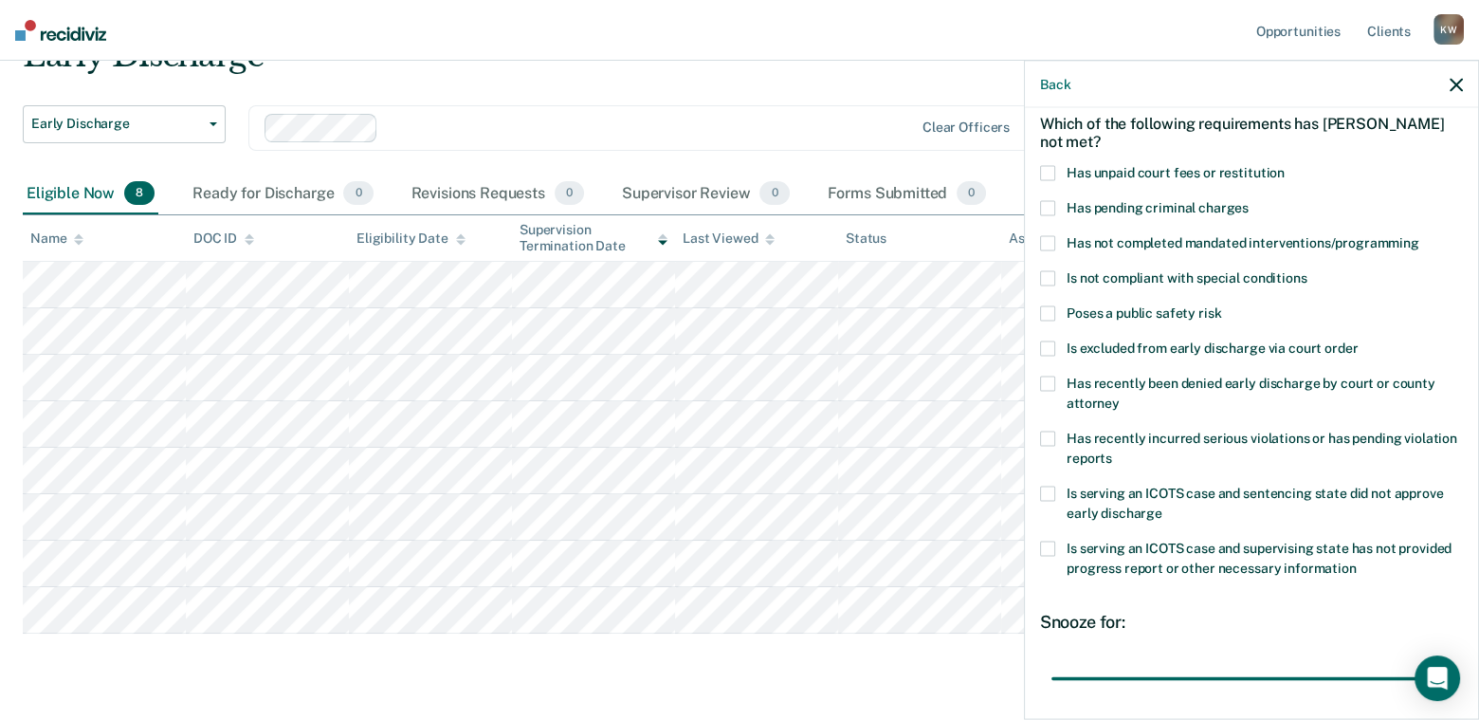
scroll to position [57, 0]
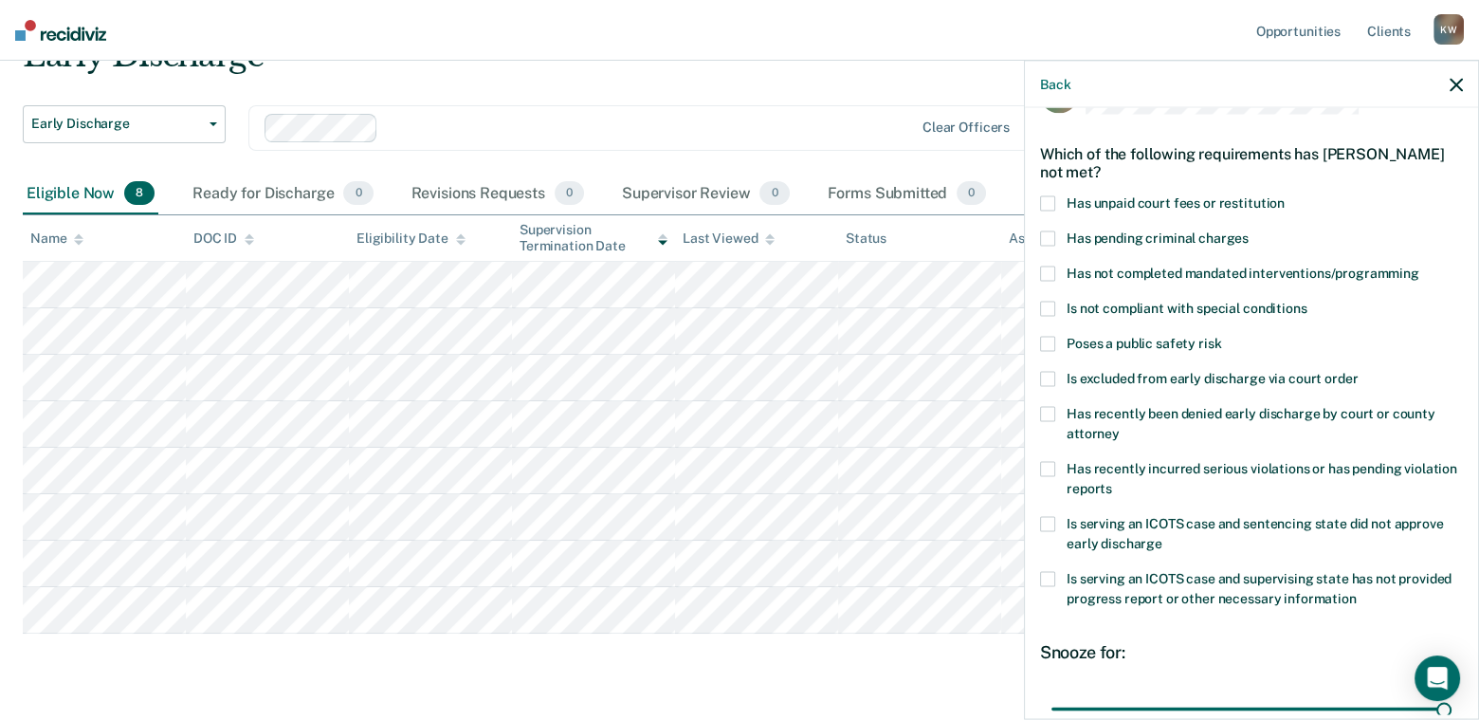
click at [1050, 204] on span at bounding box center [1047, 203] width 15 height 15
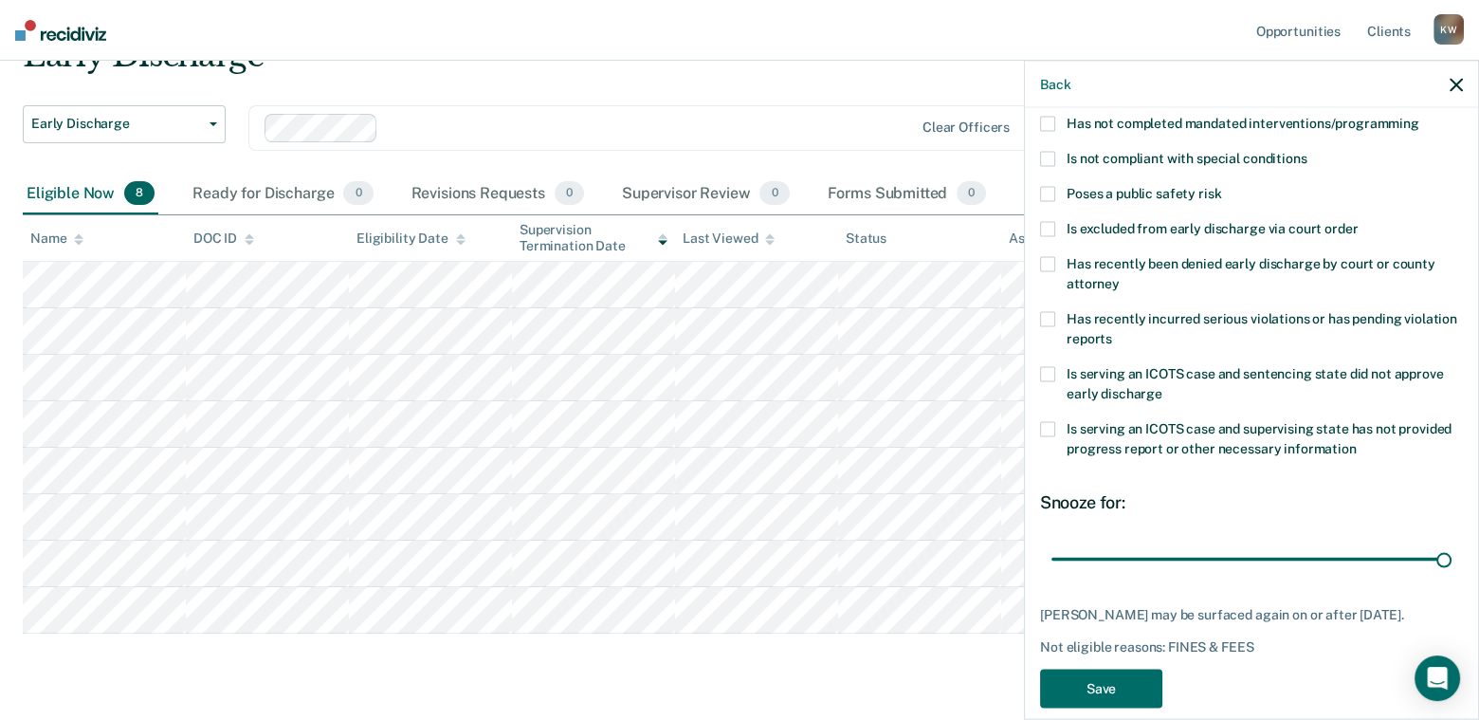
scroll to position [246, 0]
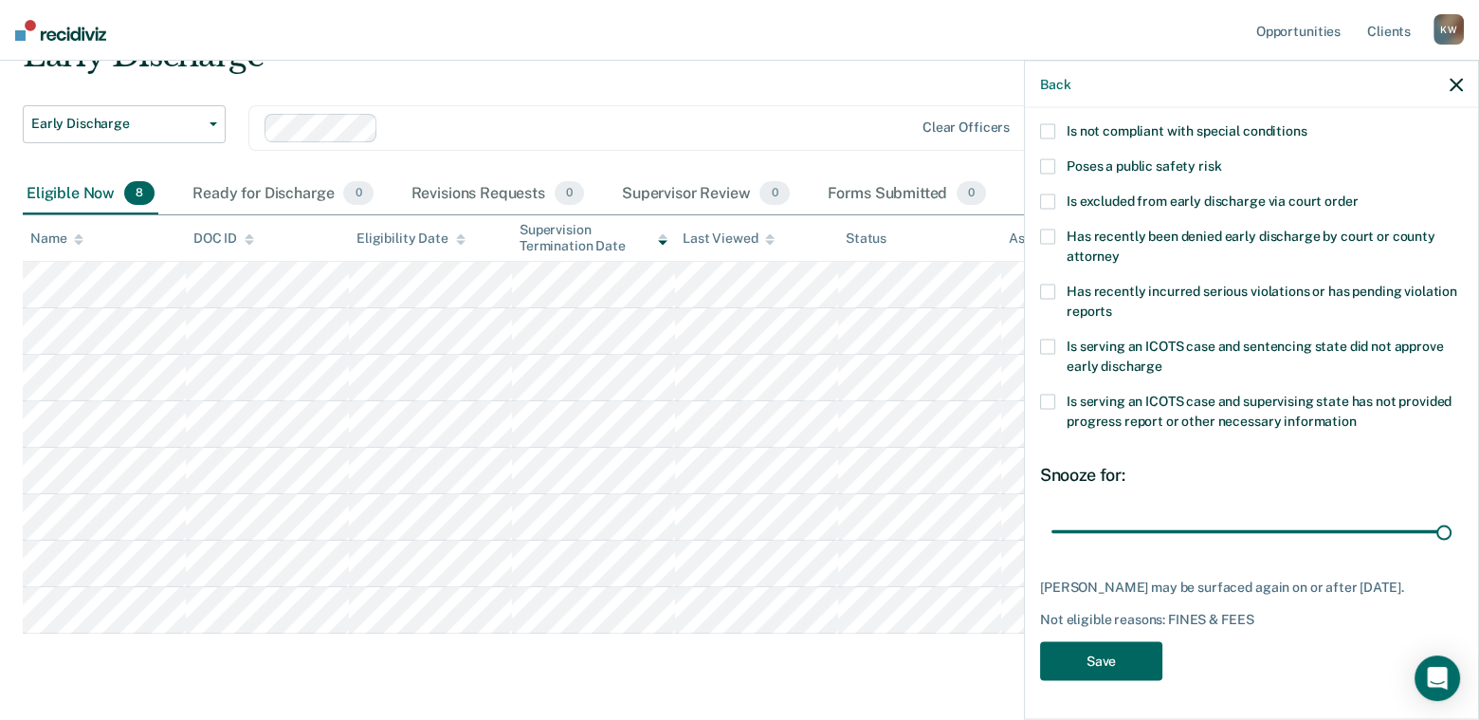
click at [1116, 669] on button "Save" at bounding box center [1101, 661] width 122 height 39
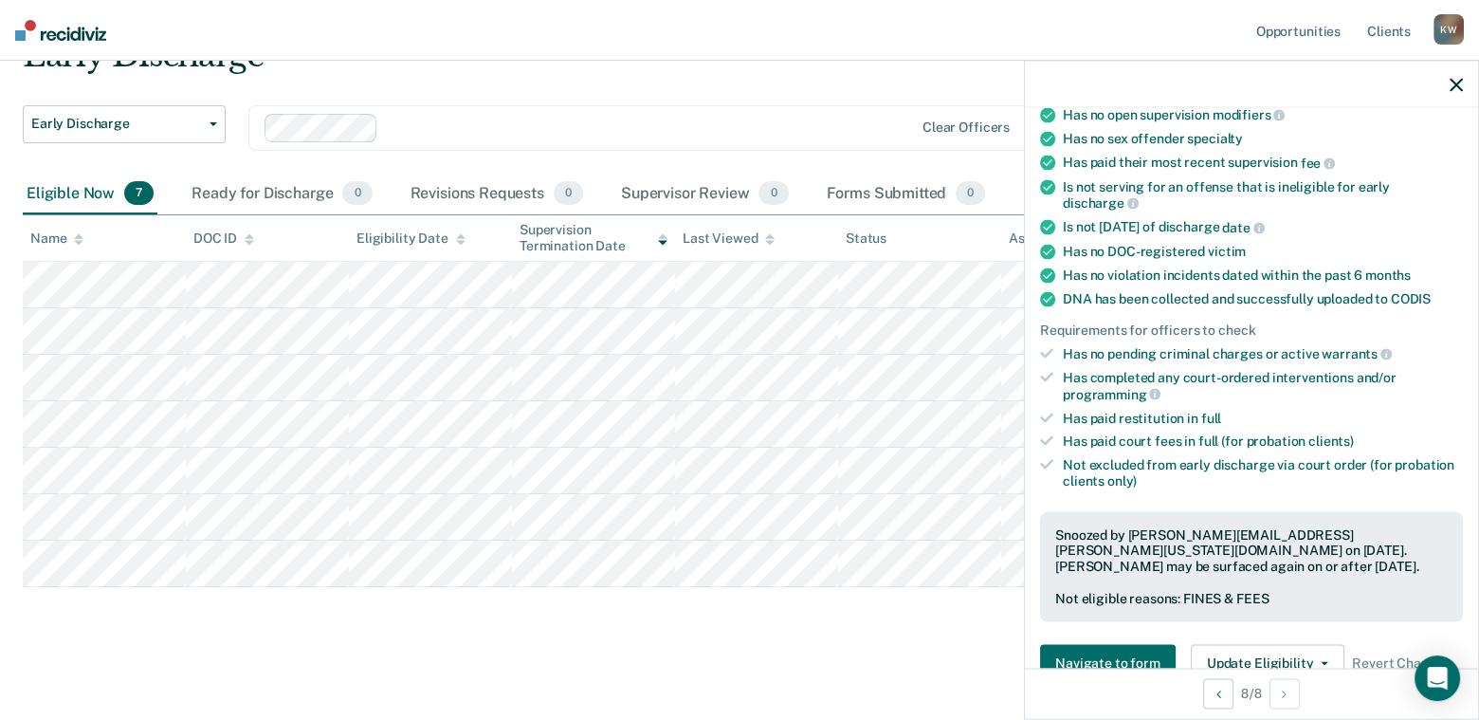
click at [1456, 78] on icon "button" at bounding box center [1456, 84] width 13 height 13
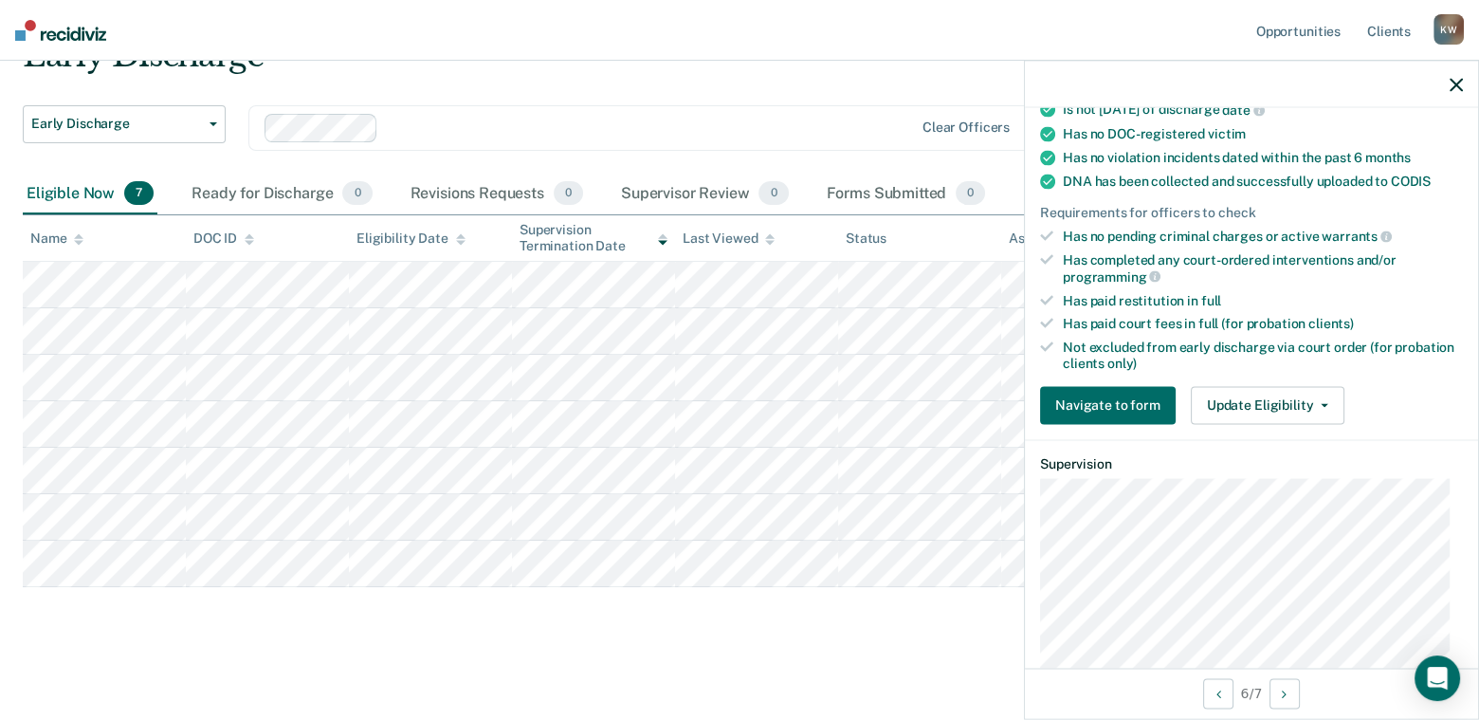
scroll to position [379, 0]
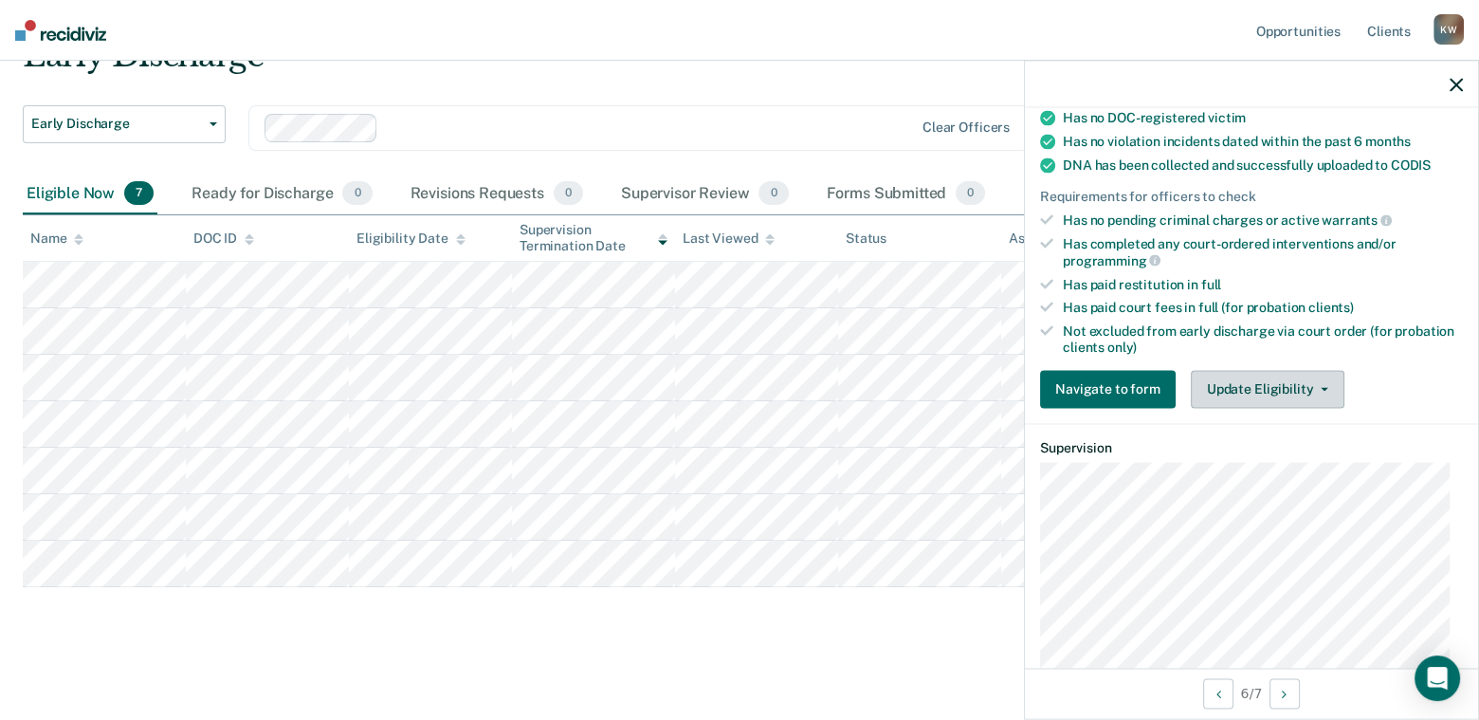
click at [1214, 375] on button "Update Eligibility" at bounding box center [1268, 389] width 154 height 38
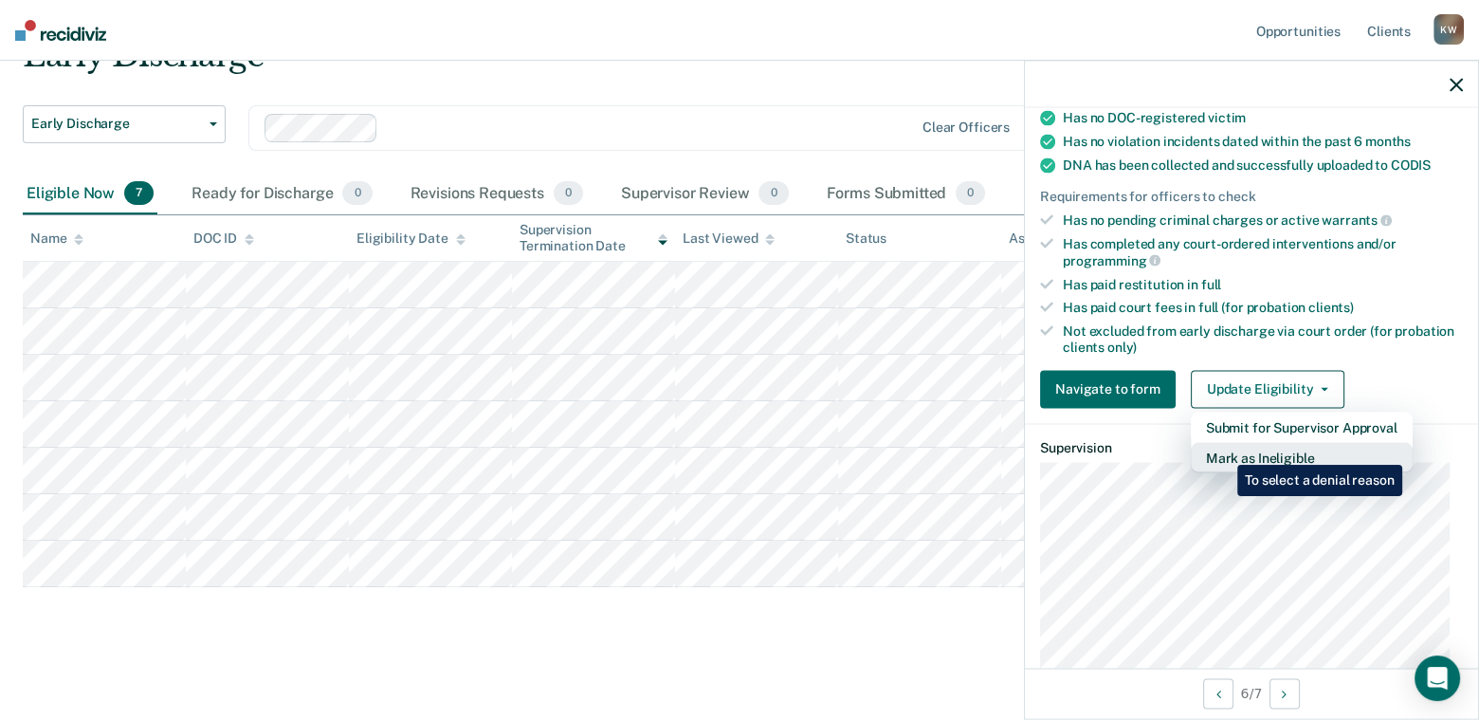
click at [1223, 450] on button "Mark as Ineligible" at bounding box center [1302, 457] width 222 height 30
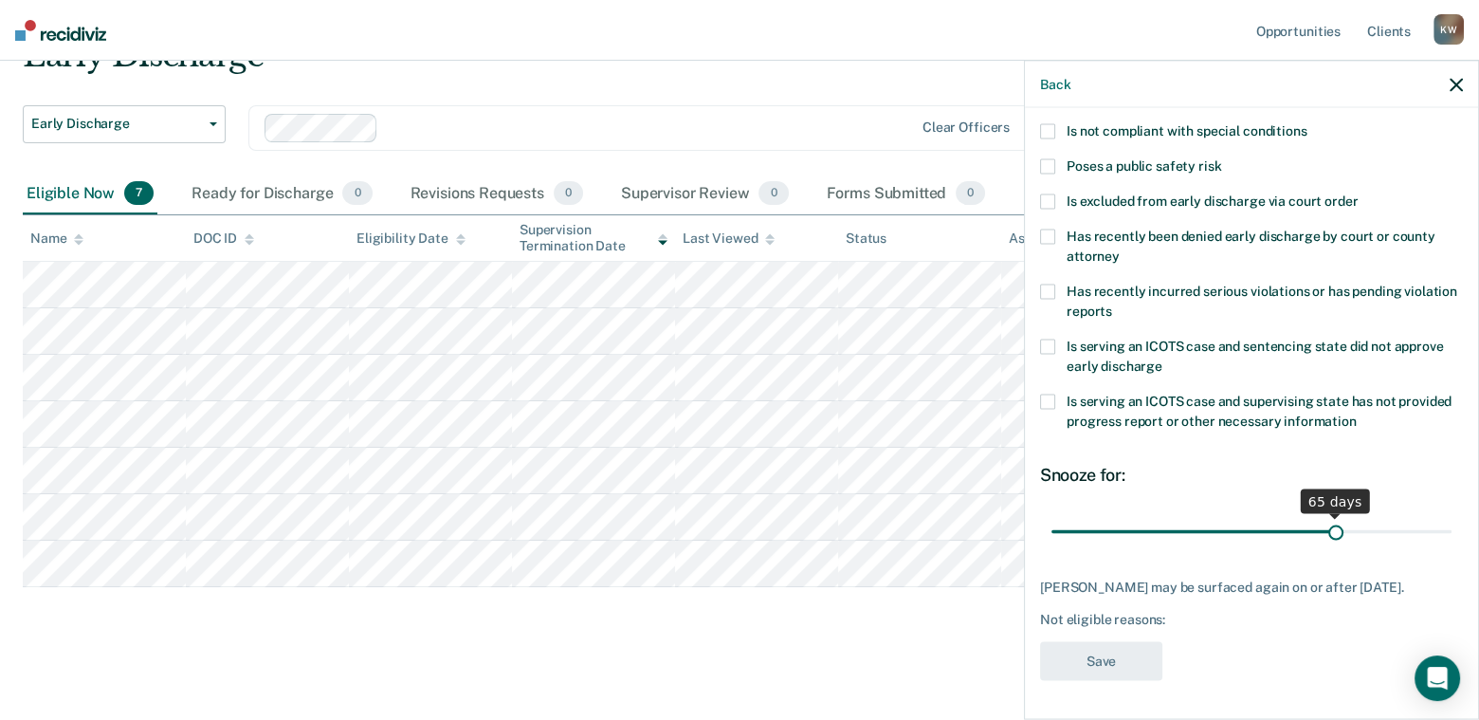
scroll to position [247, 0]
drag, startPoint x: 1179, startPoint y: 521, endPoint x: 1450, endPoint y: 493, distance: 271.6
type input "90"
click at [1450, 515] on input "range" at bounding box center [1251, 531] width 400 height 33
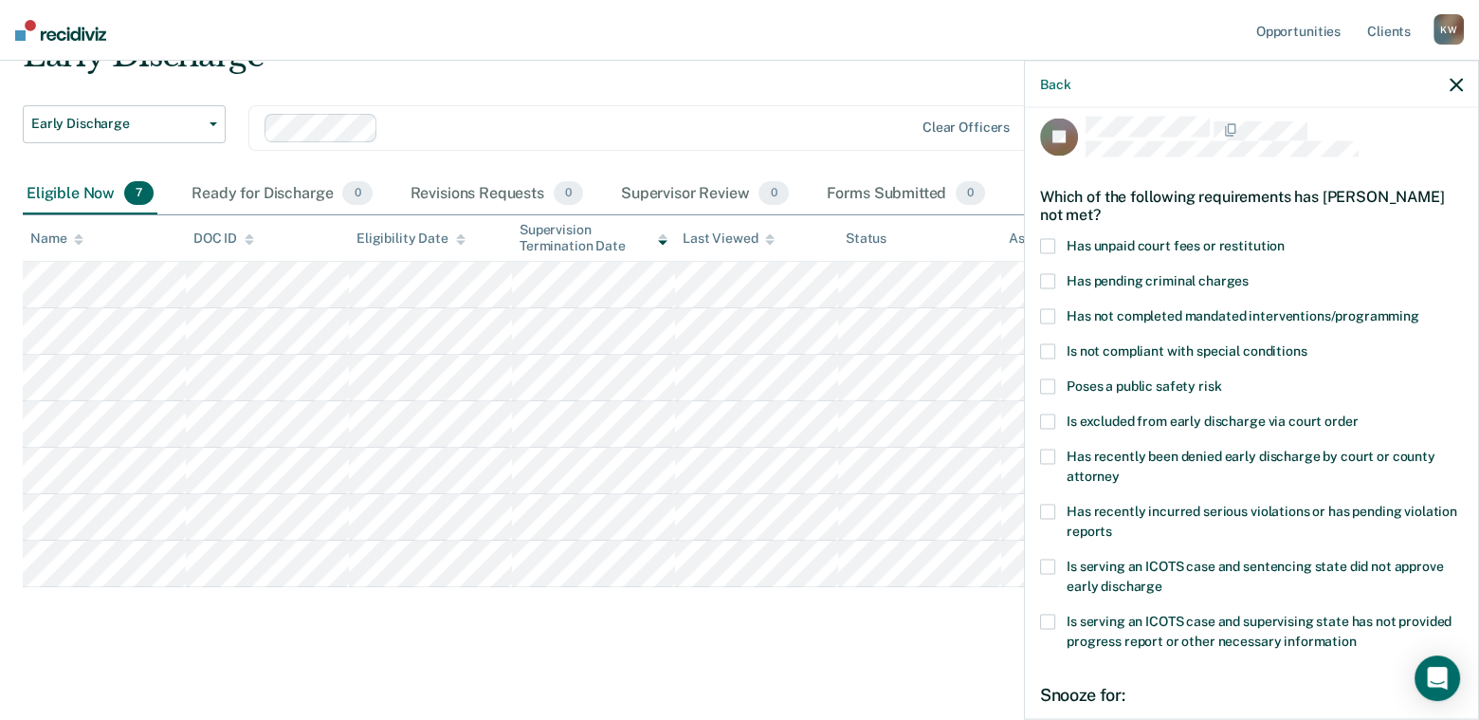
scroll to position [0, 0]
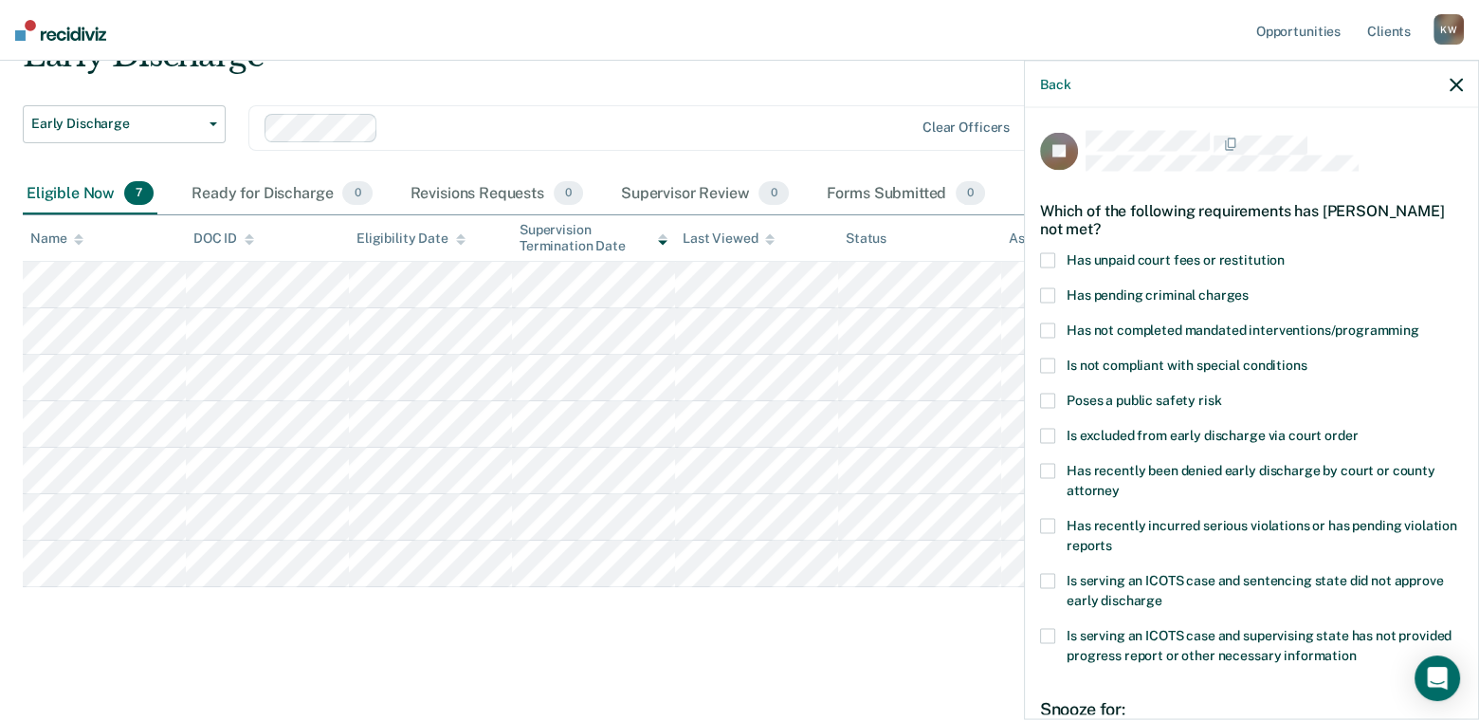
click at [1055, 261] on label "Has unpaid court fees or restitution" at bounding box center [1251, 263] width 423 height 20
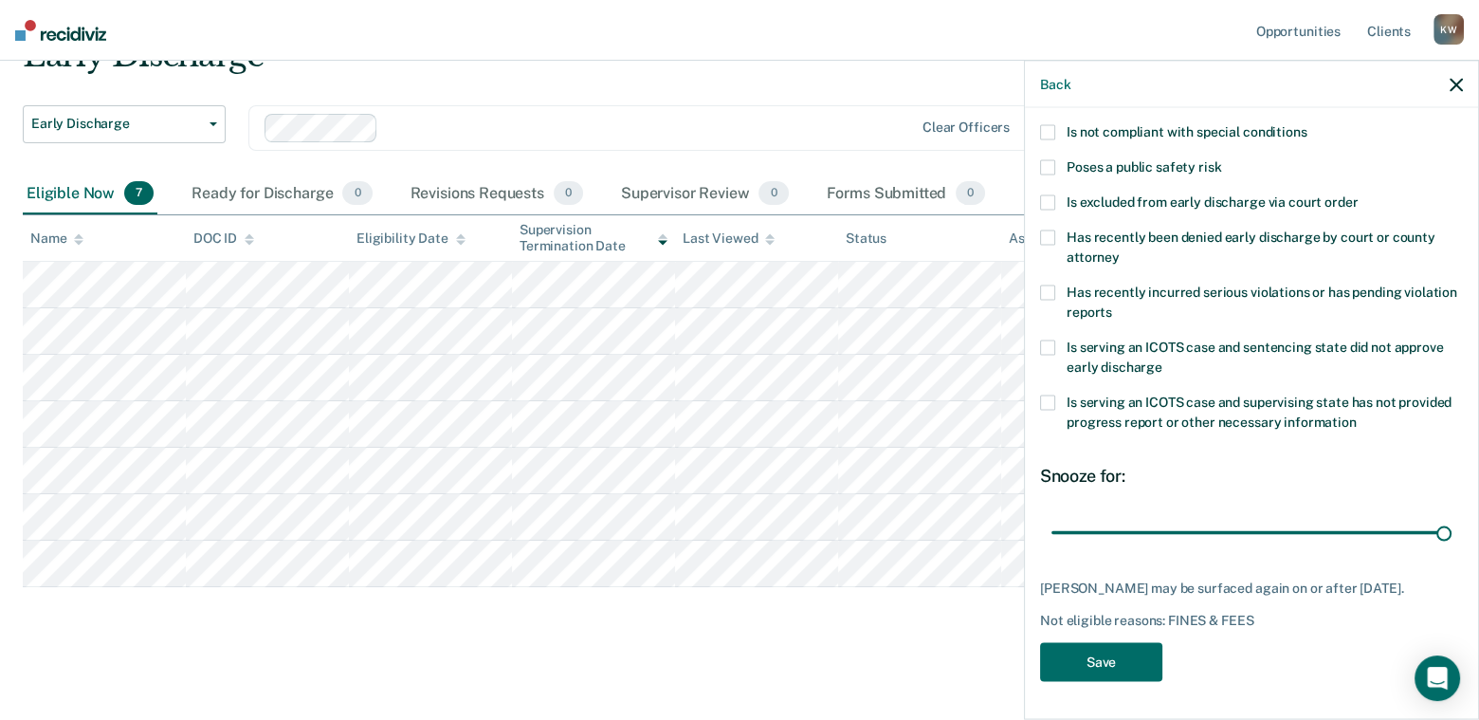
scroll to position [246, 0]
click at [1088, 667] on button "Save" at bounding box center [1101, 661] width 122 height 39
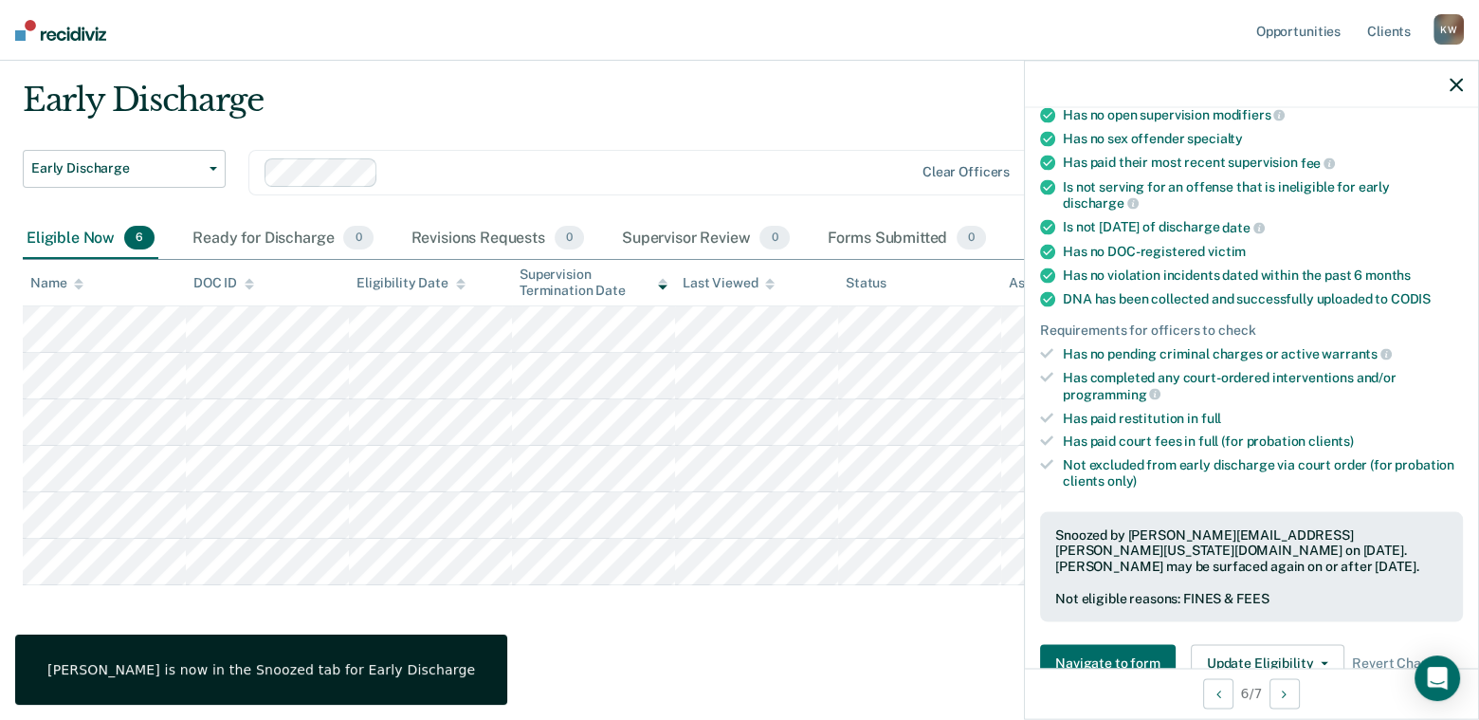
click at [1451, 81] on icon "button" at bounding box center [1456, 84] width 13 height 13
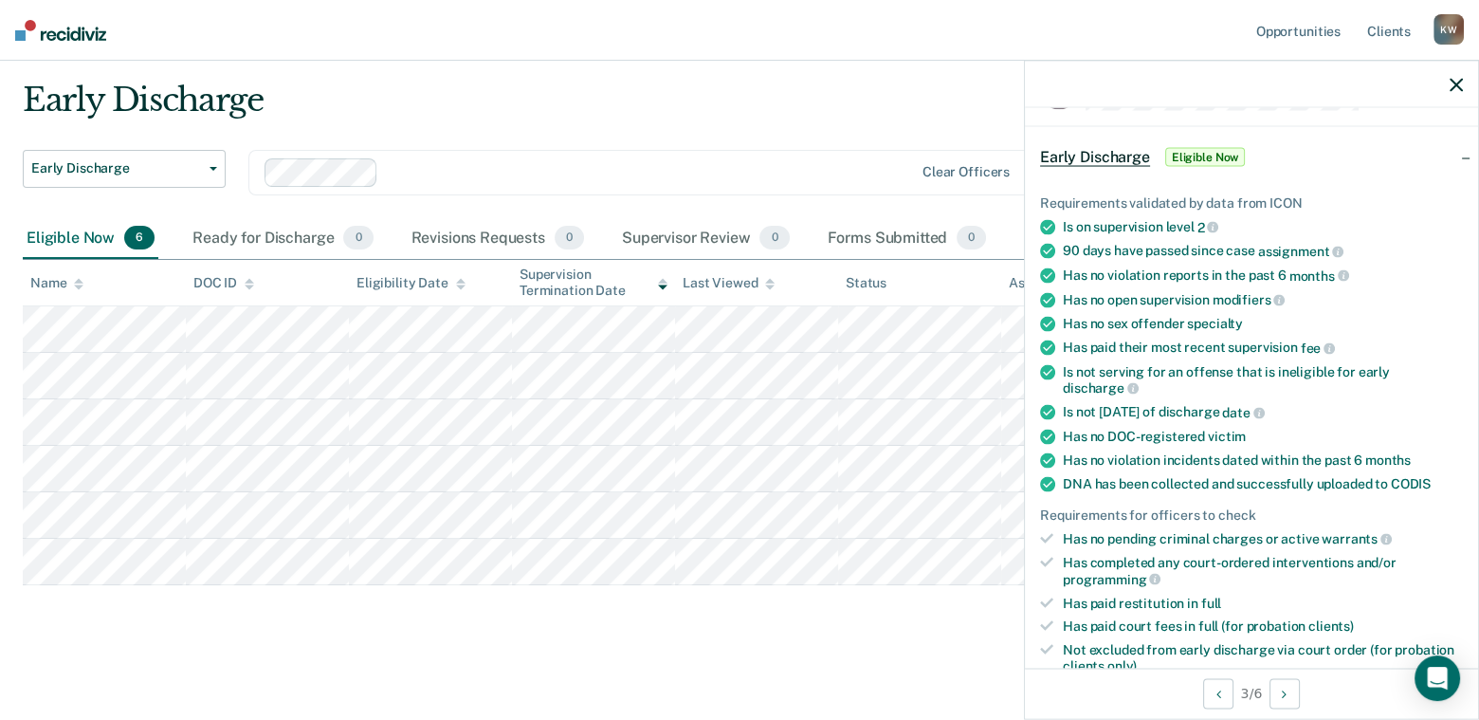
scroll to position [190, 0]
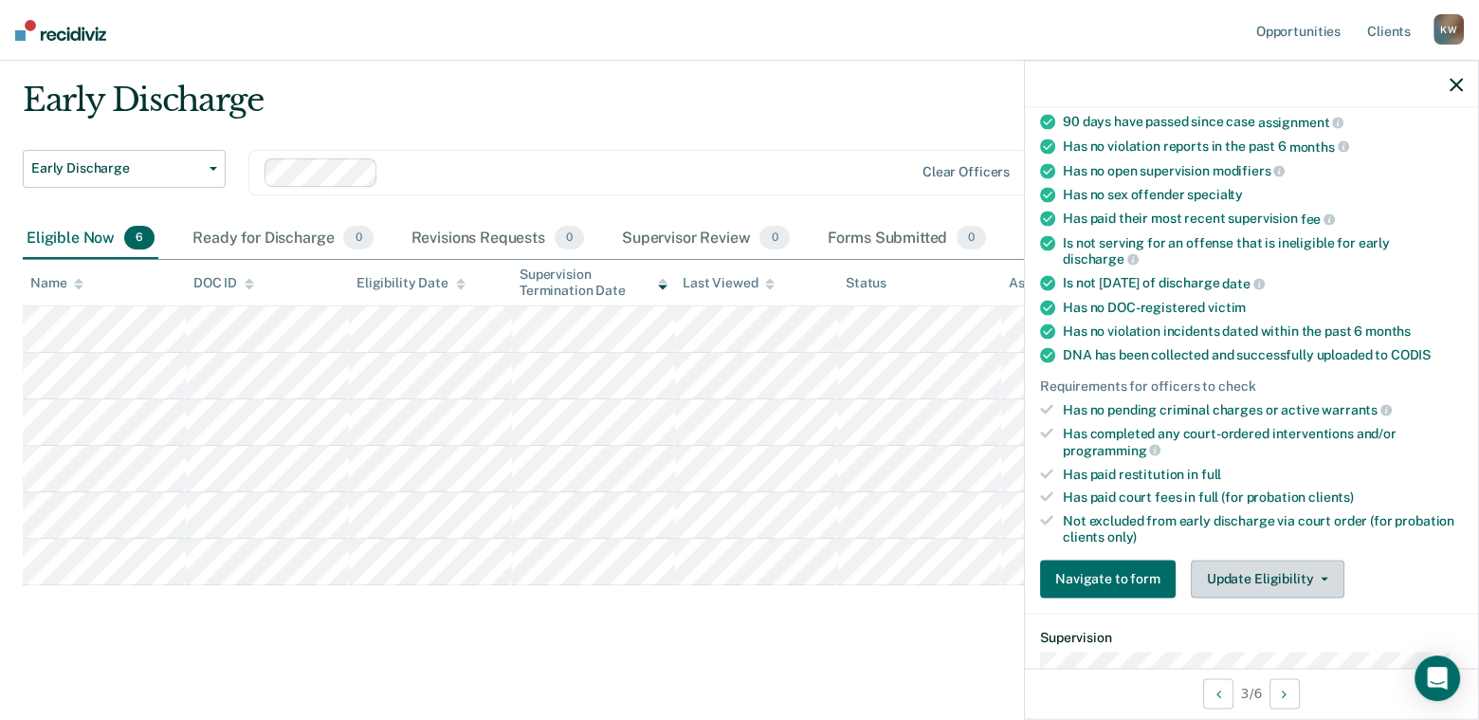
click at [1241, 572] on button "Update Eligibility" at bounding box center [1268, 578] width 154 height 38
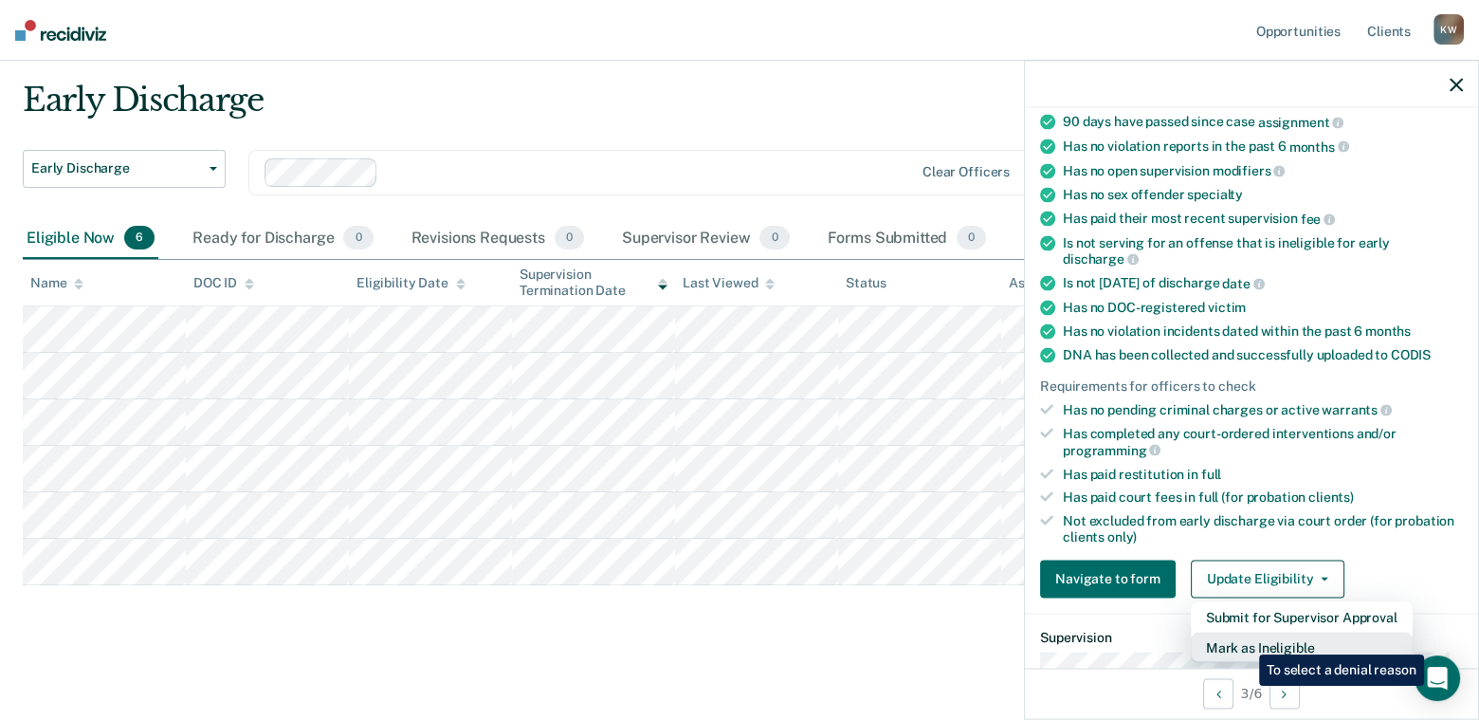
click at [1245, 640] on button "Mark as Ineligible" at bounding box center [1302, 646] width 222 height 30
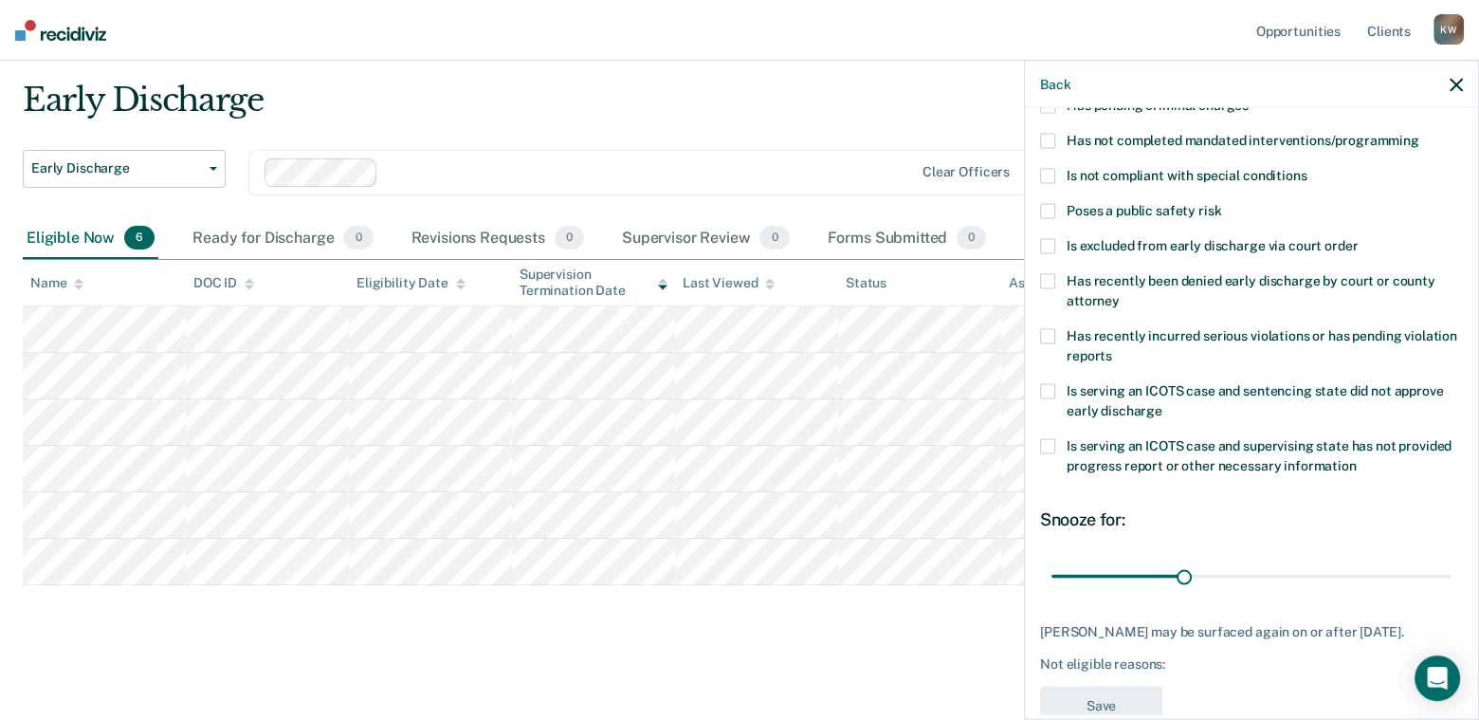
click at [1048, 176] on span at bounding box center [1047, 176] width 15 height 15
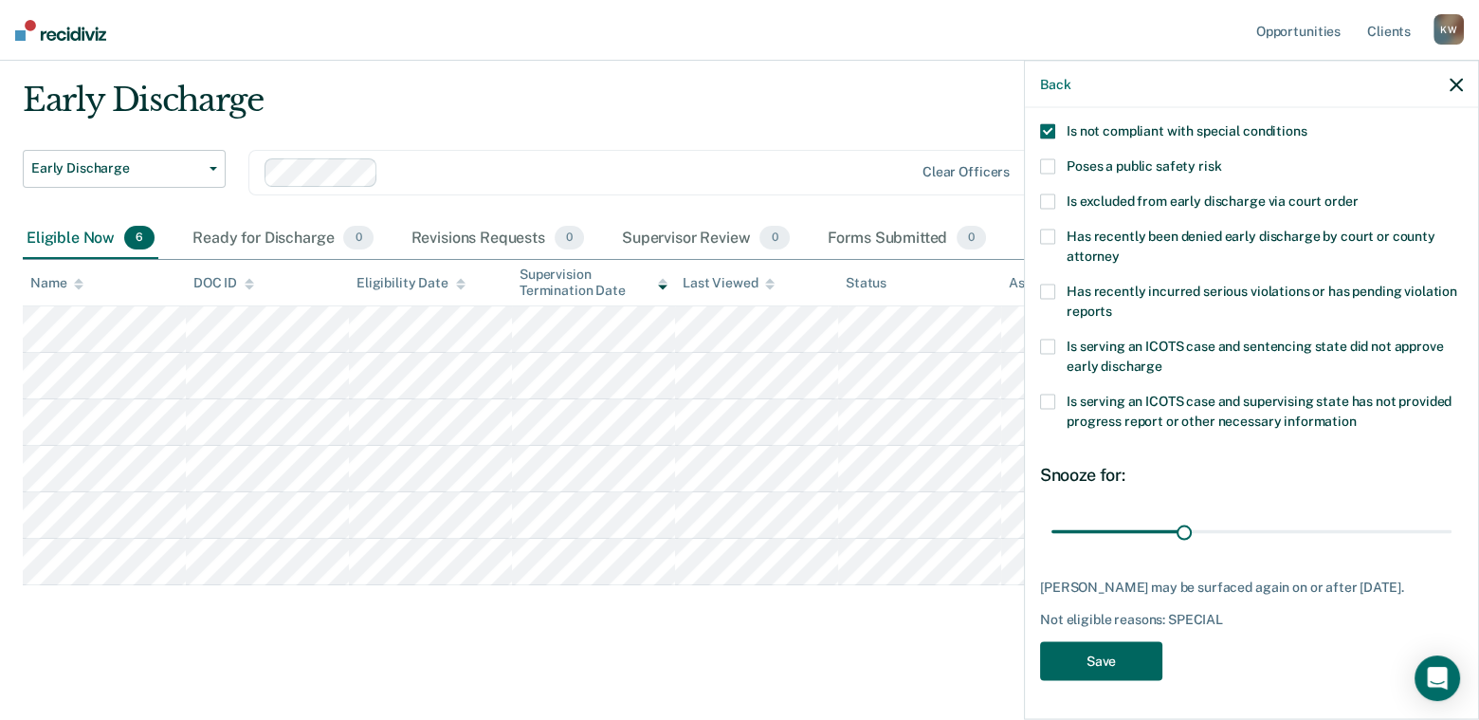
click at [1107, 667] on button "Save" at bounding box center [1101, 661] width 122 height 39
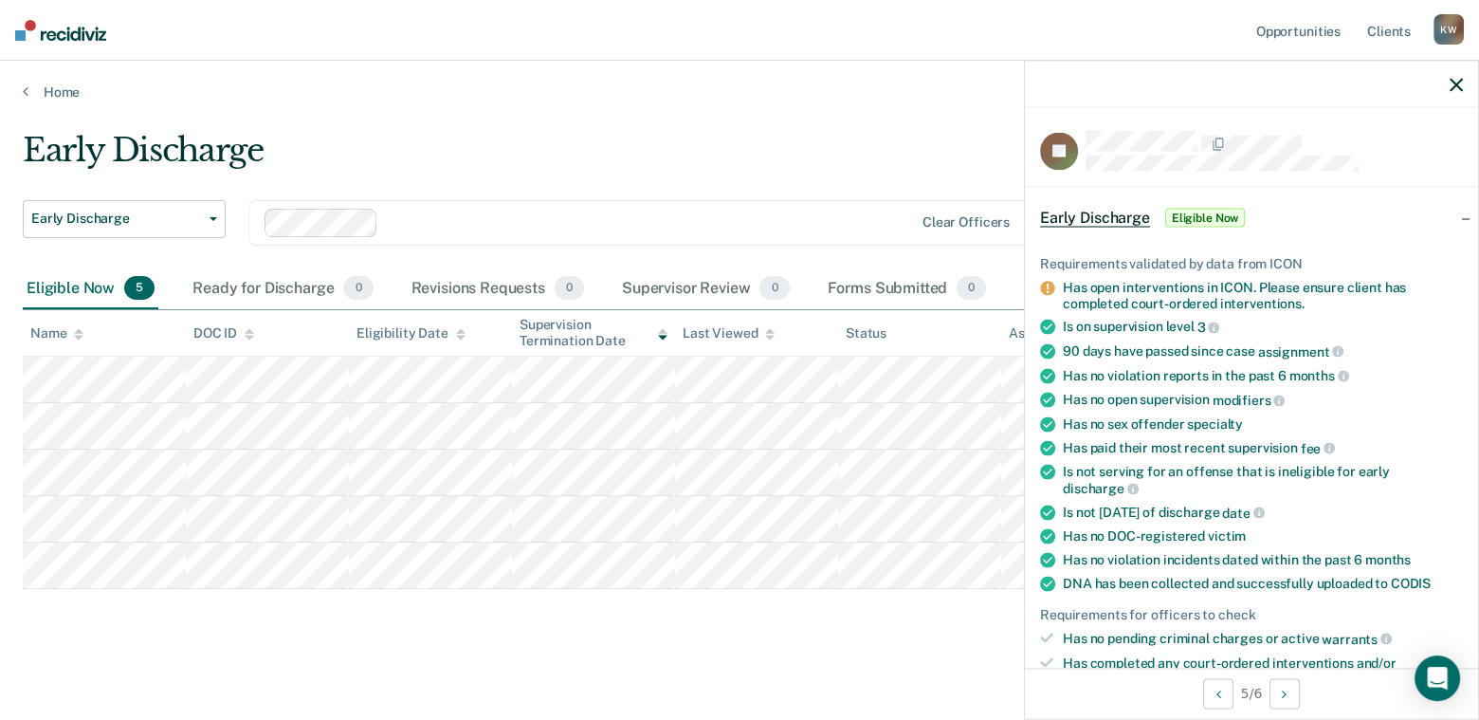
scroll to position [0, 0]
click at [1451, 90] on icon "button" at bounding box center [1456, 84] width 13 height 13
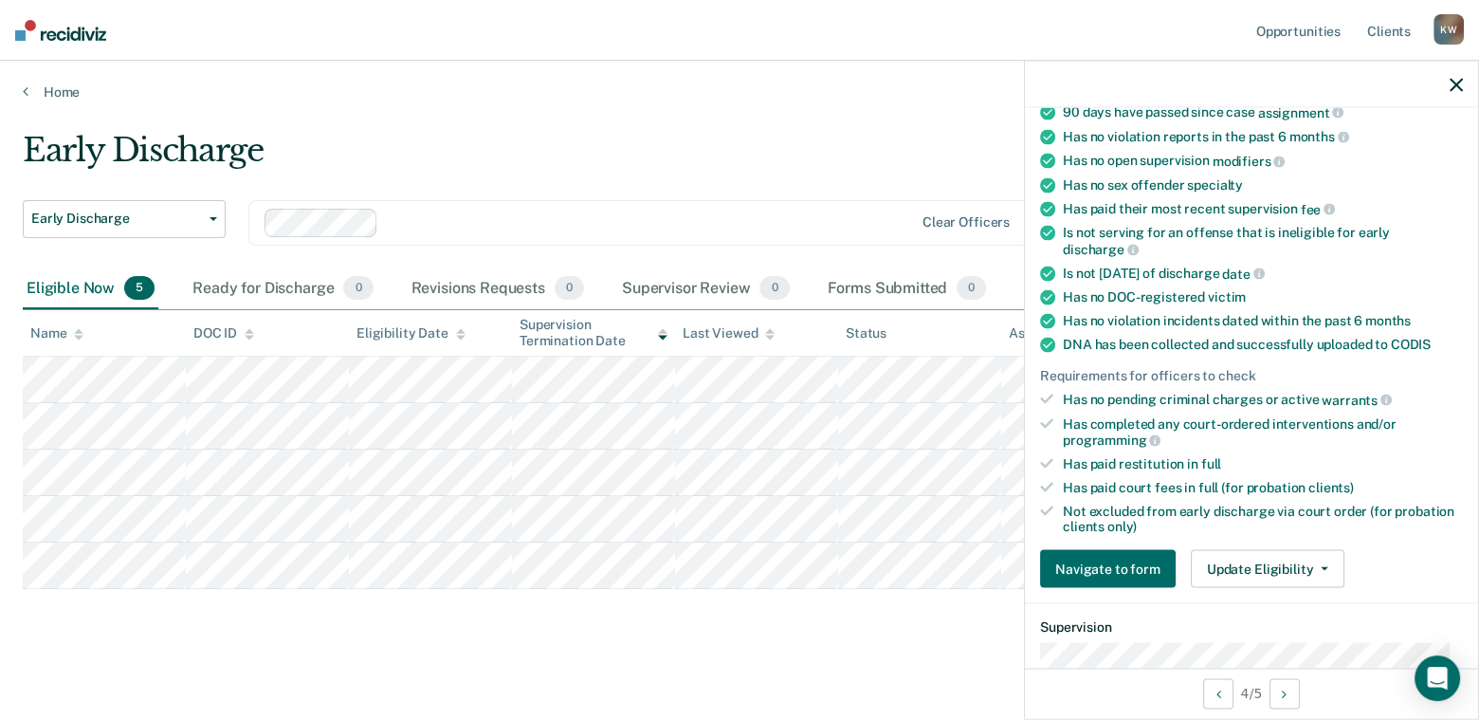
scroll to position [284, 0]
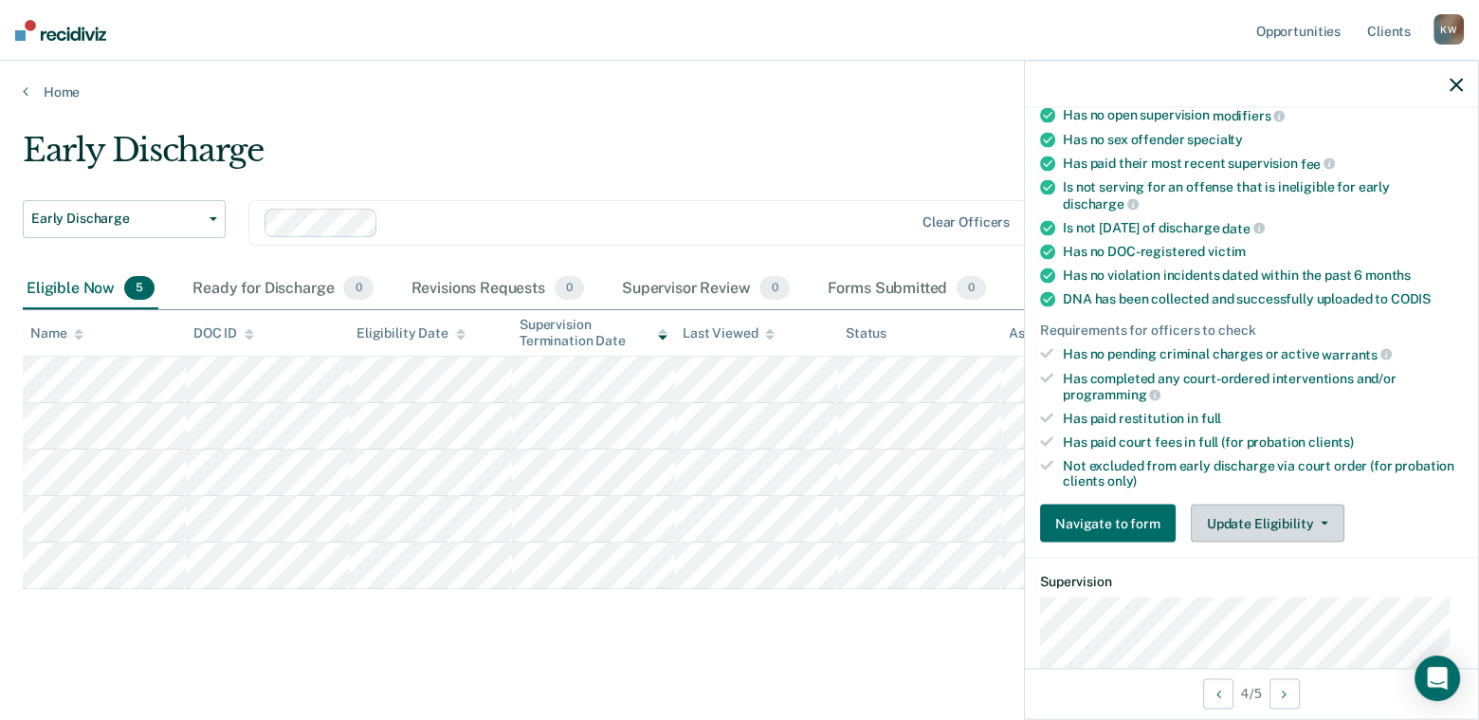
click at [1239, 512] on button "Update Eligibility" at bounding box center [1268, 523] width 154 height 38
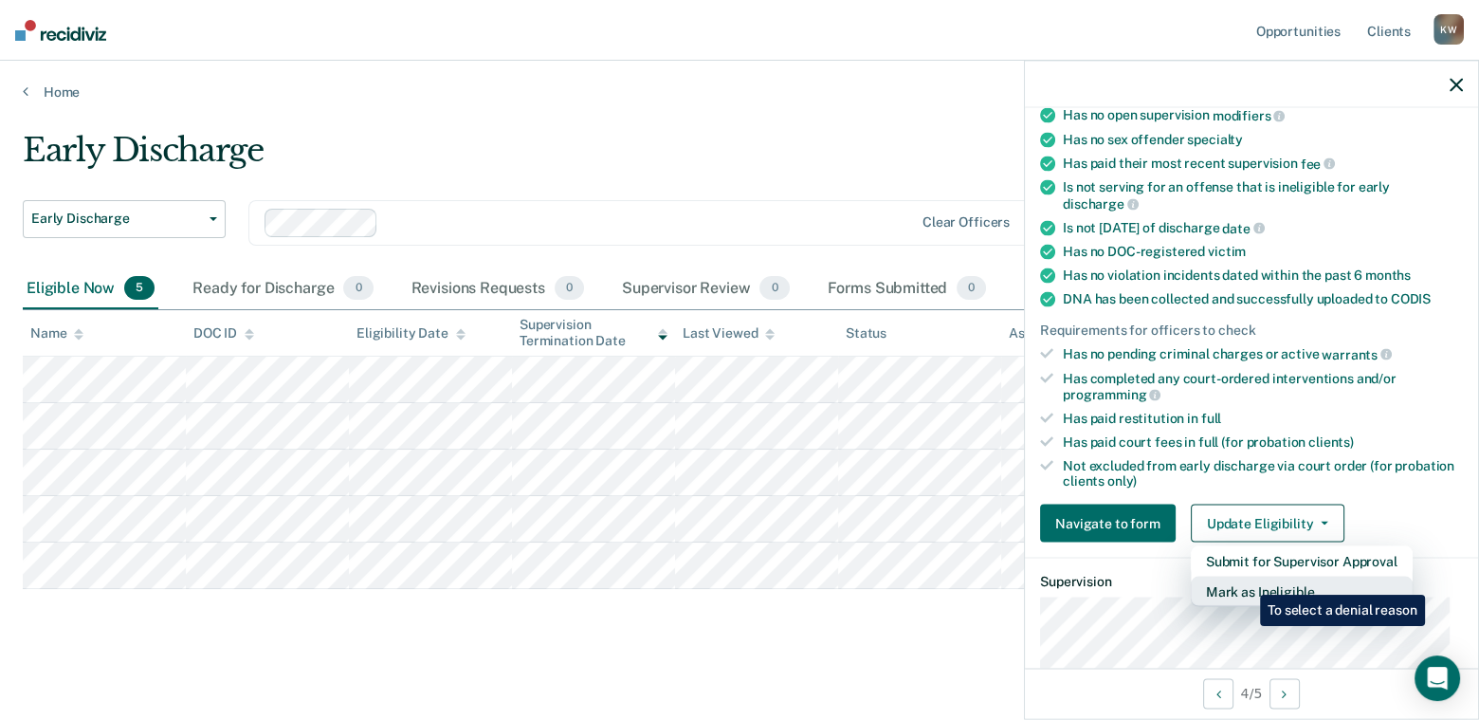
click at [1246, 580] on button "Mark as Ineligible" at bounding box center [1302, 591] width 222 height 30
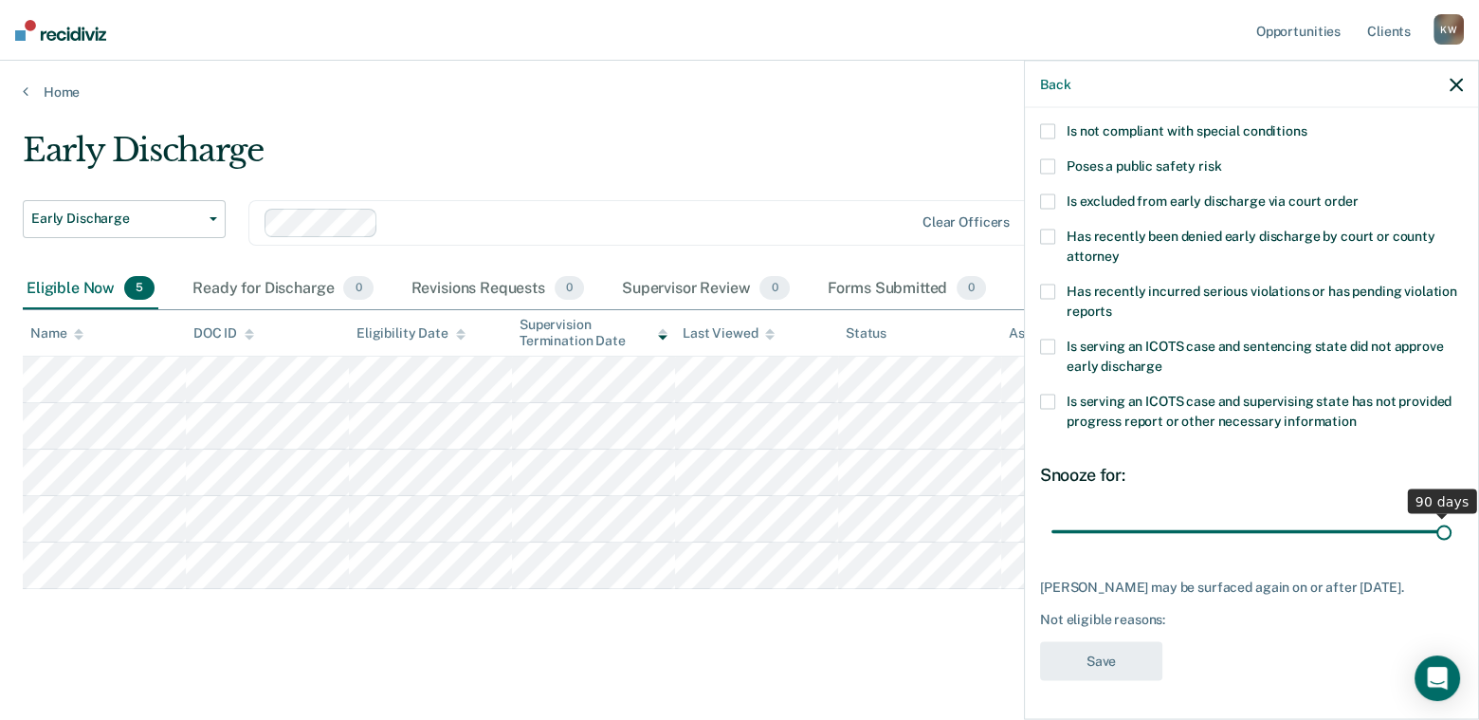
drag, startPoint x: 1179, startPoint y: 520, endPoint x: 1452, endPoint y: 492, distance: 273.5
type input "90"
click at [1452, 515] on input "range" at bounding box center [1251, 531] width 400 height 33
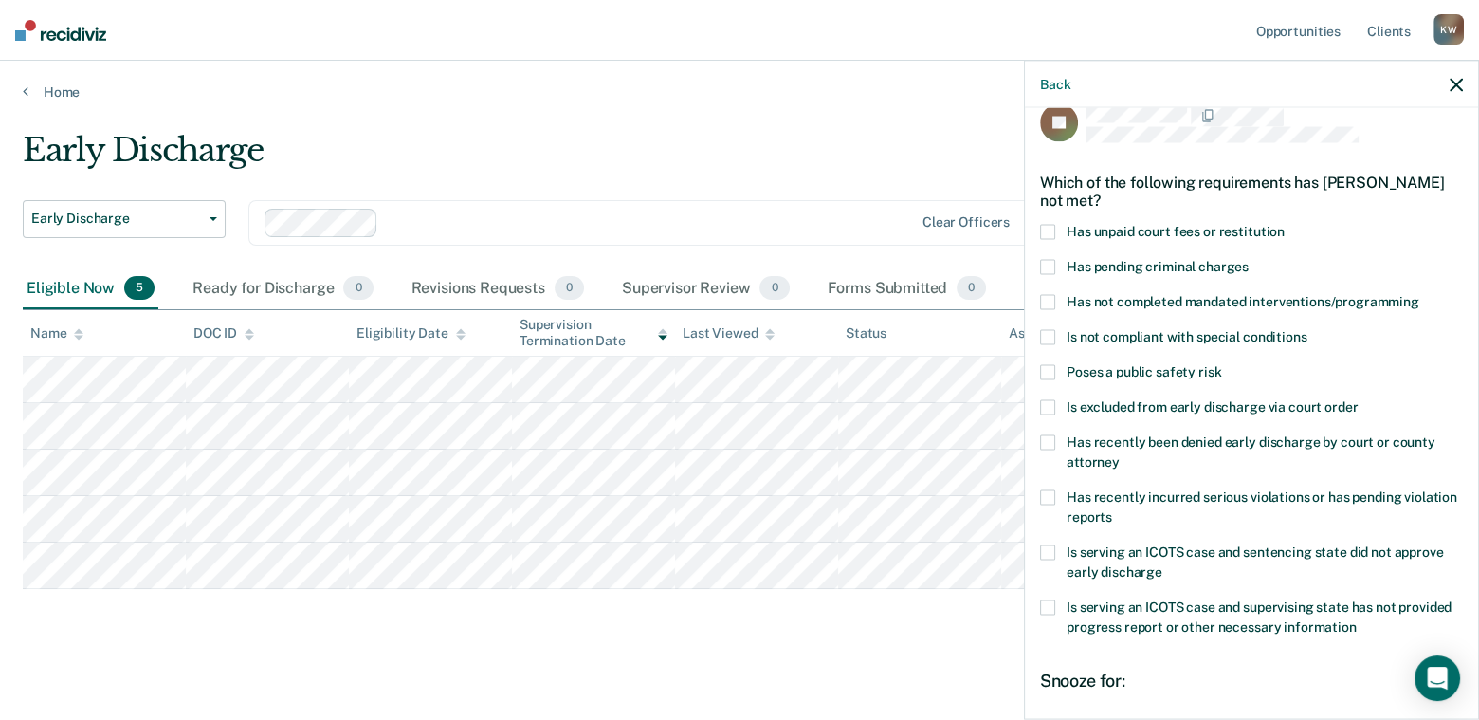
scroll to position [0, 0]
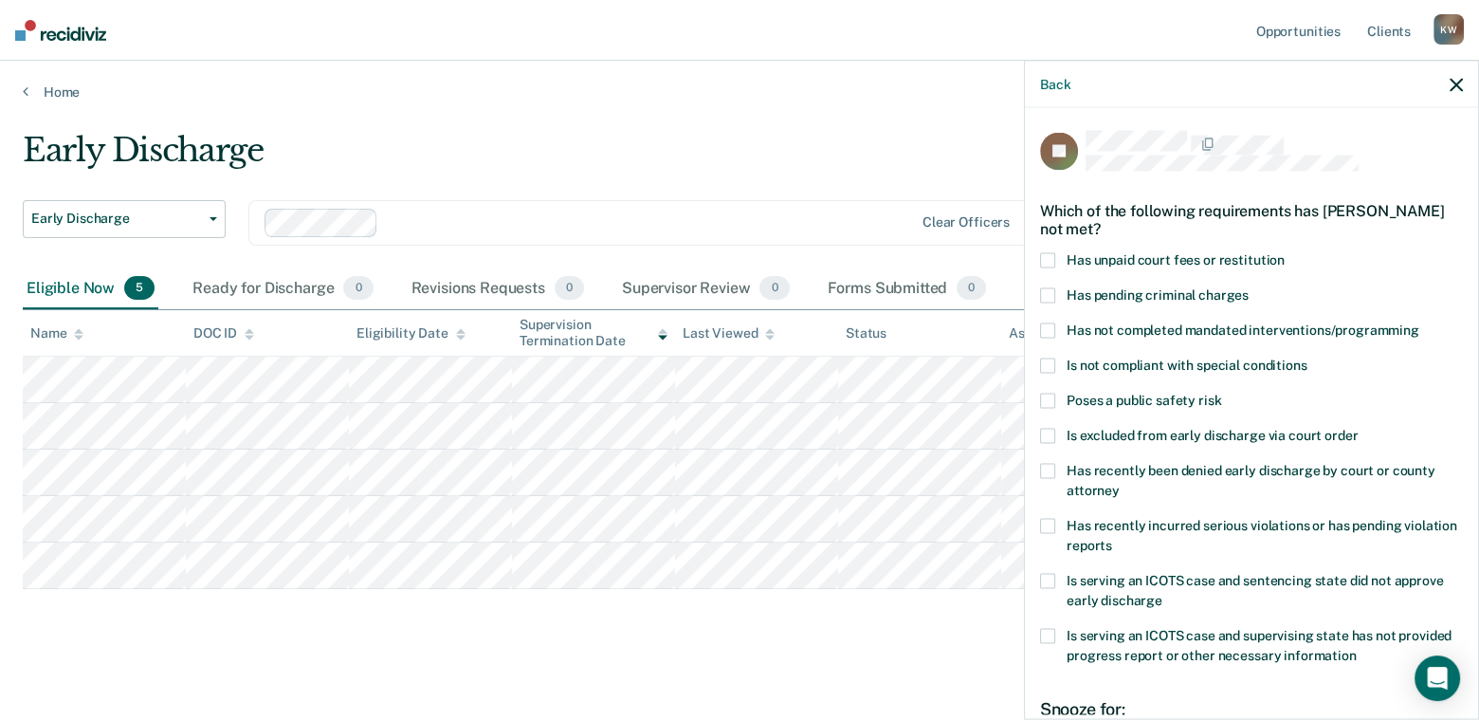
click at [1055, 262] on label "Has unpaid court fees or restitution" at bounding box center [1251, 263] width 423 height 20
click at [1049, 325] on span at bounding box center [1047, 330] width 15 height 15
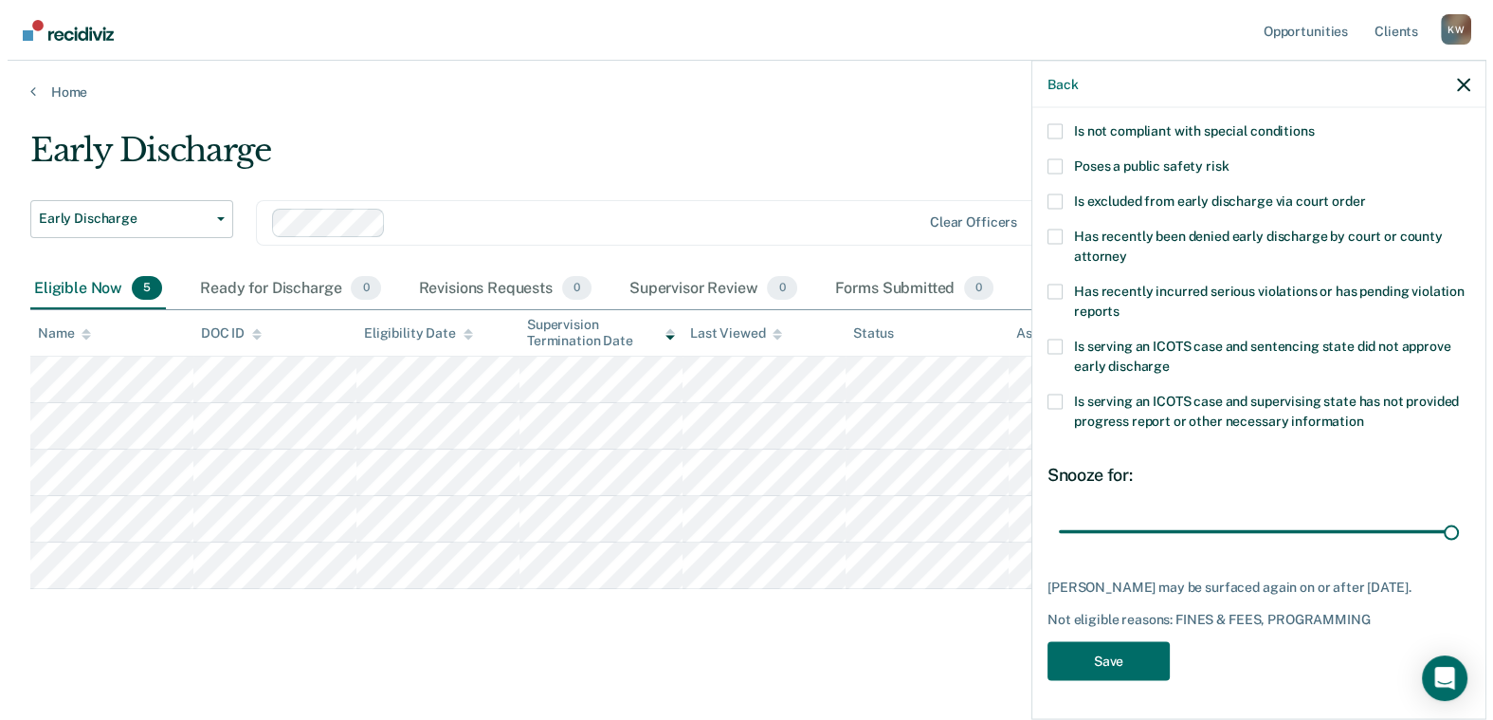
scroll to position [246, 0]
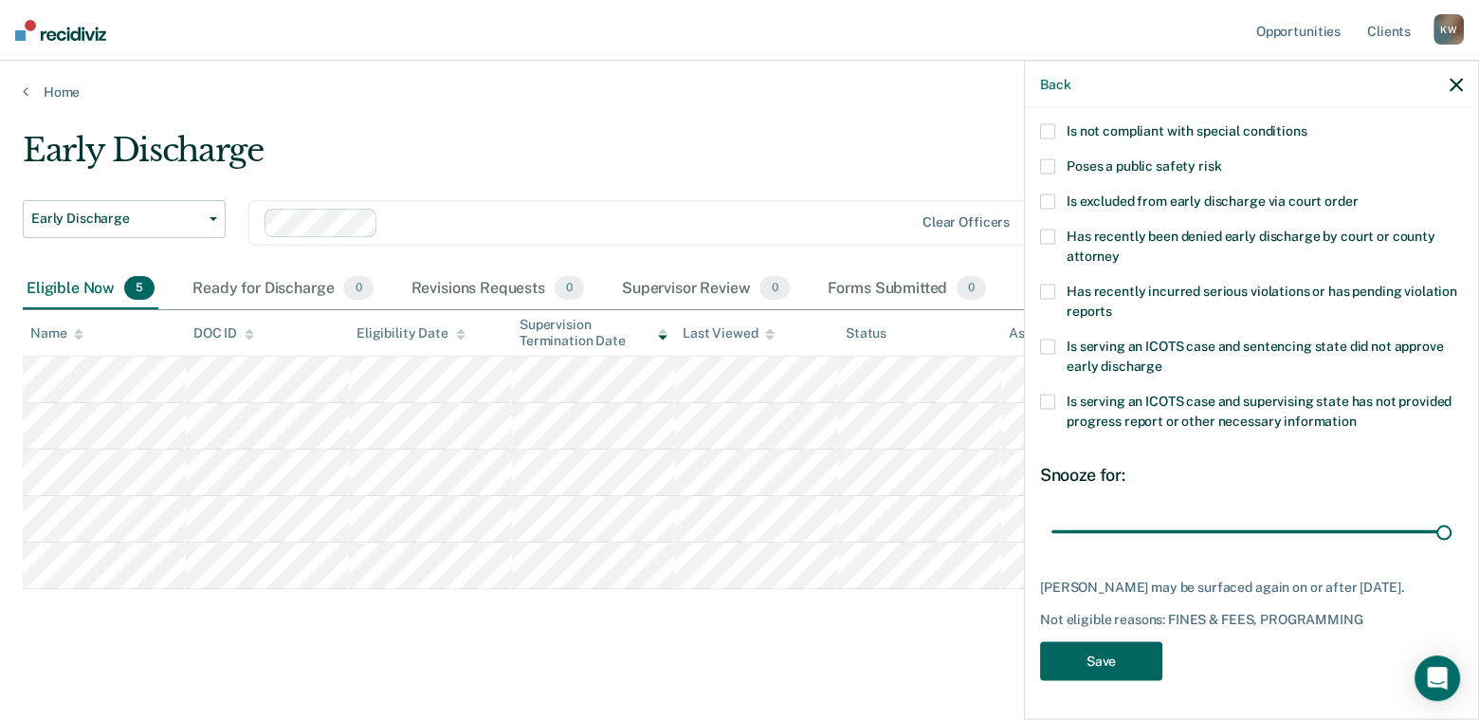
click at [1088, 656] on button "Save" at bounding box center [1101, 661] width 122 height 39
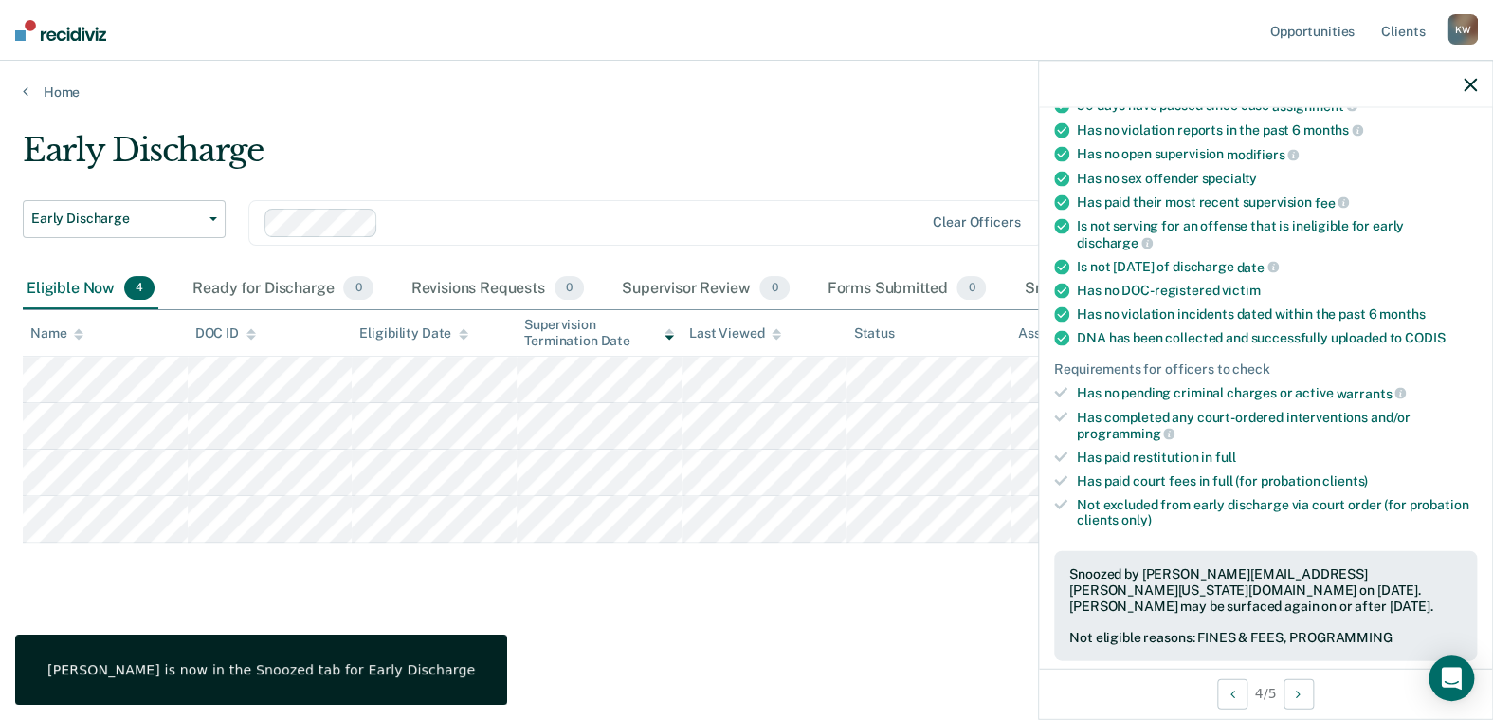
click at [1466, 82] on icon "button" at bounding box center [1470, 84] width 13 height 13
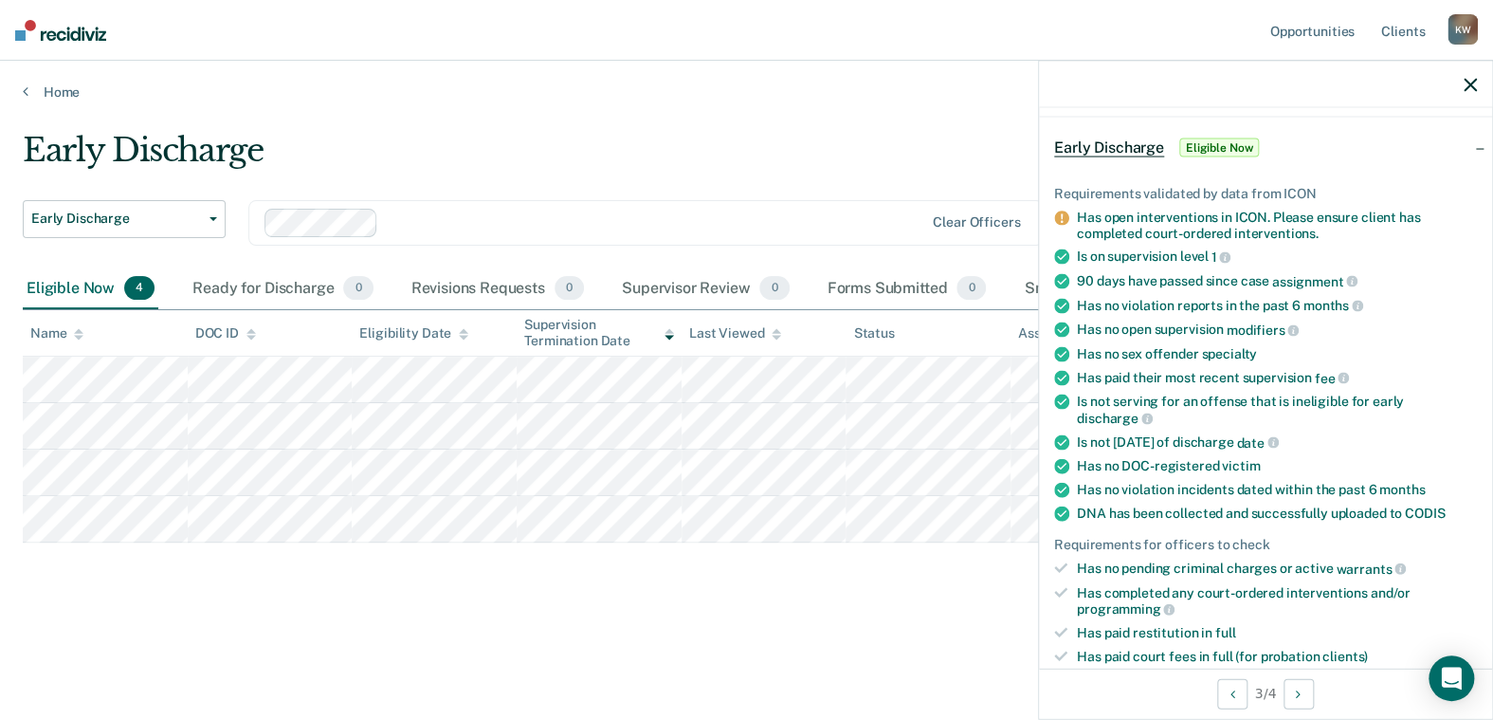
scroll to position [284, 0]
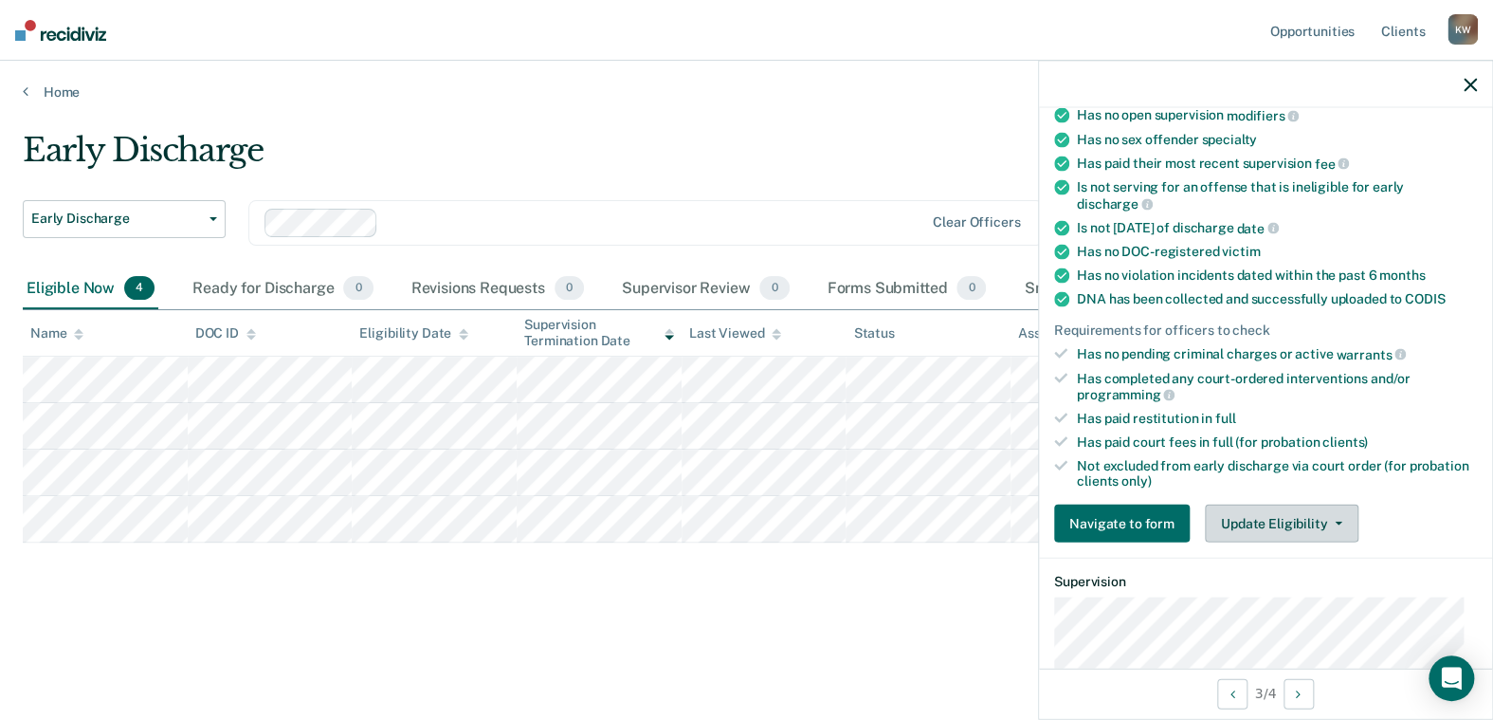
click at [1267, 516] on button "Update Eligibility" at bounding box center [1282, 523] width 154 height 38
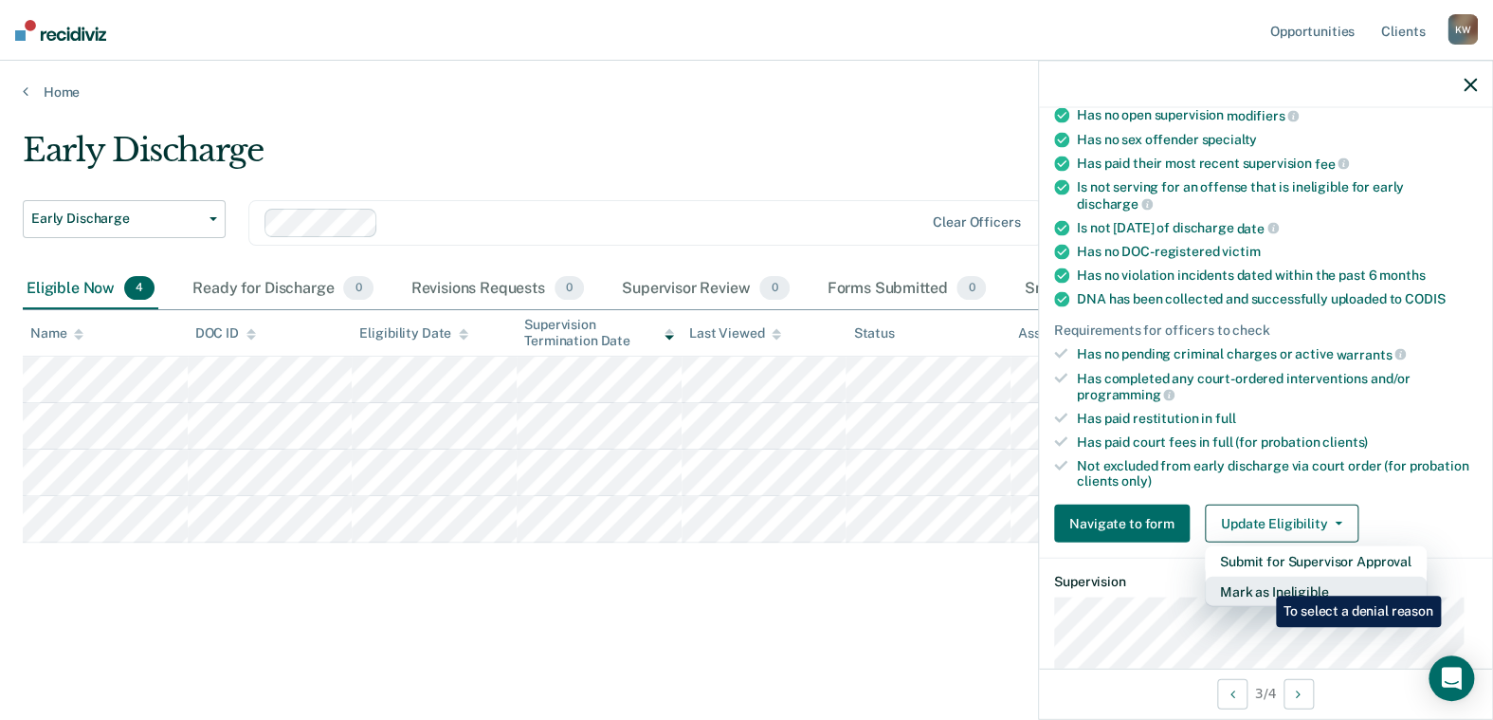
click at [1262, 581] on button "Mark as Ineligible" at bounding box center [1316, 591] width 222 height 30
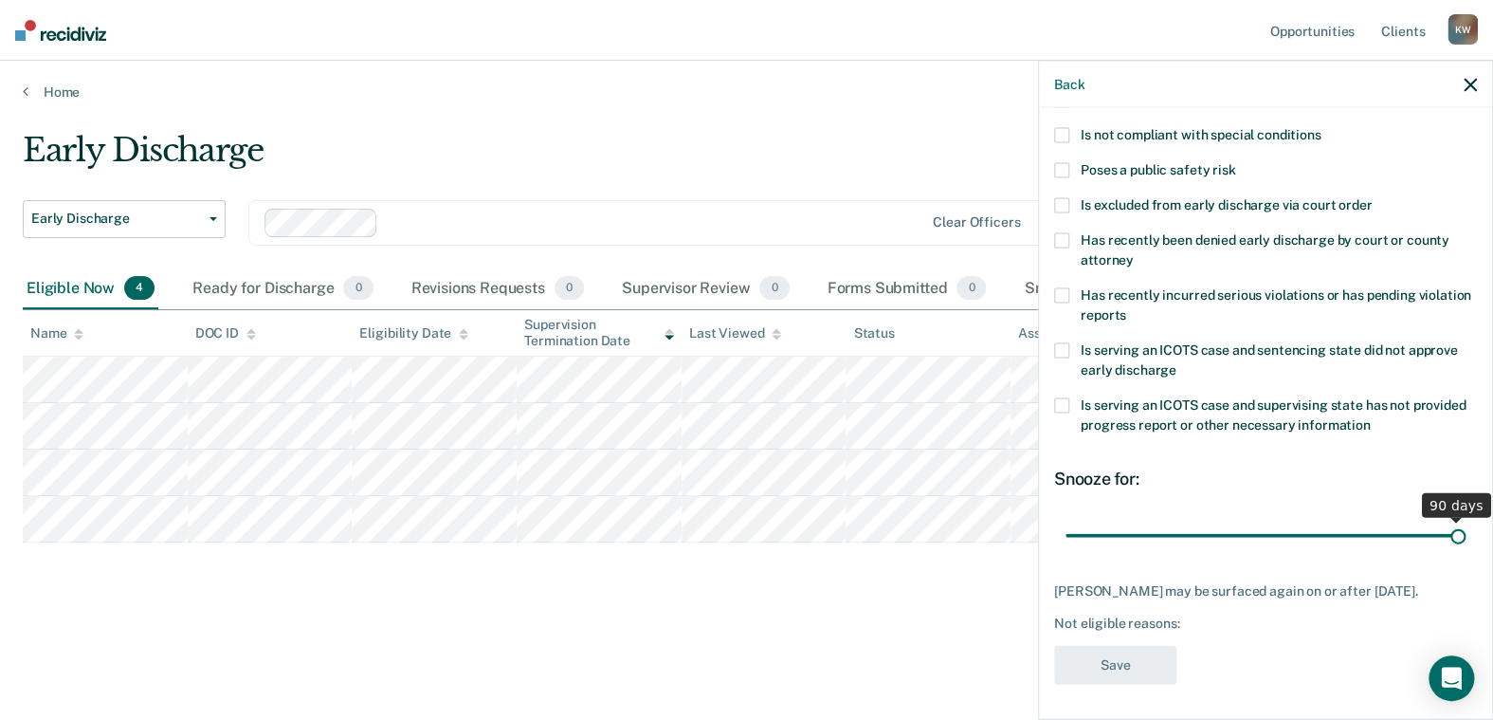
drag, startPoint x: 1190, startPoint y: 535, endPoint x: 1479, endPoint y: 514, distance: 289.9
type input "90"
click at [1466, 519] on input "range" at bounding box center [1266, 535] width 400 height 33
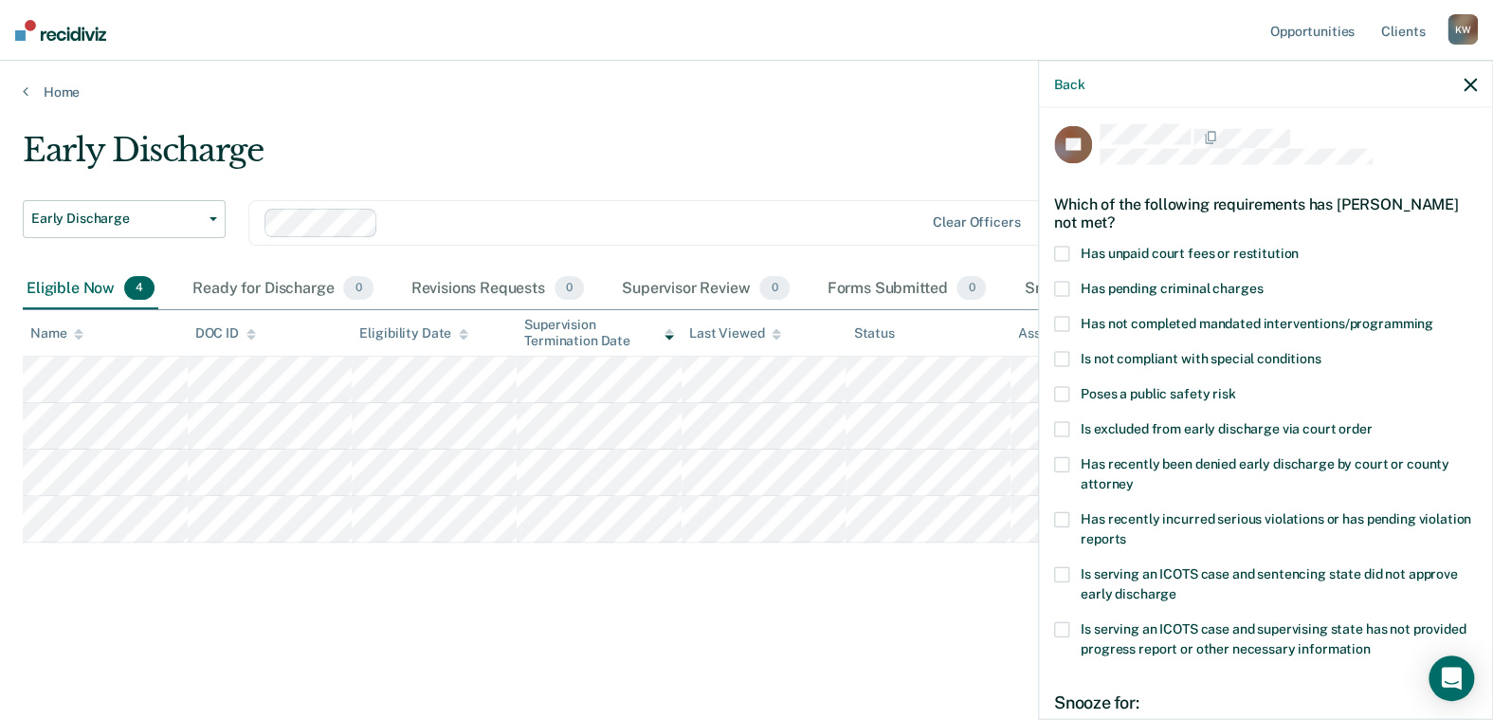
scroll to position [0, 0]
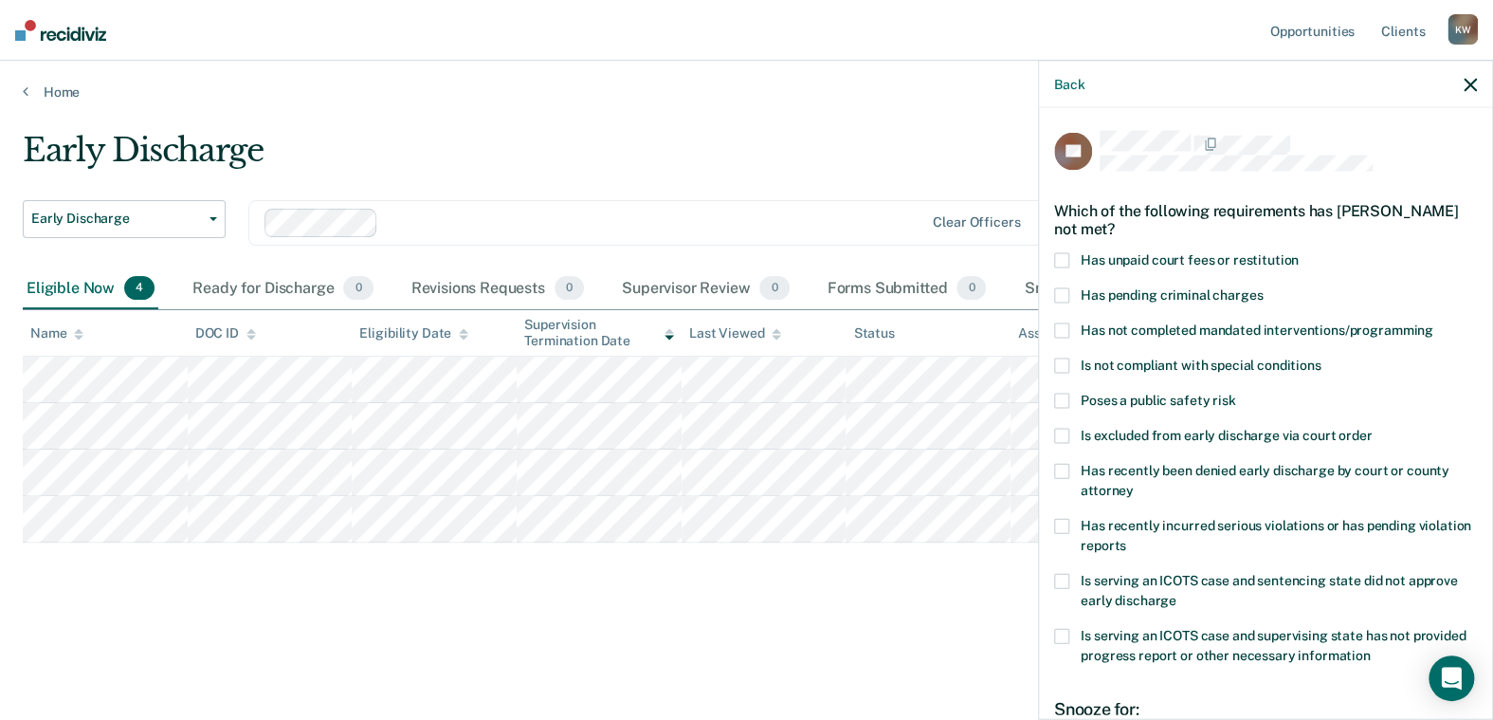
click at [1059, 255] on span at bounding box center [1061, 260] width 15 height 15
click at [1069, 331] on label "Has not completed mandated interventions/programming" at bounding box center [1265, 333] width 423 height 20
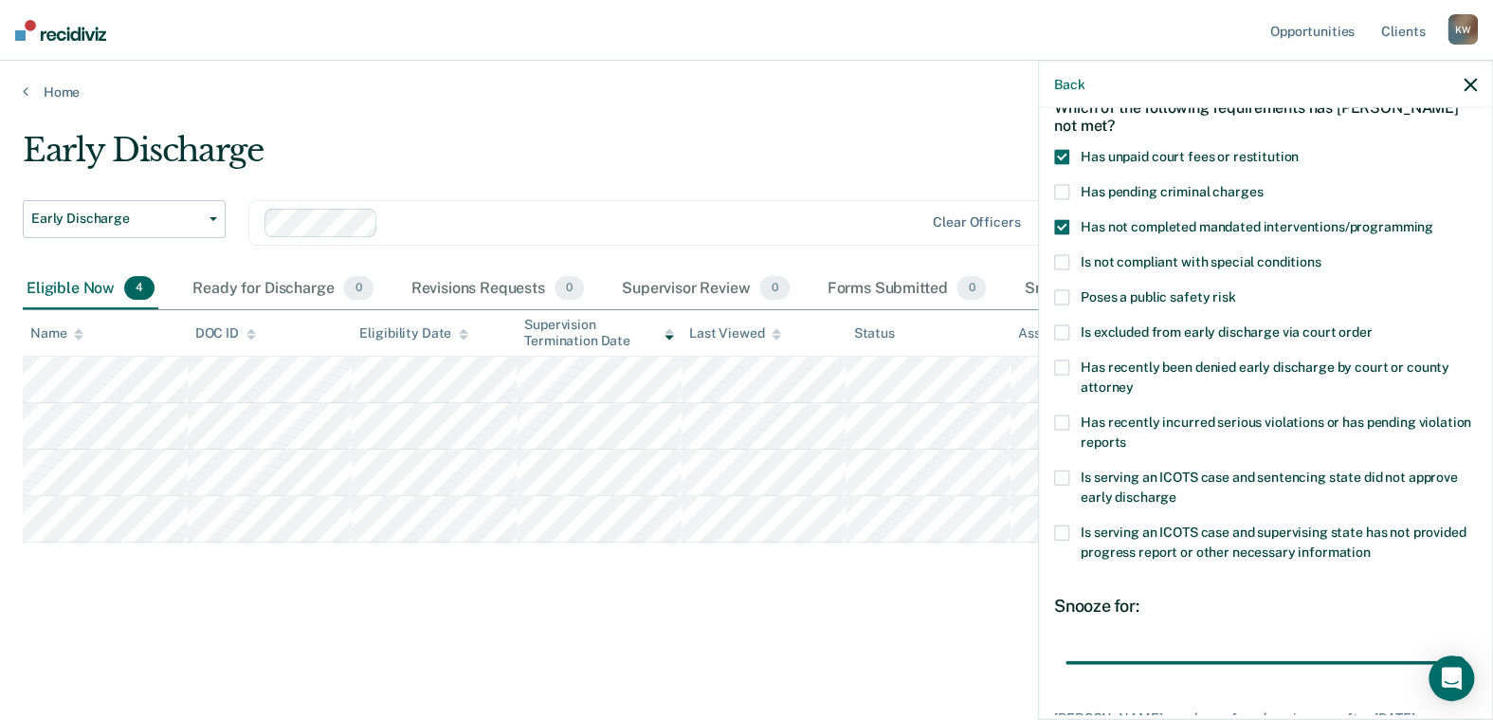
scroll to position [230, 0]
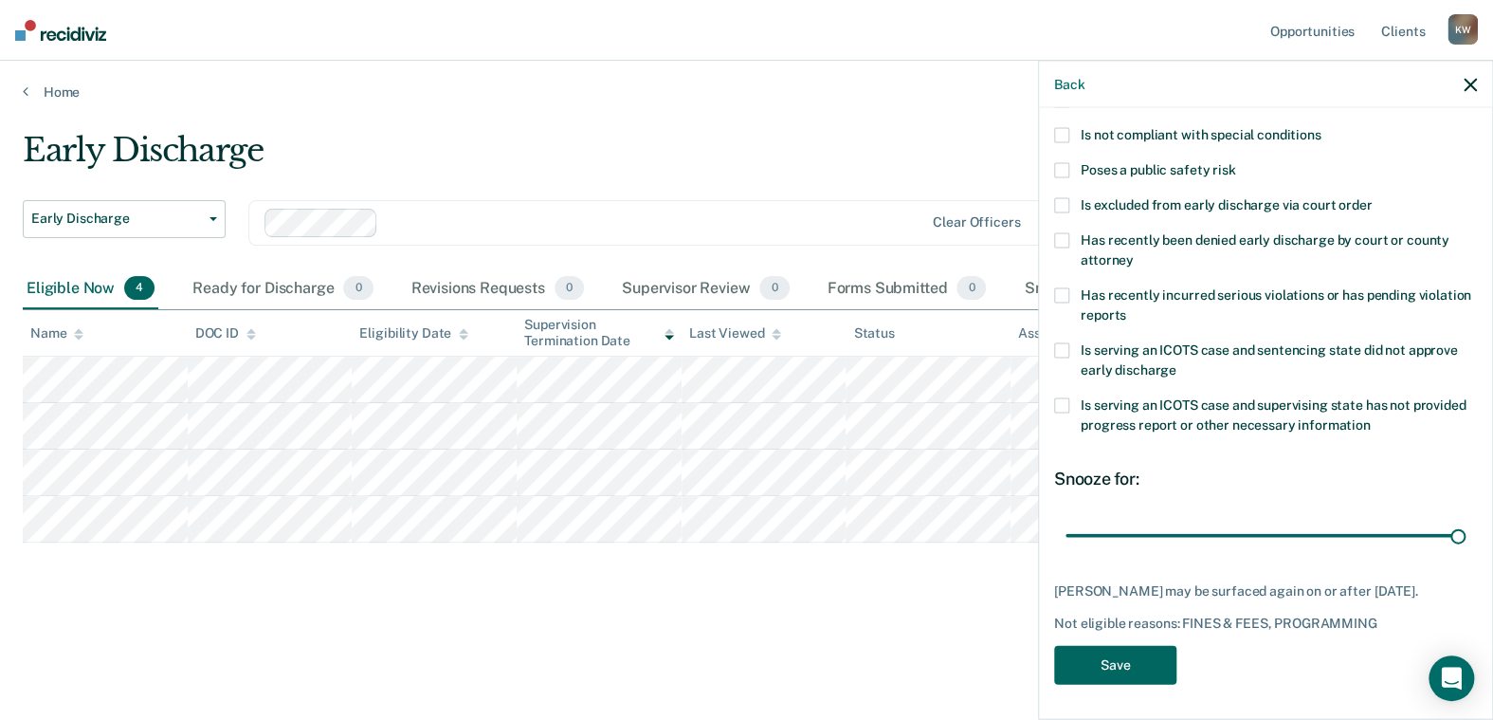
click at [1112, 658] on button "Save" at bounding box center [1115, 665] width 122 height 39
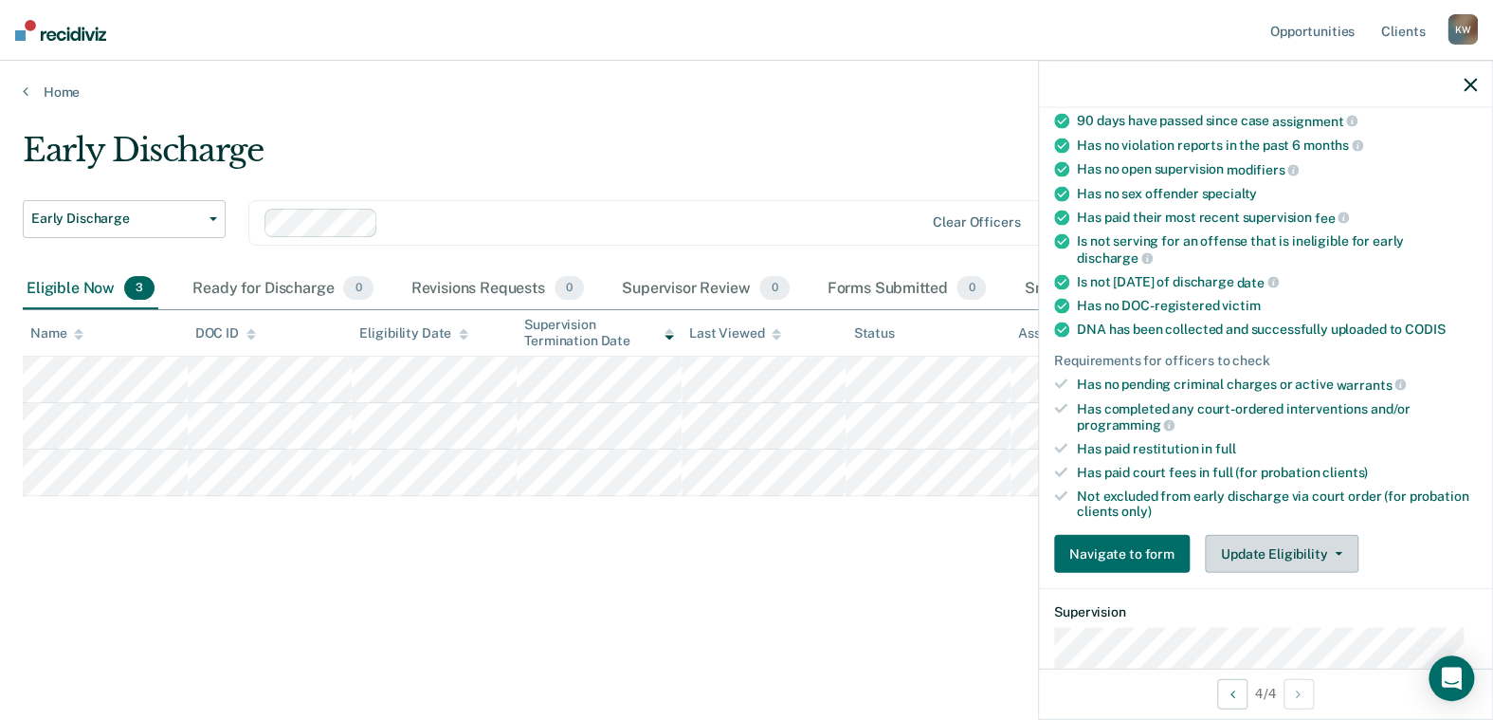
click at [1252, 542] on button "Update Eligibility" at bounding box center [1282, 554] width 154 height 38
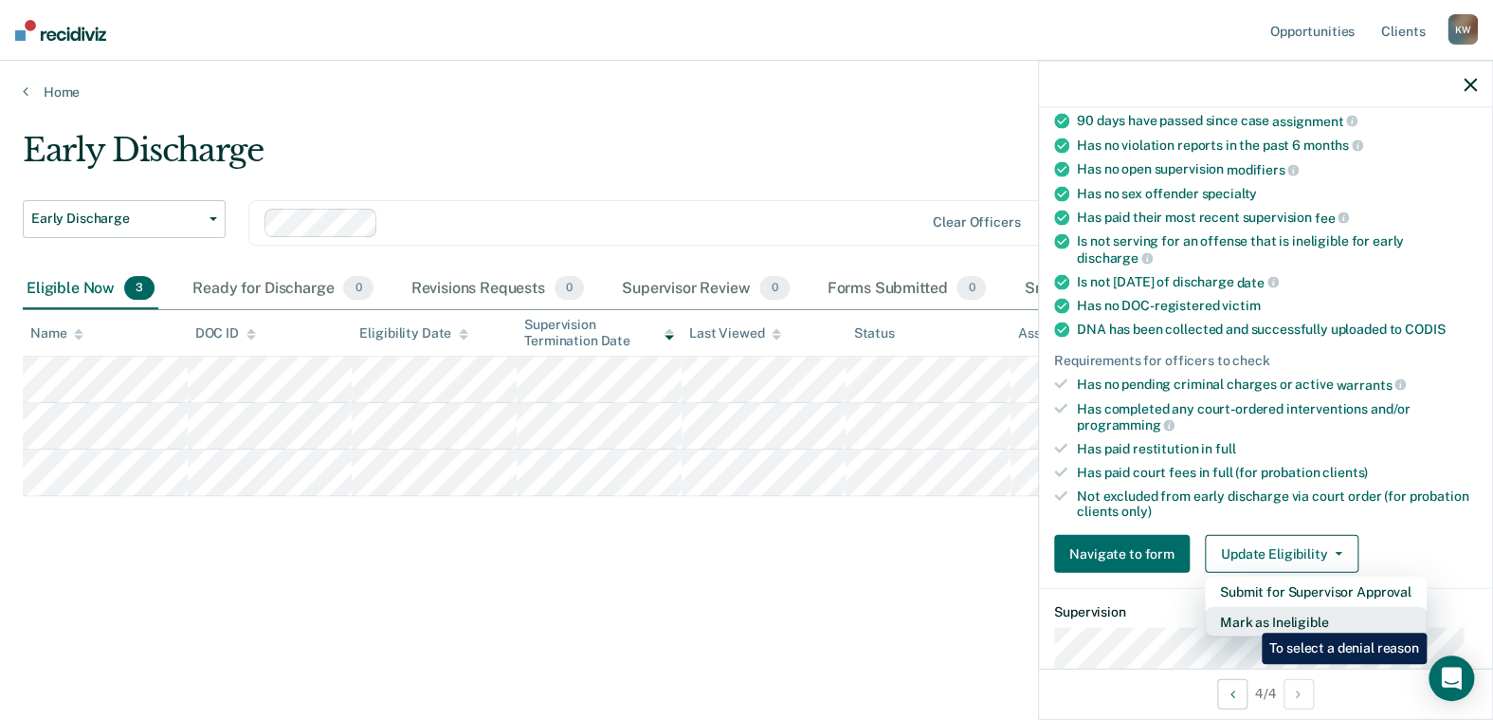
click at [1248, 618] on button "Mark as Ineligible" at bounding box center [1316, 622] width 222 height 30
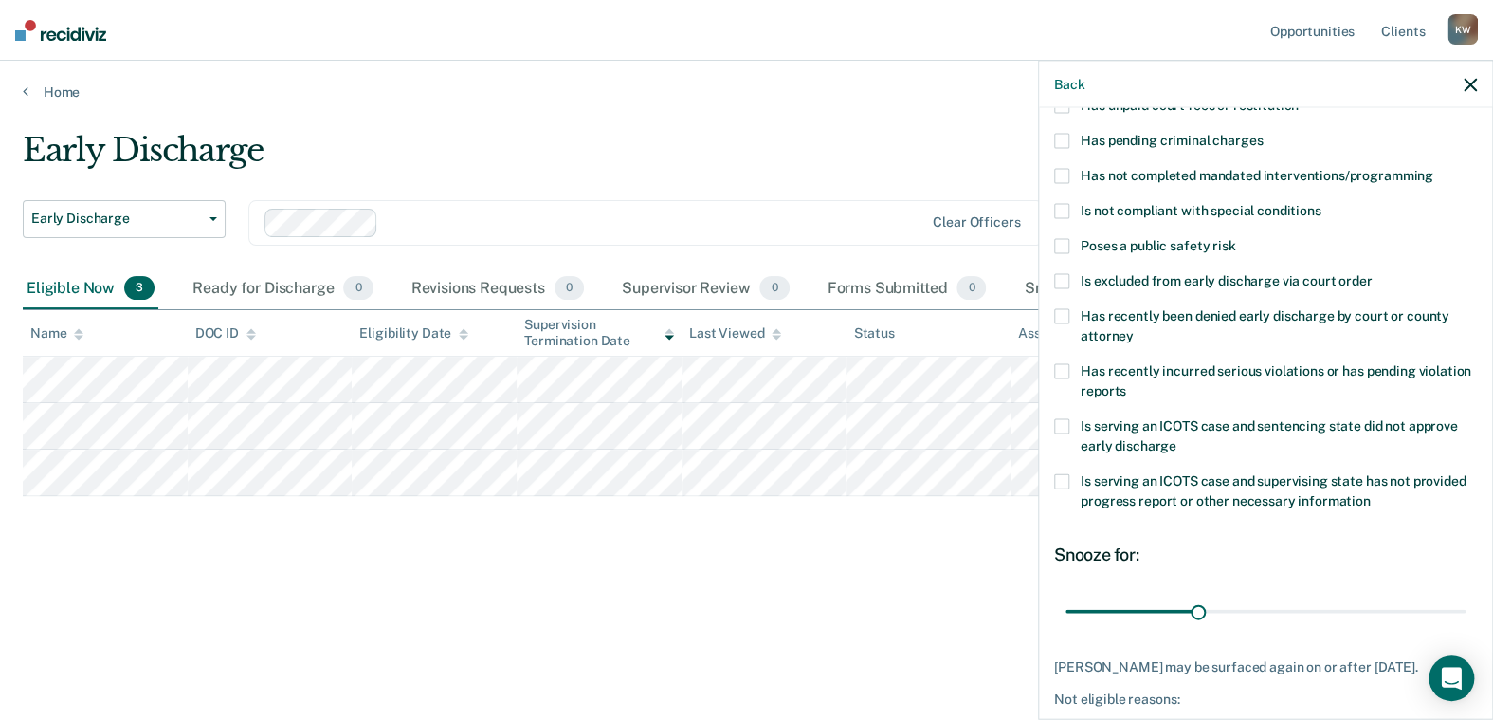
scroll to position [41, 0]
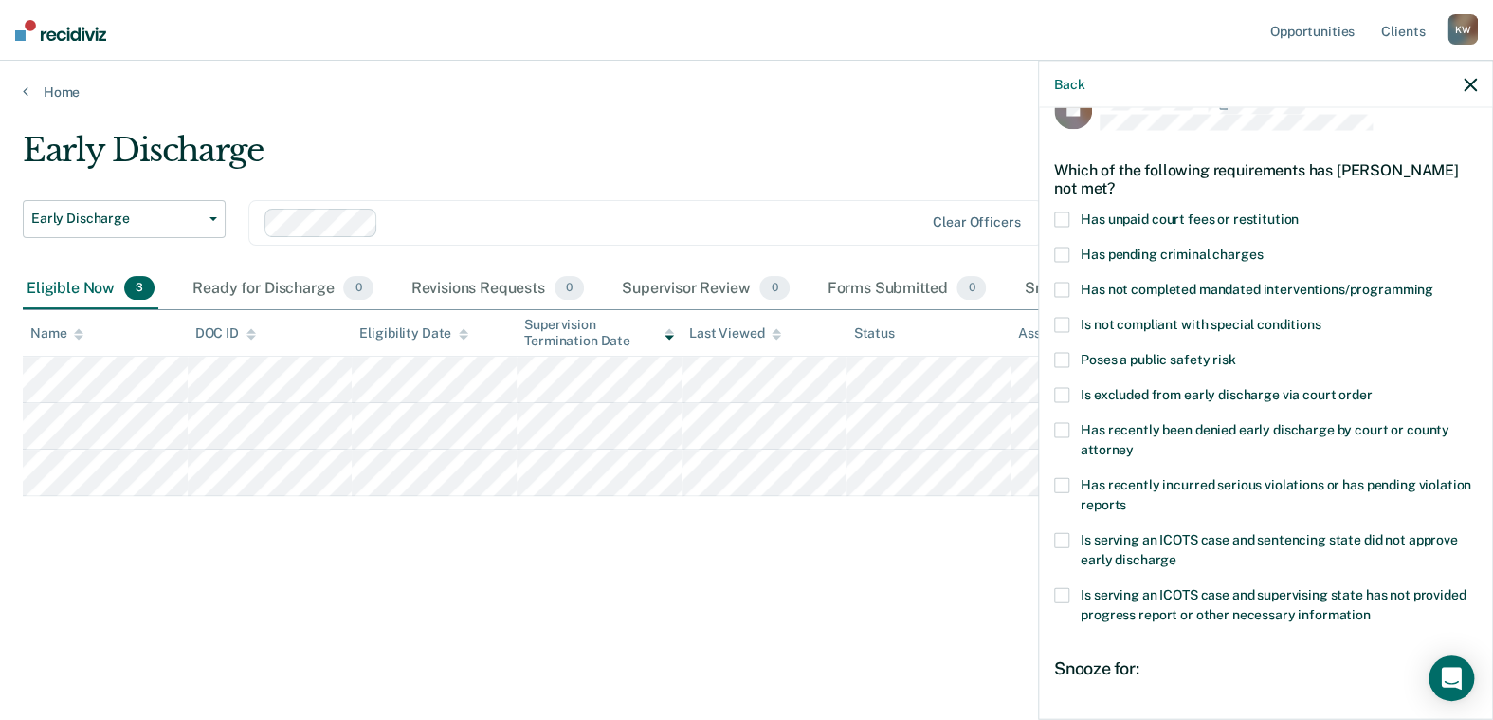
click at [1065, 218] on span at bounding box center [1061, 219] width 15 height 15
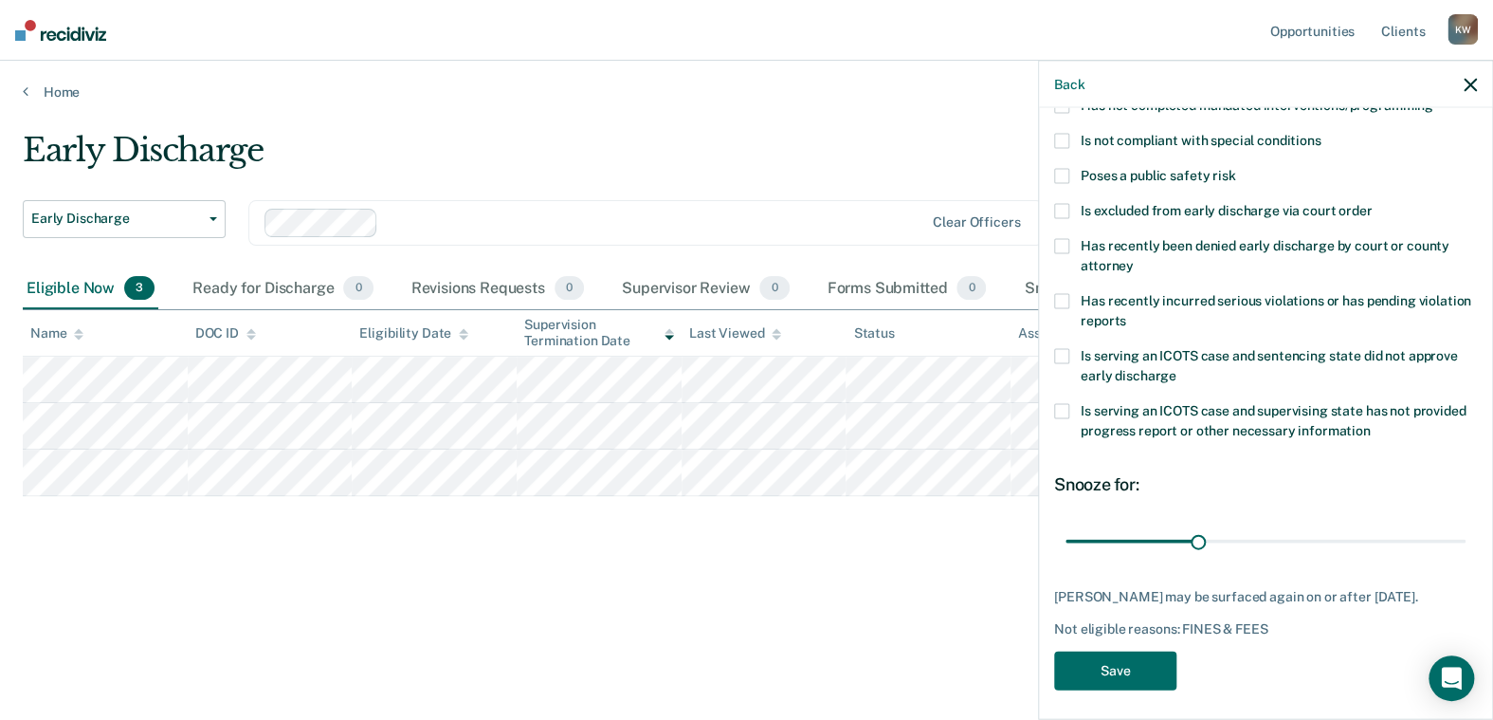
scroll to position [246, 0]
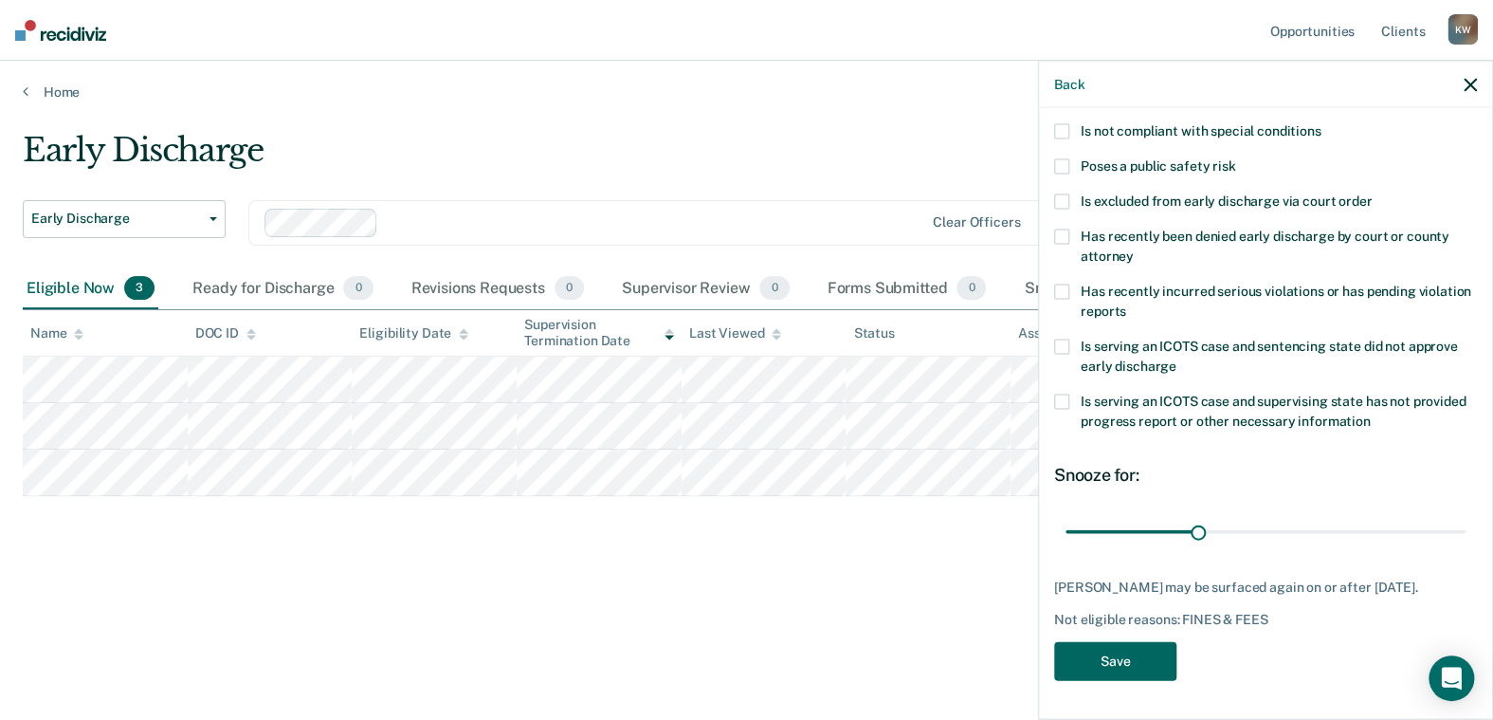
click at [1129, 662] on button "Save" at bounding box center [1115, 661] width 122 height 39
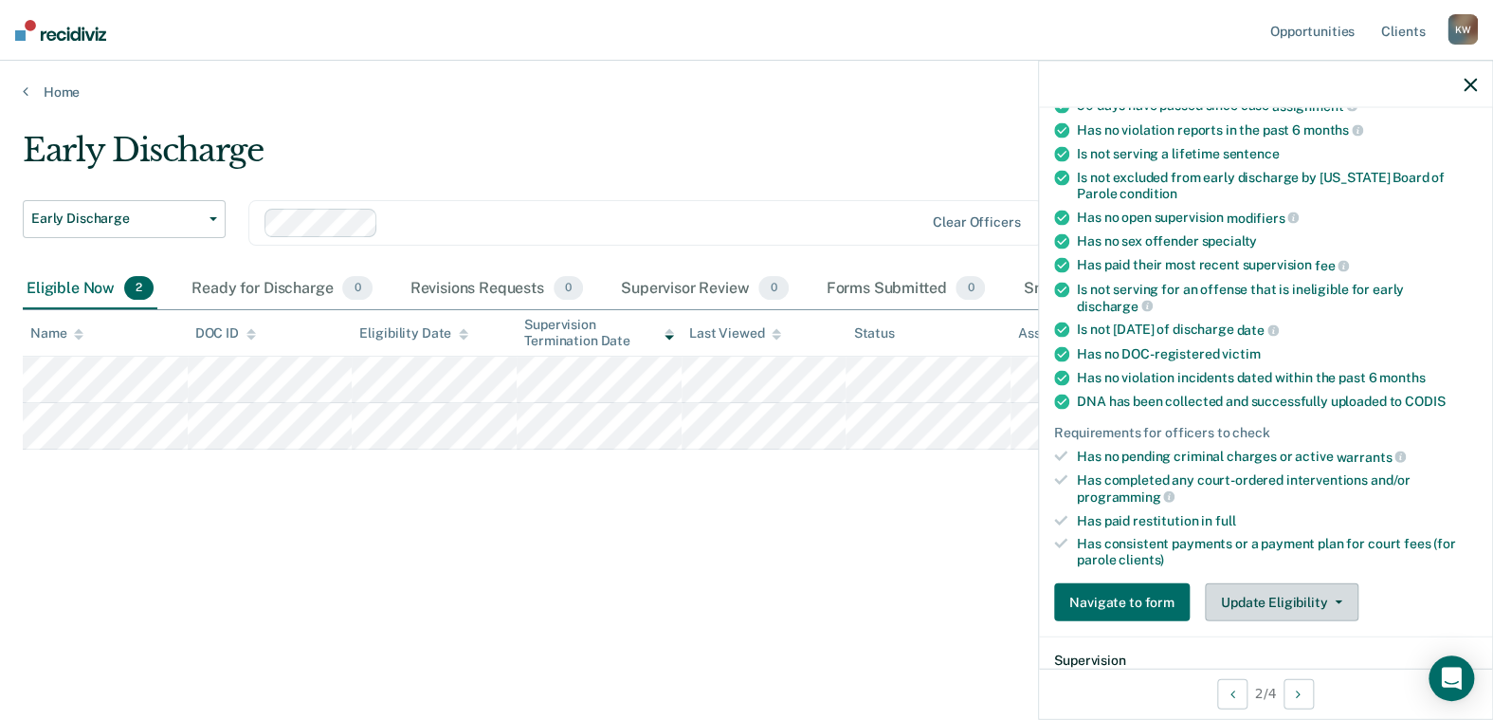
click at [1269, 588] on button "Update Eligibility" at bounding box center [1282, 602] width 154 height 38
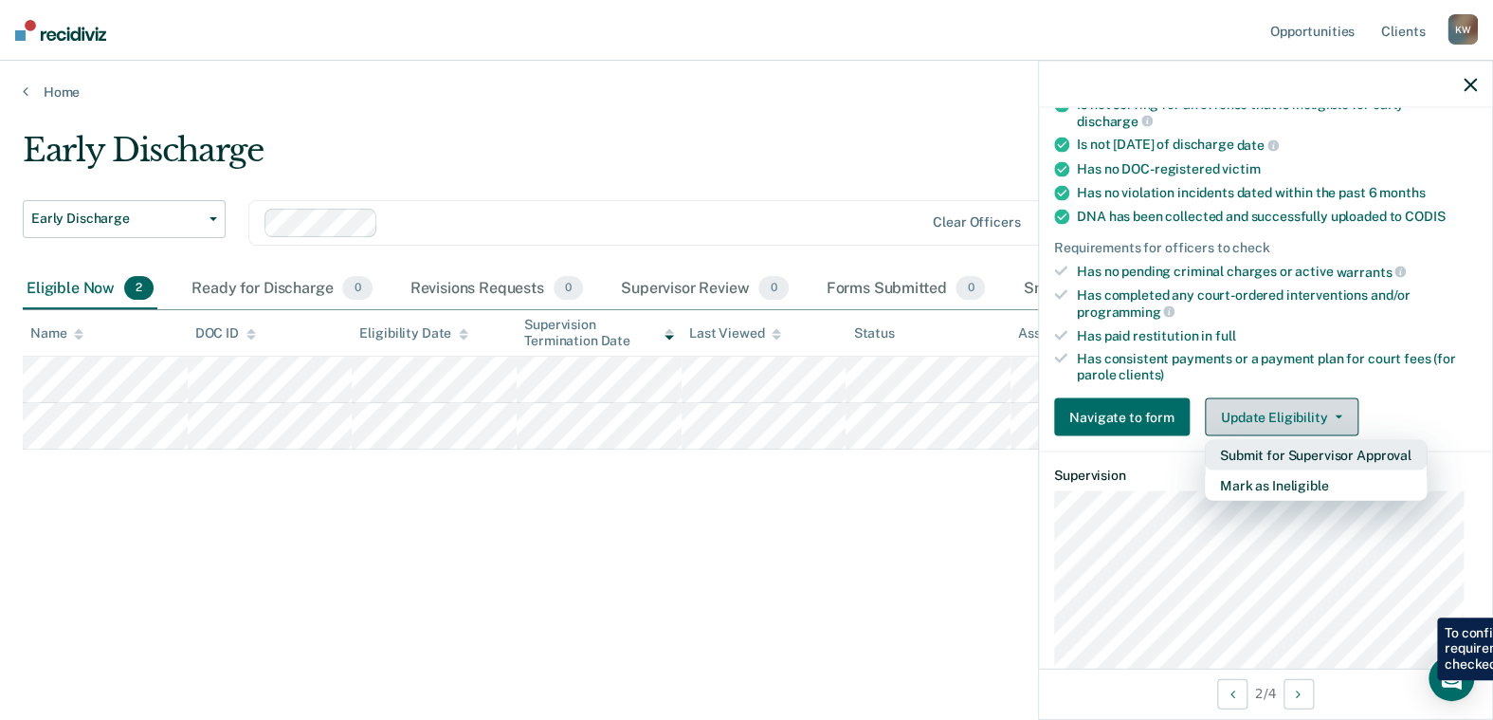
scroll to position [435, 0]
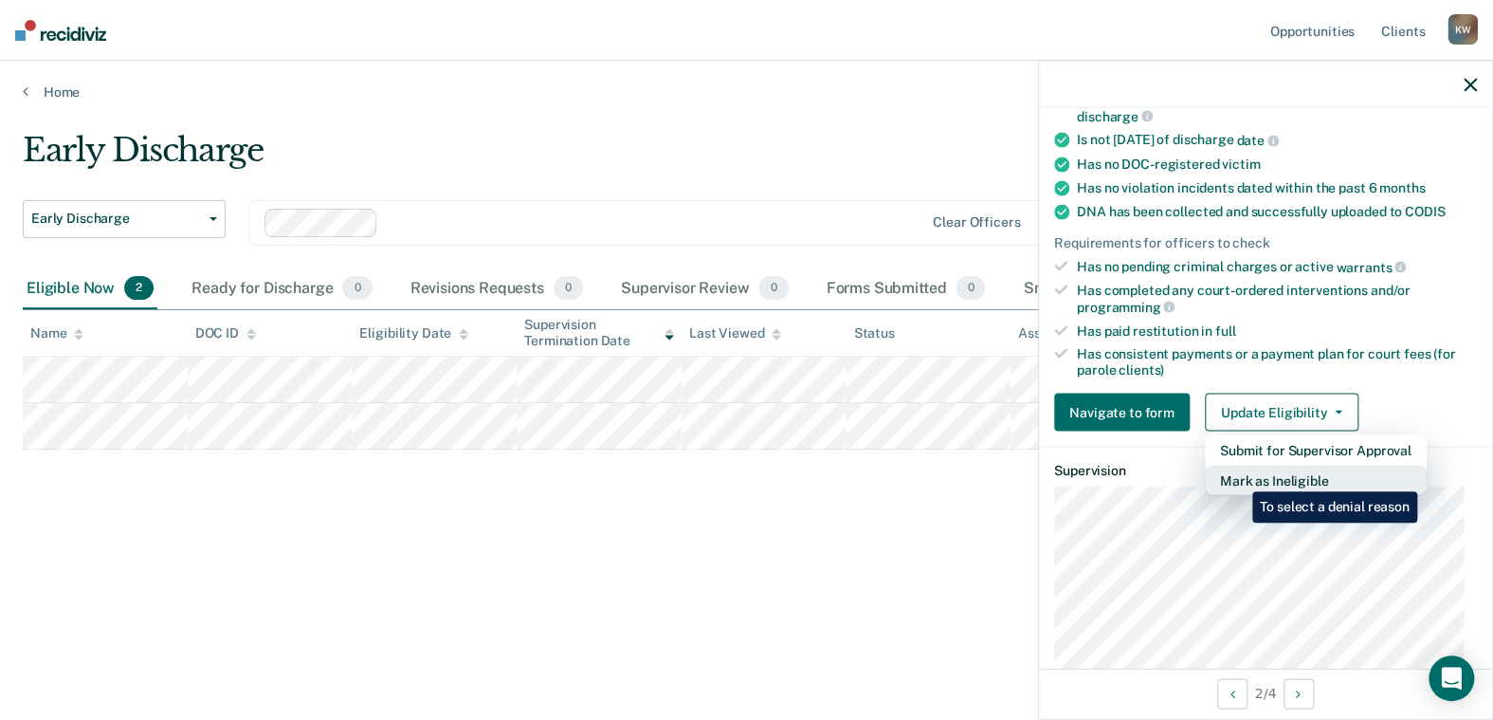
click at [1238, 477] on button "Mark as Ineligible" at bounding box center [1316, 481] width 222 height 30
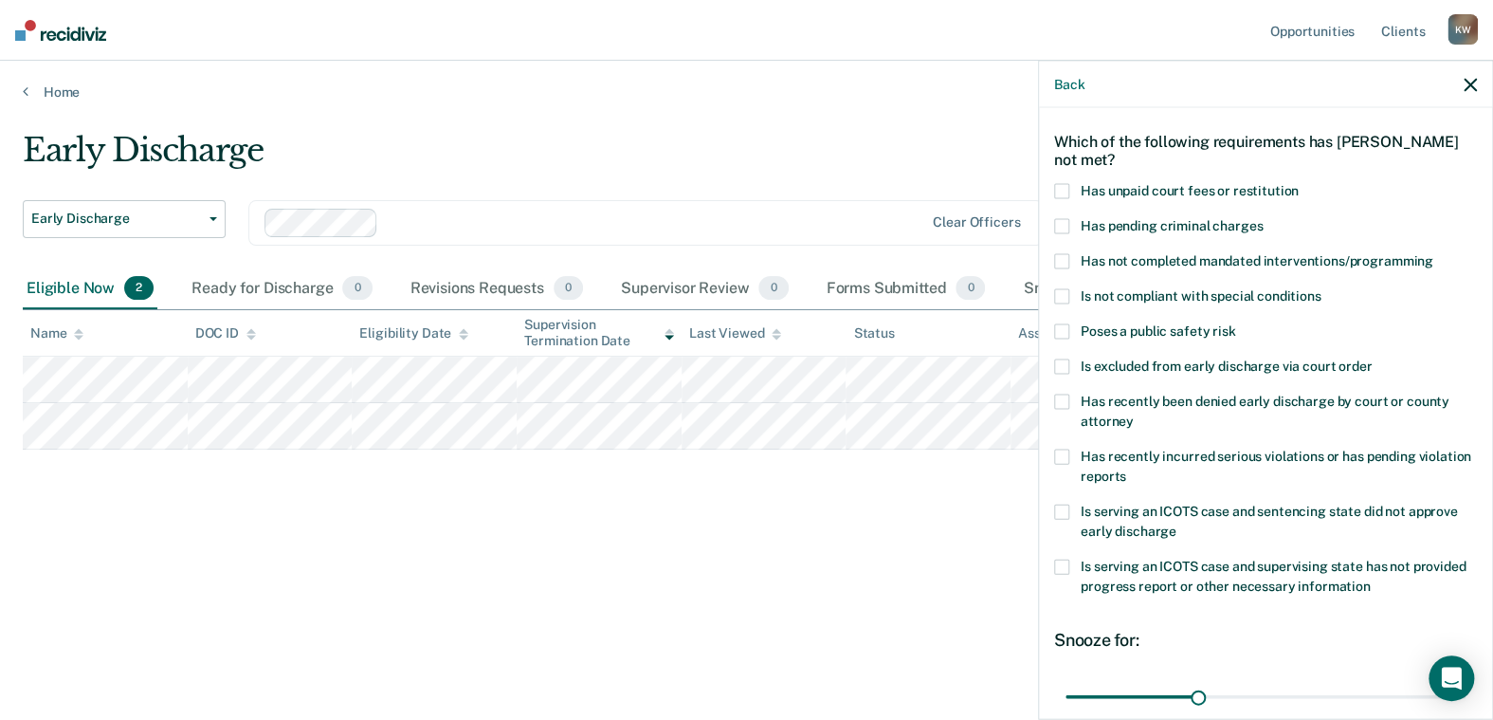
scroll to position [57, 0]
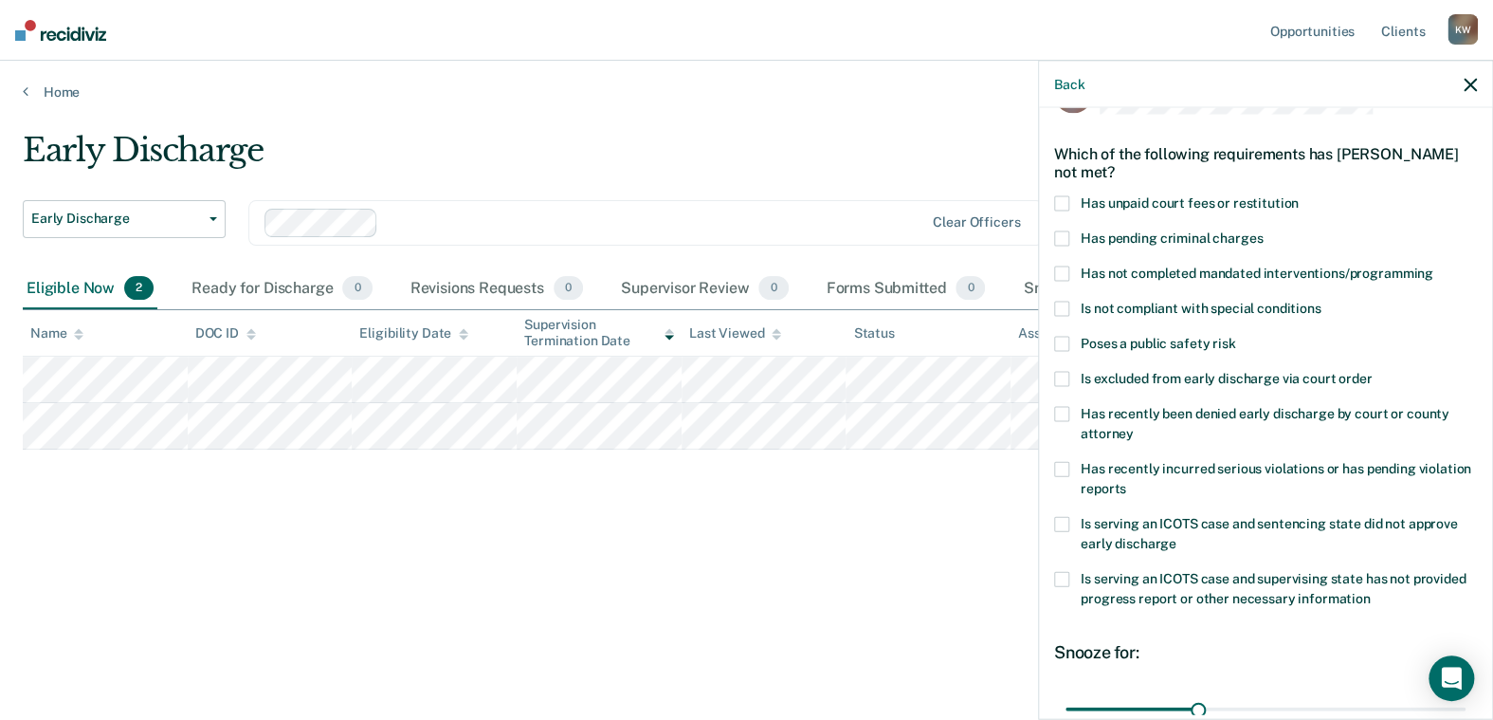
click at [1064, 201] on span at bounding box center [1061, 203] width 15 height 15
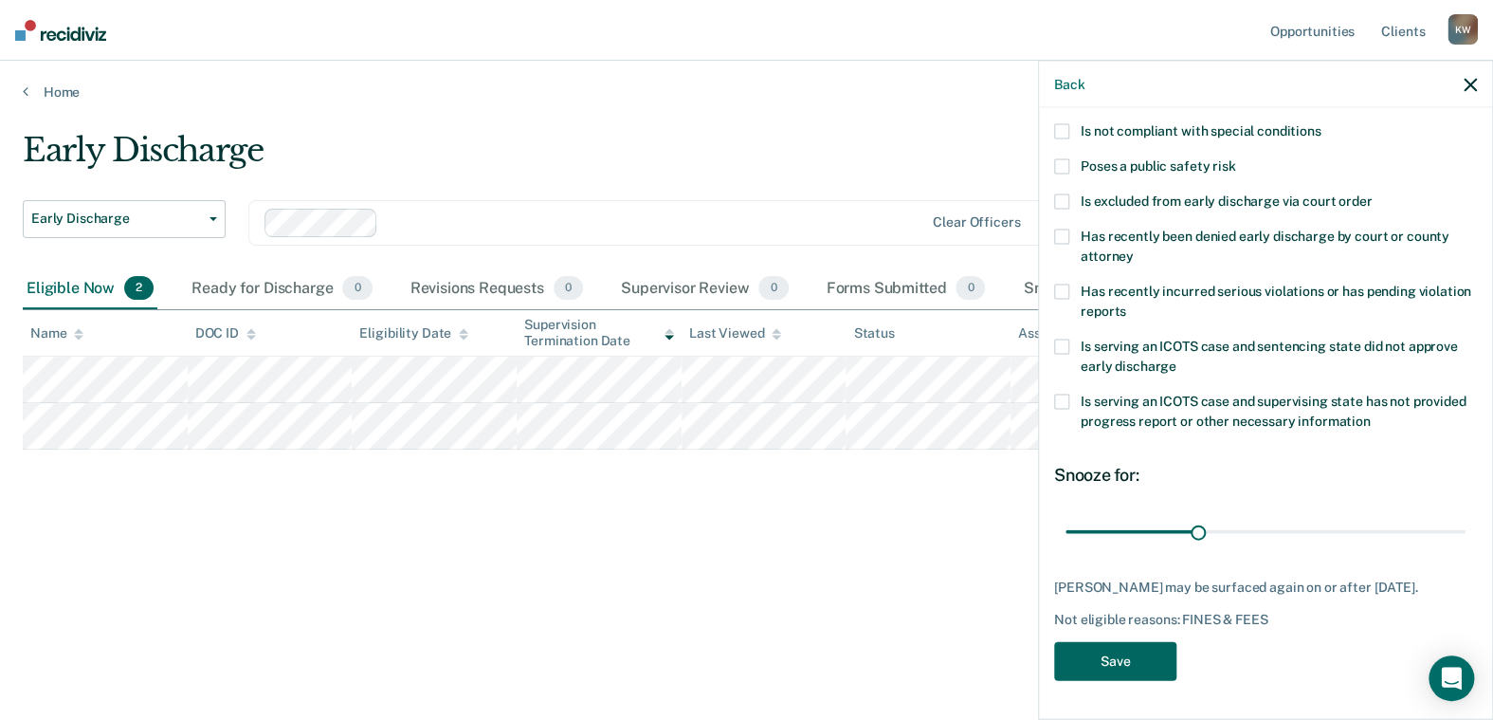
click at [1107, 655] on button "Save" at bounding box center [1115, 661] width 122 height 39
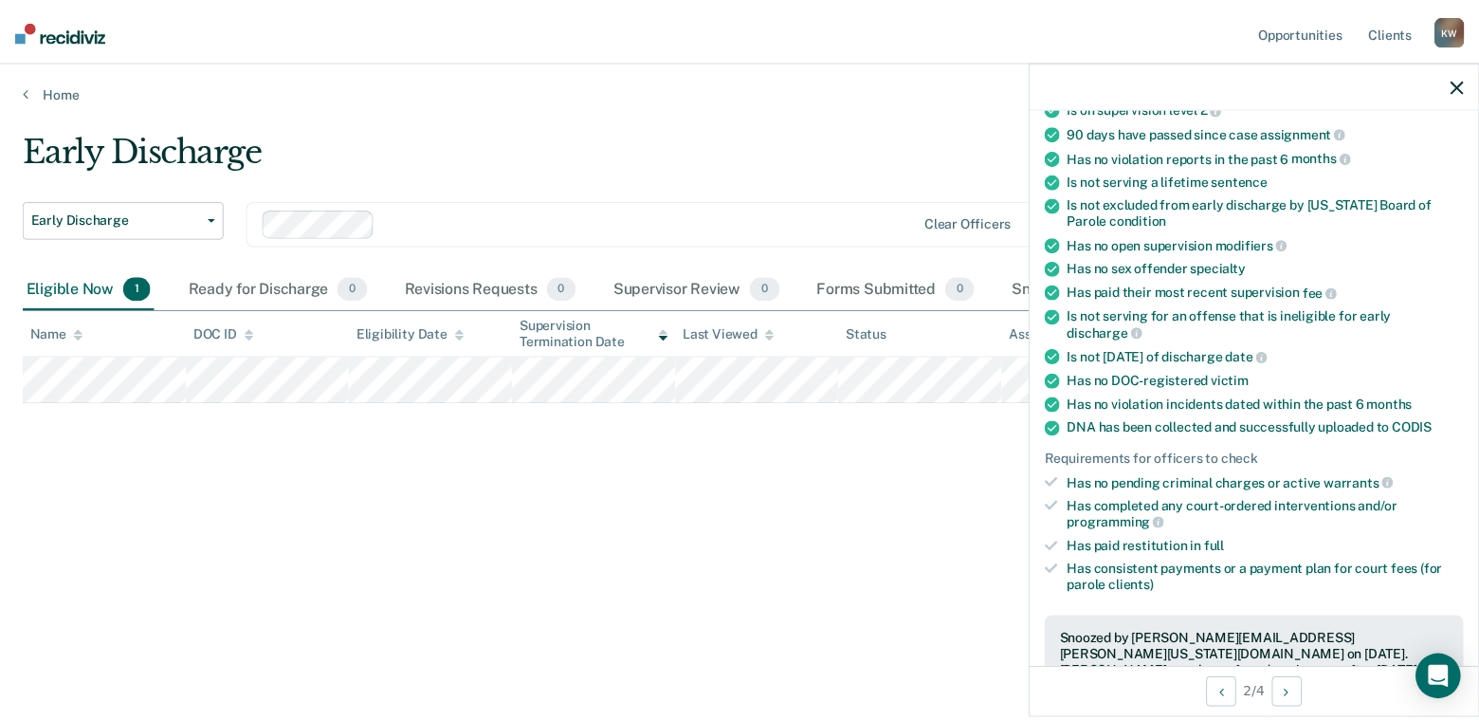
scroll to position [70, 0]
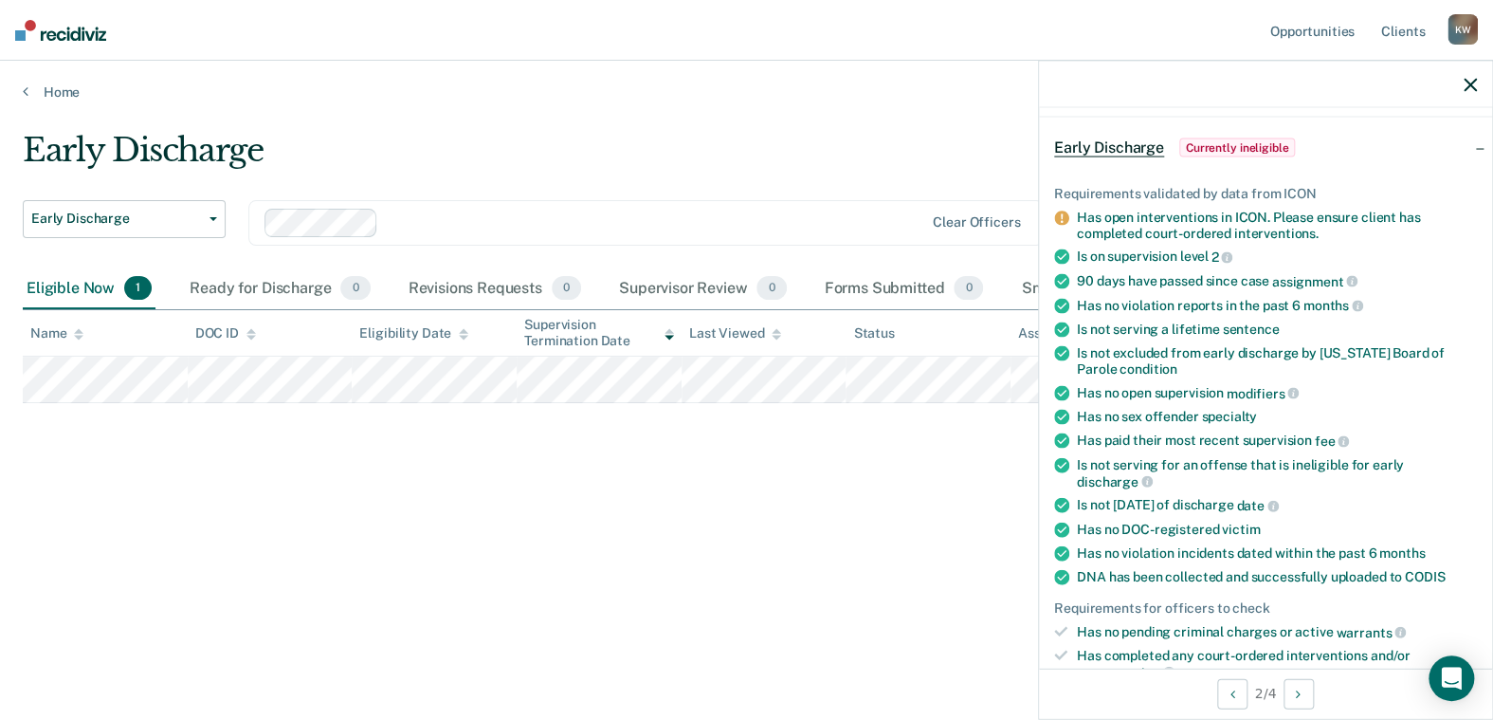
click at [1472, 89] on icon "button" at bounding box center [1470, 84] width 13 height 13
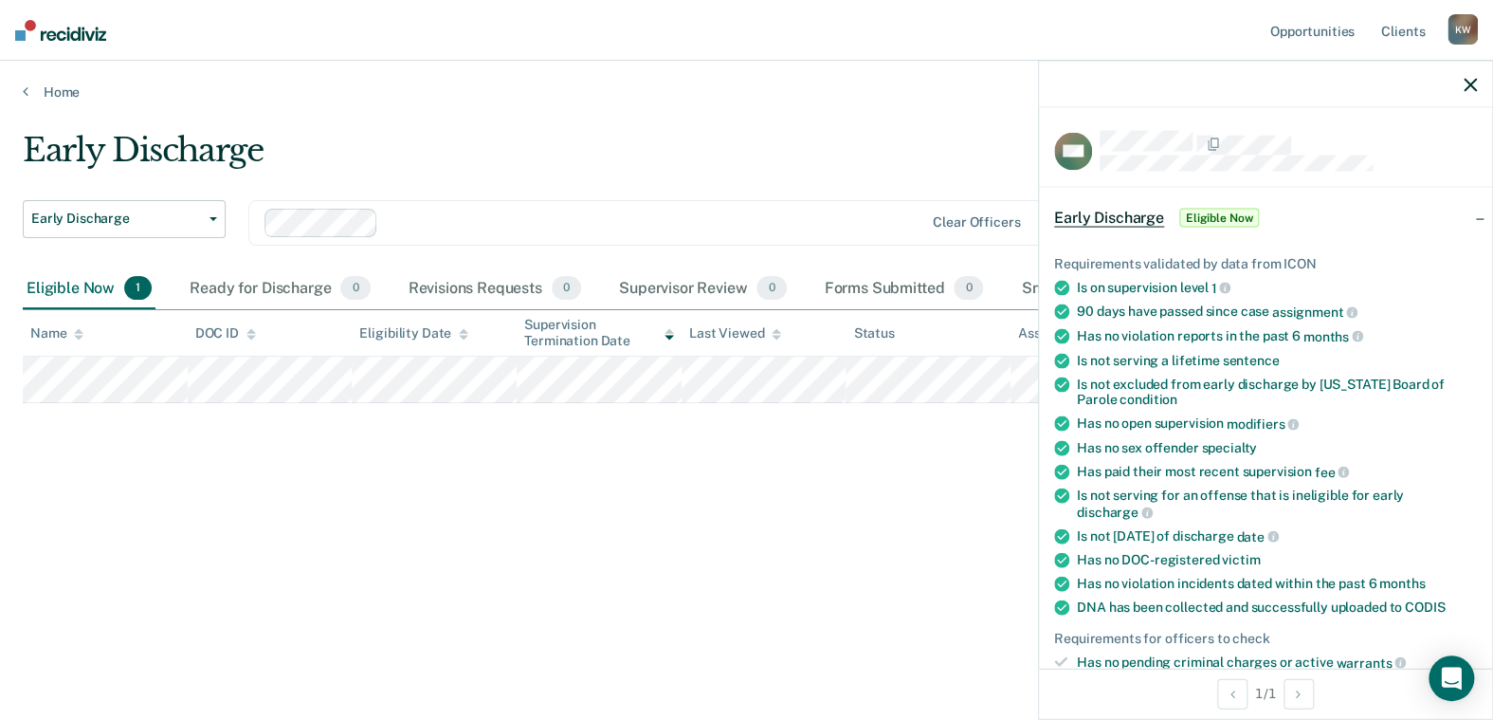
click at [894, 499] on div "Early Discharge Early Discharge Early Discharge Clear officers Eligible Now 1 R…" at bounding box center [747, 354] width 1448 height 447
click at [1473, 78] on icon "button" at bounding box center [1470, 84] width 13 height 13
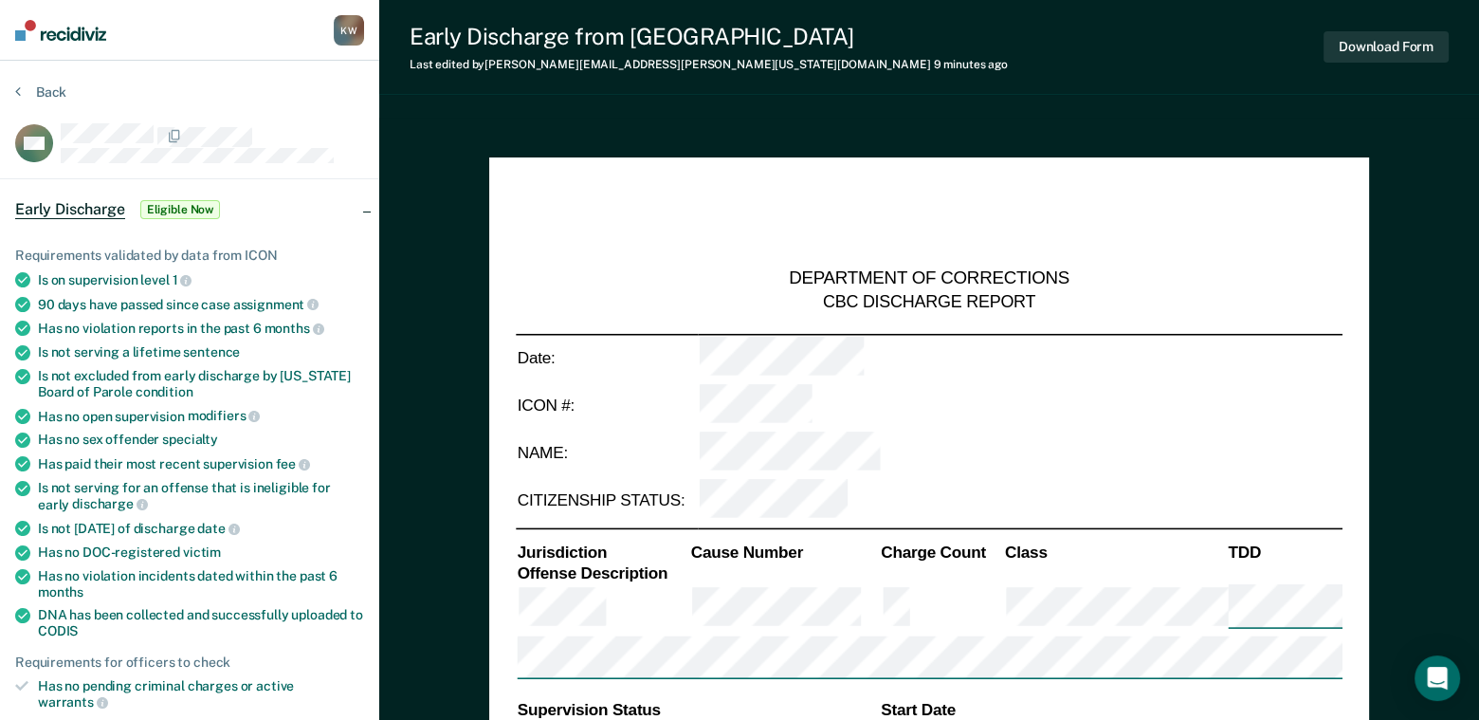
type textarea "x"
